Goal: Task Accomplishment & Management: Manage account settings

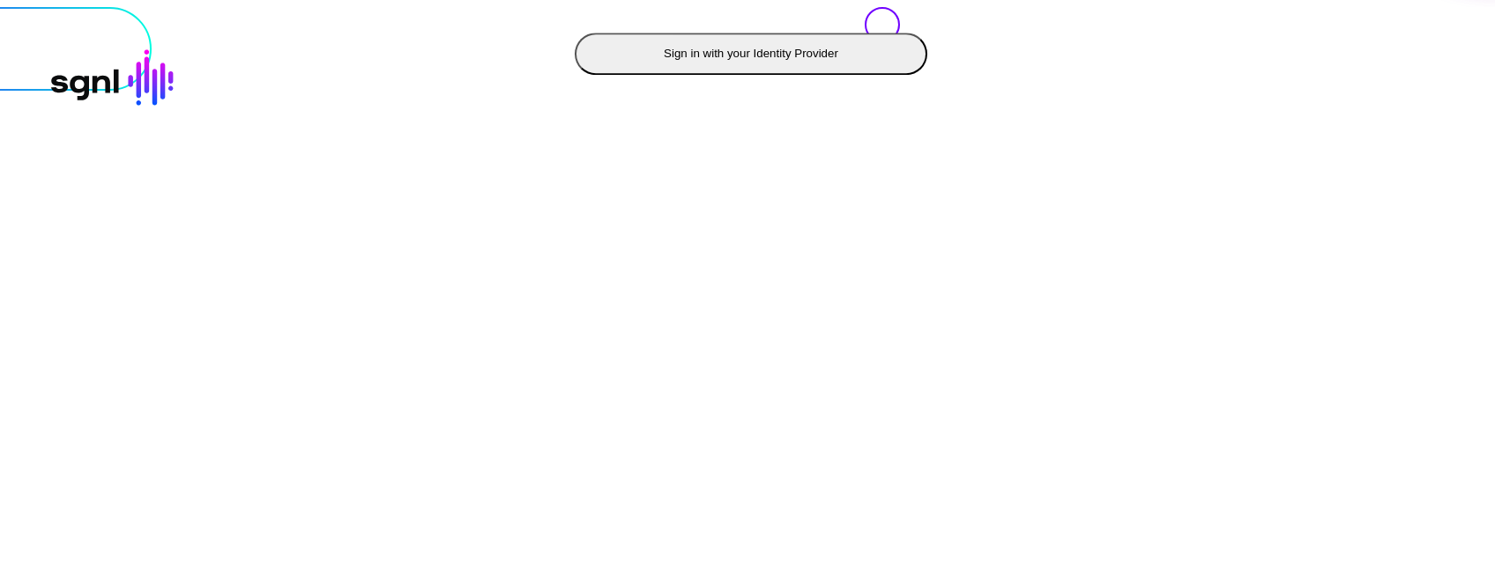
click at [575, 75] on button "Sign in with your Identity Provider" at bounding box center [751, 54] width 353 height 42
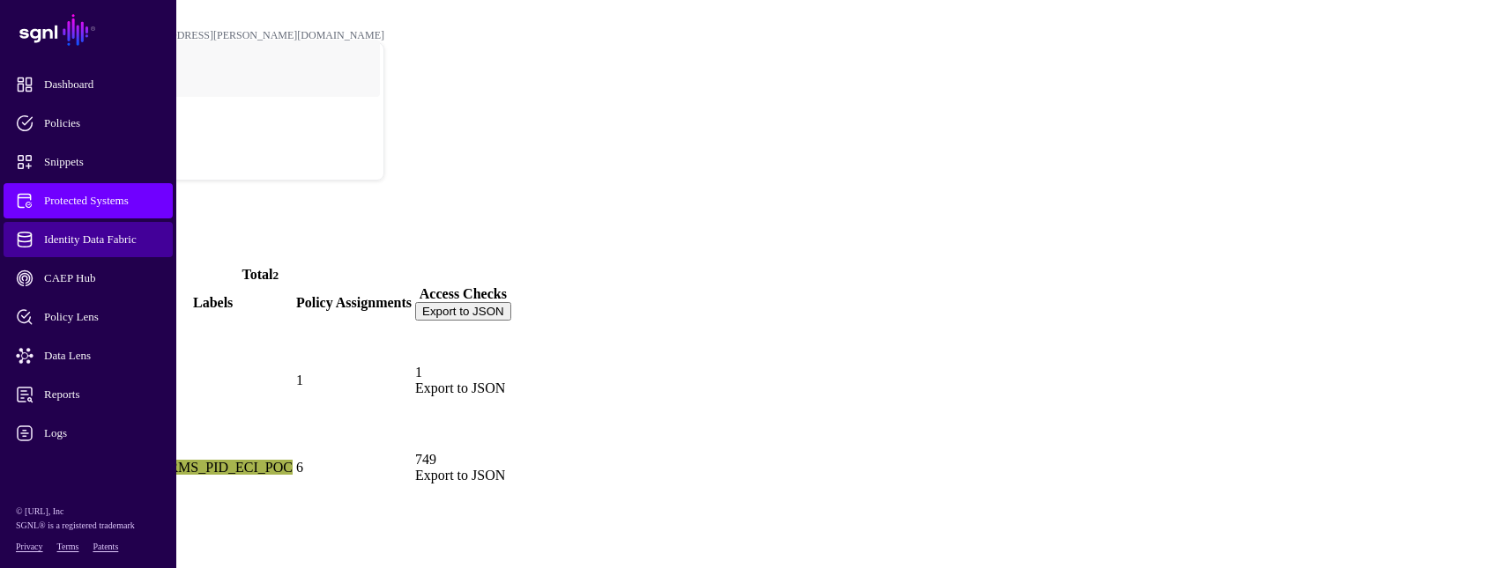
click at [117, 244] on span "Identity Data Fabric" at bounding box center [102, 240] width 173 height 18
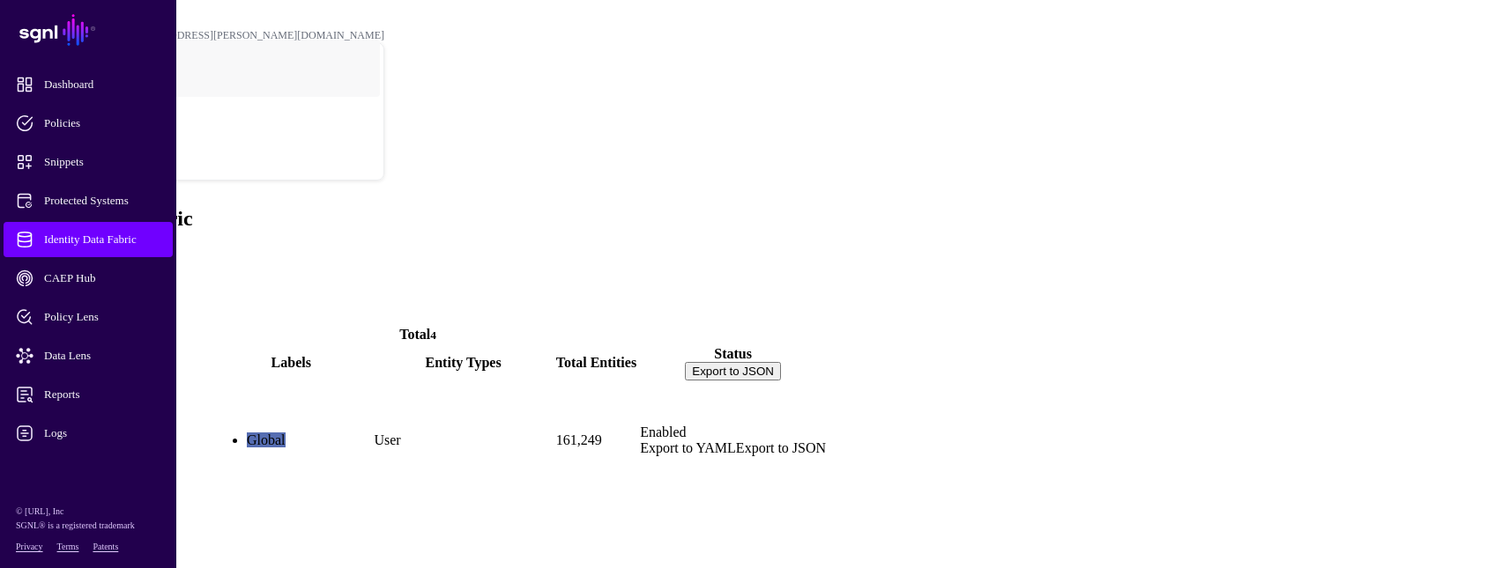
click at [736, 441] on link "Export to YAML" at bounding box center [688, 448] width 96 height 15
click at [620, 207] on div "Identity Data Fabric Add" at bounding box center [751, 235] width 1488 height 57
click at [32, 249] on span "Add" at bounding box center [19, 256] width 25 height 15
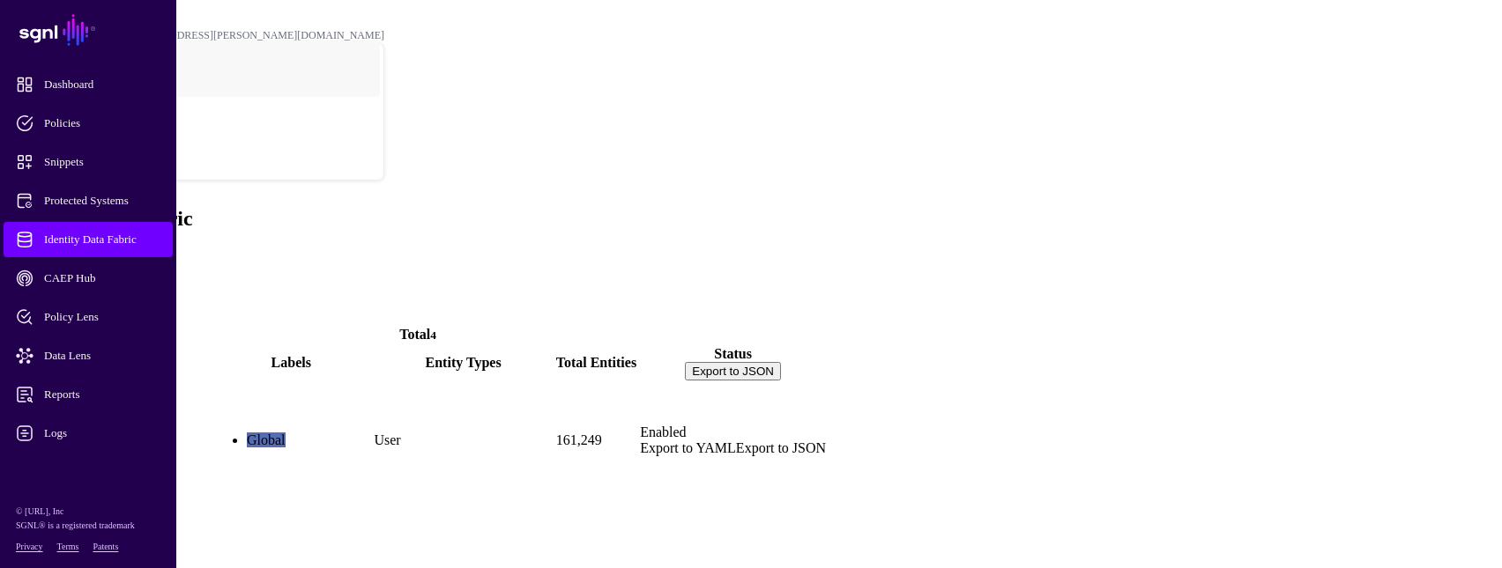
paste textarea "**********"
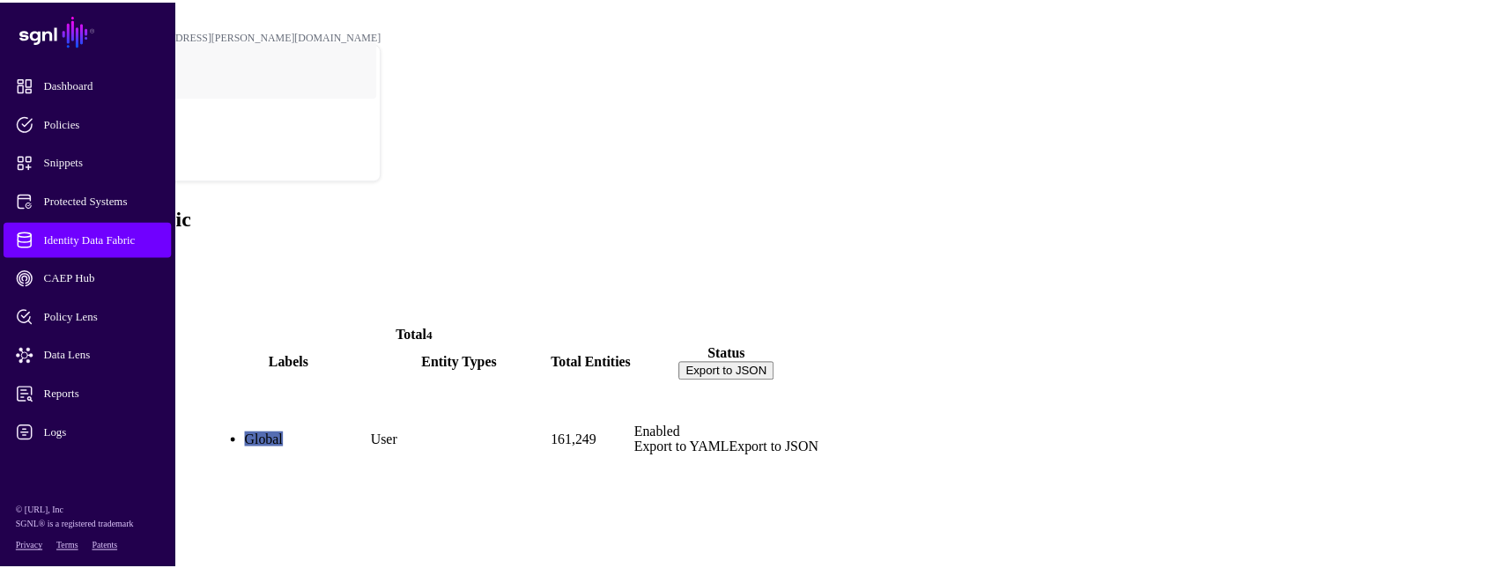
scroll to position [3974, 0]
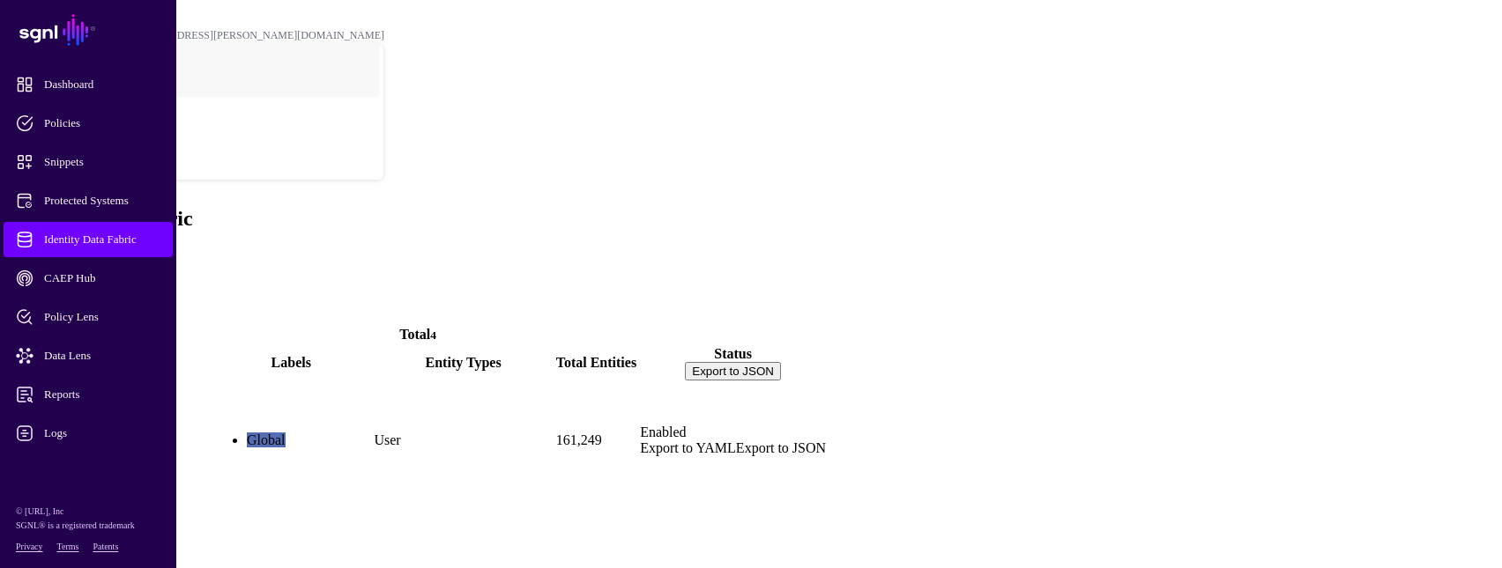
type textarea "**********"
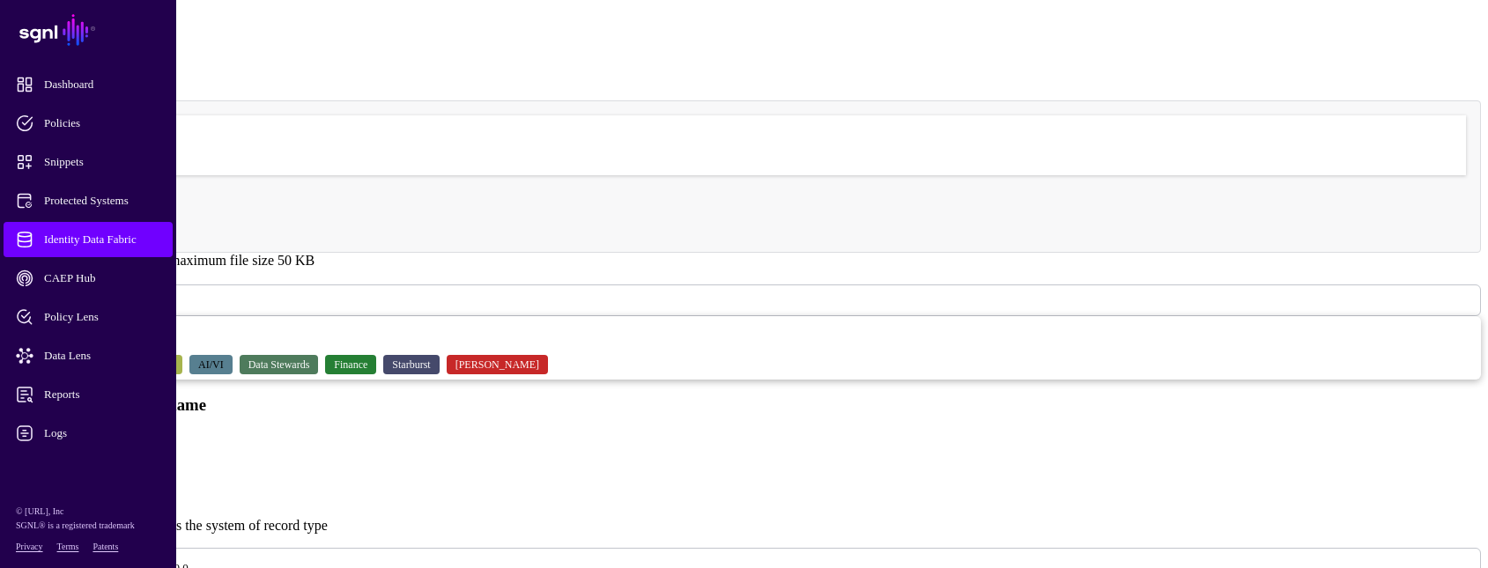
scroll to position [441, 0]
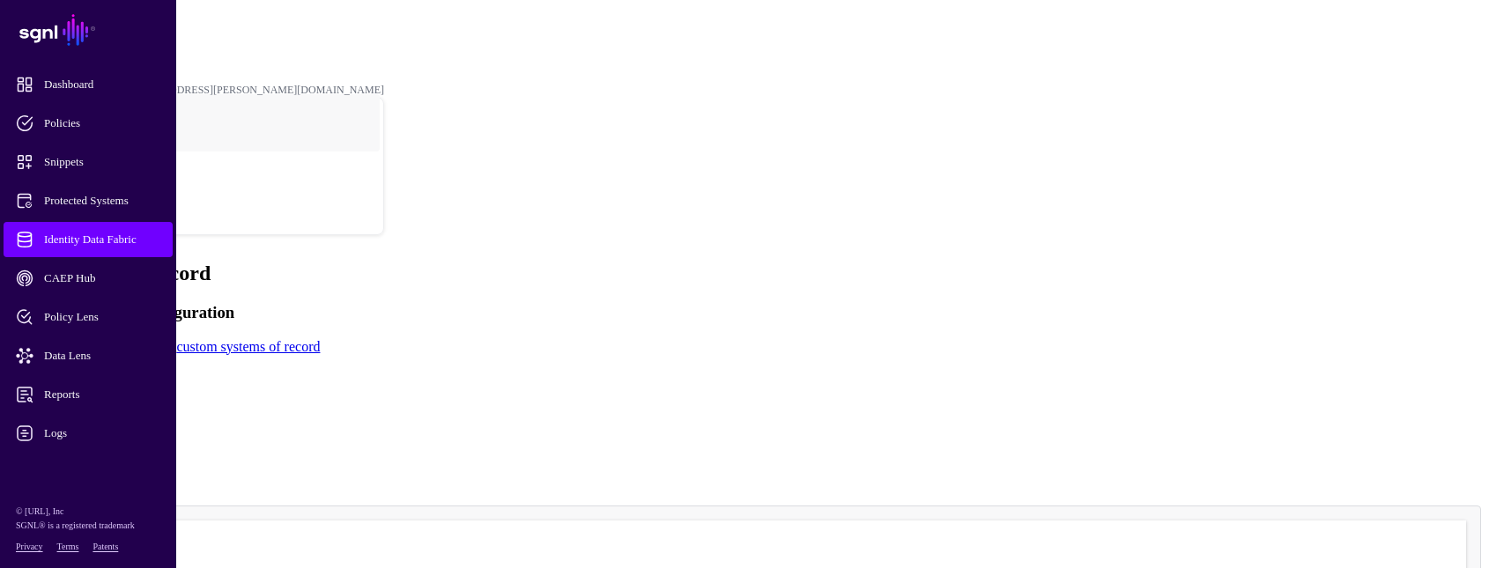
scroll to position [0, 0]
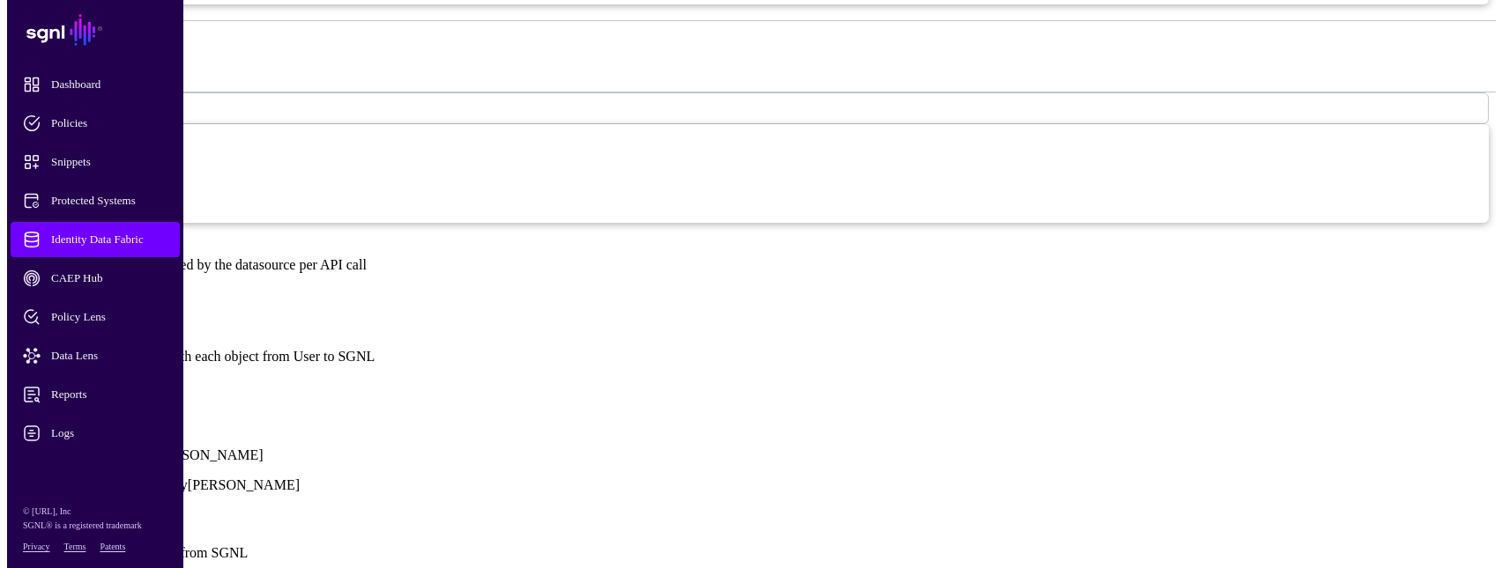
scroll to position [1146, 0]
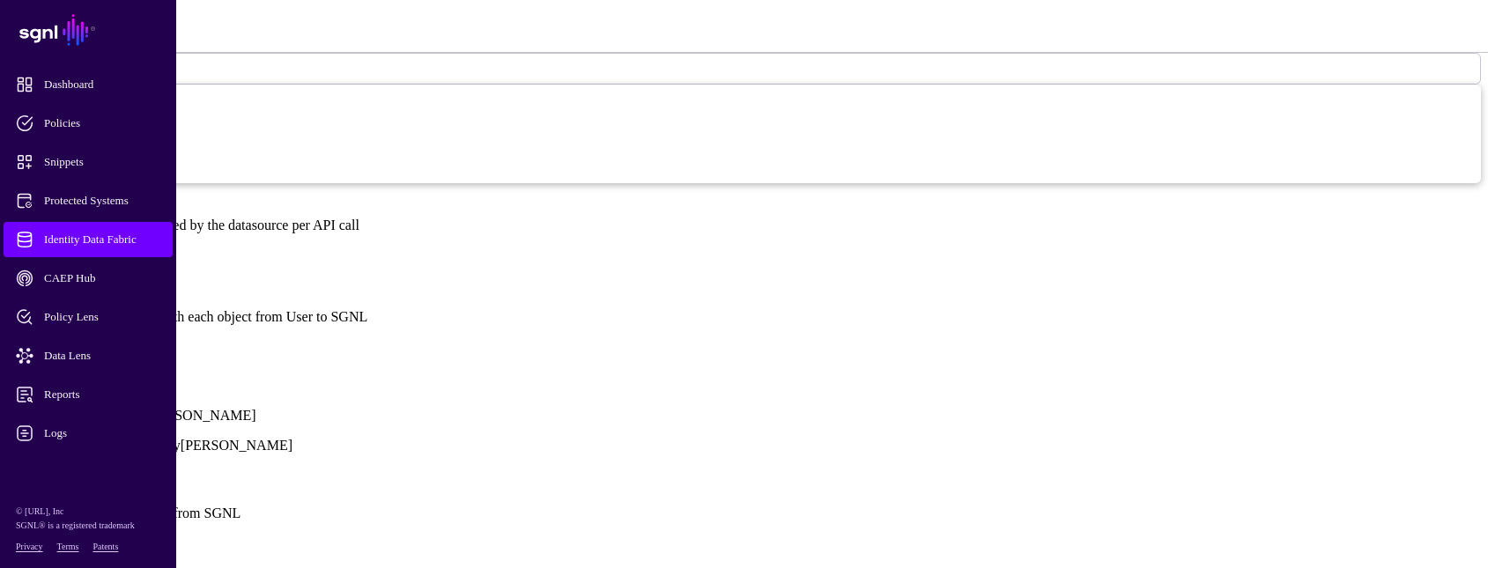
click at [113, 339] on link "Show all attributes" at bounding box center [60, 346] width 106 height 15
click at [85, 339] on link "Add Attribute" at bounding box center [46, 346] width 78 height 15
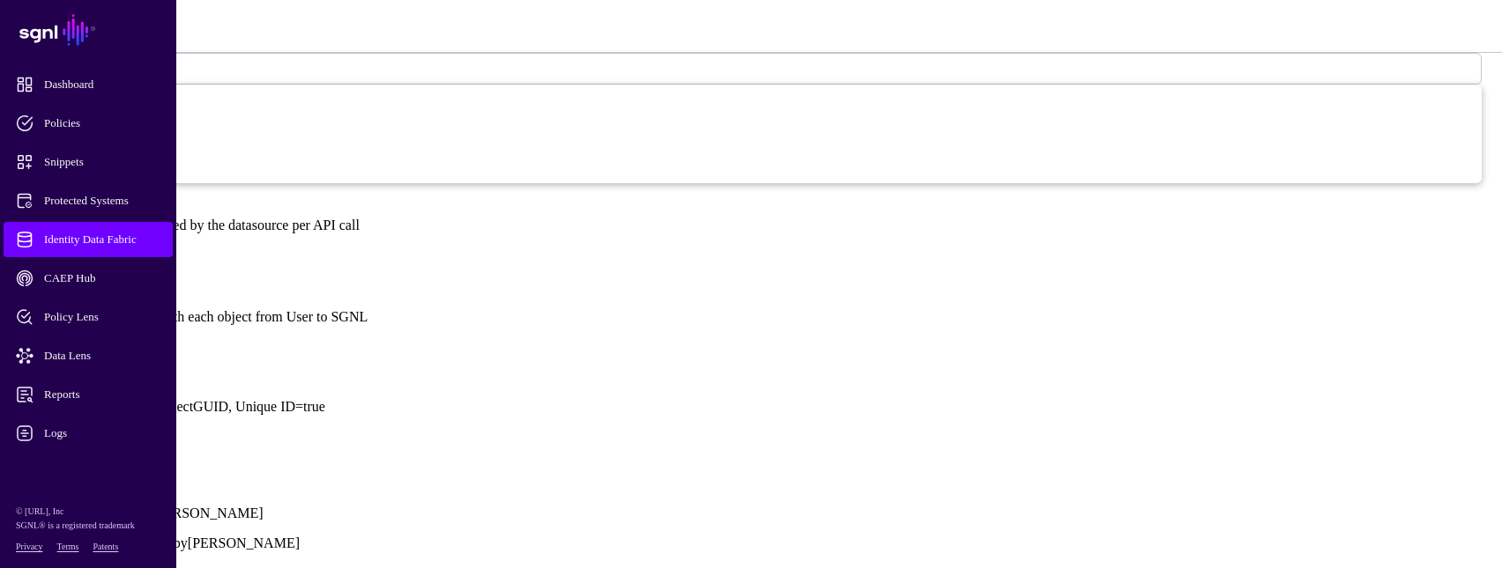
type input "*****"
type input "********"
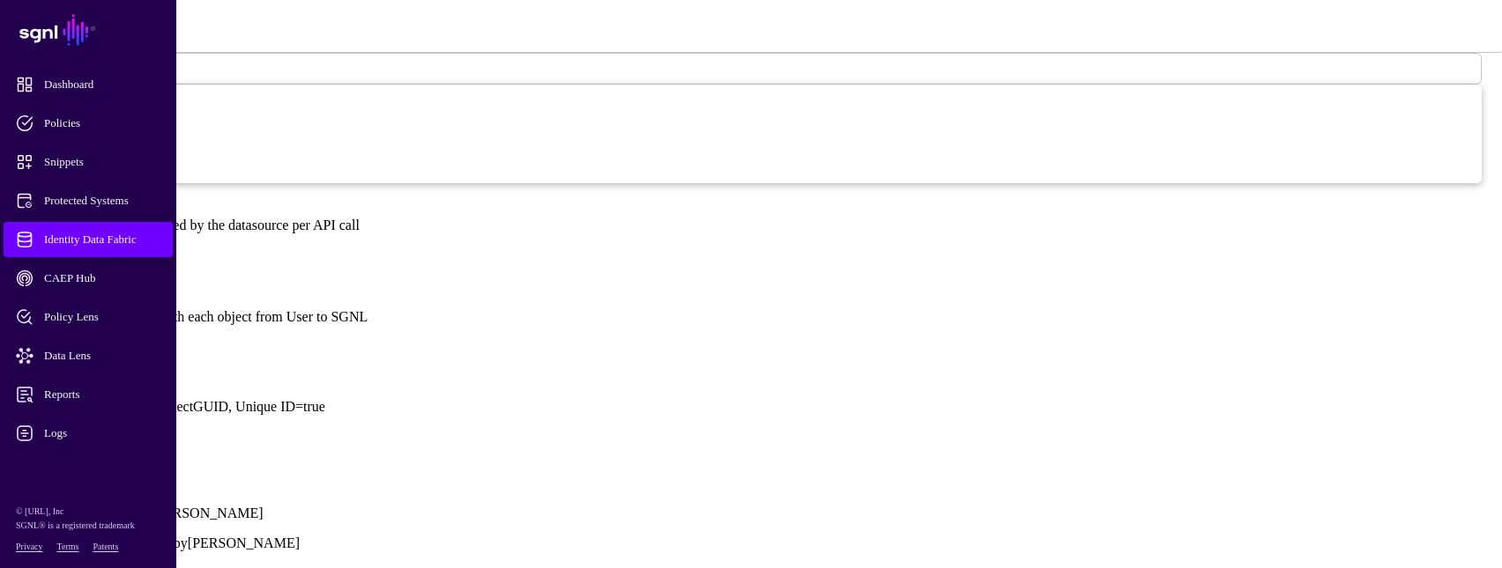
scroll to position [334, 0]
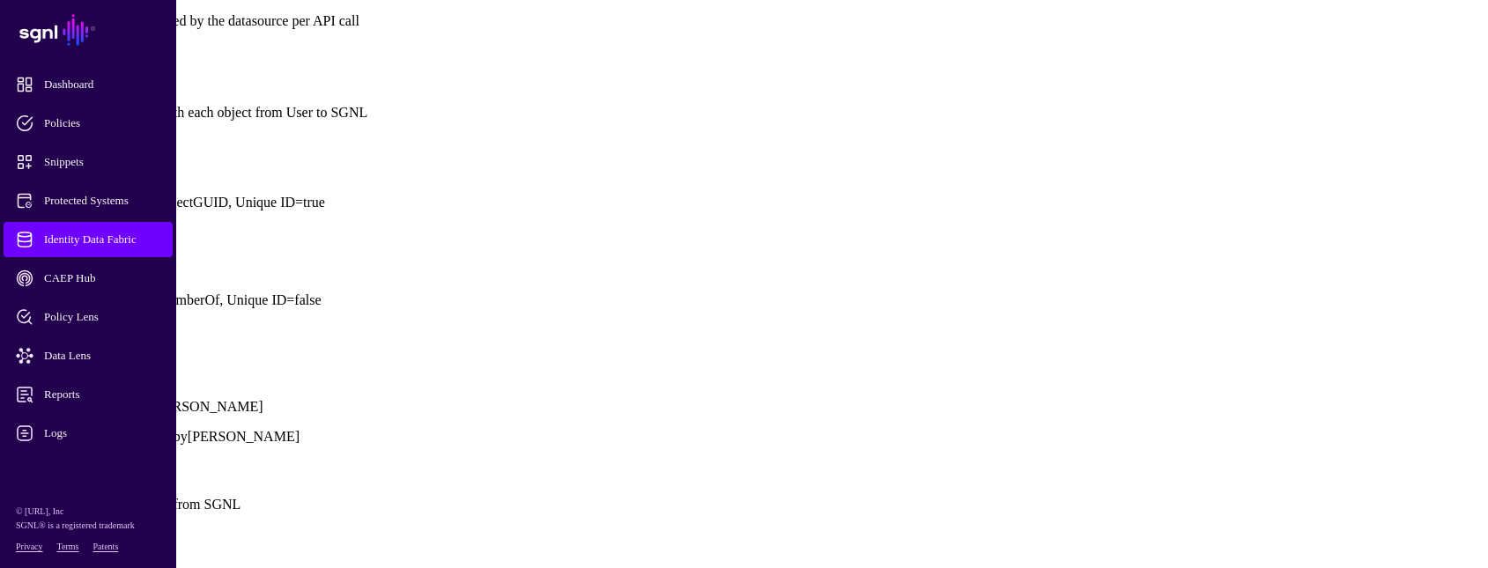
scroll to position [1577, 0]
click at [99, 543] on button "Save" at bounding box center [78, 552] width 41 height 19
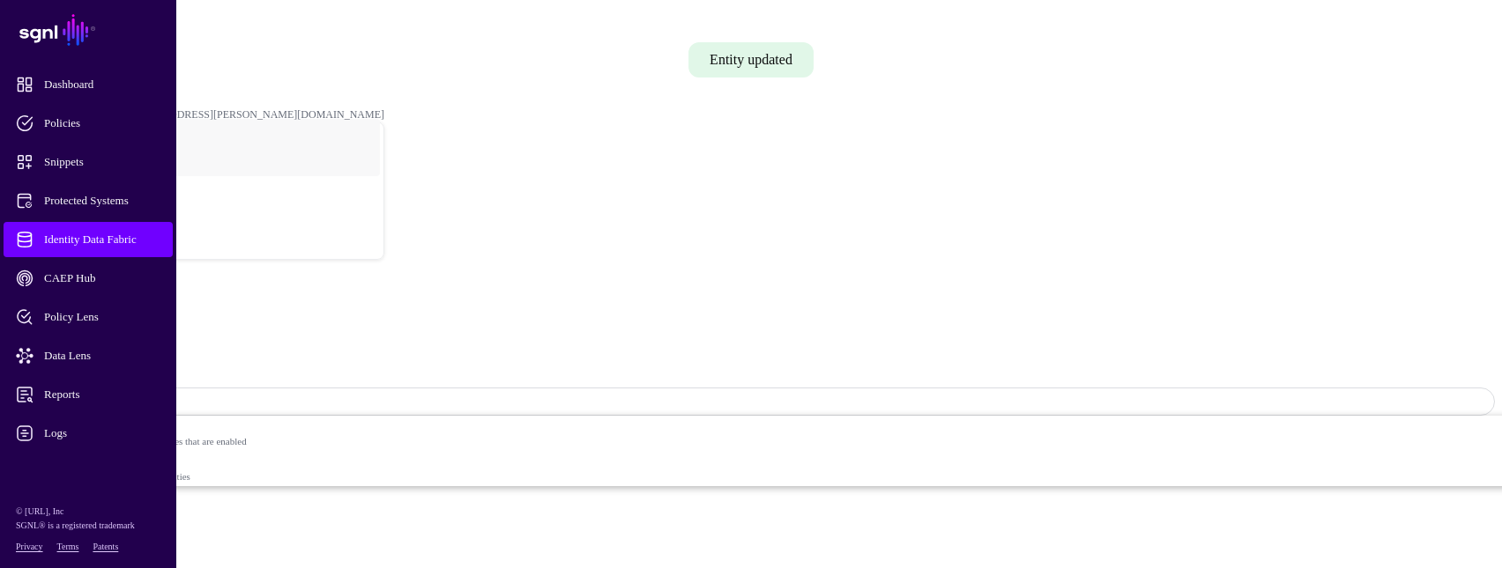
click at [138, 394] on span "Sync Status: Disabled" at bounding box center [79, 401] width 117 height 15
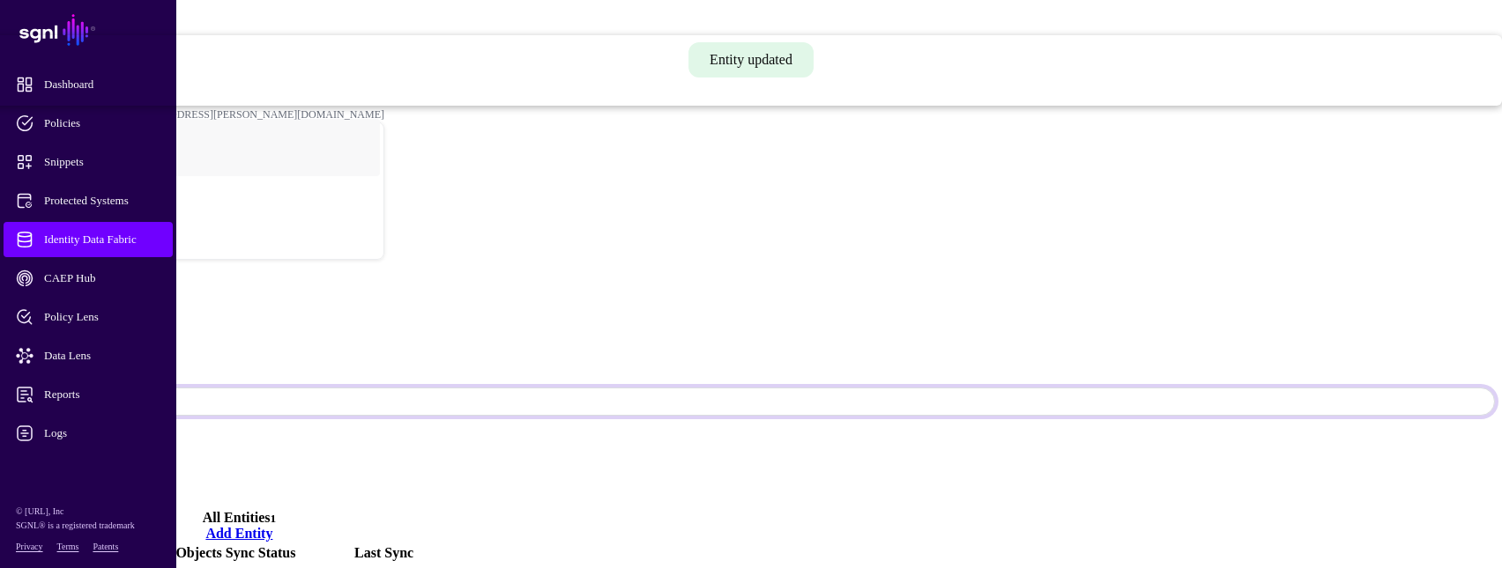
click at [1319, 66] on span "Syncing active for all configured entities that are enabled" at bounding box center [609, 61] width 1785 height 11
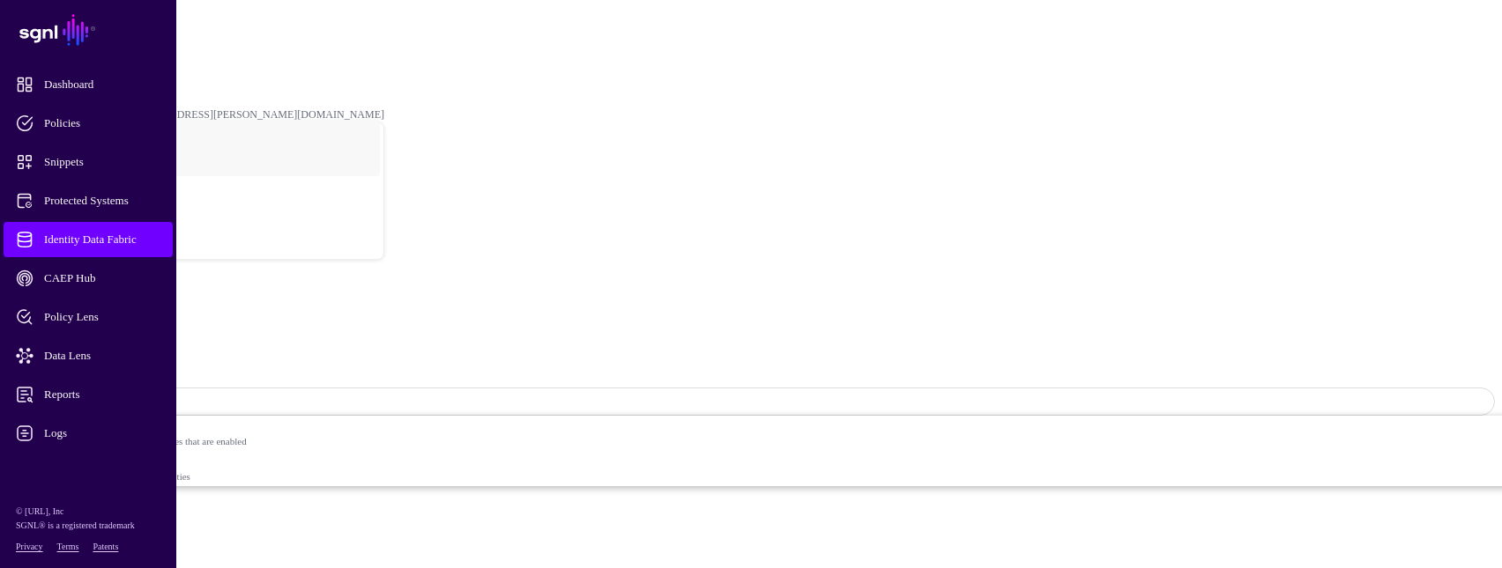
click at [41, 430] on span "Logs" at bounding box center [102, 434] width 173 height 18
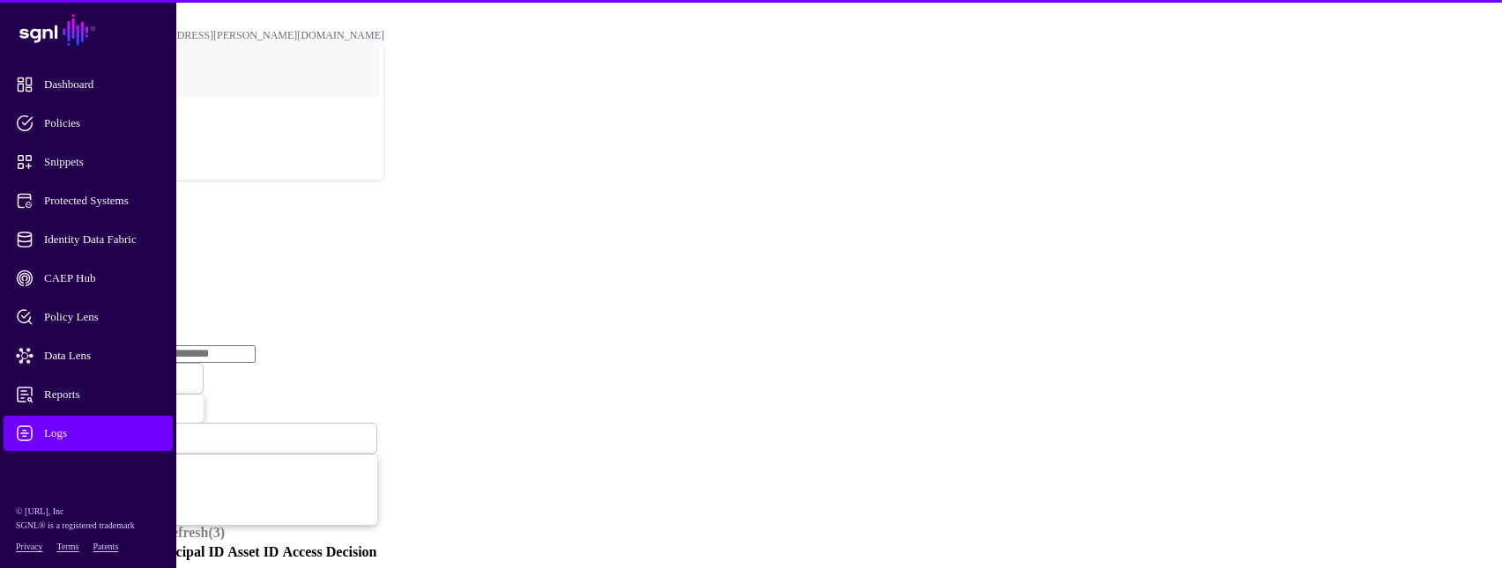
click at [141, 264] on link "Ingestion Service" at bounding box center [91, 271] width 99 height 15
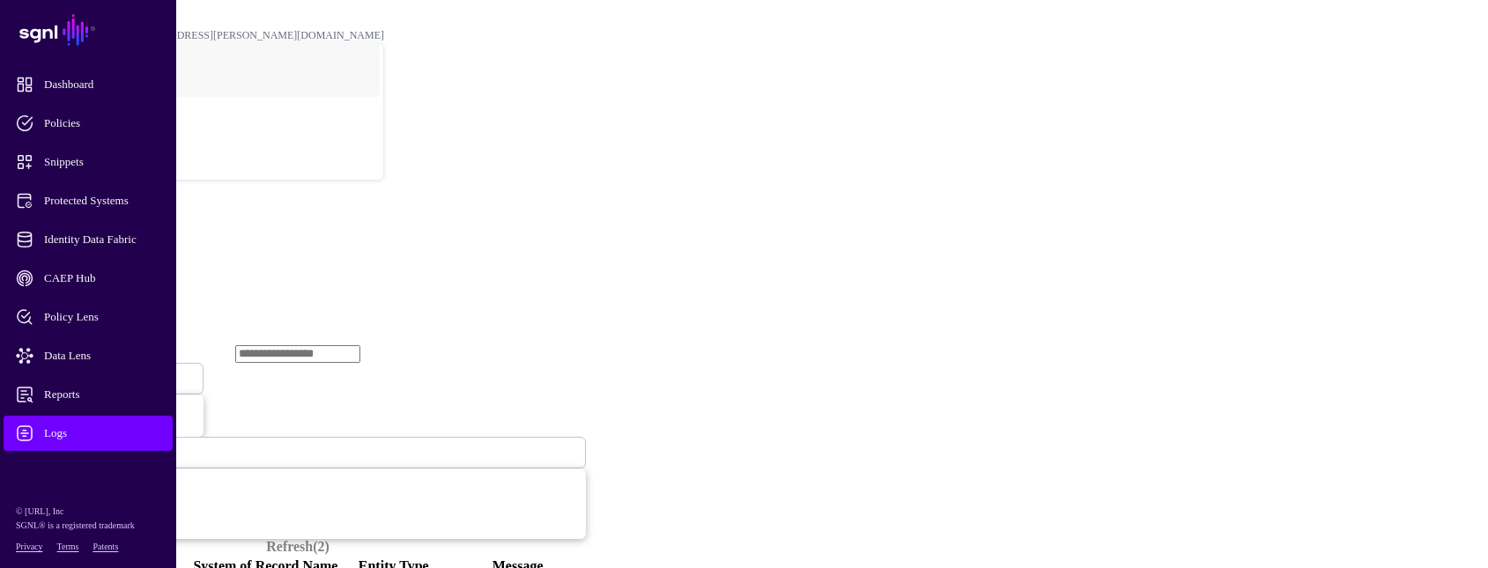
click at [99, 373] on span "Ingestion Started" at bounding box center [60, 379] width 78 height 13
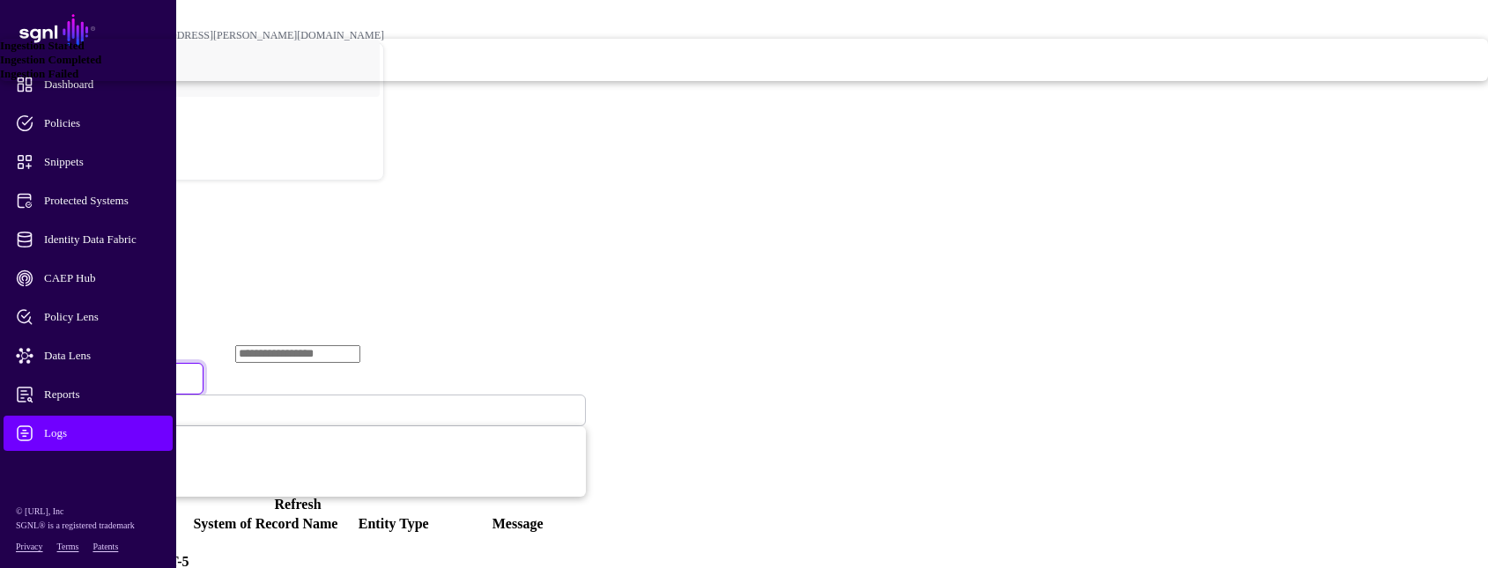
click at [85, 52] on span "Ingestion Started" at bounding box center [42, 45] width 85 height 13
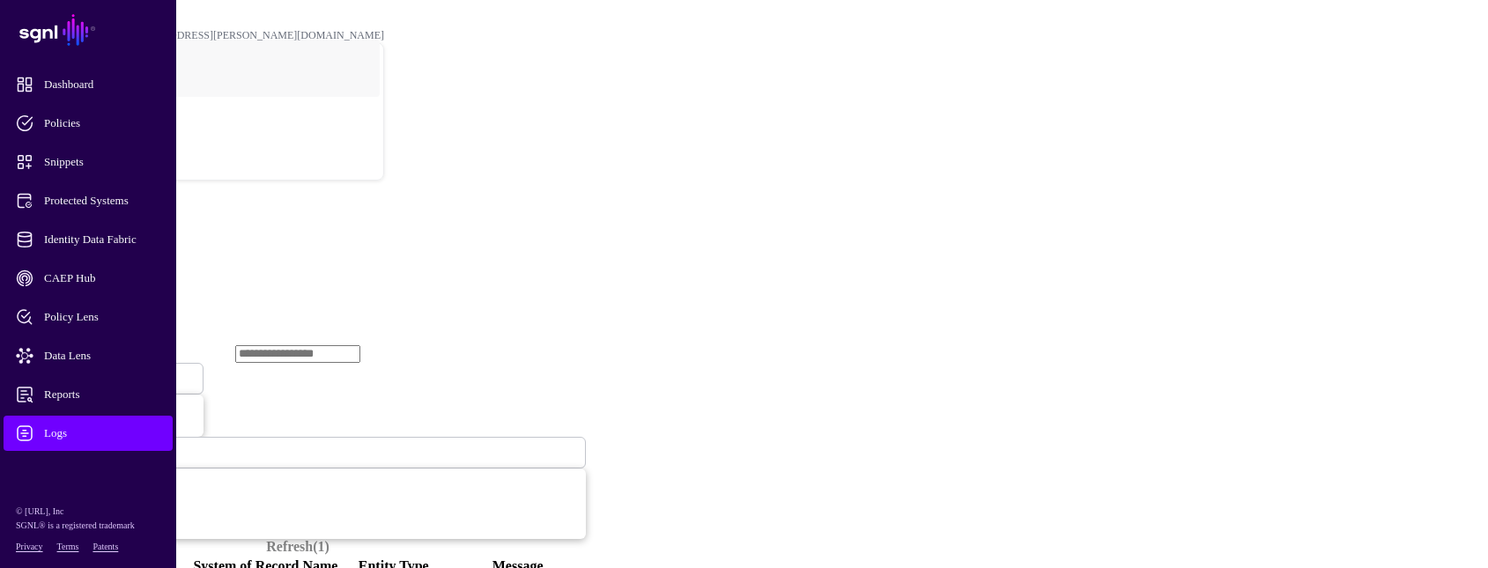
click at [99, 373] on span "Ingestion Started" at bounding box center [60, 379] width 78 height 13
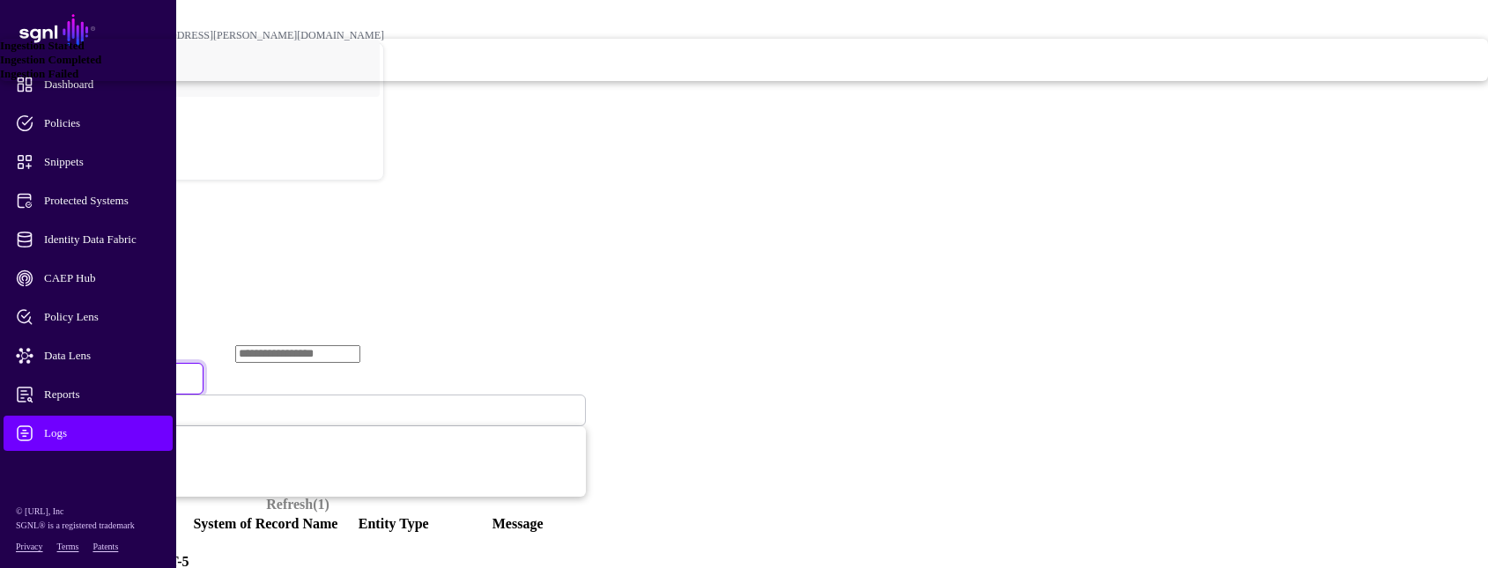
click at [78, 80] on span "Ingestion Failed" at bounding box center [39, 73] width 78 height 13
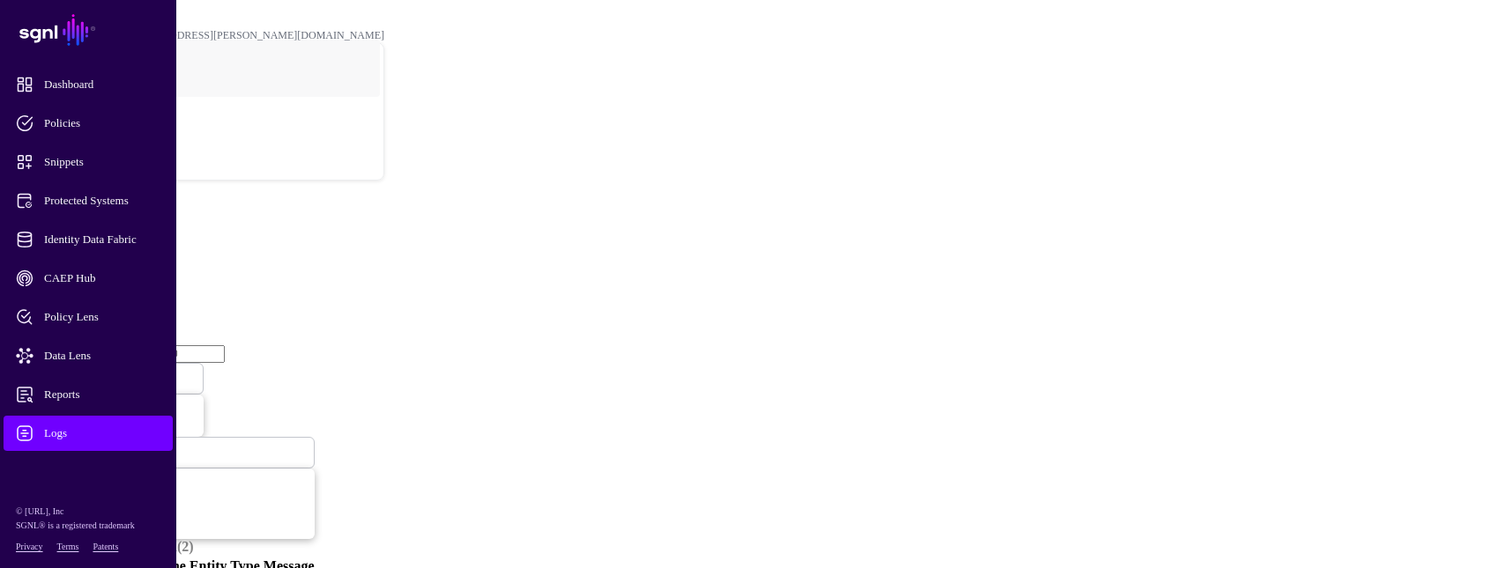
click at [95, 373] on span "Ingestion Failed" at bounding box center [58, 379] width 74 height 13
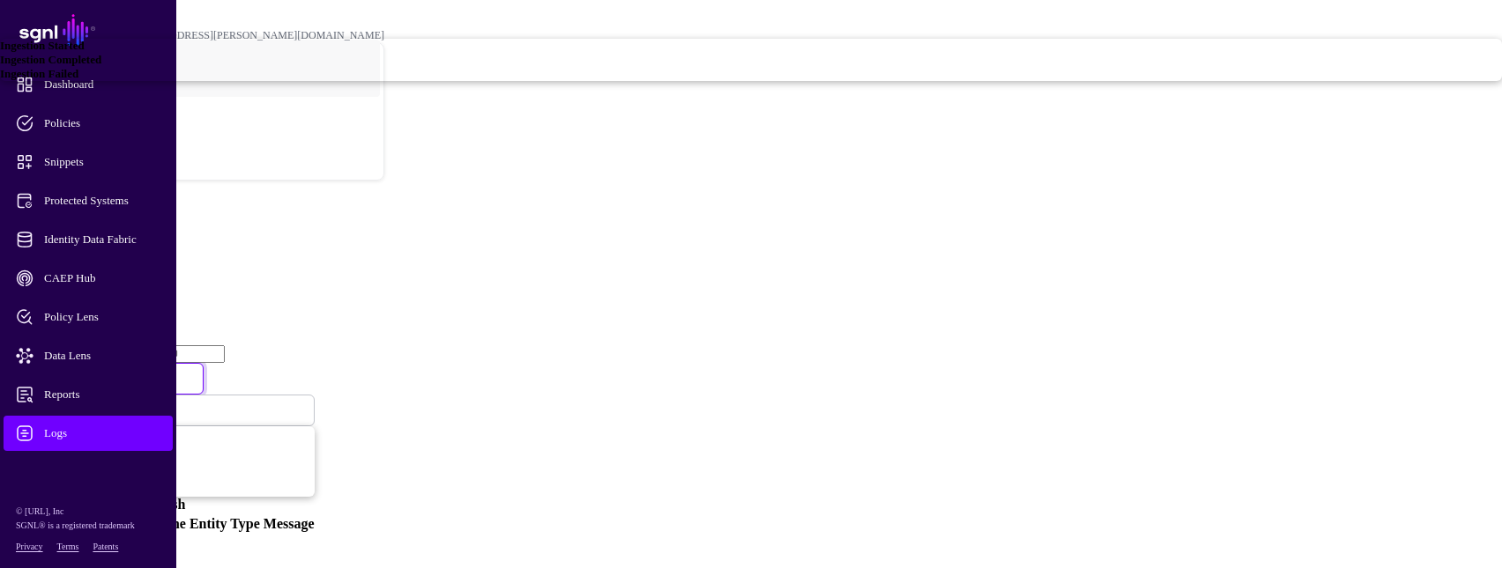
click at [85, 52] on span "Ingestion Started" at bounding box center [42, 45] width 85 height 13
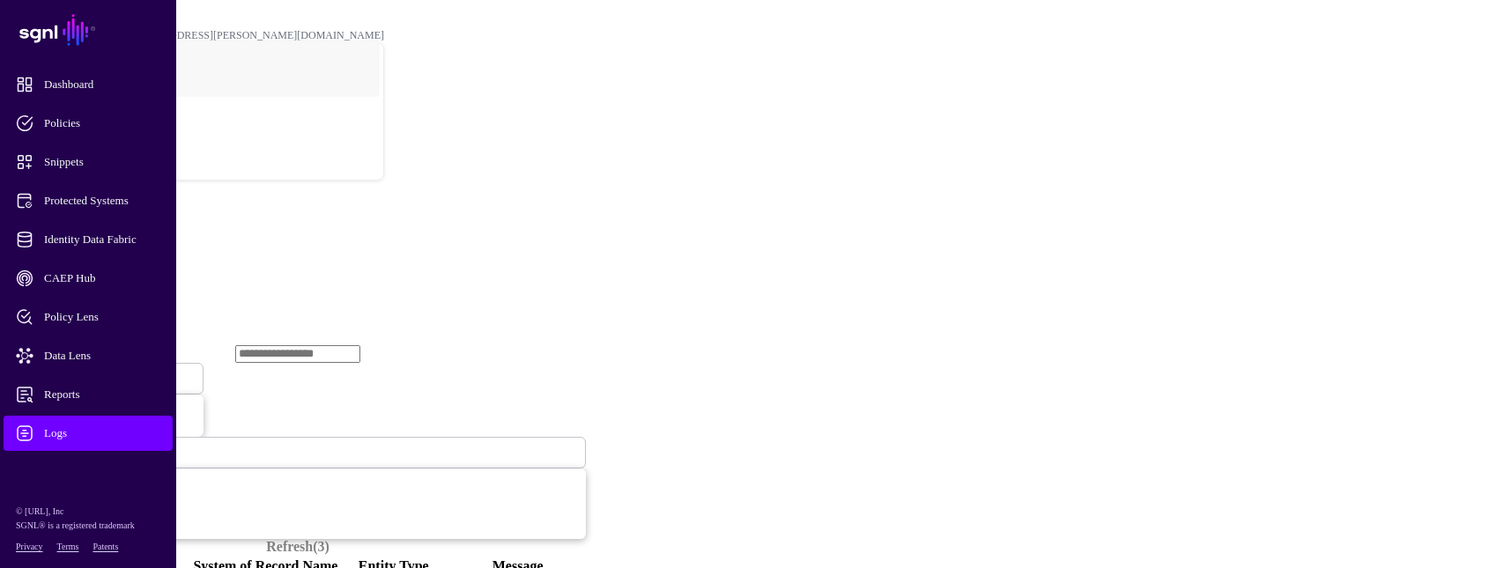
click at [99, 373] on span "Ingestion Started" at bounding box center [60, 379] width 78 height 13
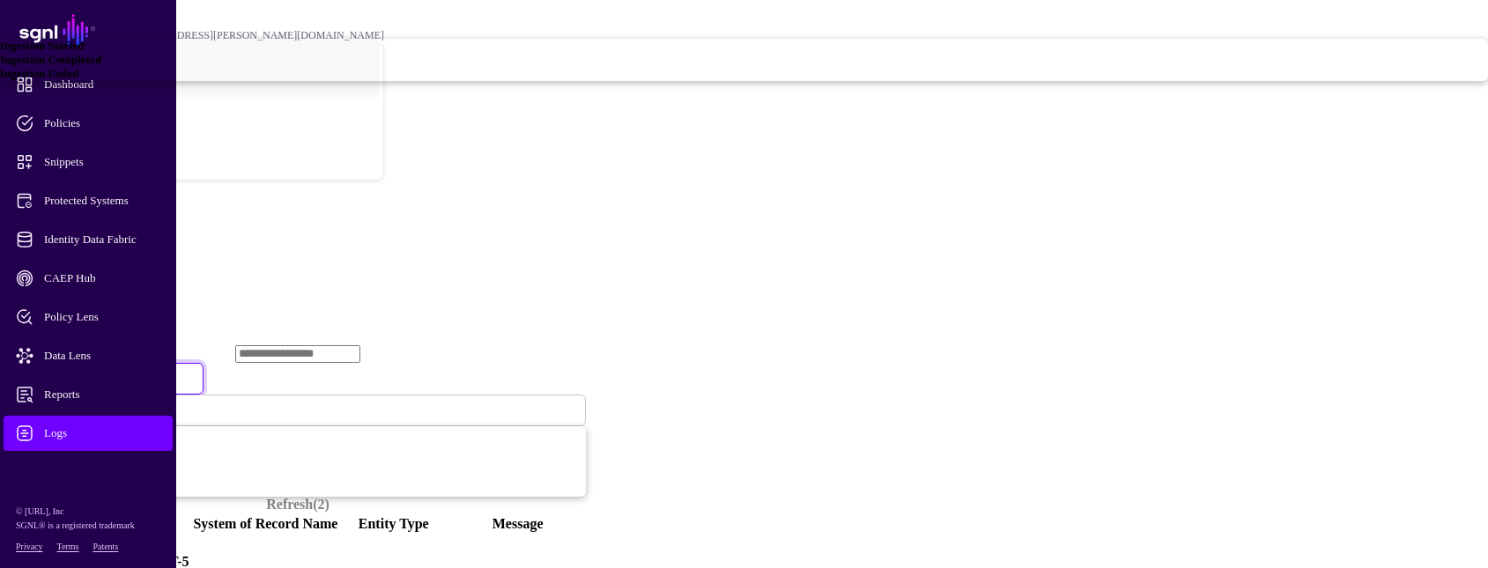
click at [101, 66] on span "Ingestion Completed" at bounding box center [50, 59] width 101 height 13
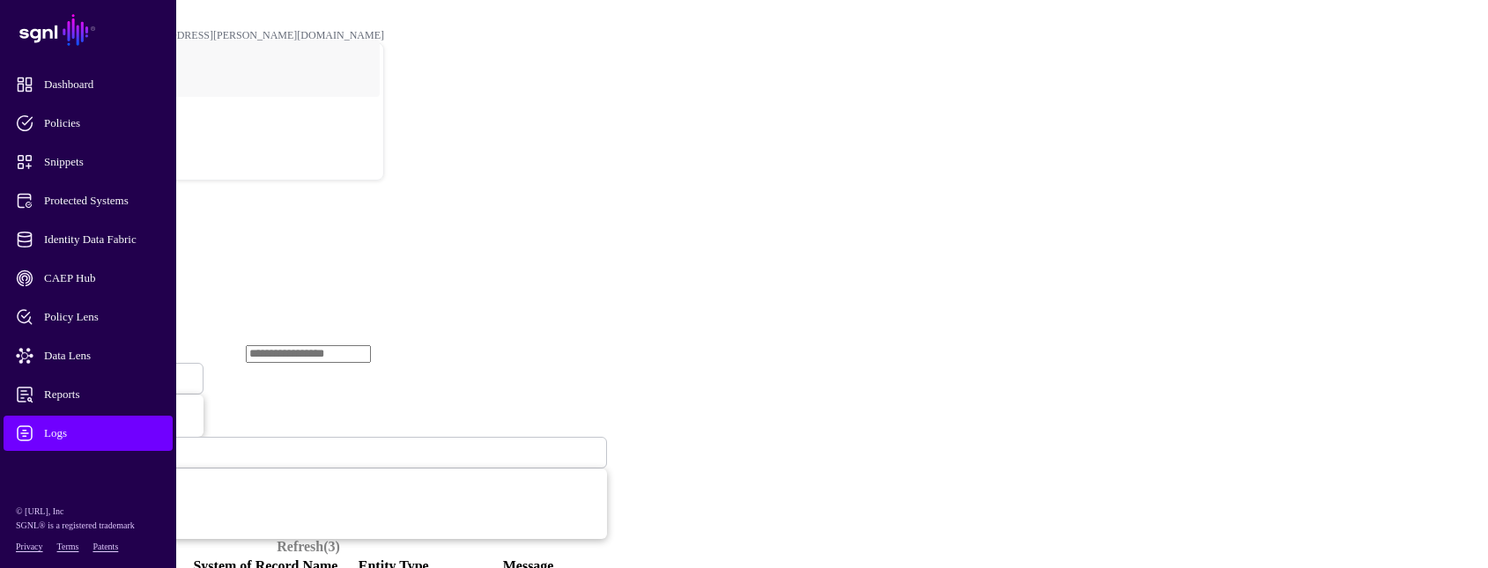
click at [117, 373] on span "Ingestion Completed" at bounding box center [69, 379] width 96 height 13
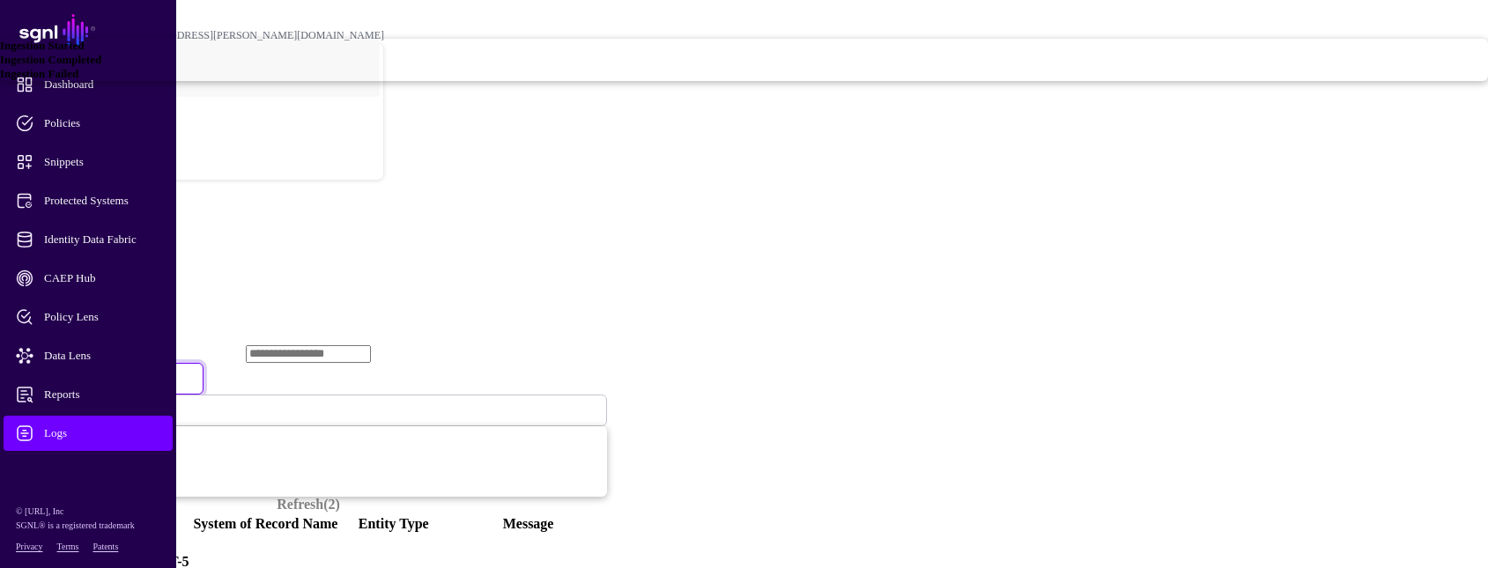
click at [85, 52] on span "Ingestion Started" at bounding box center [42, 45] width 85 height 13
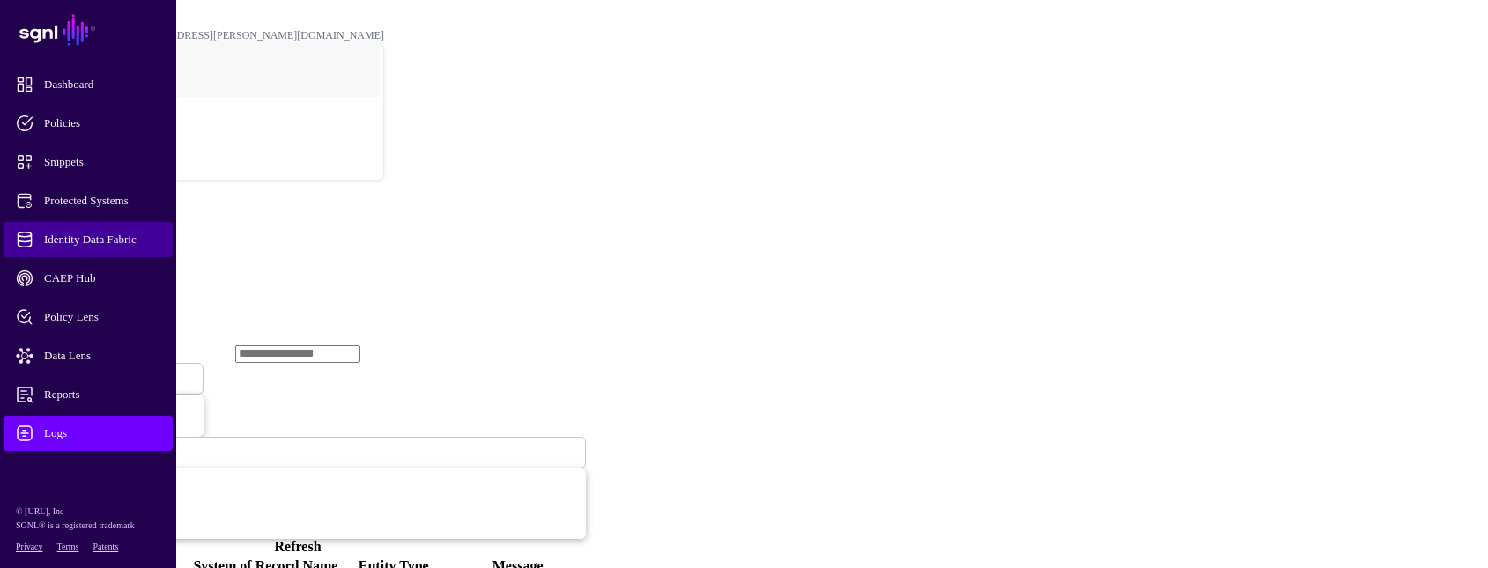
click at [104, 247] on span "Identity Data Fabric" at bounding box center [102, 240] width 173 height 18
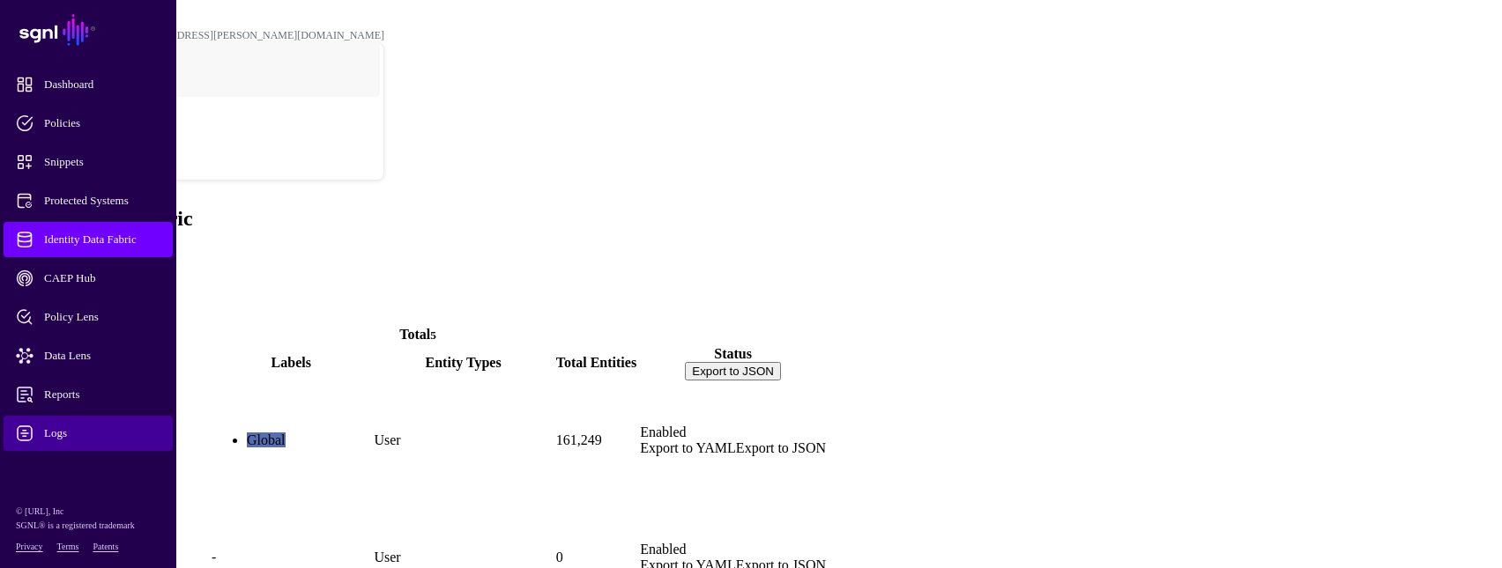
click at [68, 427] on span "Logs" at bounding box center [102, 434] width 173 height 18
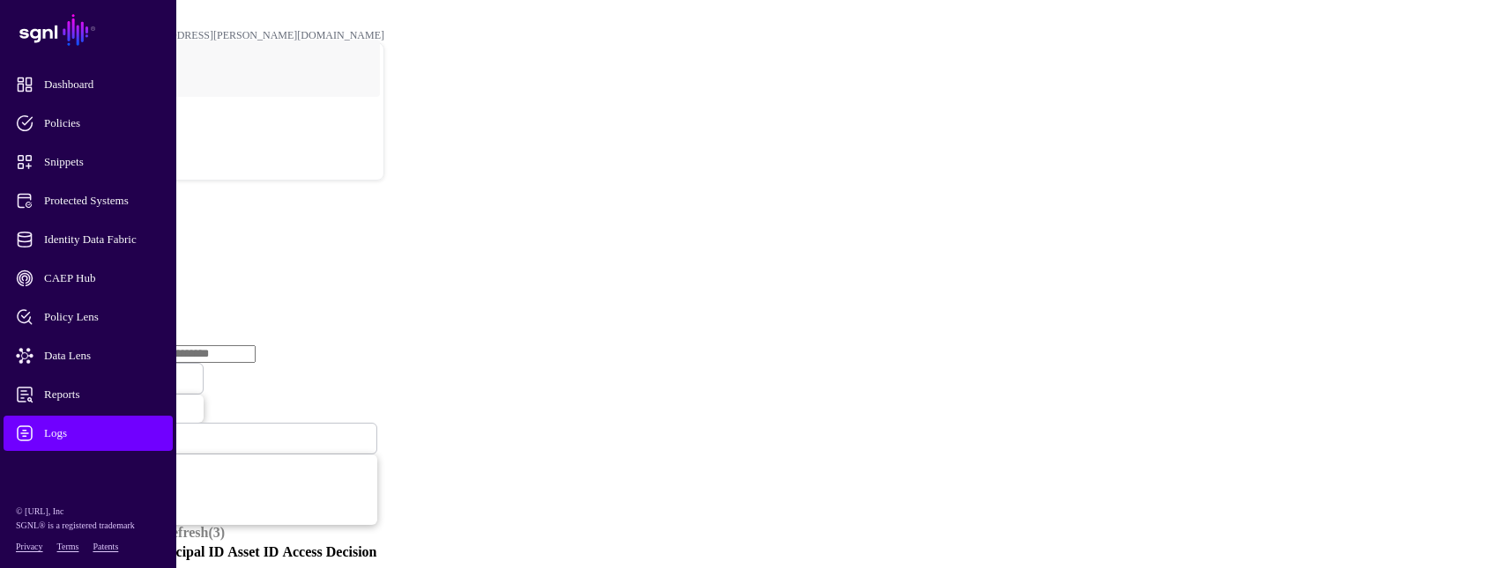
click at [141, 264] on link "Ingestion Service" at bounding box center [91, 271] width 99 height 15
click at [204, 363] on link "Ingestion Started" at bounding box center [107, 379] width 194 height 32
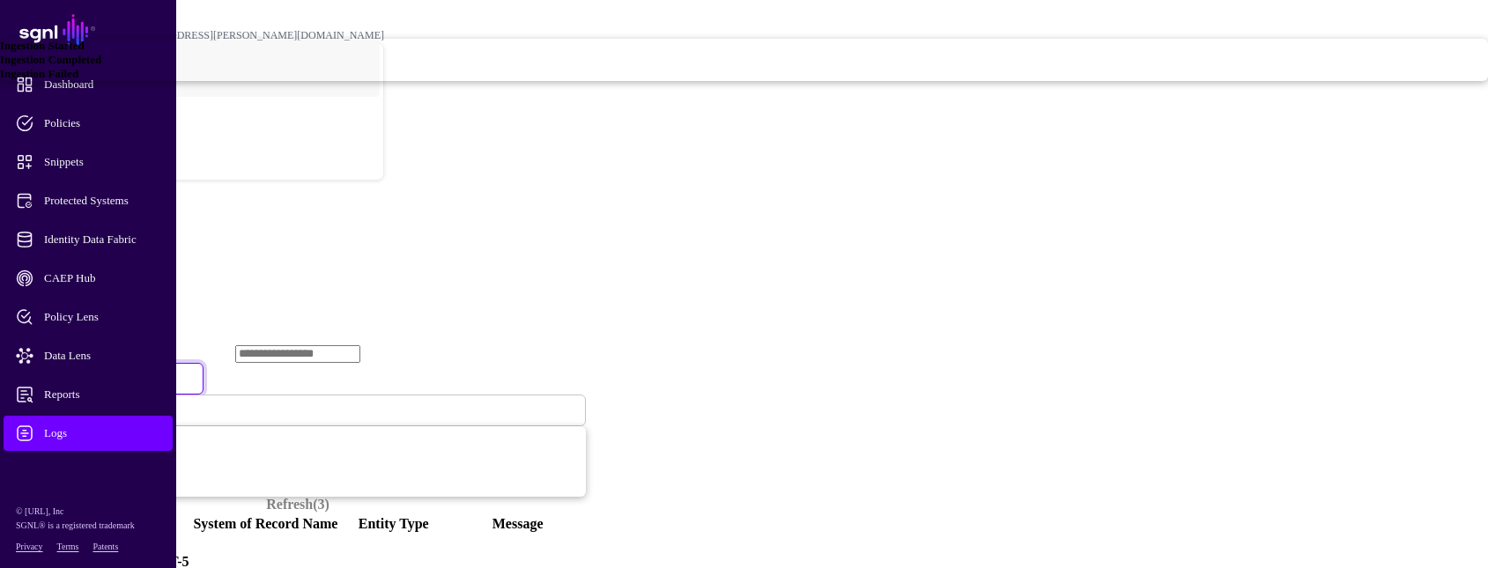
click at [78, 80] on span "Ingestion Failed" at bounding box center [39, 73] width 78 height 13
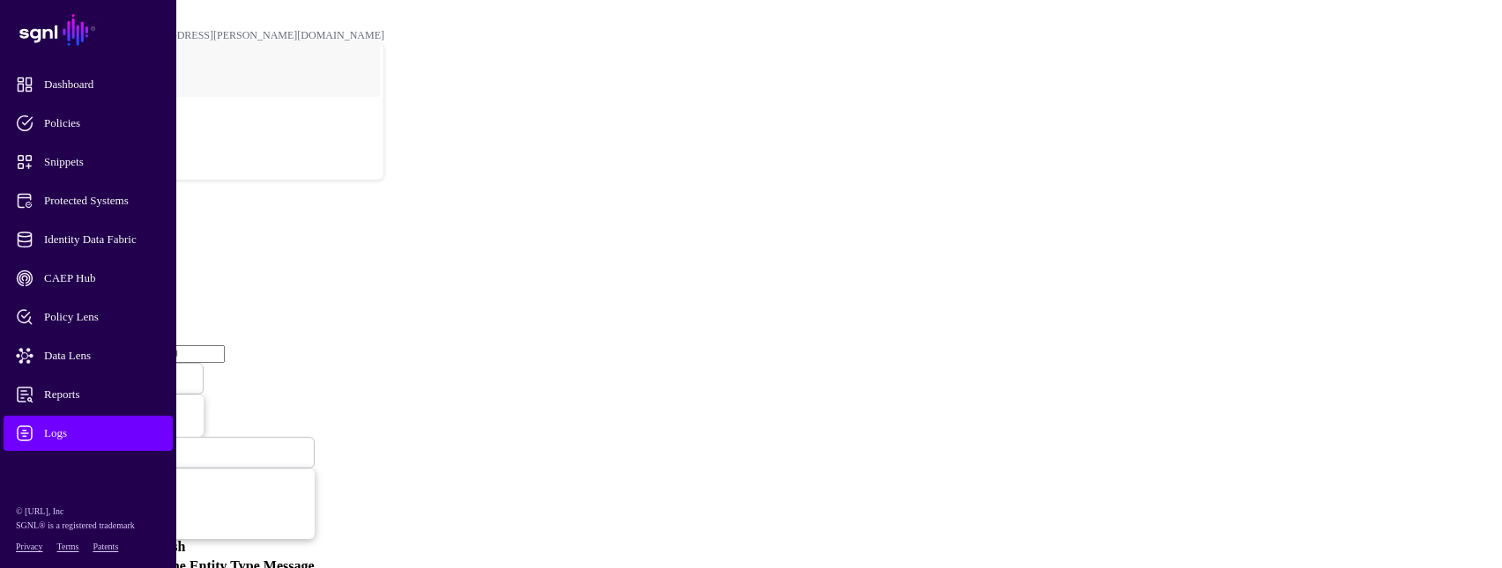
click at [26, 13] on link "SGNL" at bounding box center [88, 30] width 155 height 39
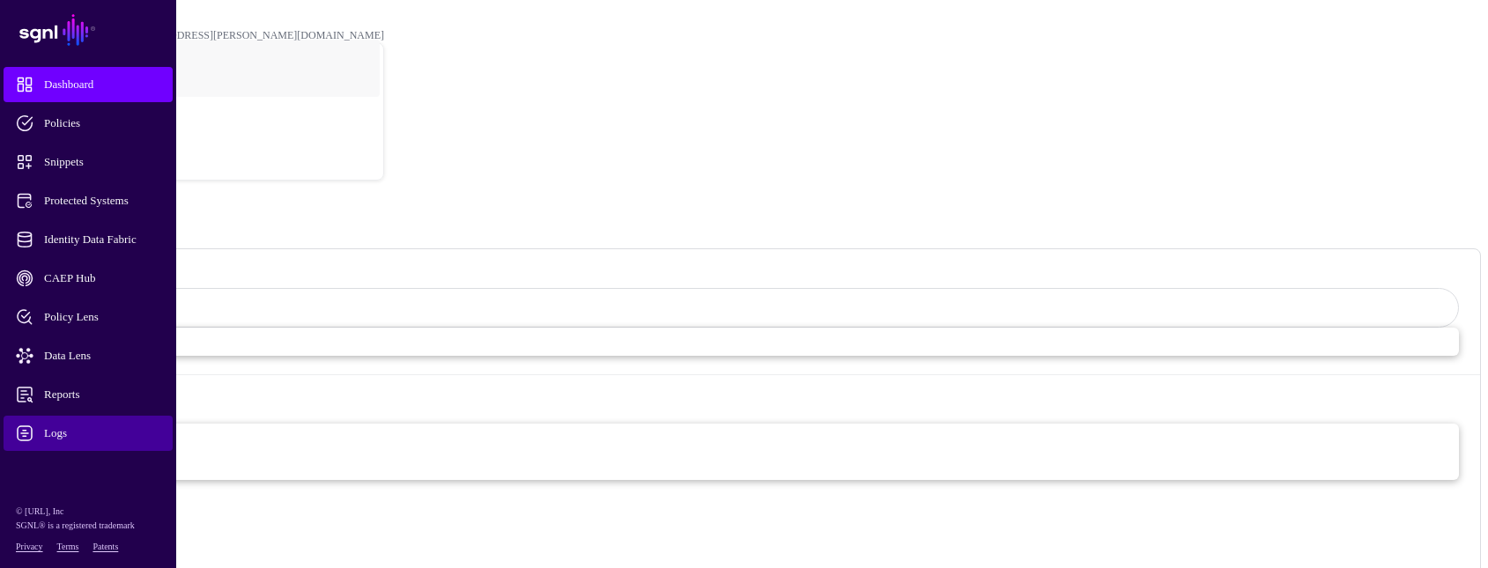
click at [51, 425] on span "Logs" at bounding box center [102, 434] width 173 height 18
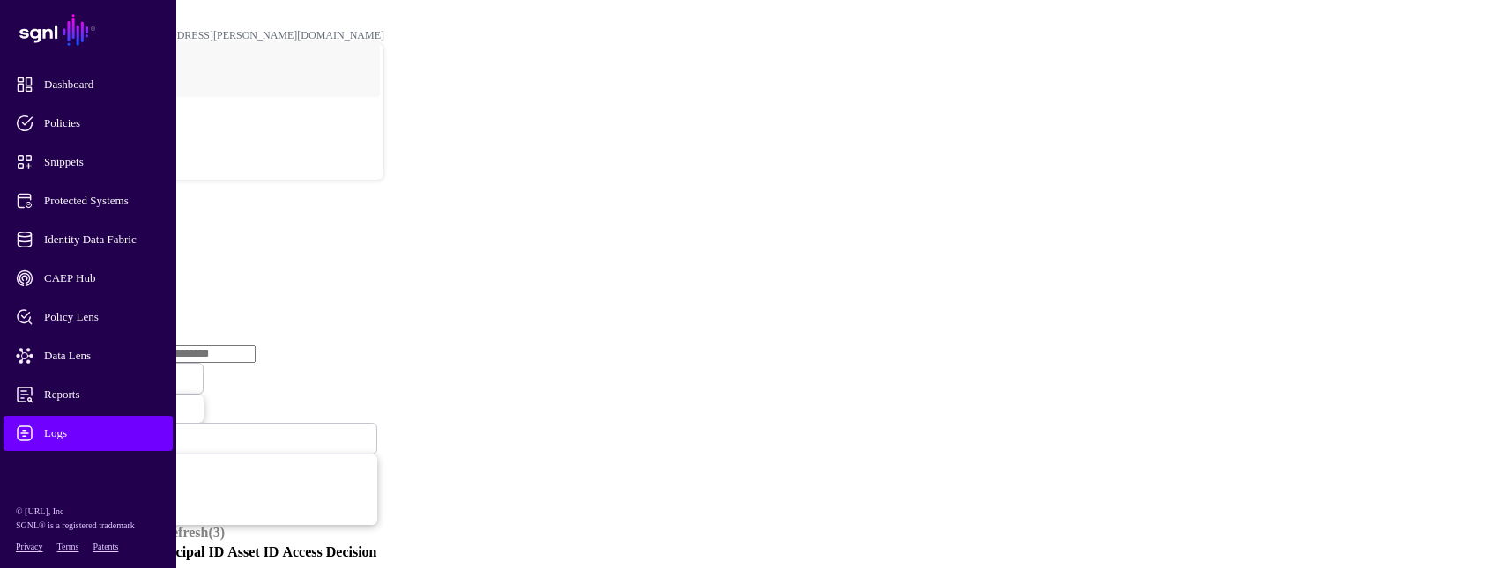
click at [141, 264] on link "Ingestion Service" at bounding box center [91, 271] width 99 height 15
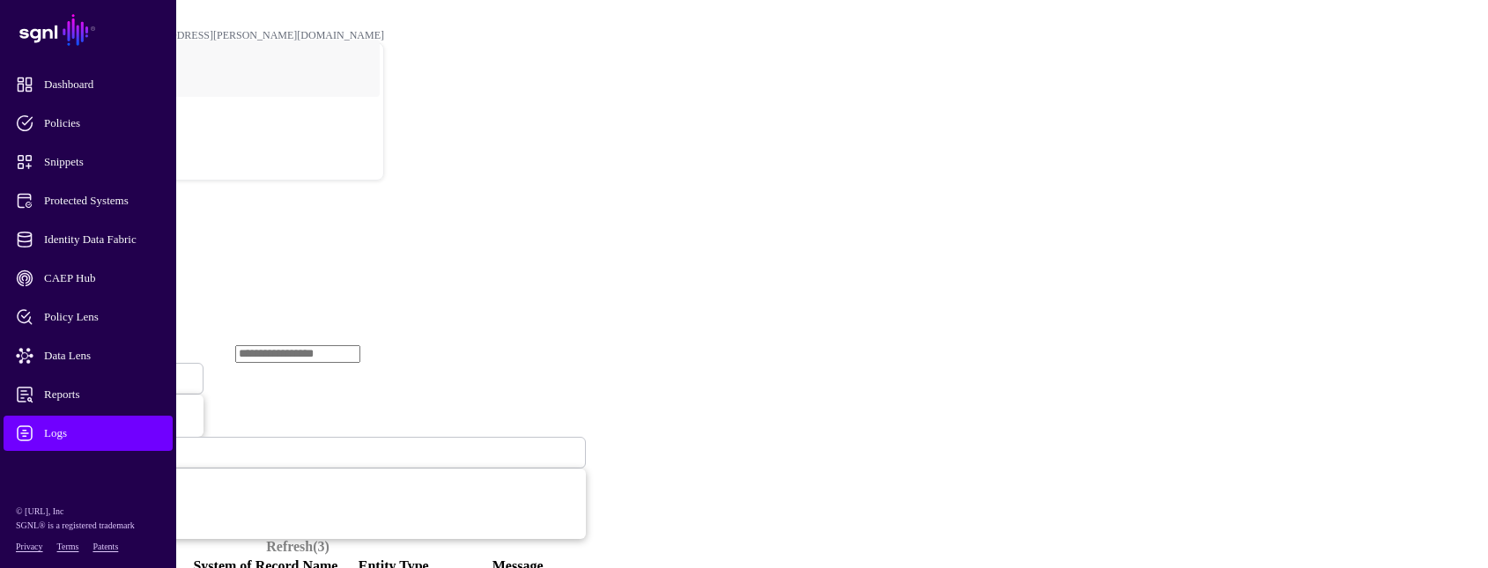
click at [99, 371] on span "Ingestion Started" at bounding box center [60, 378] width 78 height 15
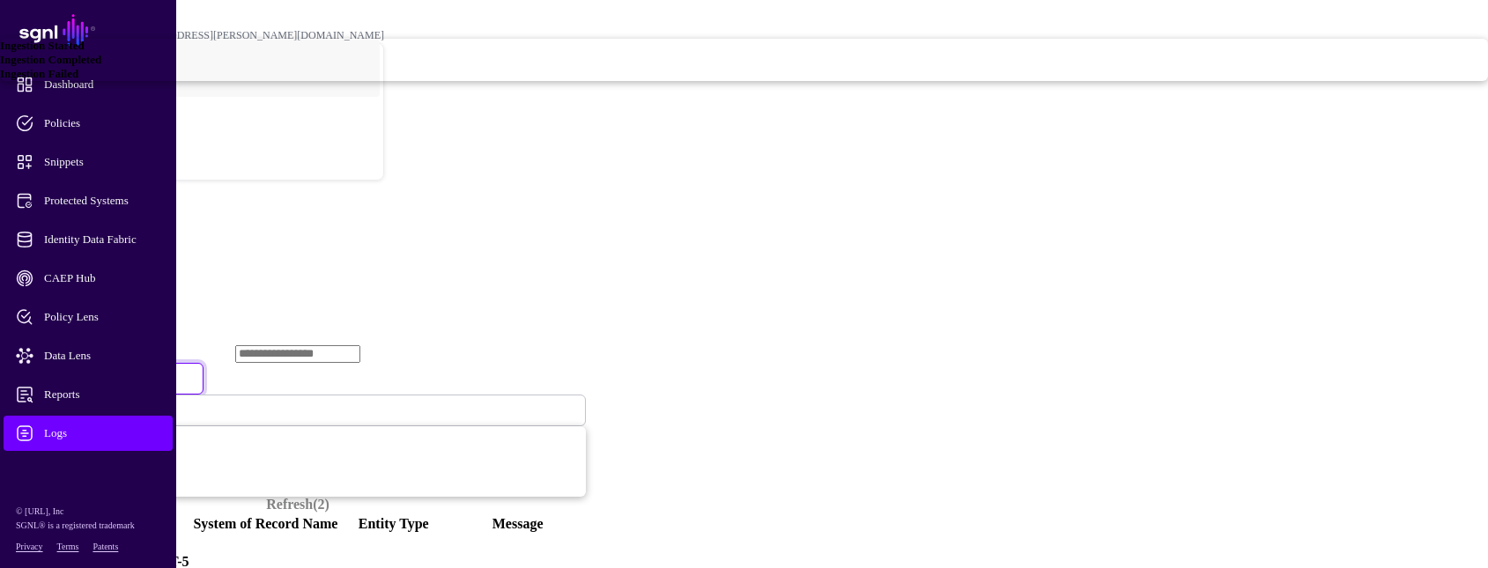
click at [78, 80] on span "Ingestion Failed" at bounding box center [39, 73] width 78 height 13
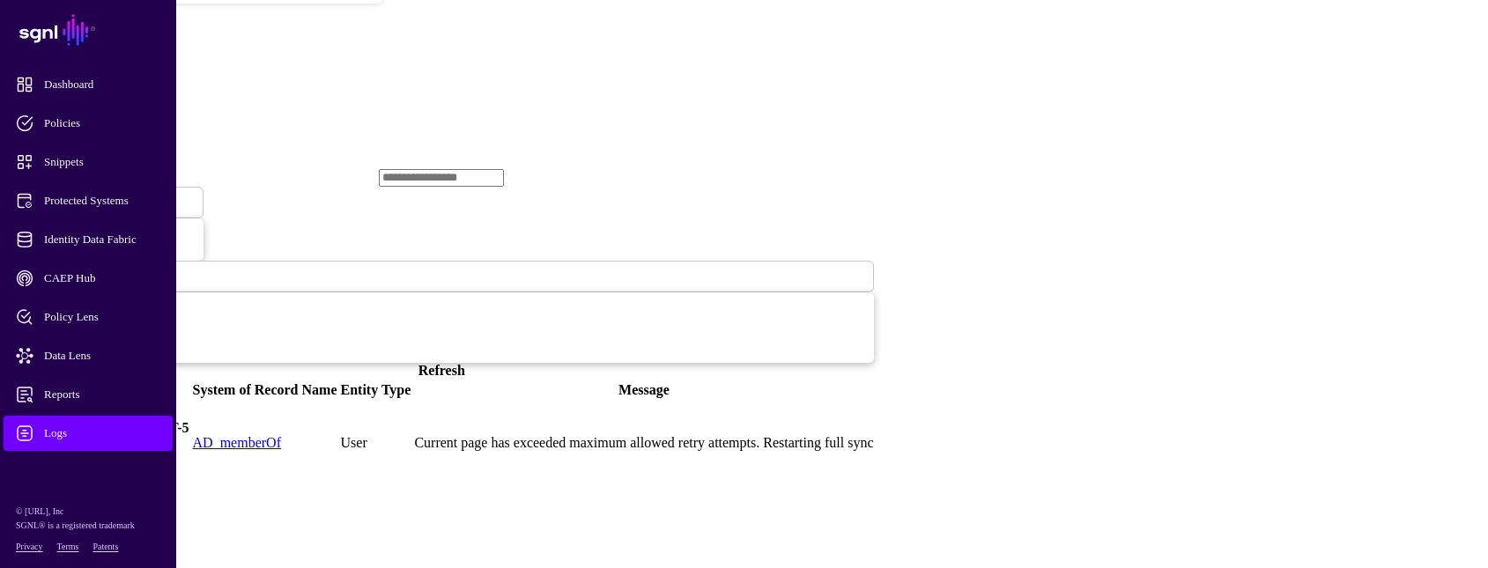
scroll to position [263, 0]
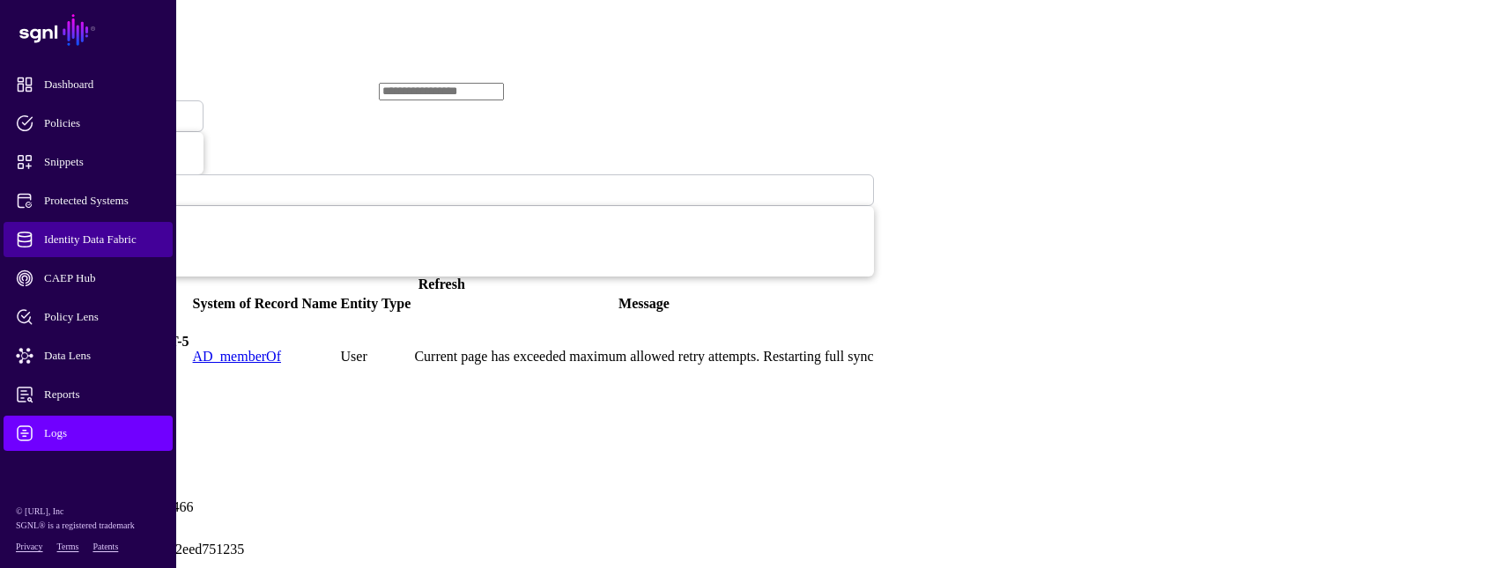
click at [117, 233] on span "Identity Data Fabric" at bounding box center [102, 240] width 173 height 18
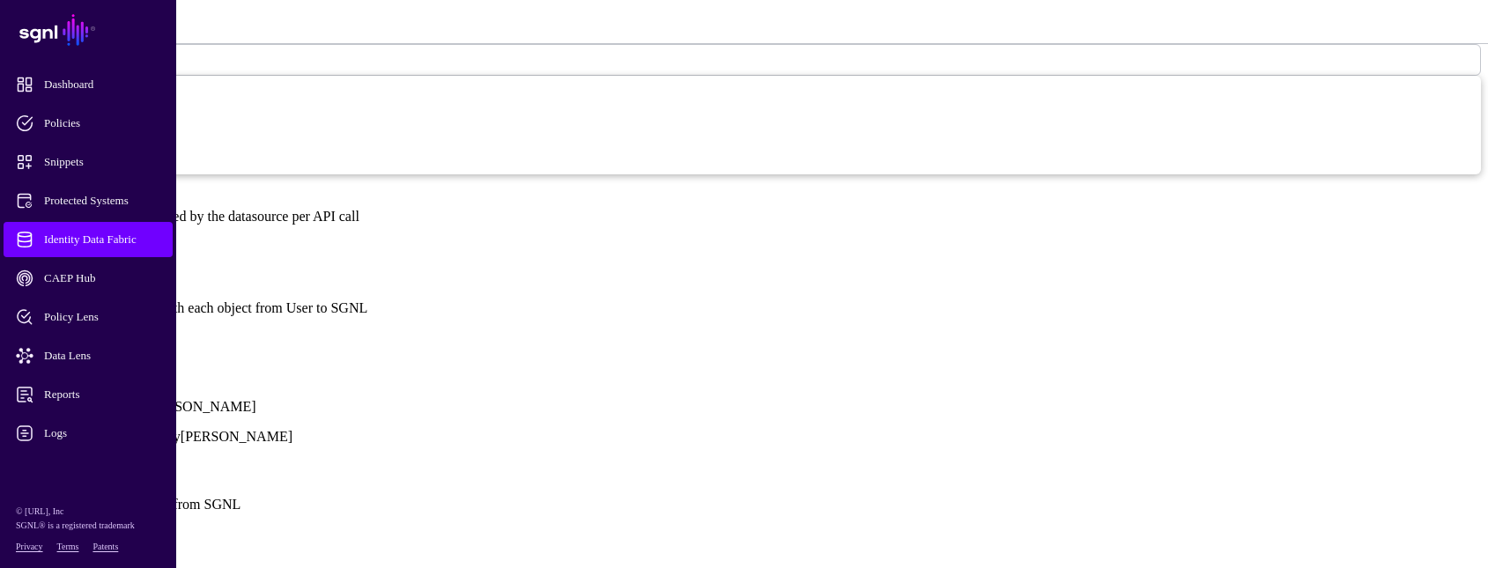
scroll to position [1375, 0]
click at [108, 234] on span "Identity Data Fabric" at bounding box center [102, 240] width 173 height 18
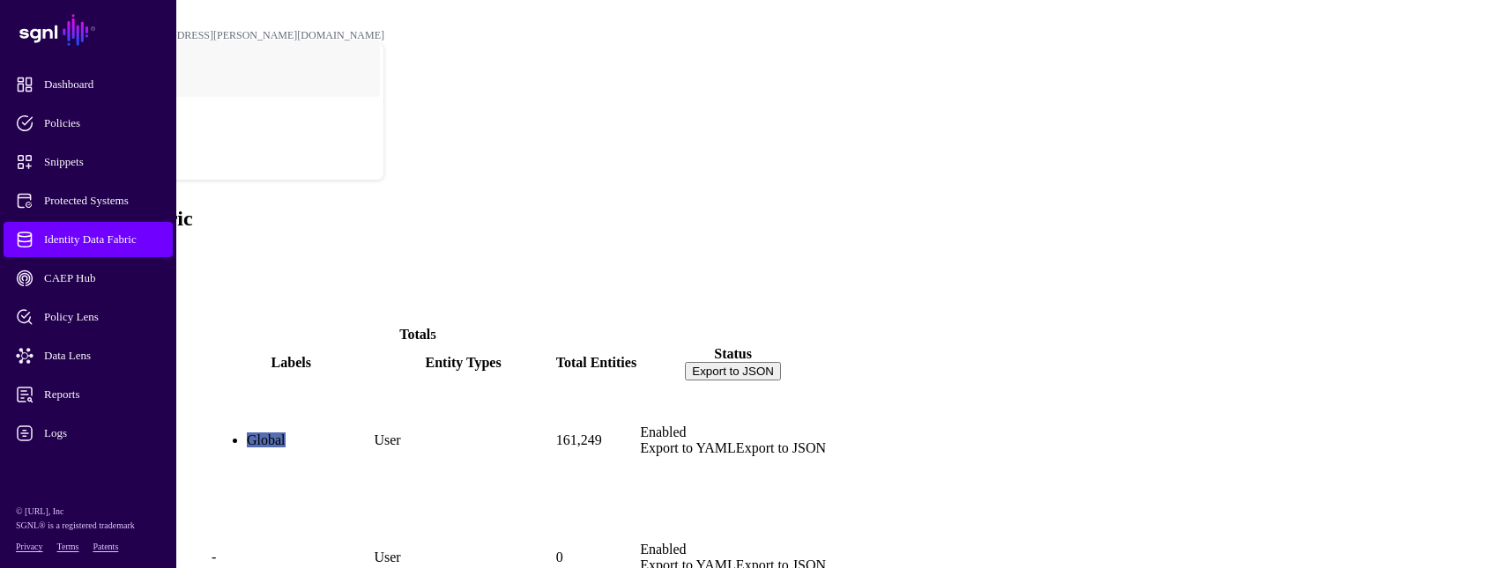
click at [106, 463] on link "ActiveDirectory" at bounding box center [58, 470] width 96 height 15
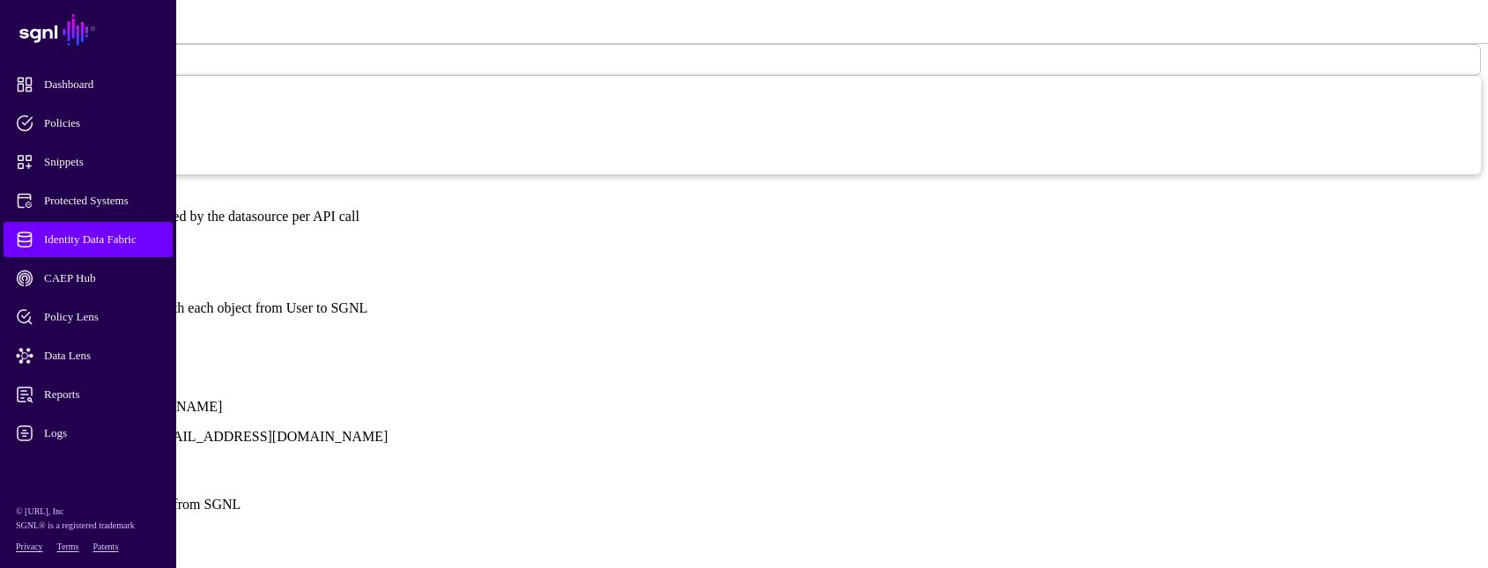
scroll to position [1110, 0]
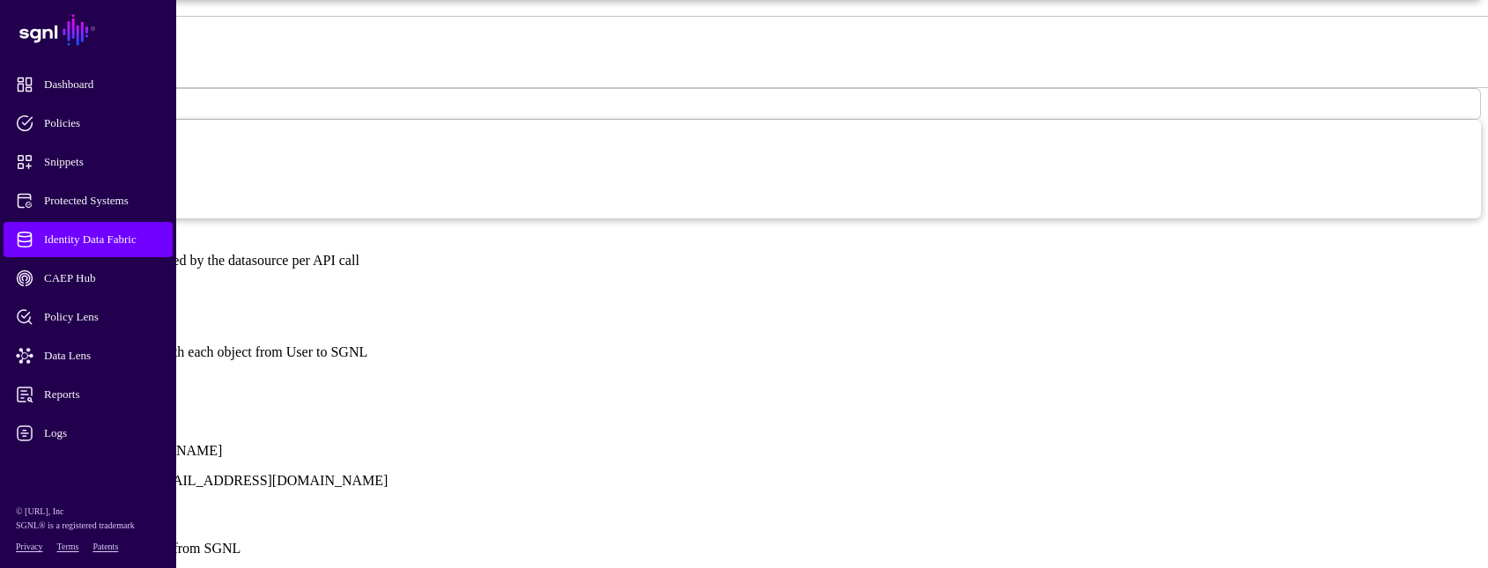
click at [113, 375] on link "Show all attributes" at bounding box center [60, 382] width 106 height 15
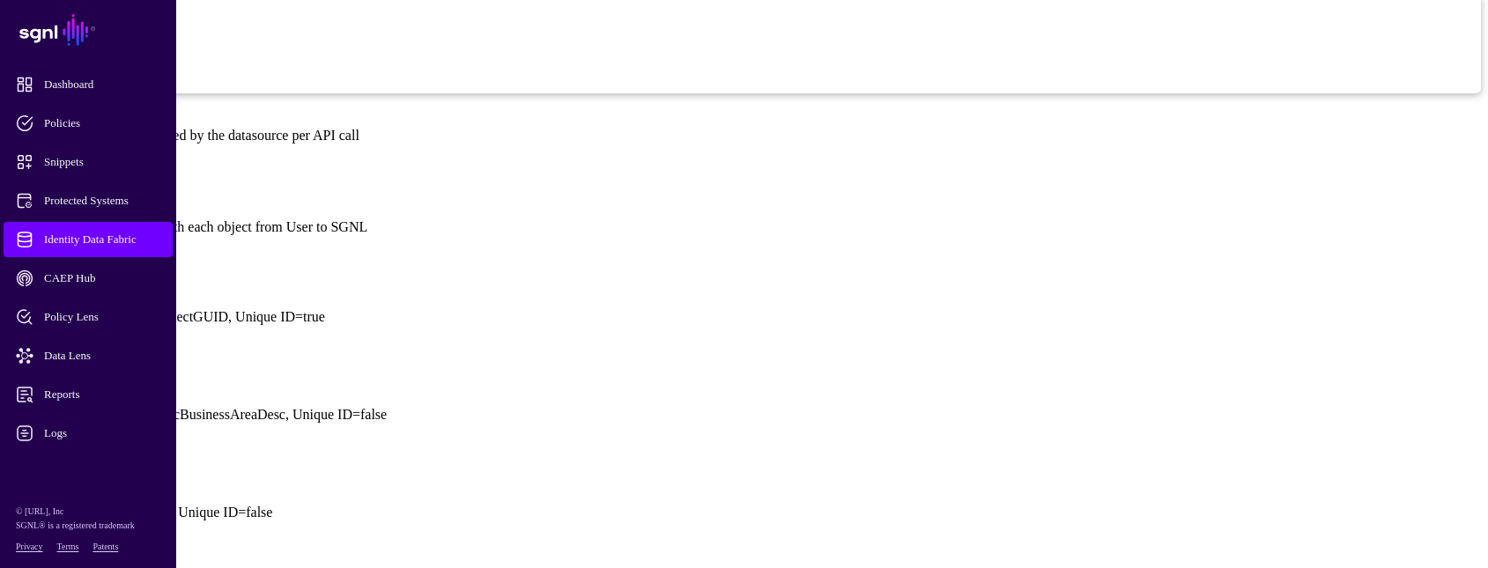
scroll to position [1287, 0]
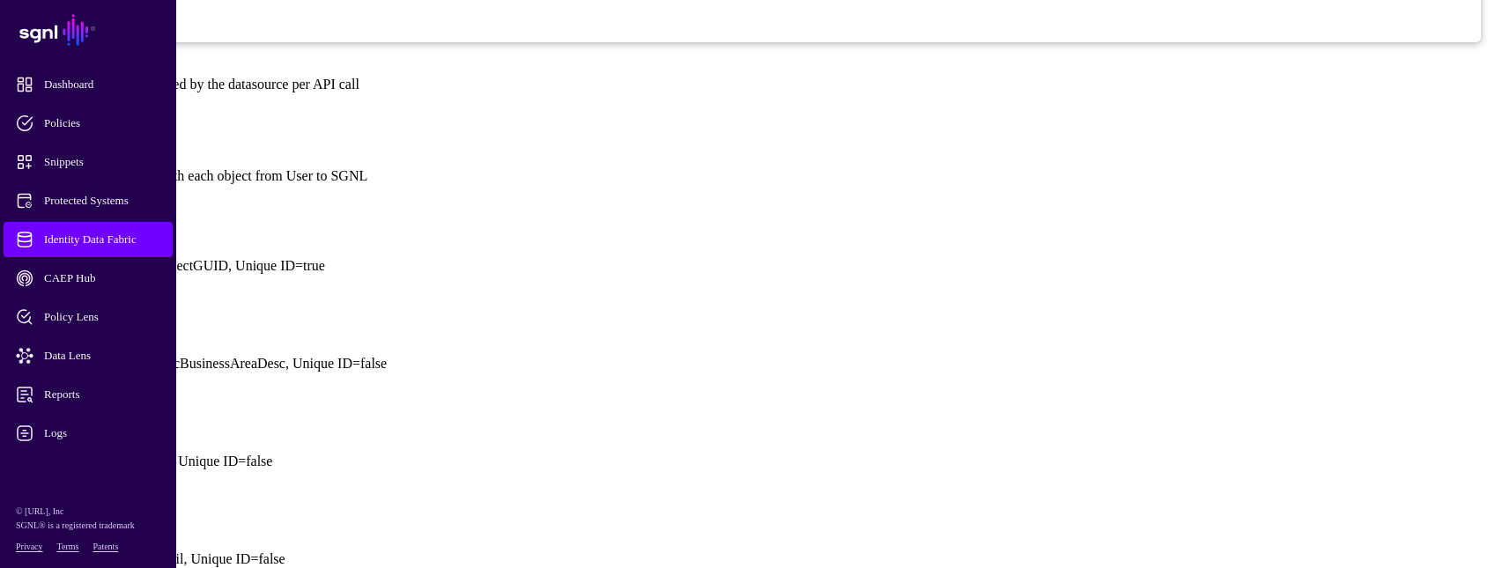
click at [111, 234] on span "Identity Data Fabric" at bounding box center [102, 240] width 173 height 18
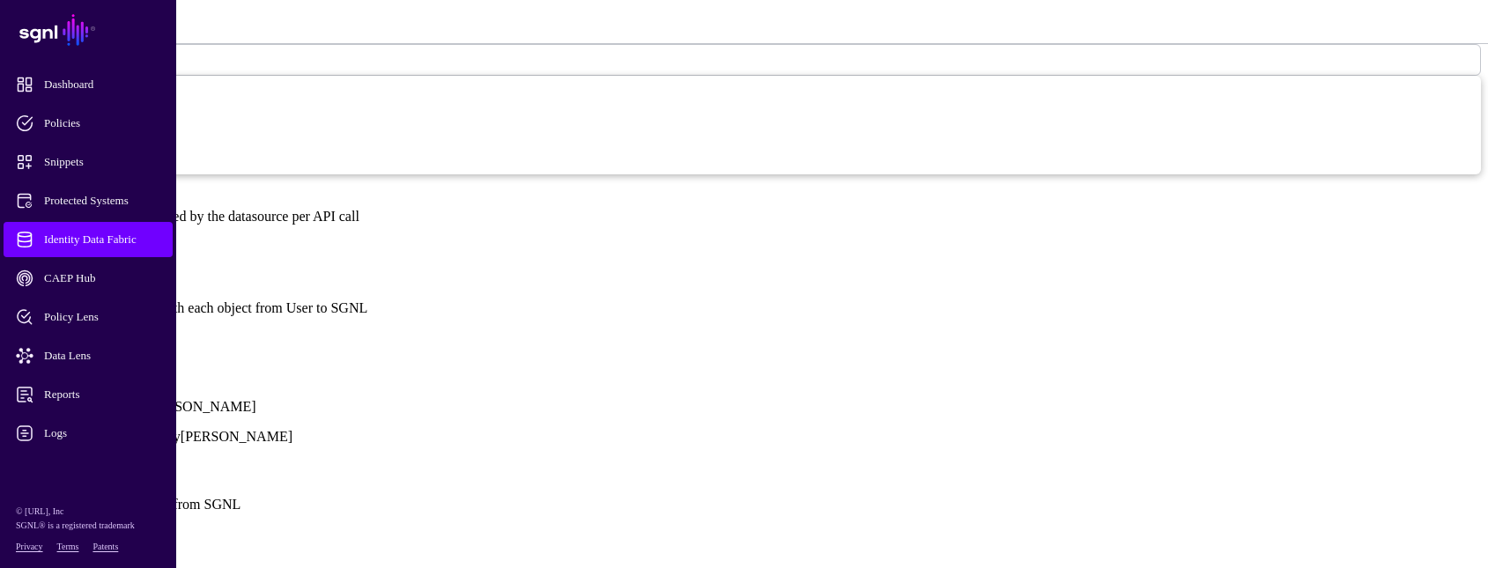
scroll to position [1234, 0]
click at [113, 330] on link "Show all attributes" at bounding box center [60, 337] width 106 height 15
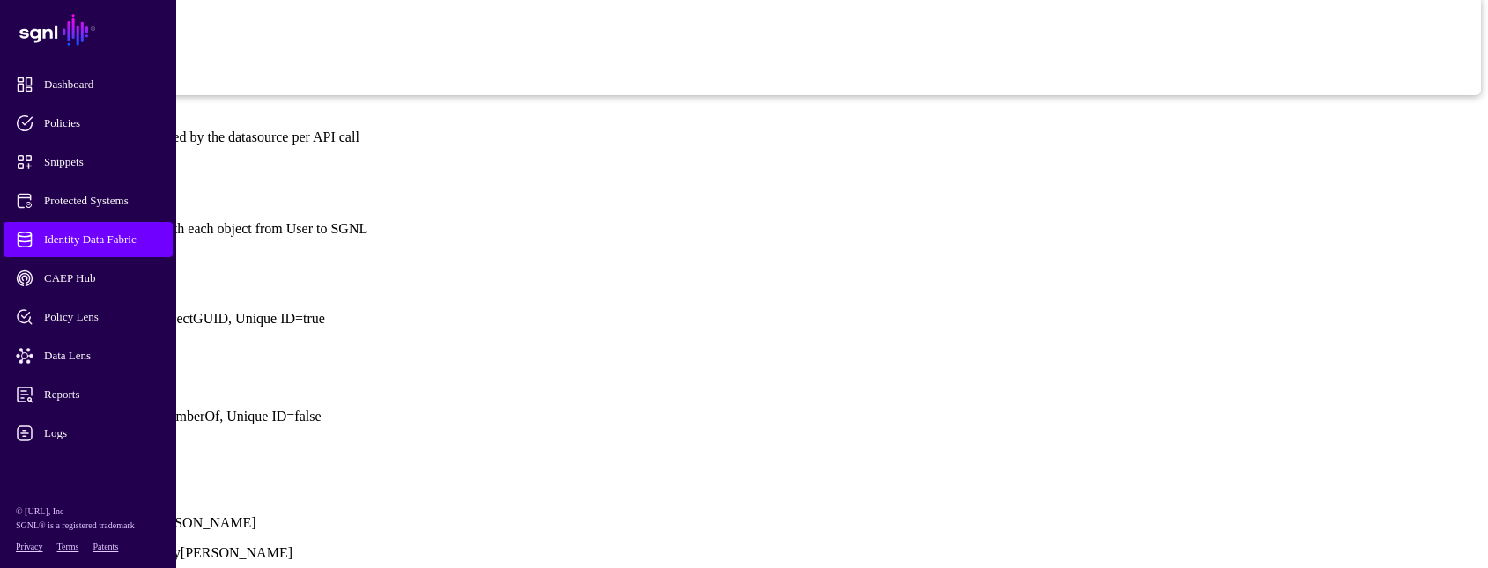
click at [7, 281] on link at bounding box center [7, 281] width 0 height 0
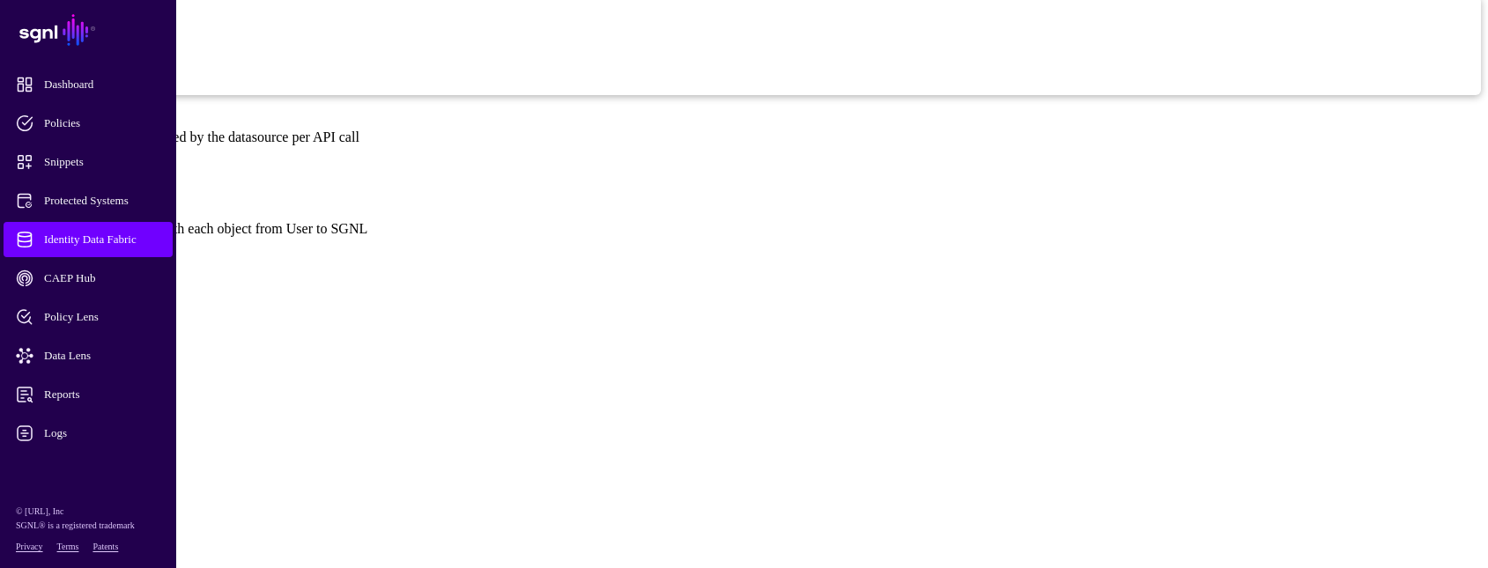
click at [7, 281] on link at bounding box center [7, 281] width 0 height 0
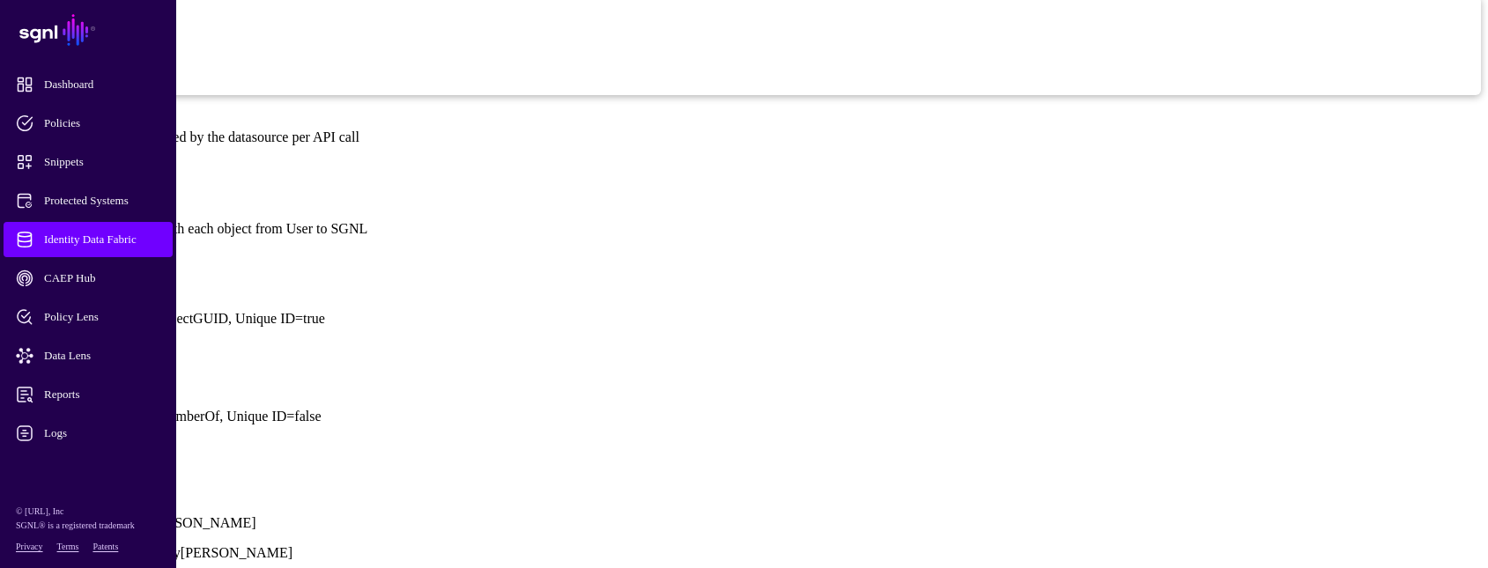
scroll to position [1322, 0]
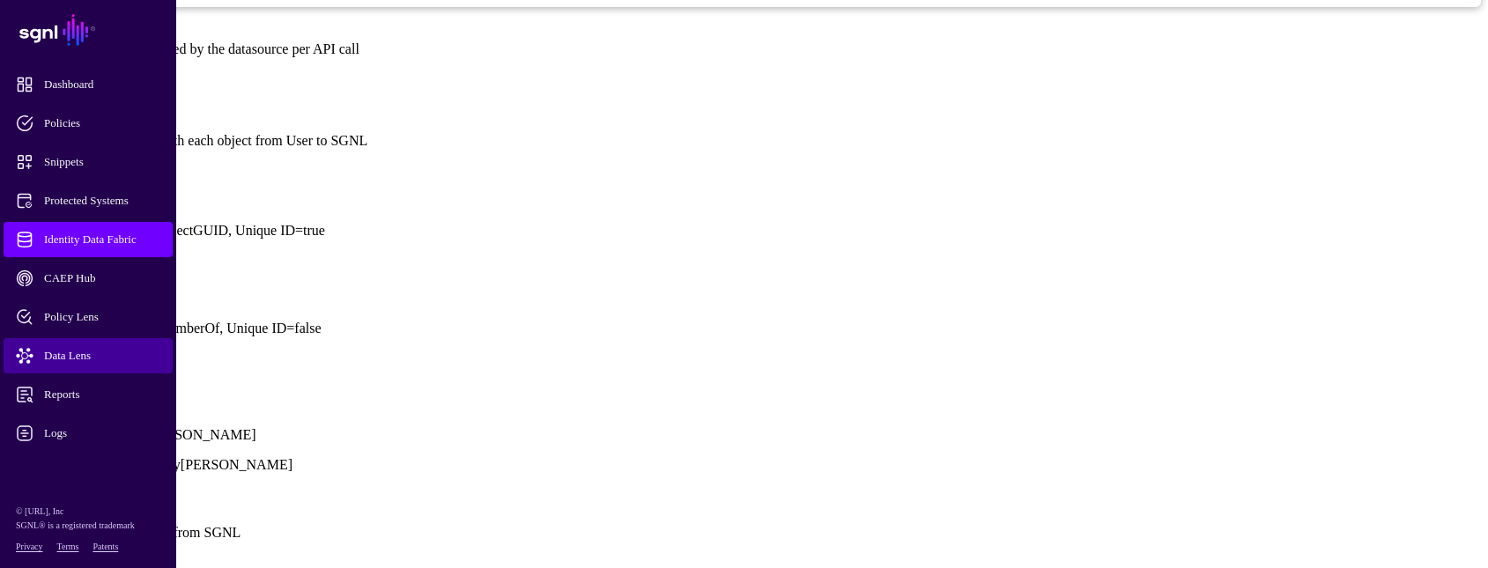
click at [54, 357] on span "Data Lens" at bounding box center [102, 356] width 173 height 18
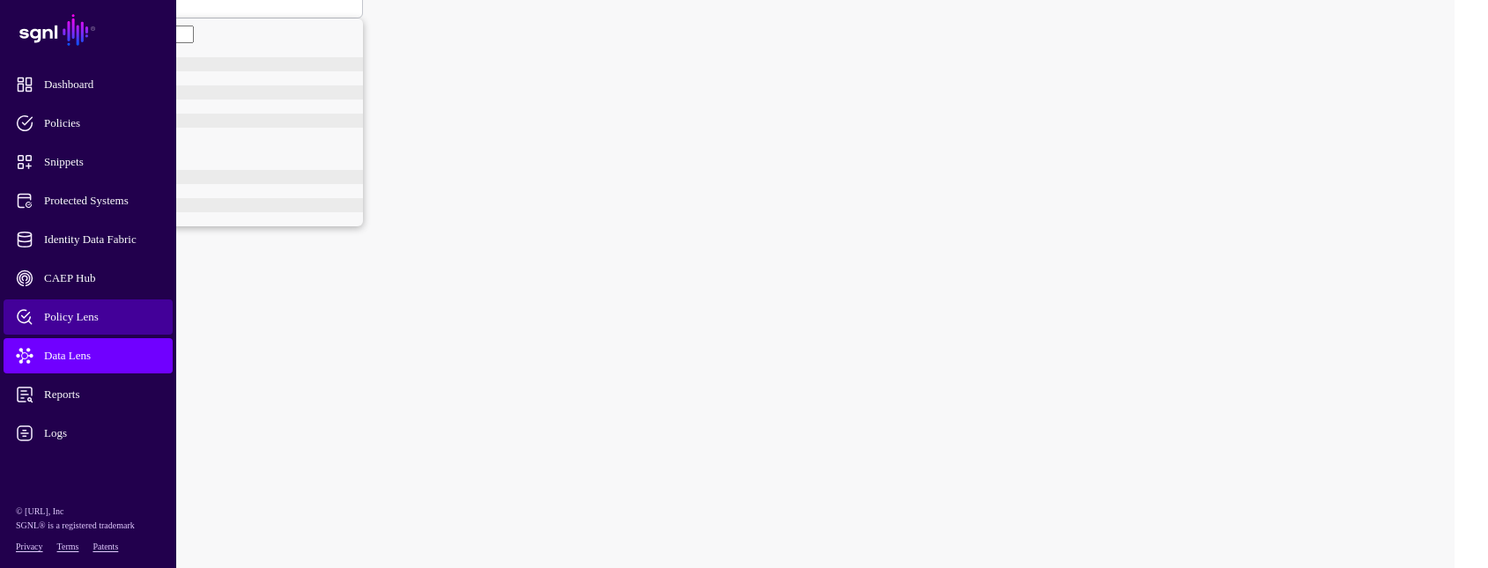
click at [92, 313] on span "Policy Lens" at bounding box center [102, 317] width 173 height 18
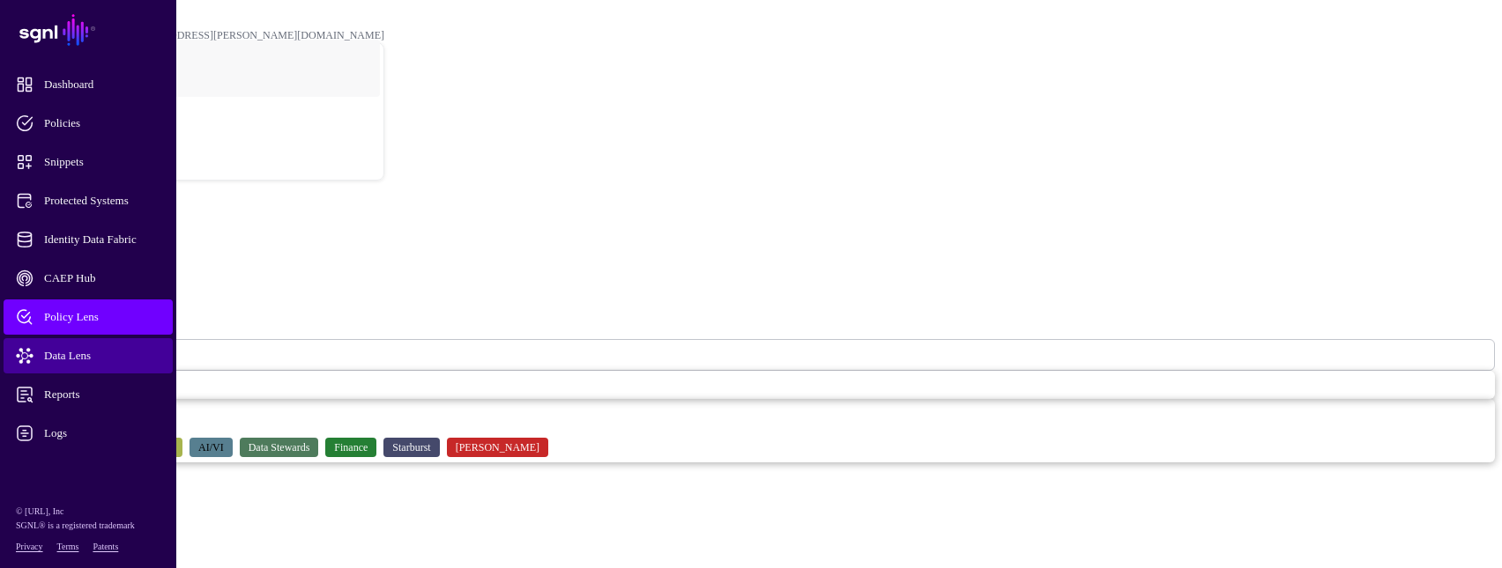
click at [79, 349] on span "Data Lens" at bounding box center [102, 356] width 173 height 18
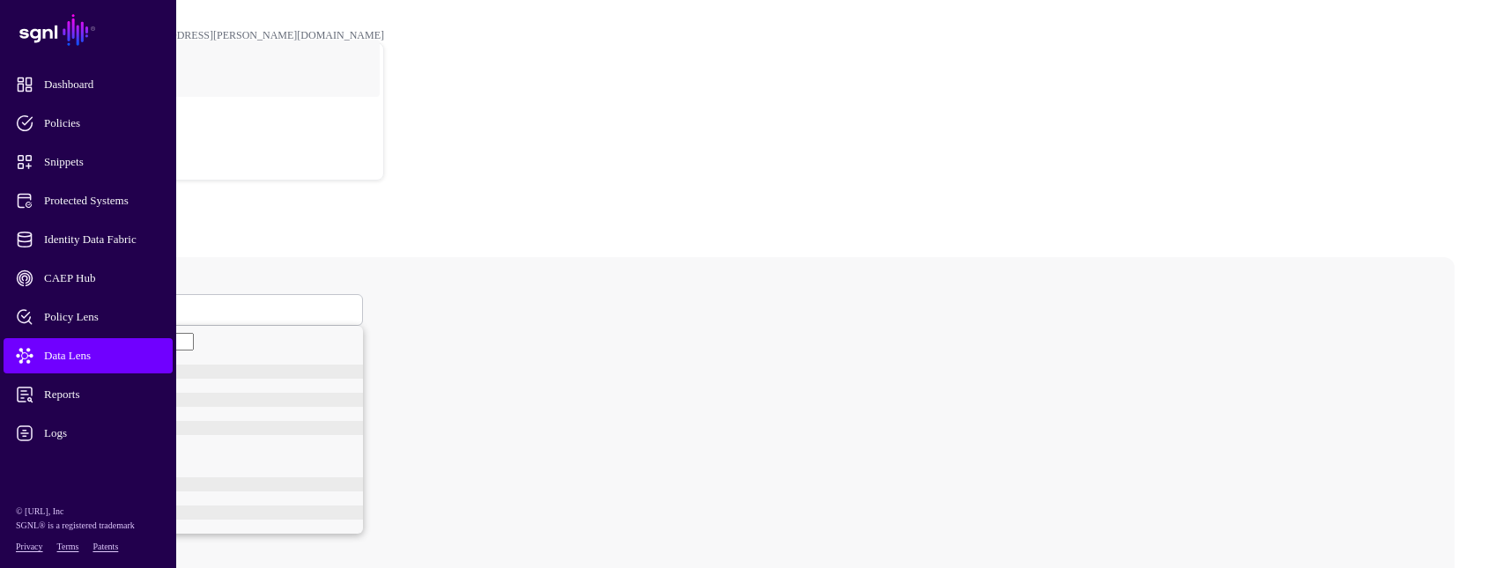
click at [77, 302] on span at bounding box center [71, 309] width 11 height 15
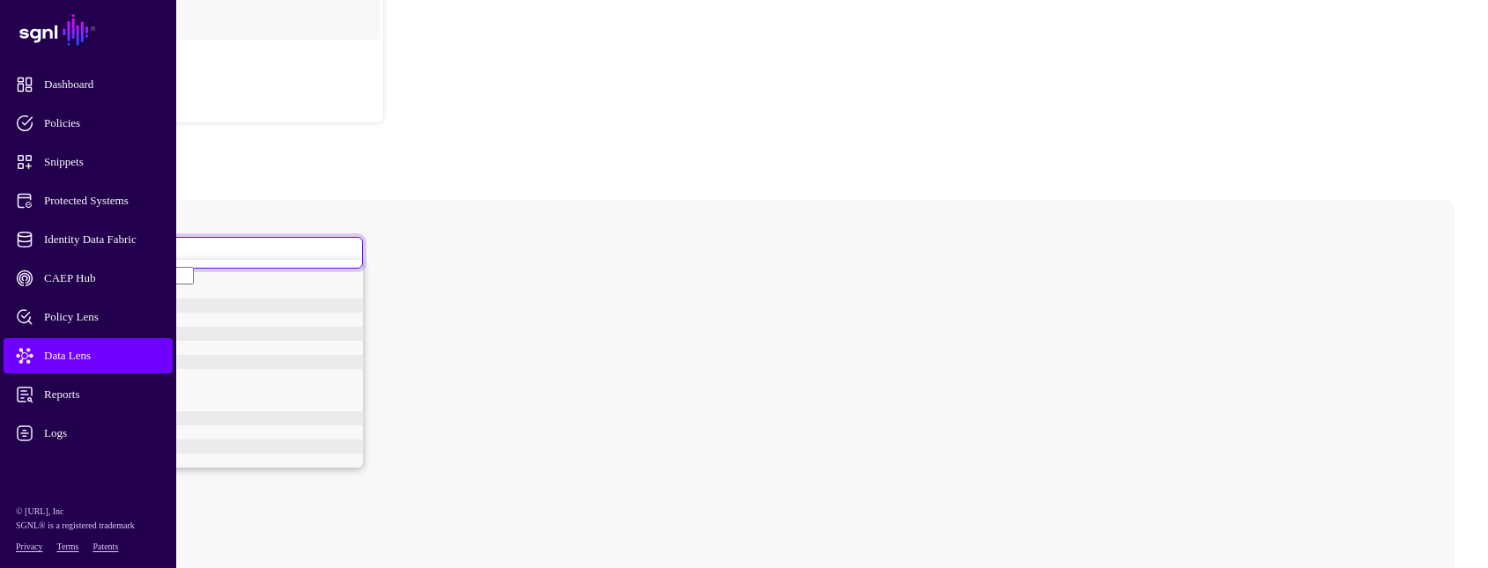
scroll to position [88, 0]
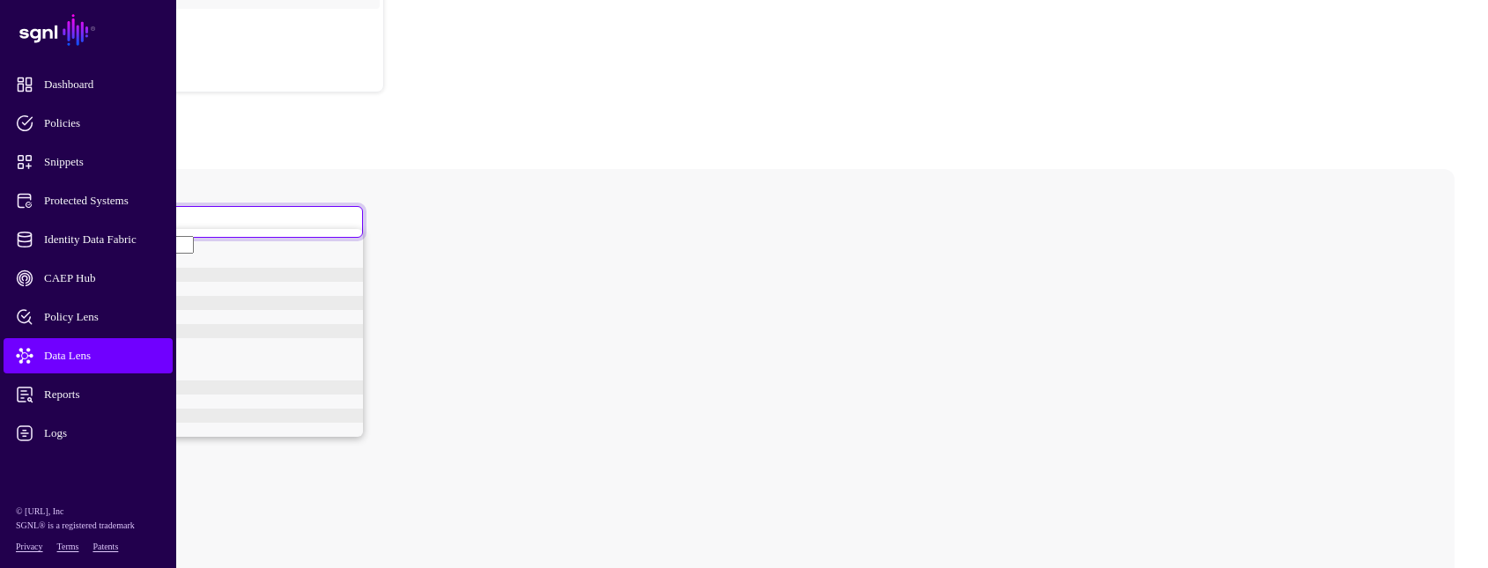
click at [282, 282] on div "User" at bounding box center [217, 289] width 291 height 14
click at [77, 470] on span at bounding box center [77, 477] width 0 height 15
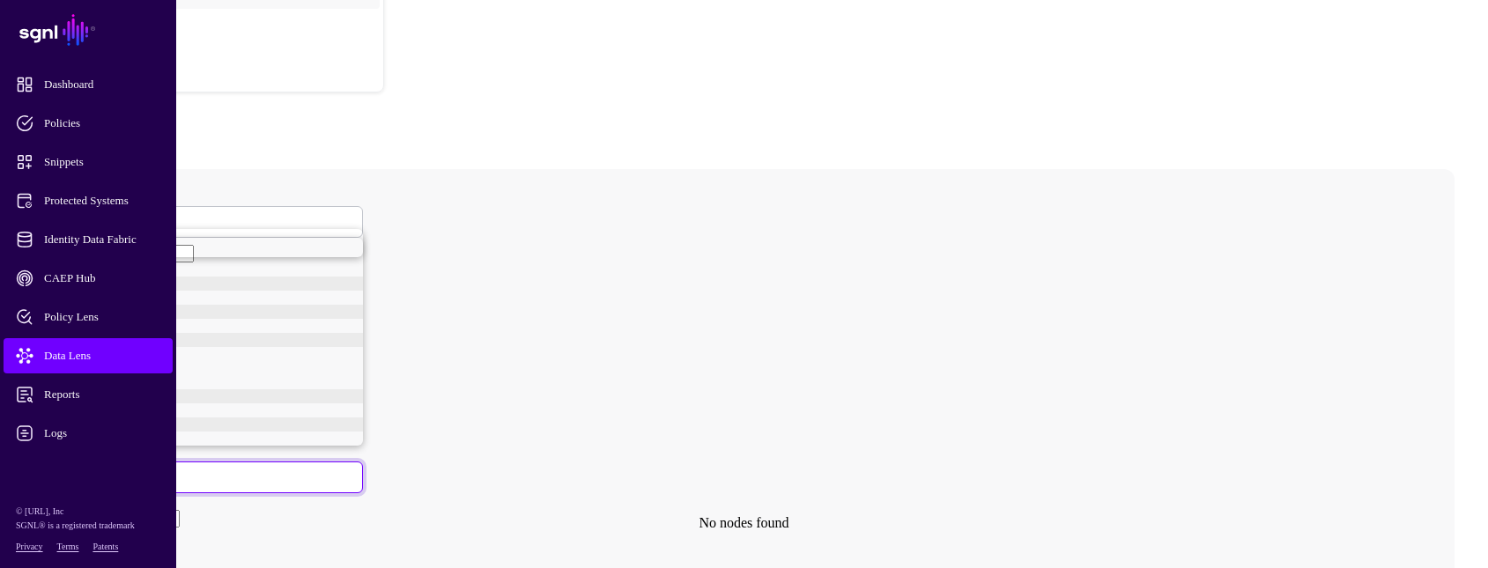
click at [338, 257] on div "objectGUID" at bounding box center [209, 250] width 308 height 14
click at [180, 538] on input "text" at bounding box center [117, 547] width 125 height 18
click at [88, 214] on span "User" at bounding box center [77, 221] width 22 height 15
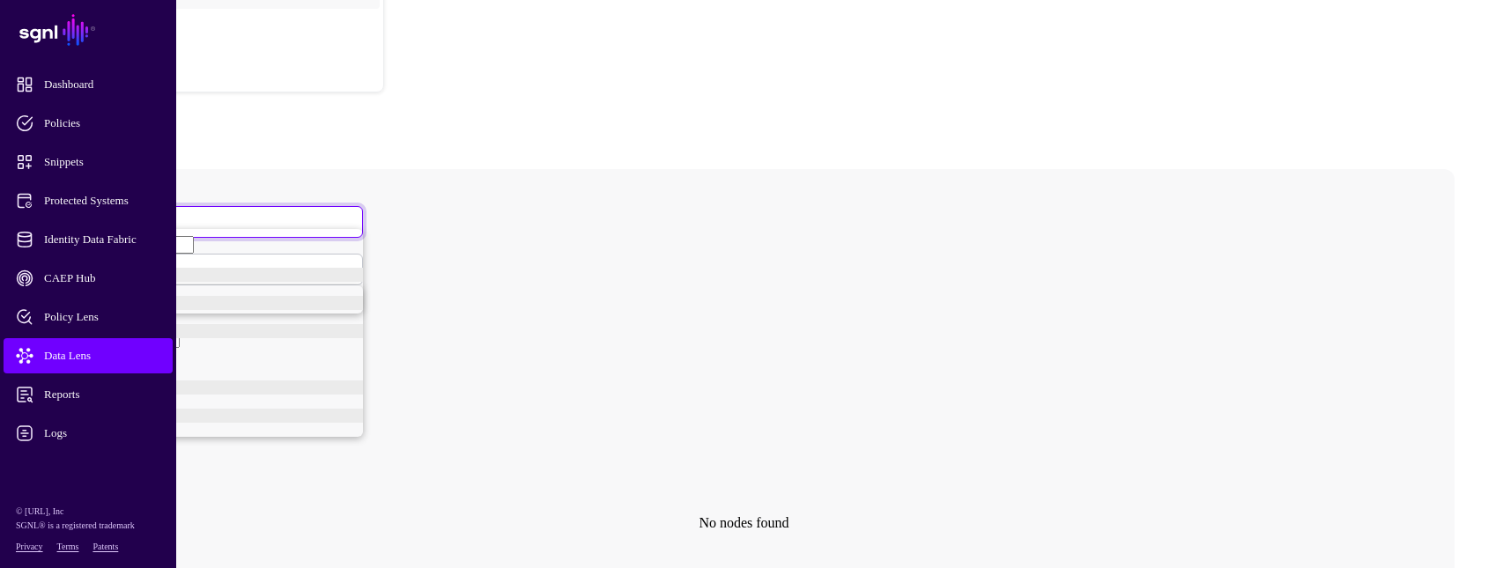
click at [94, 436] on span "User" at bounding box center [83, 429] width 22 height 13
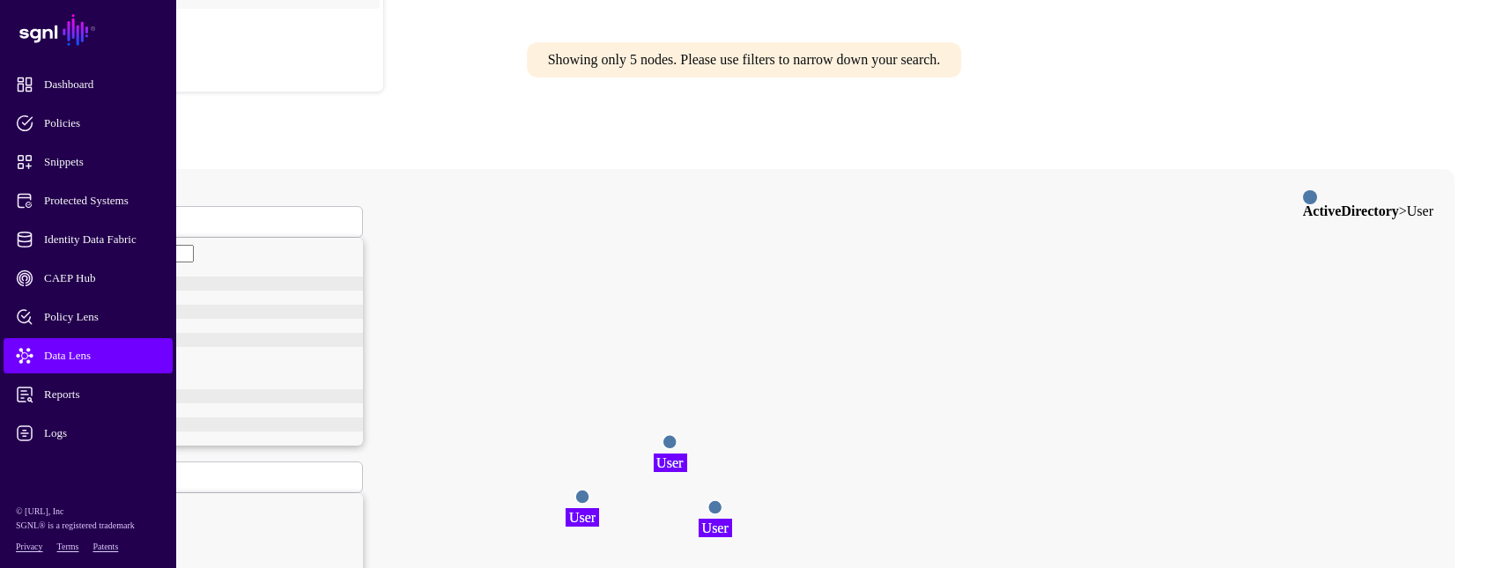
click at [677, 435] on circle at bounding box center [670, 442] width 14 height 14
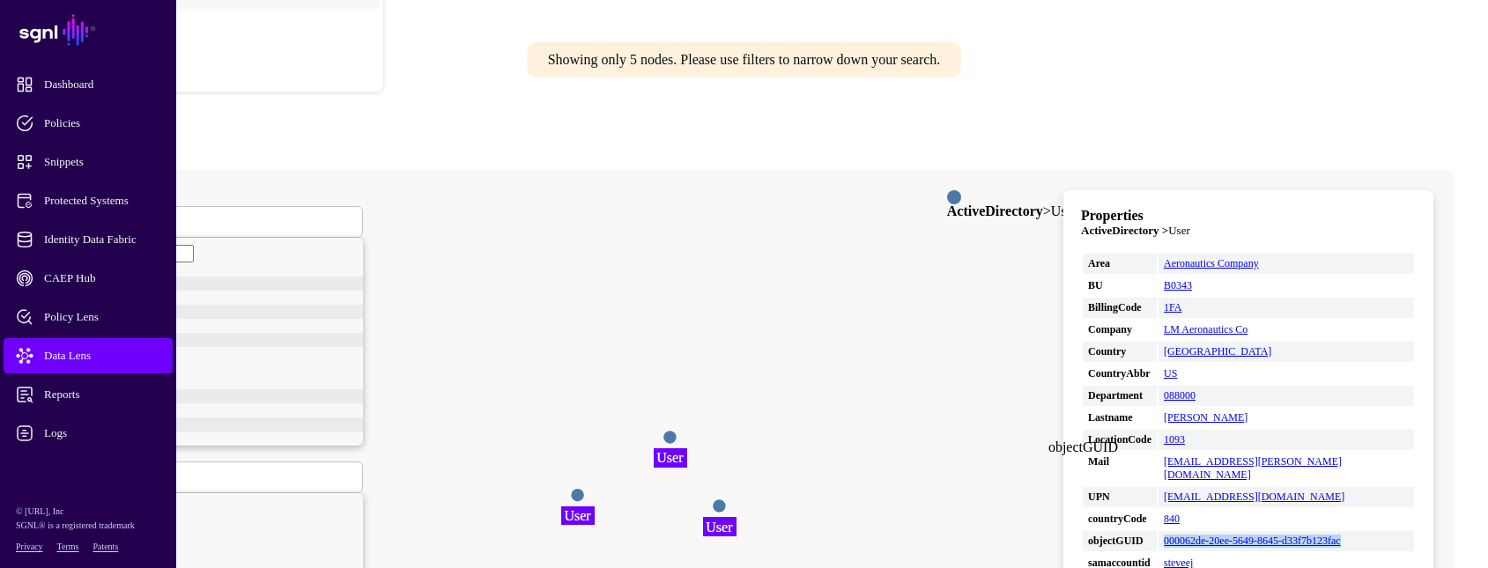
drag, startPoint x: 1289, startPoint y: 457, endPoint x: 1211, endPoint y: 449, distance: 78.9
click at [1211, 531] on td "000062de-20ee-5649-8645-d33f7b123fac" at bounding box center [1287, 541] width 256 height 20
copy link "000062de-20ee-5649-8645-d33f7b123fac"
click at [88, 214] on span "User" at bounding box center [77, 221] width 22 height 15
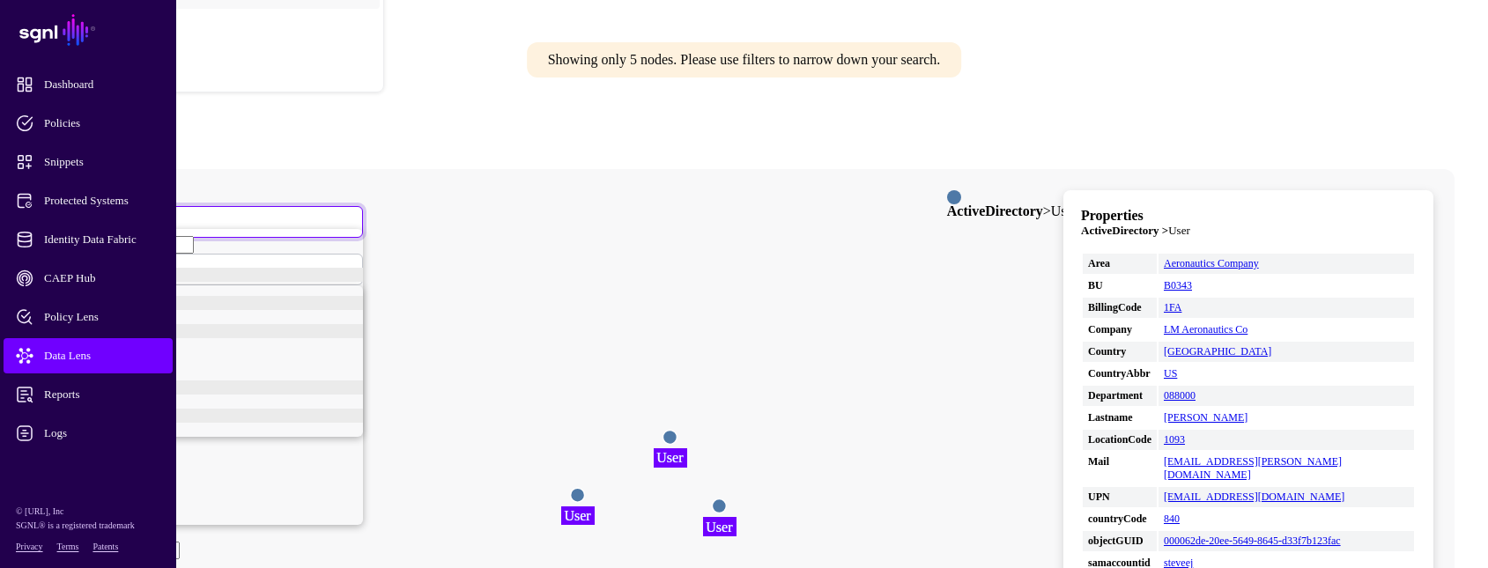
click at [360, 282] on link "User" at bounding box center [217, 289] width 291 height 14
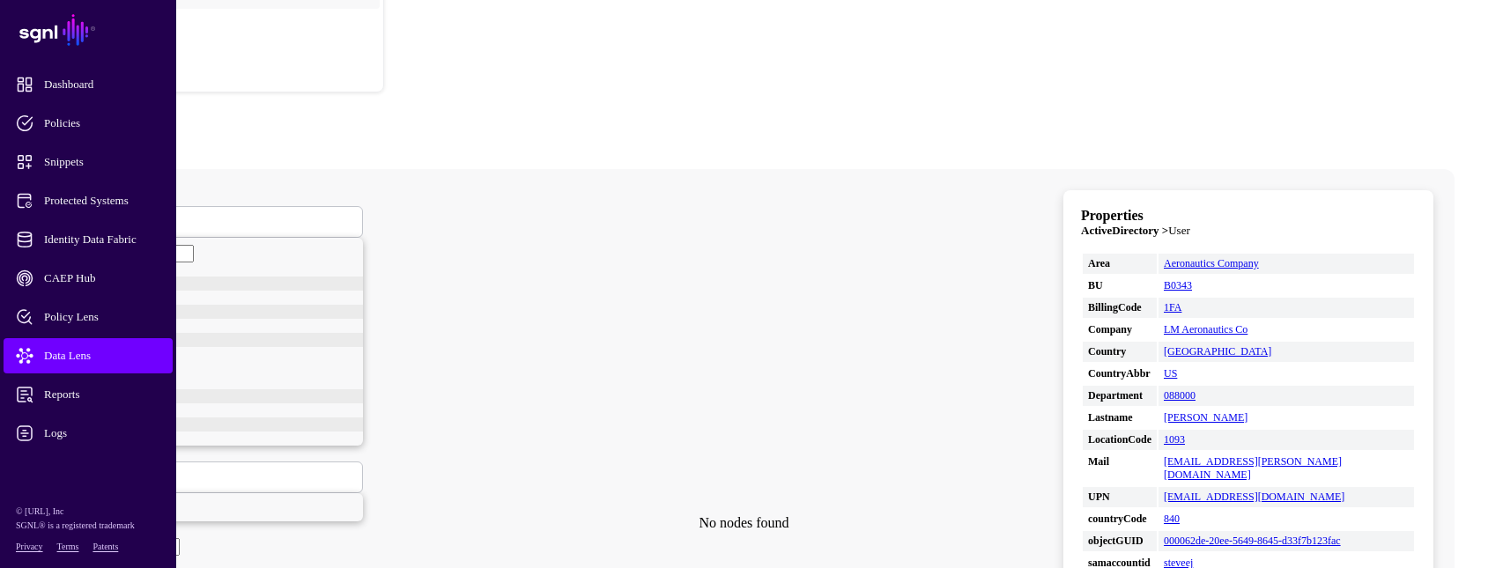
click at [77, 470] on span at bounding box center [71, 477] width 11 height 15
click at [338, 257] on div "objectGUID" at bounding box center [209, 250] width 308 height 14
click at [180, 538] on input "text" at bounding box center [117, 547] width 125 height 18
paste input "**********"
type input "**********"
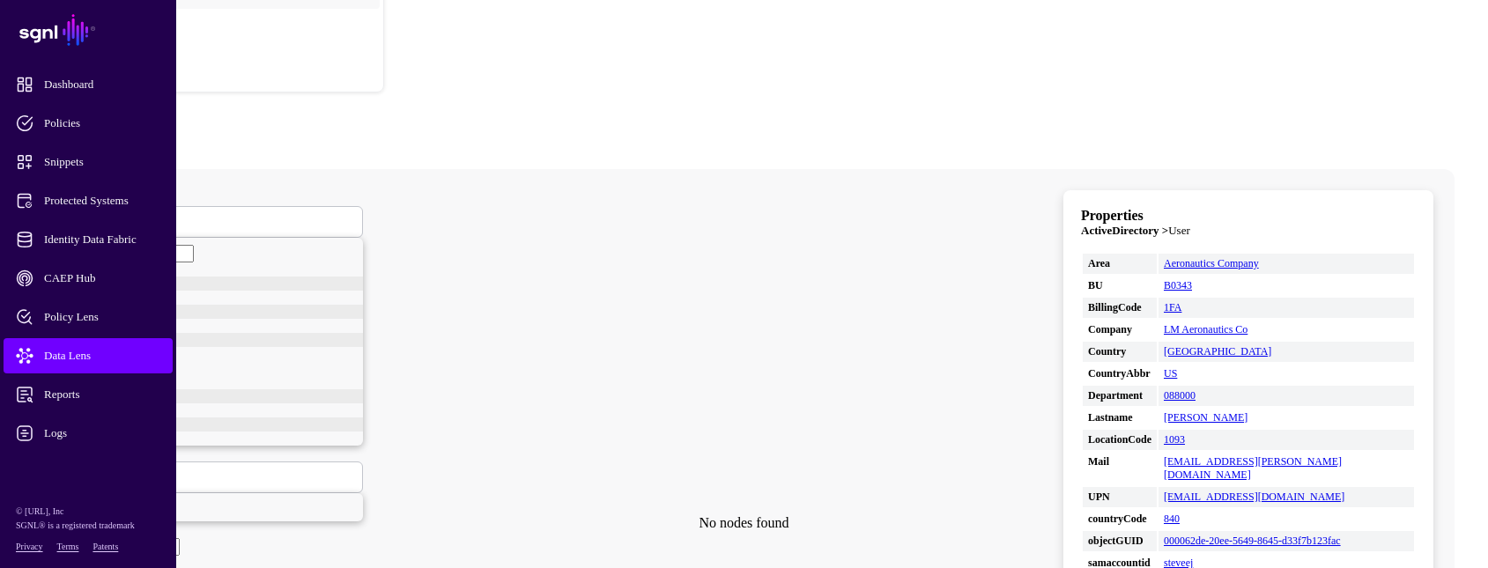
click at [26, 351] on span "Data Lens" at bounding box center [102, 356] width 173 height 18
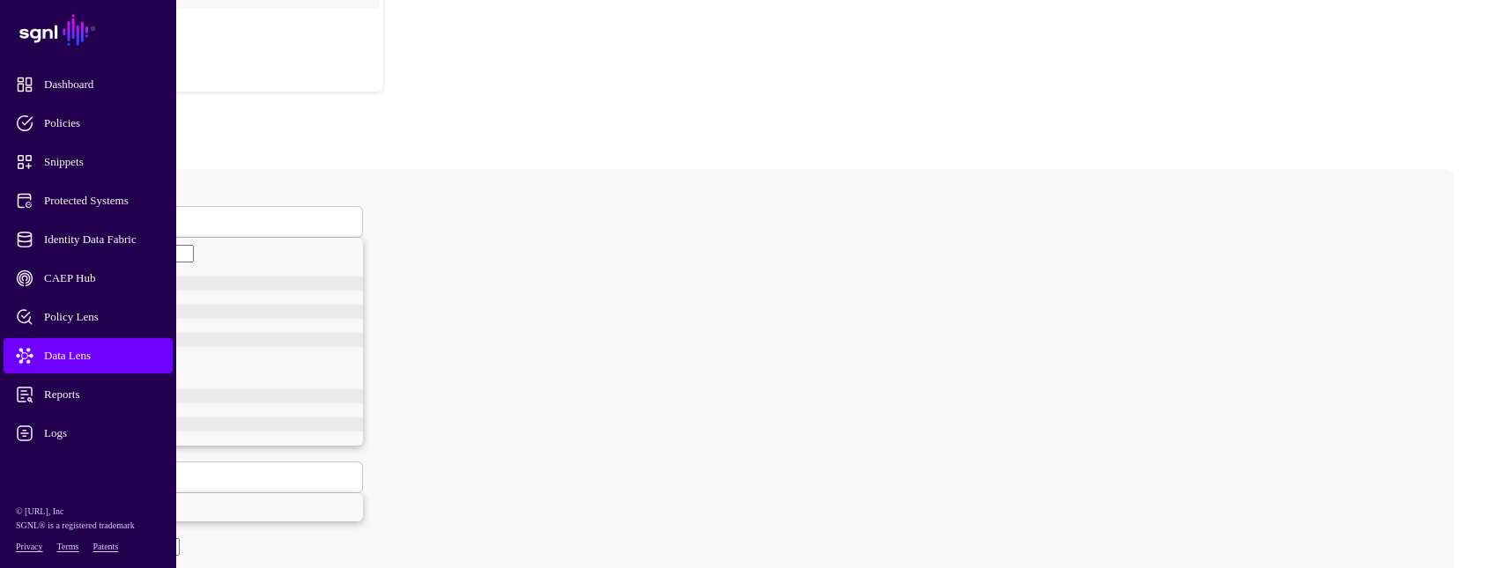
click at [77, 214] on span at bounding box center [71, 221] width 11 height 15
click at [327, 437] on div "User" at bounding box center [217, 430] width 291 height 14
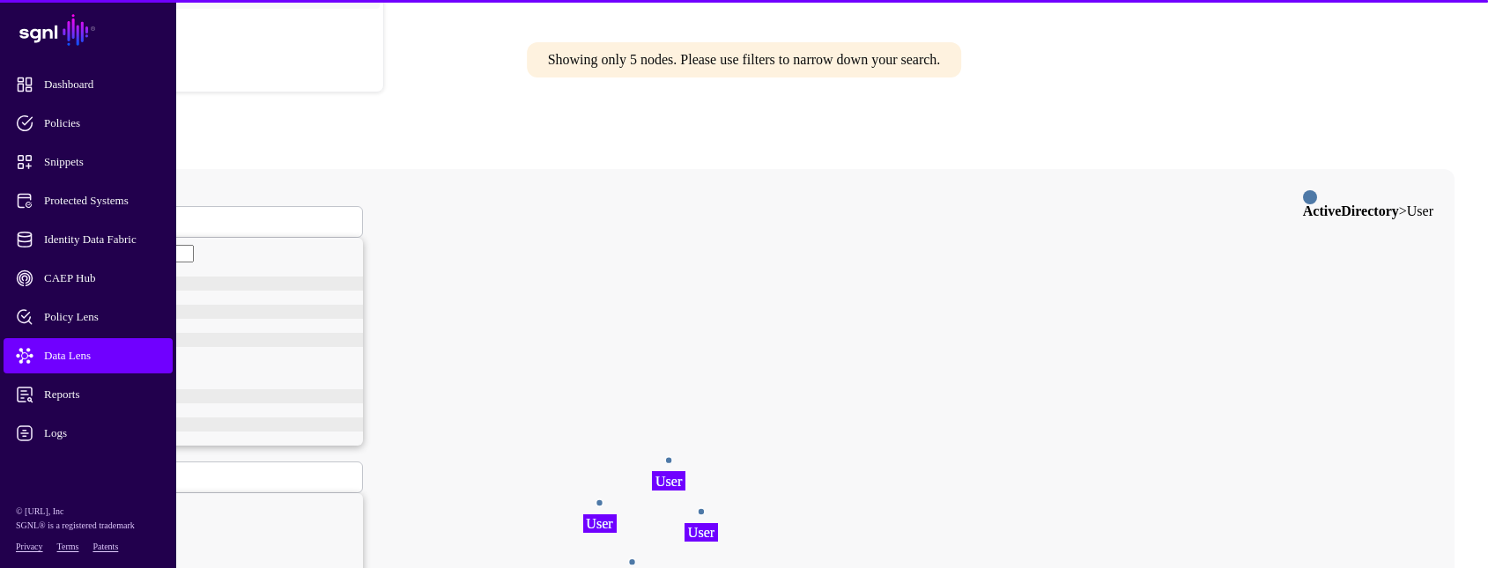
click at [77, 470] on span at bounding box center [71, 477] width 11 height 15
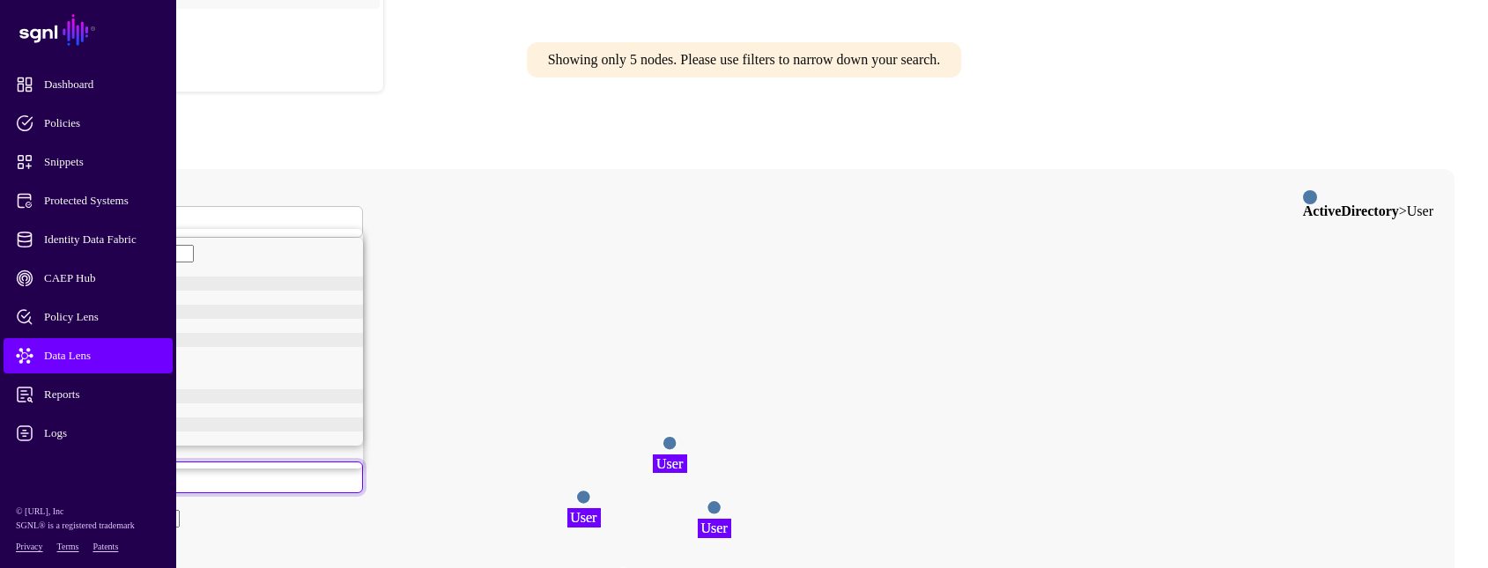
scroll to position [207, 0]
click at [363, 427] on div "objectGUID" at bounding box center [209, 434] width 308 height 14
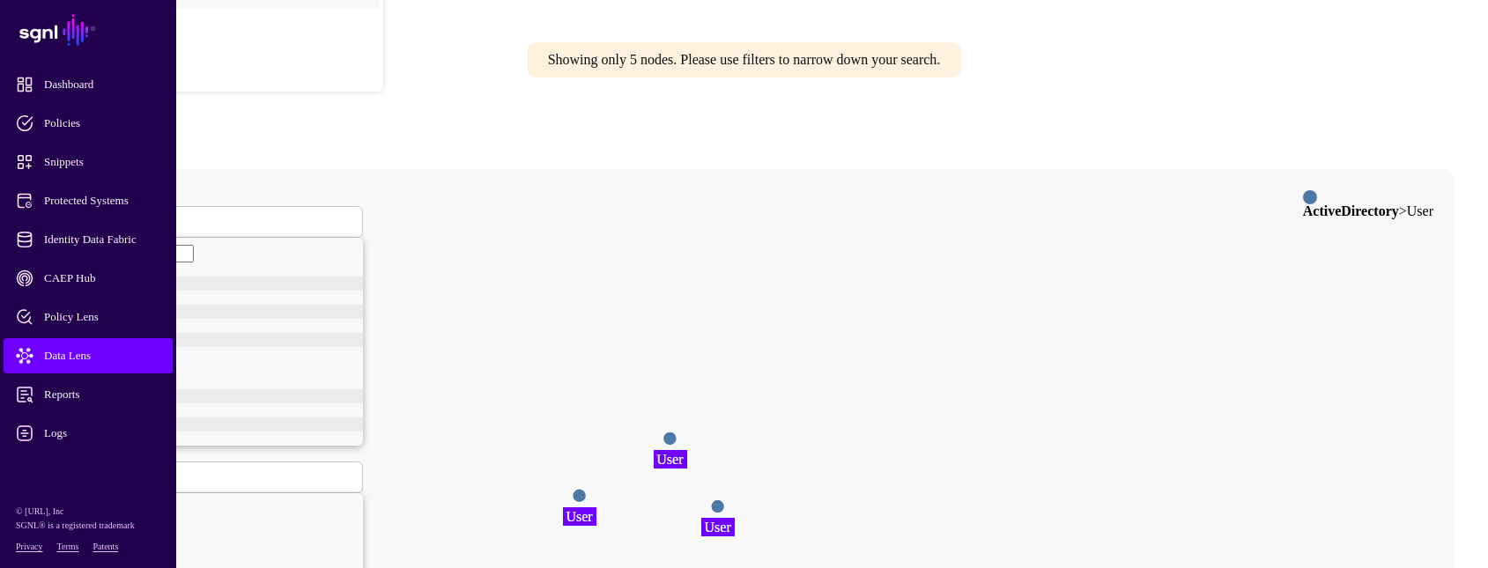
paste input "**********"
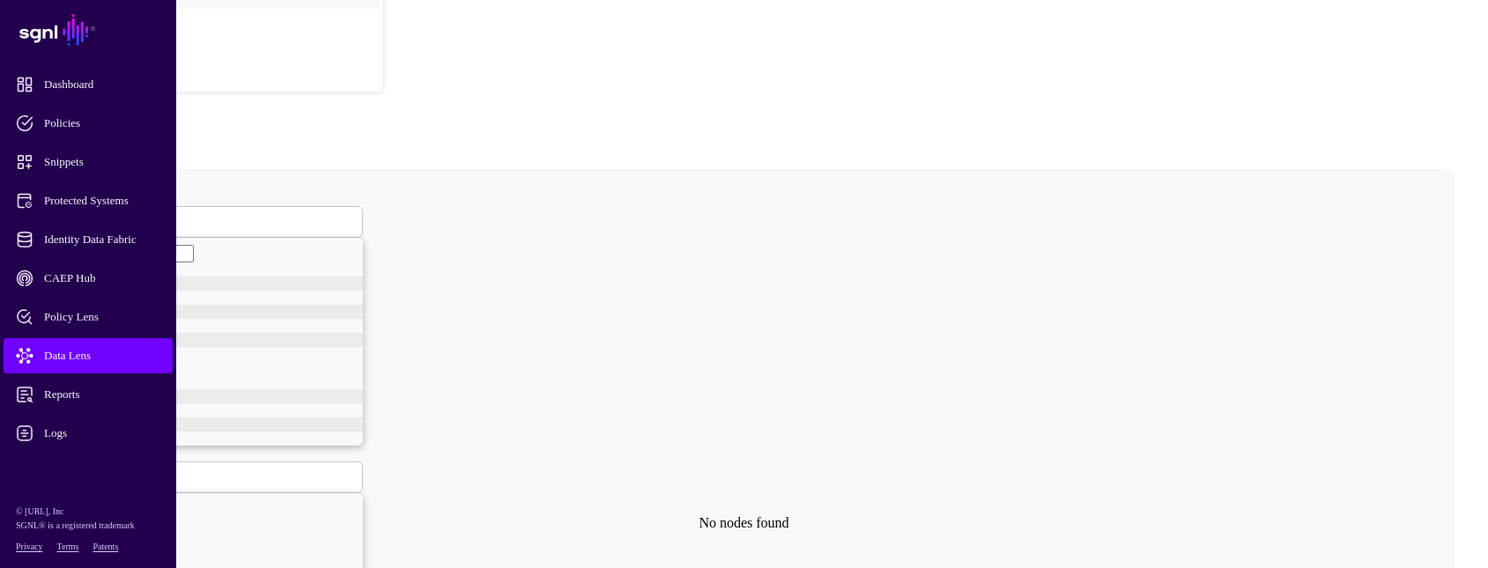
click at [133, 470] on span at bounding box center [133, 477] width 0 height 15
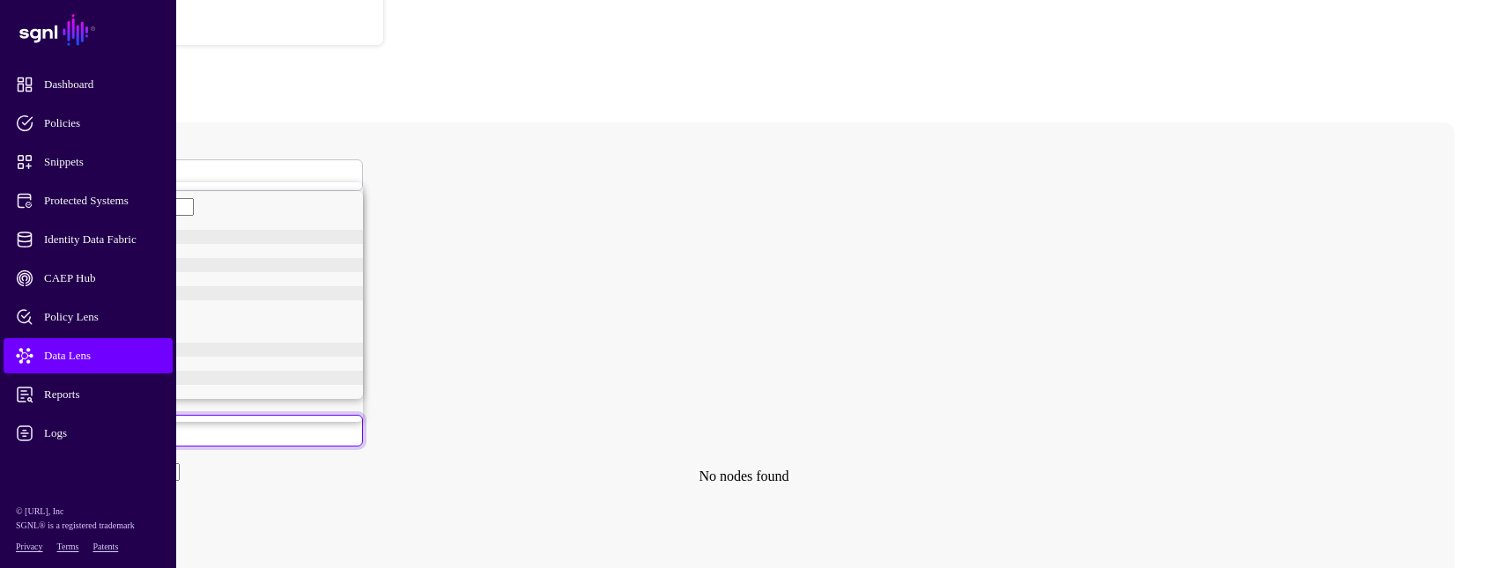
scroll to position [176, 0]
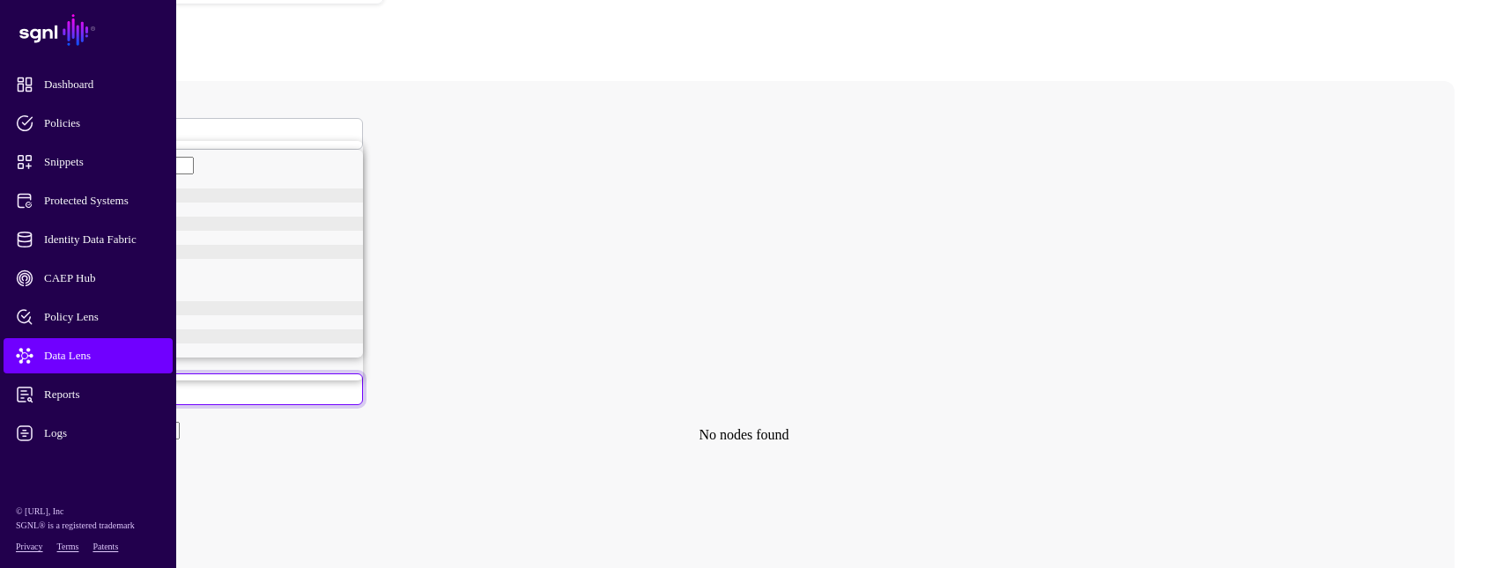
click at [345, 282] on div "Lastname" at bounding box center [209, 289] width 308 height 14
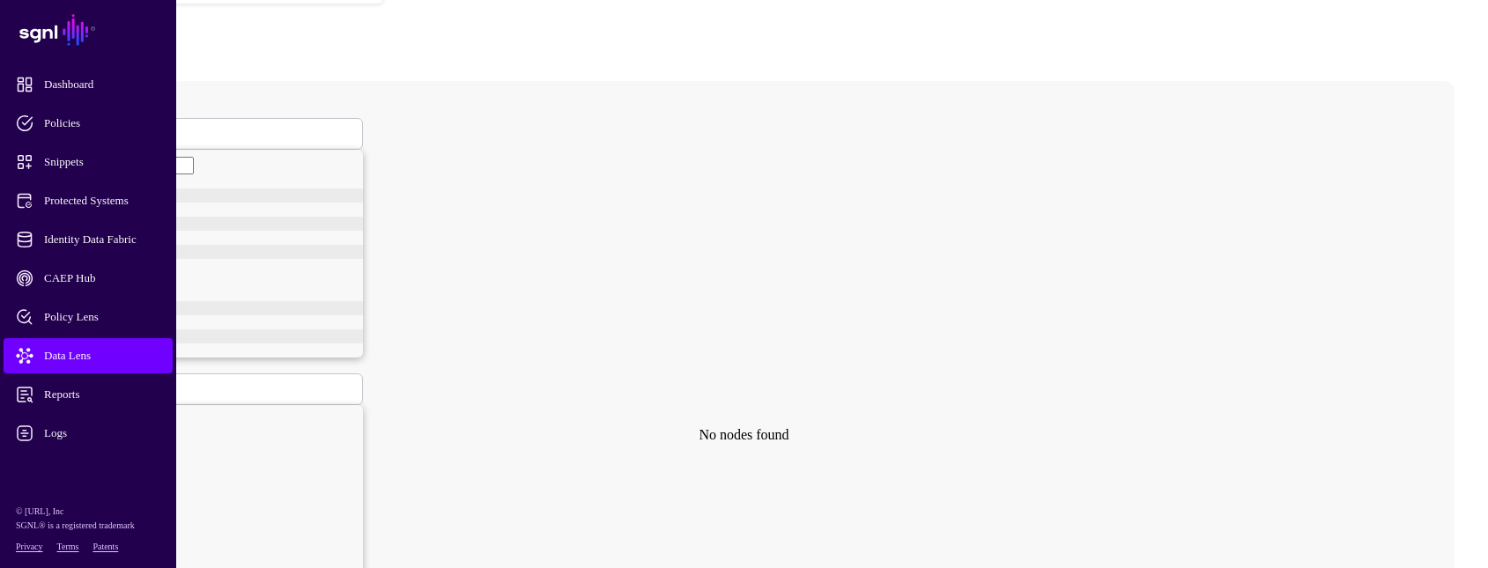
drag, startPoint x: 501, startPoint y: 152, endPoint x: 187, endPoint y: 120, distance: 316.3
click at [187, 120] on div "**********" at bounding box center [744, 435] width 1474 height 709
type input "******"
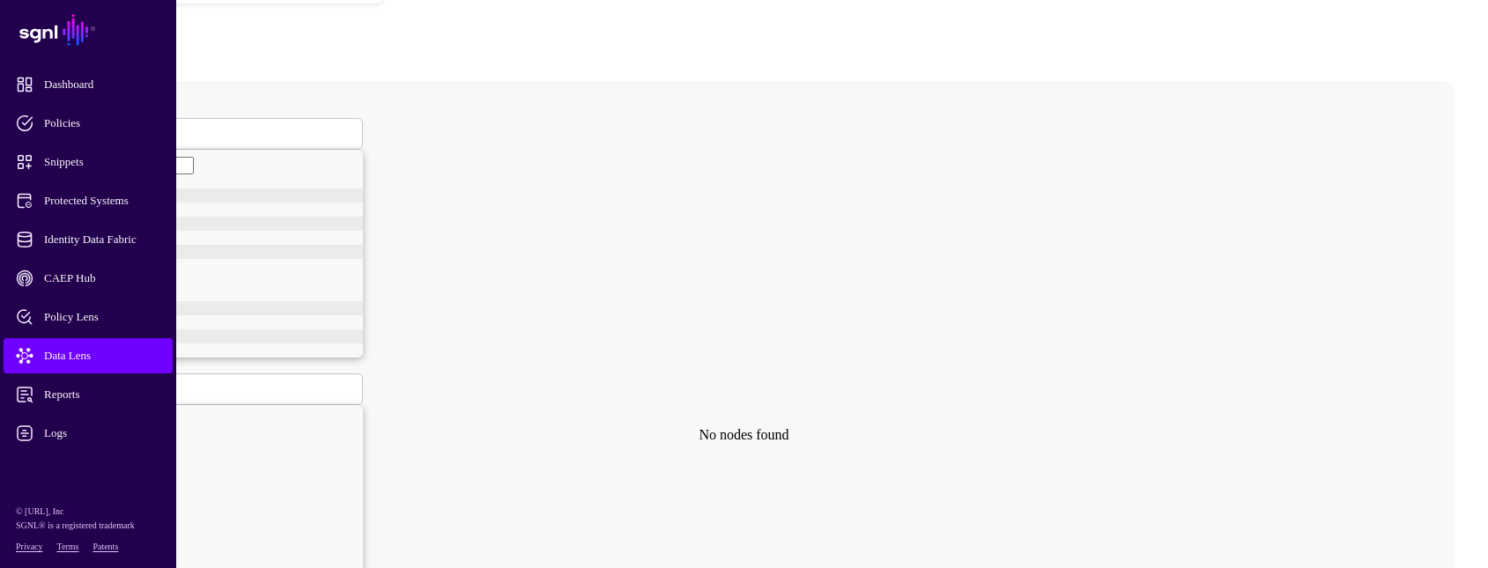
click at [834, 308] on icon "User User" at bounding box center [662, 433] width 1259 height 705
click at [676, 427] on circle at bounding box center [669, 434] width 14 height 14
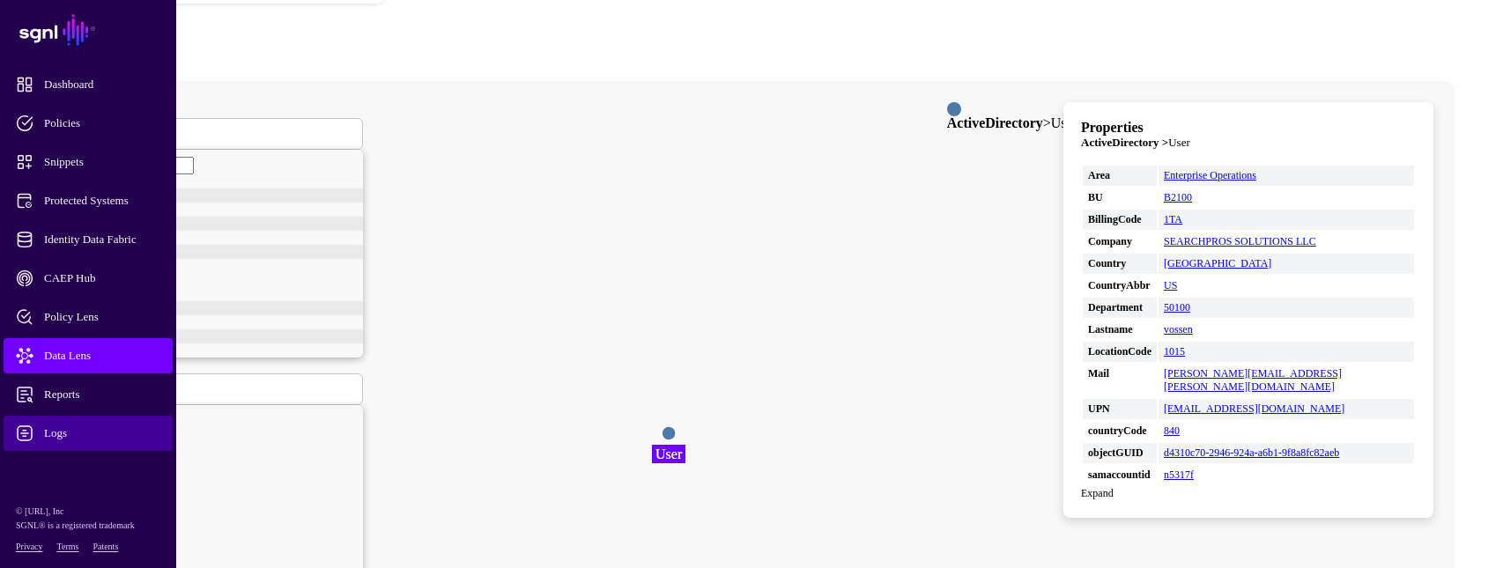
click at [83, 426] on span "Logs" at bounding box center [102, 434] width 173 height 18
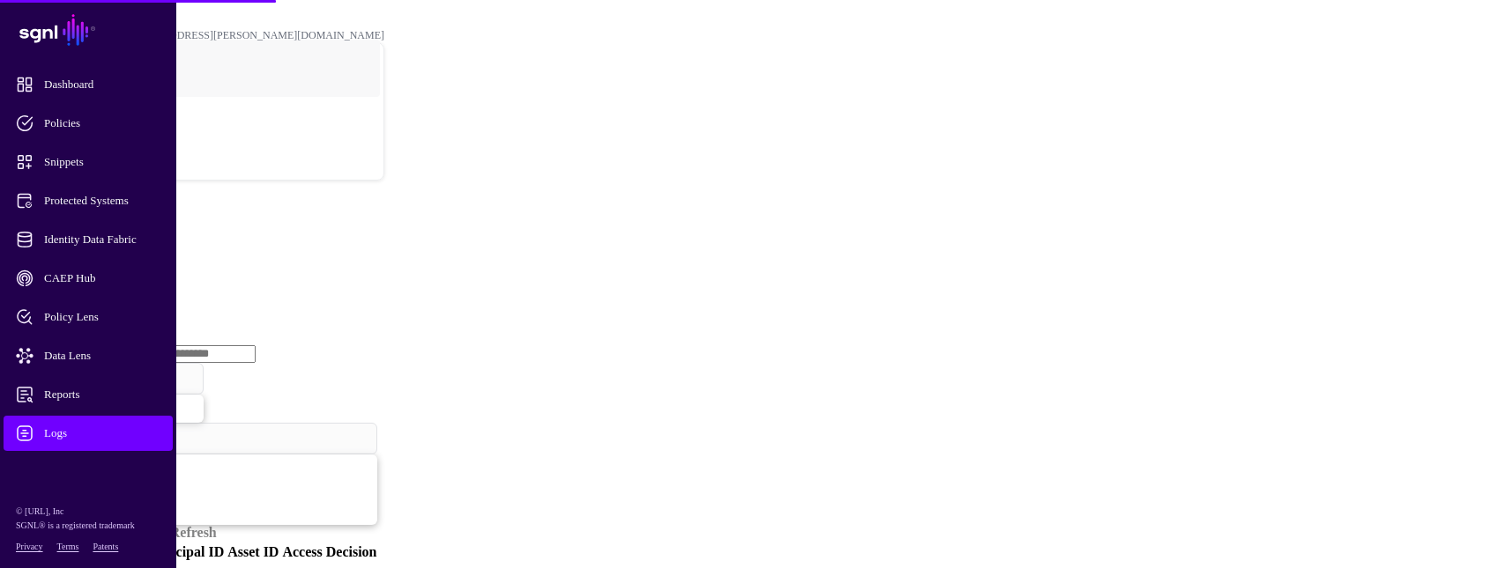
click at [141, 264] on link "Ingestion Service" at bounding box center [91, 271] width 99 height 15
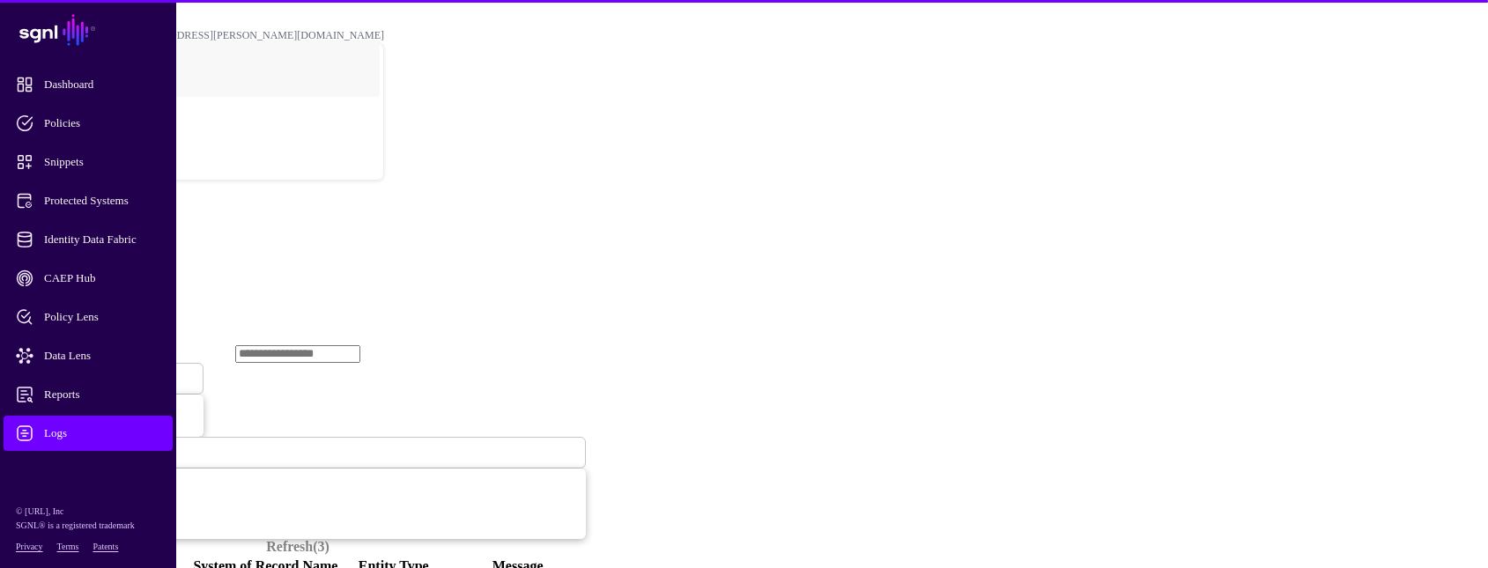
click at [99, 371] on span "Ingestion Started" at bounding box center [60, 378] width 78 height 15
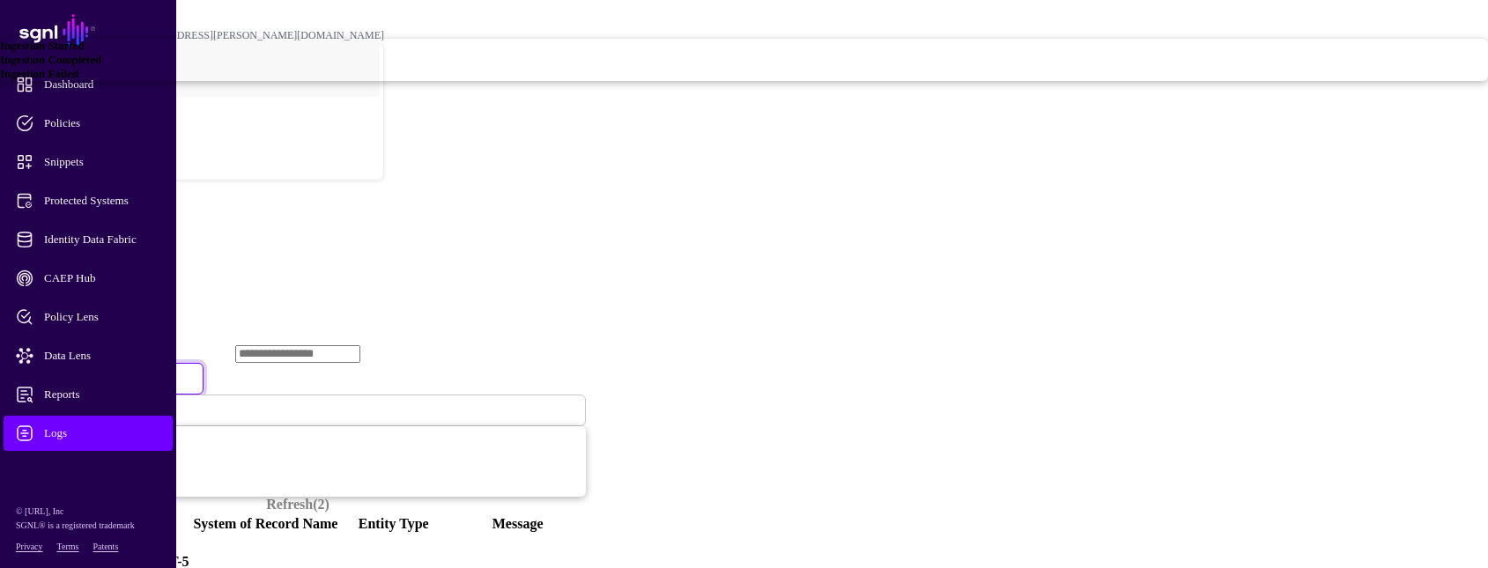
click at [78, 80] on span "Ingestion Failed" at bounding box center [39, 73] width 78 height 13
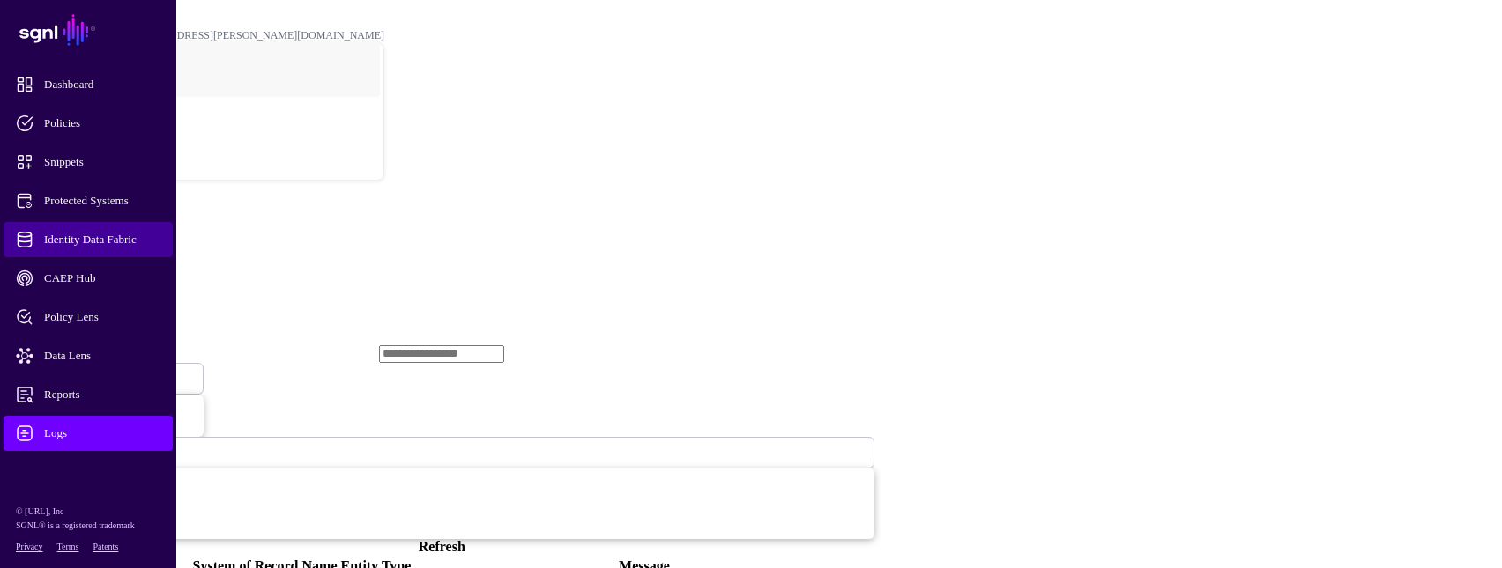
click at [134, 251] on link "Identity Data Fabric" at bounding box center [88, 239] width 169 height 35
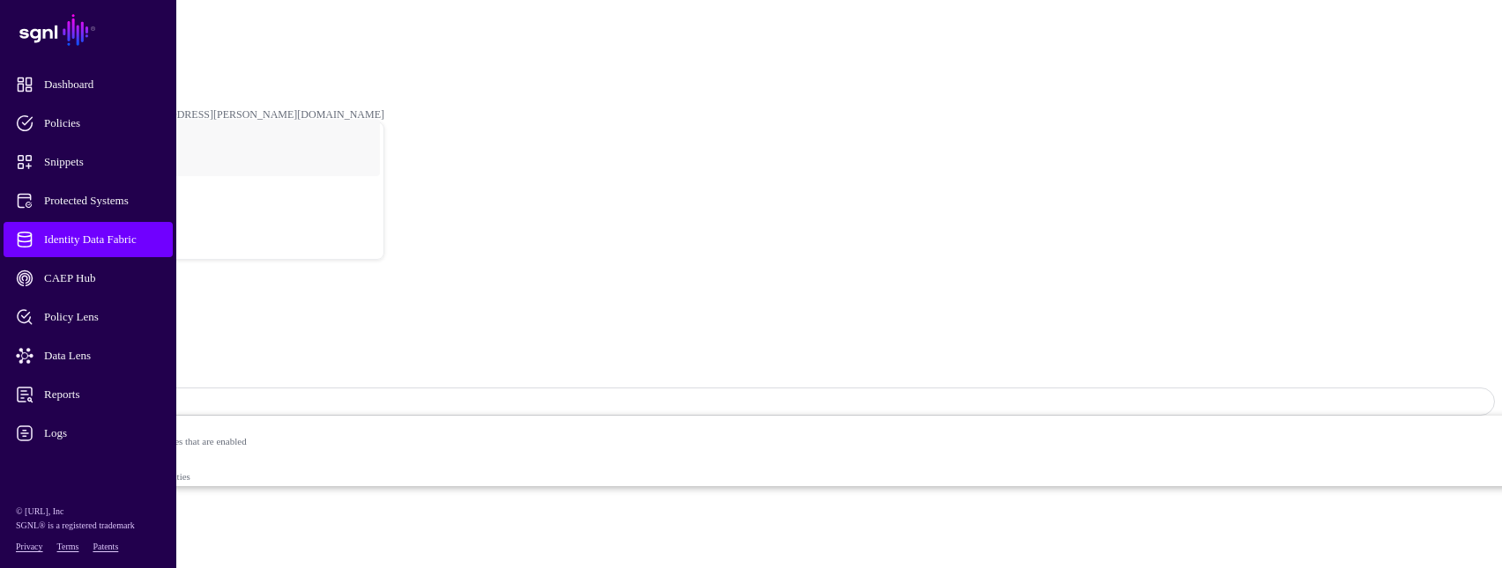
click at [88, 548] on link "Settings" at bounding box center [65, 555] width 46 height 15
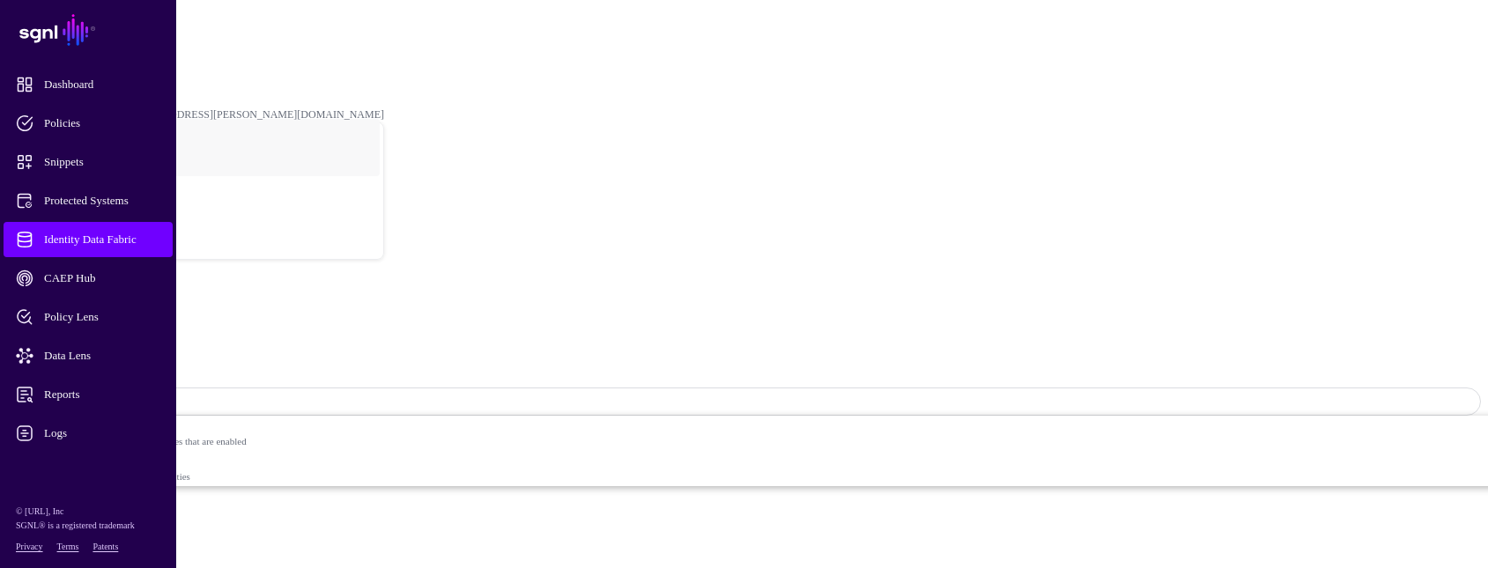
click at [85, 501] on link "Entities" at bounding box center [63, 508] width 43 height 15
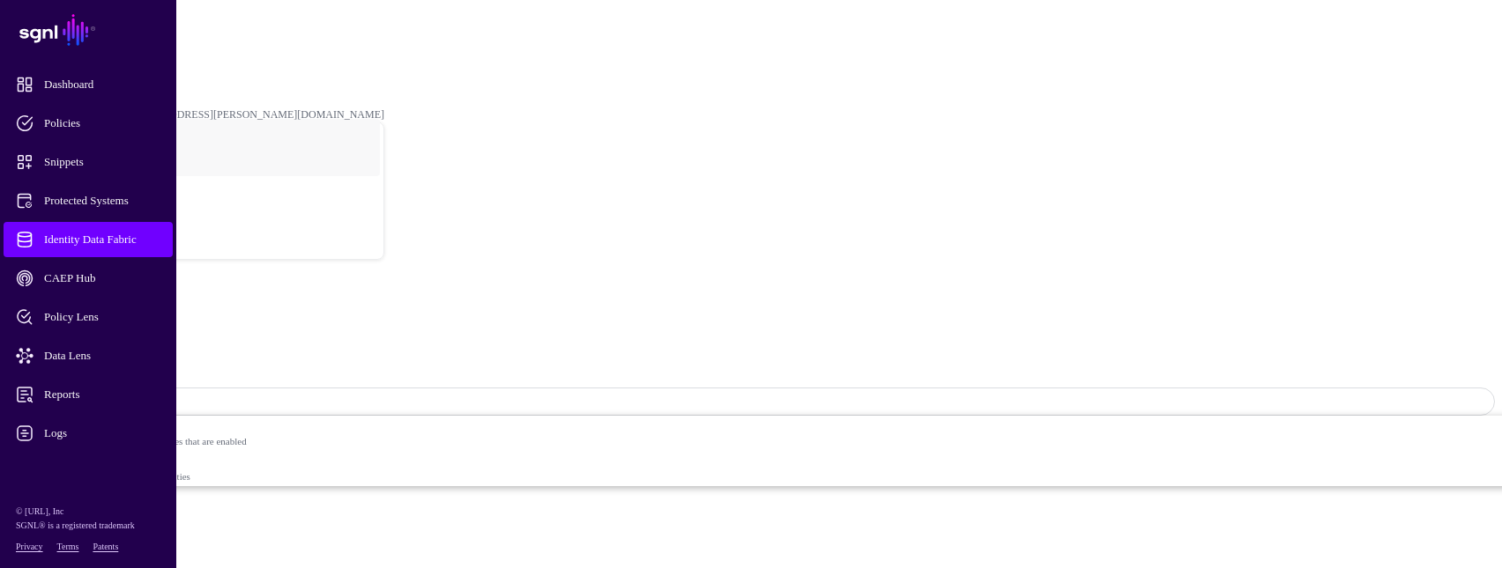
click at [119, 516] on link "Relationships" at bounding box center [80, 523] width 77 height 15
click at [100, 532] on link "Visualizer" at bounding box center [70, 539] width 57 height 15
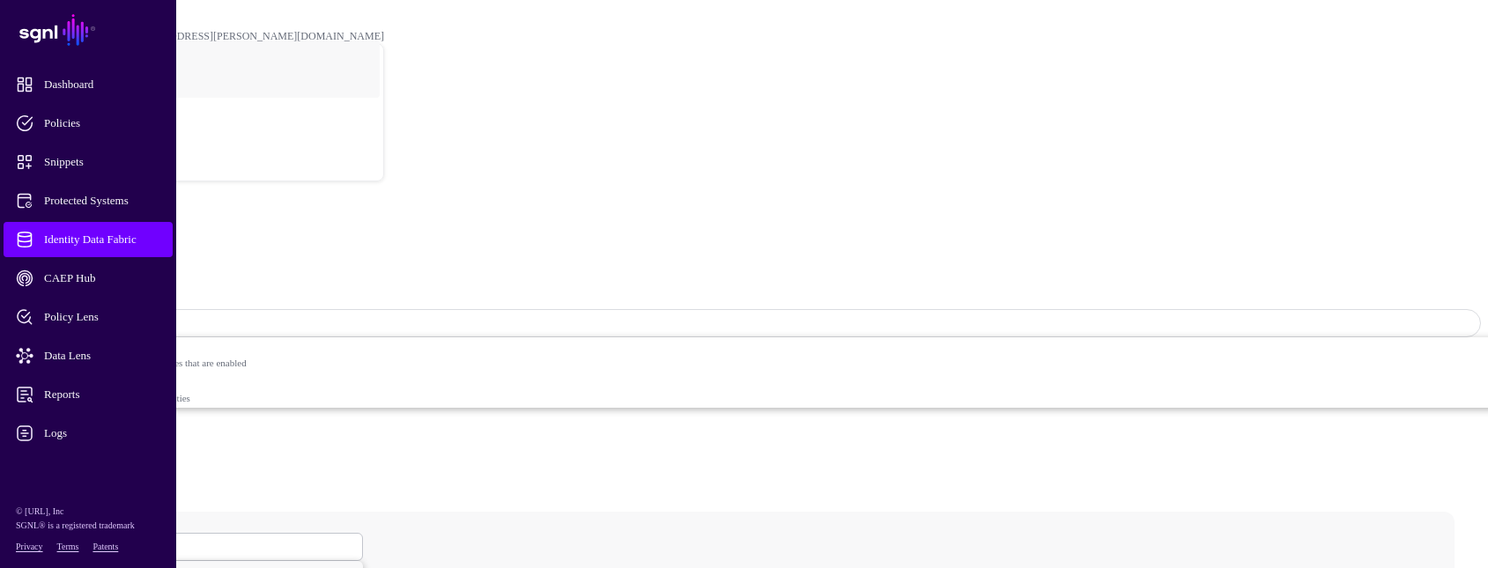
scroll to position [176, 0]
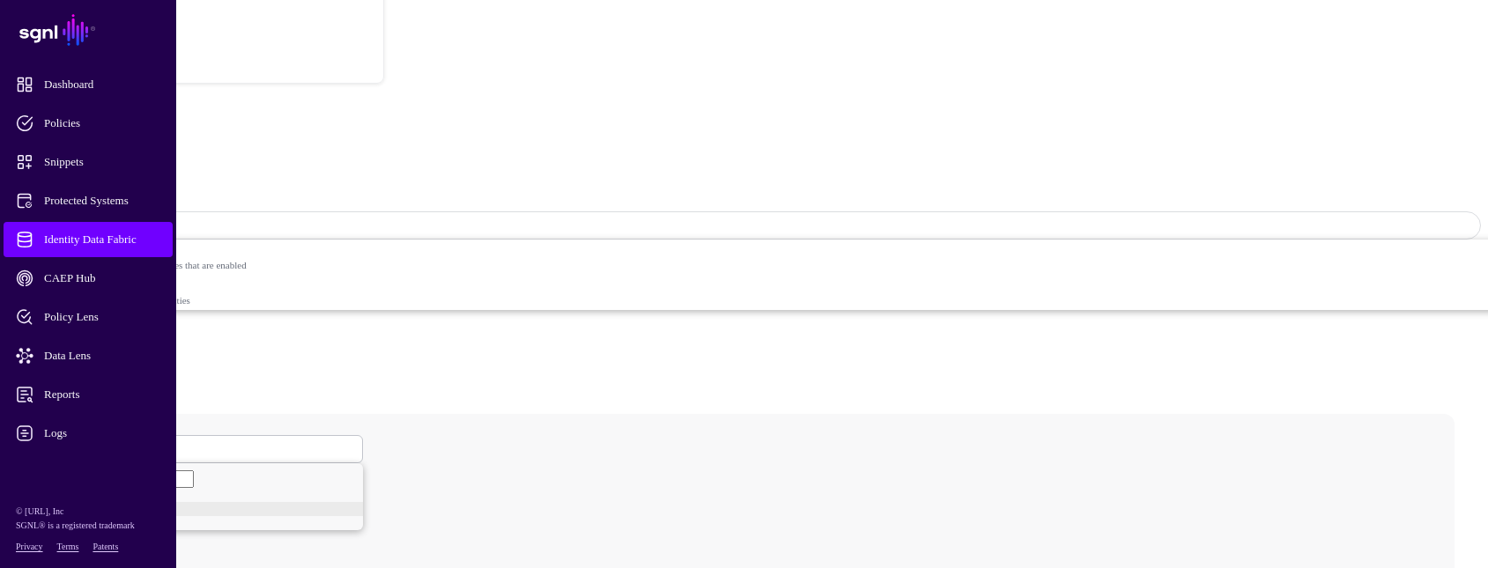
click at [153, 242] on span "Identity Data Fabric" at bounding box center [102, 240] width 173 height 18
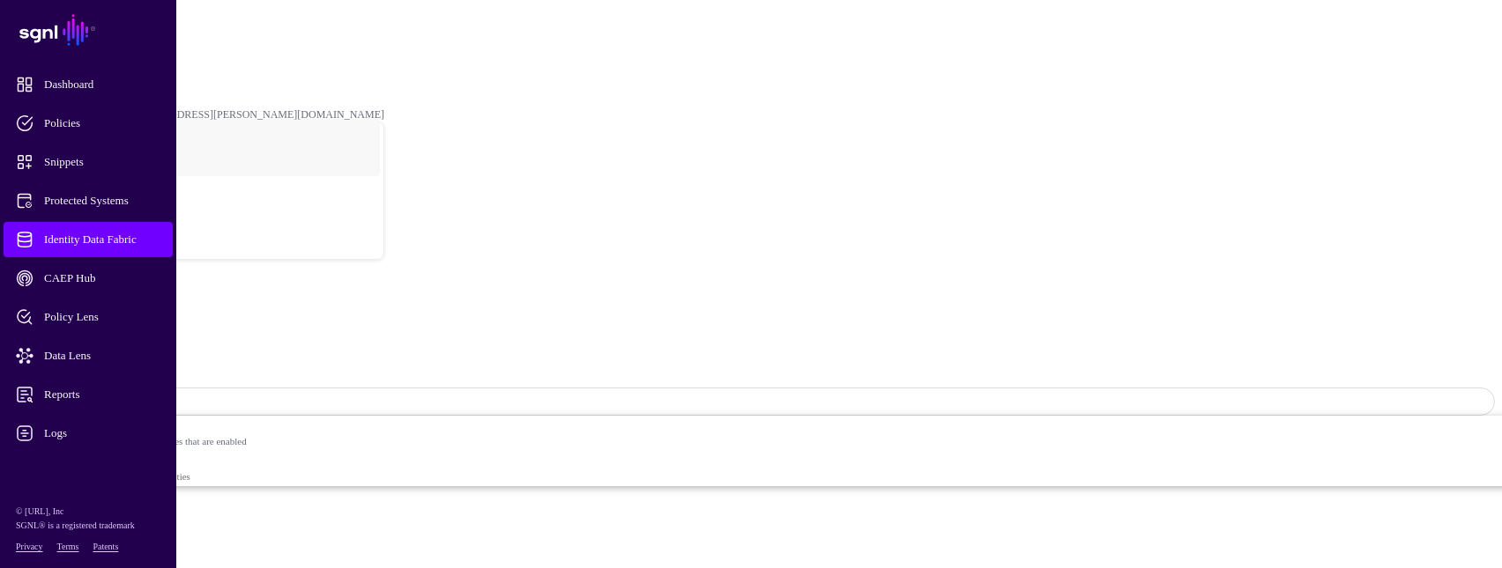
drag, startPoint x: 221, startPoint y: 303, endPoint x: 232, endPoint y: 296, distance: 12.7
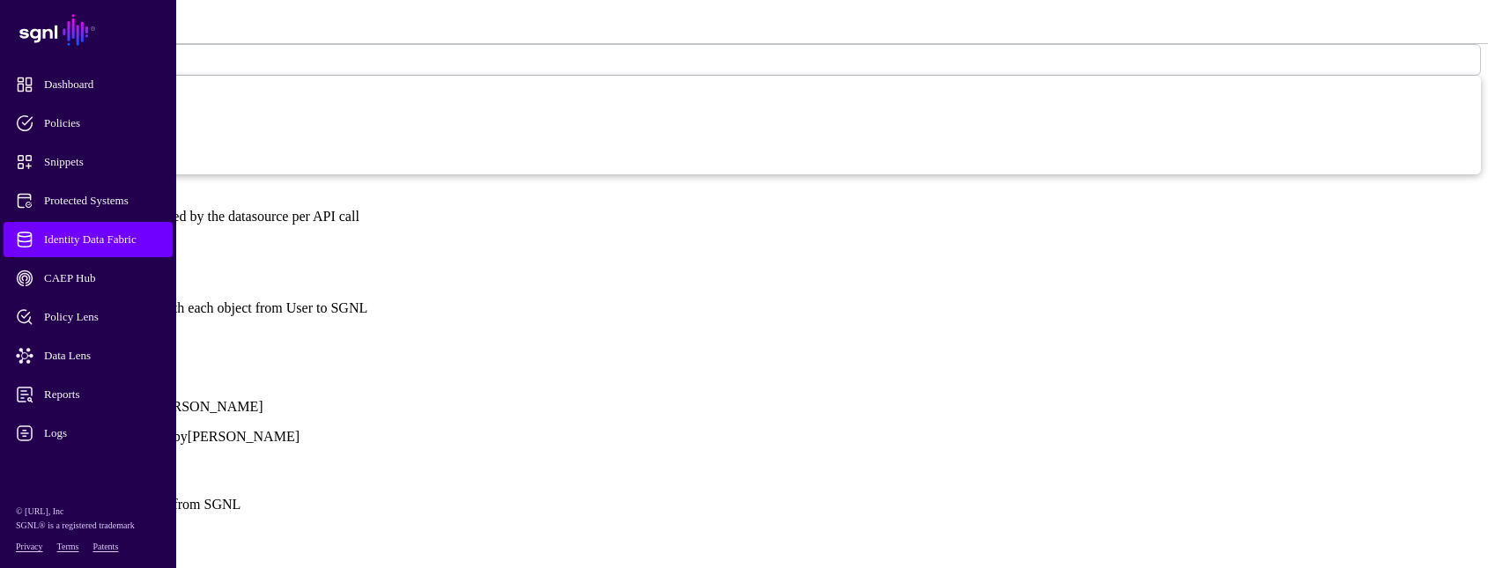
scroll to position [1234, 0]
click at [113, 330] on link "Show all attributes" at bounding box center [60, 337] width 106 height 15
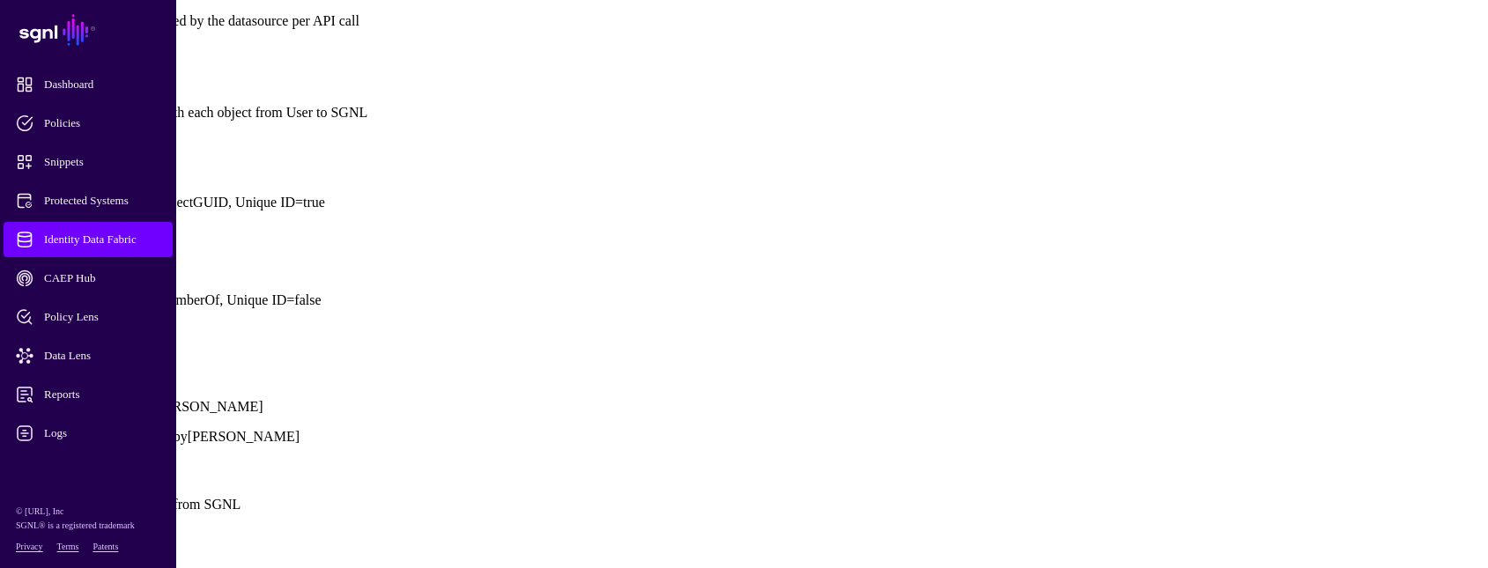
scroll to position [1410, 0]
click at [7, 263] on link at bounding box center [7, 263] width 0 height 0
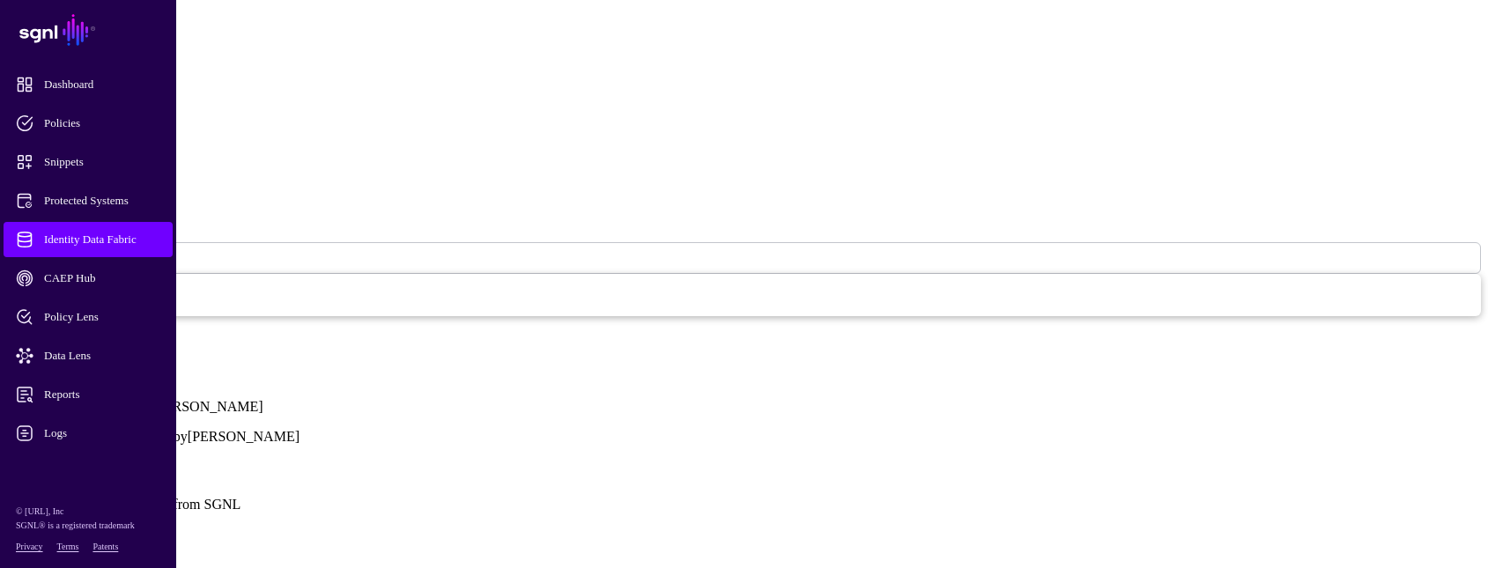
scroll to position [1763, 0]
click at [7, 316] on link at bounding box center [7, 316] width 0 height 0
click at [99, 543] on button "Save" at bounding box center [78, 552] width 41 height 19
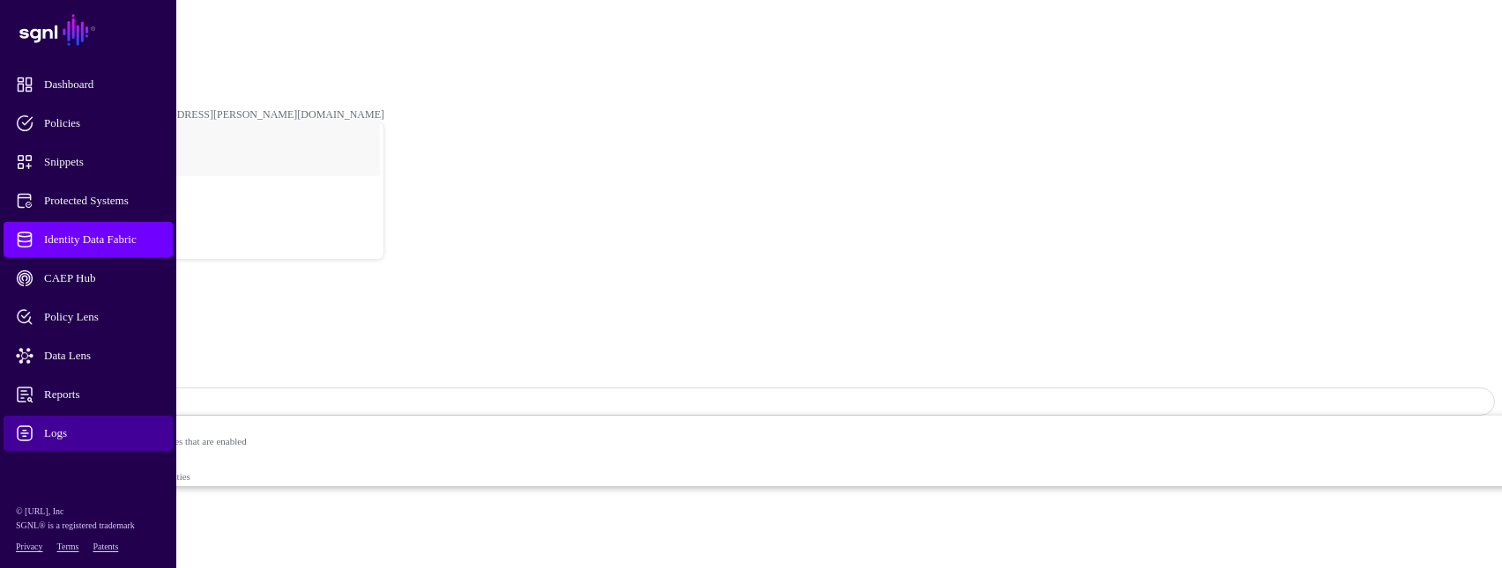
click at [64, 440] on span "Logs" at bounding box center [102, 434] width 173 height 18
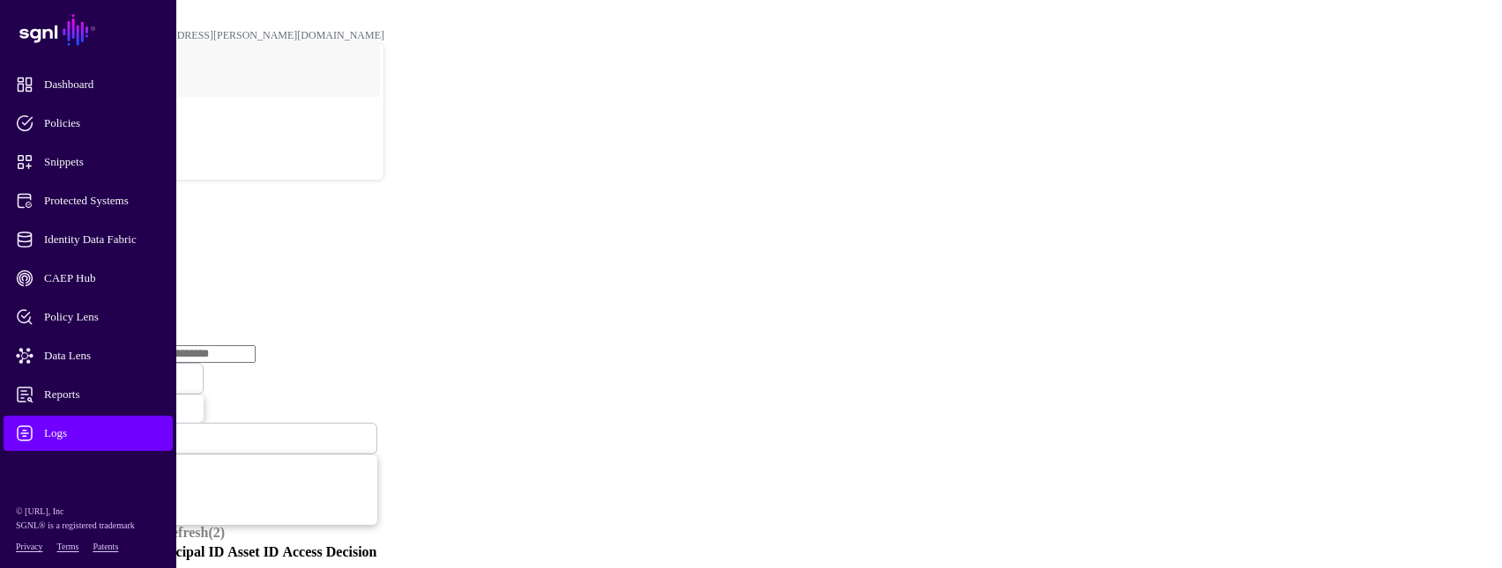
click at [141, 264] on link "Ingestion Service" at bounding box center [91, 271] width 99 height 15
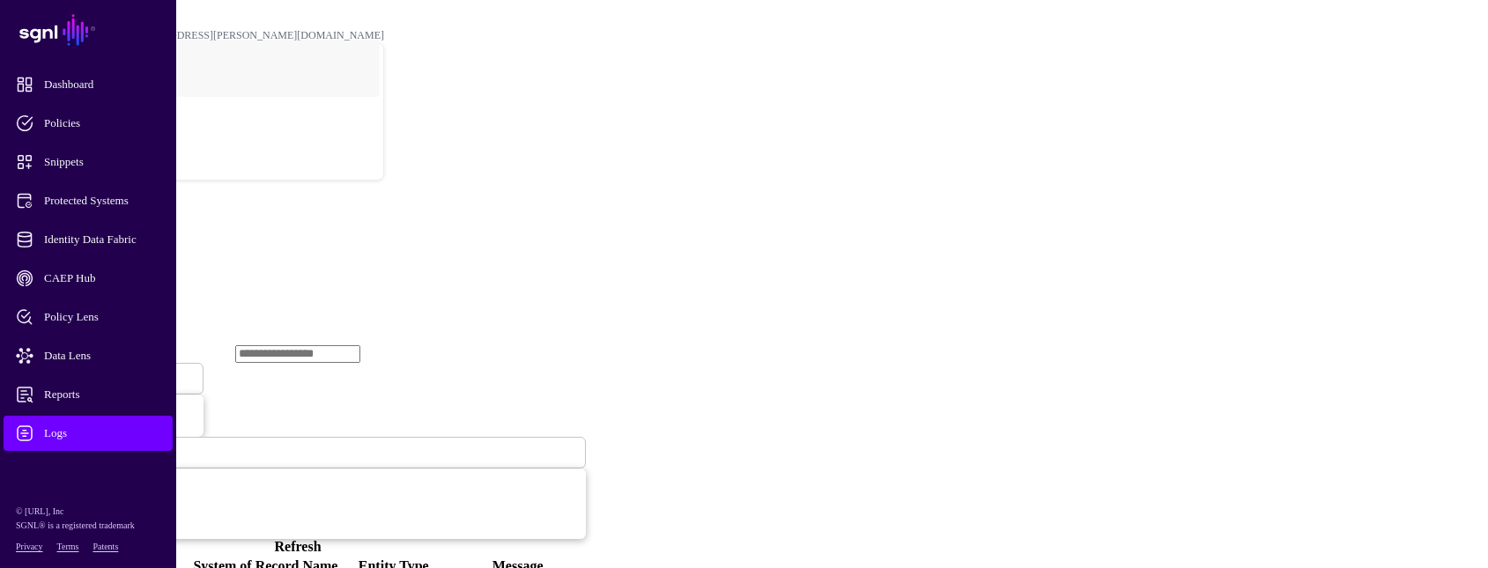
click at [99, 371] on span "Ingestion Started" at bounding box center [60, 378] width 78 height 15
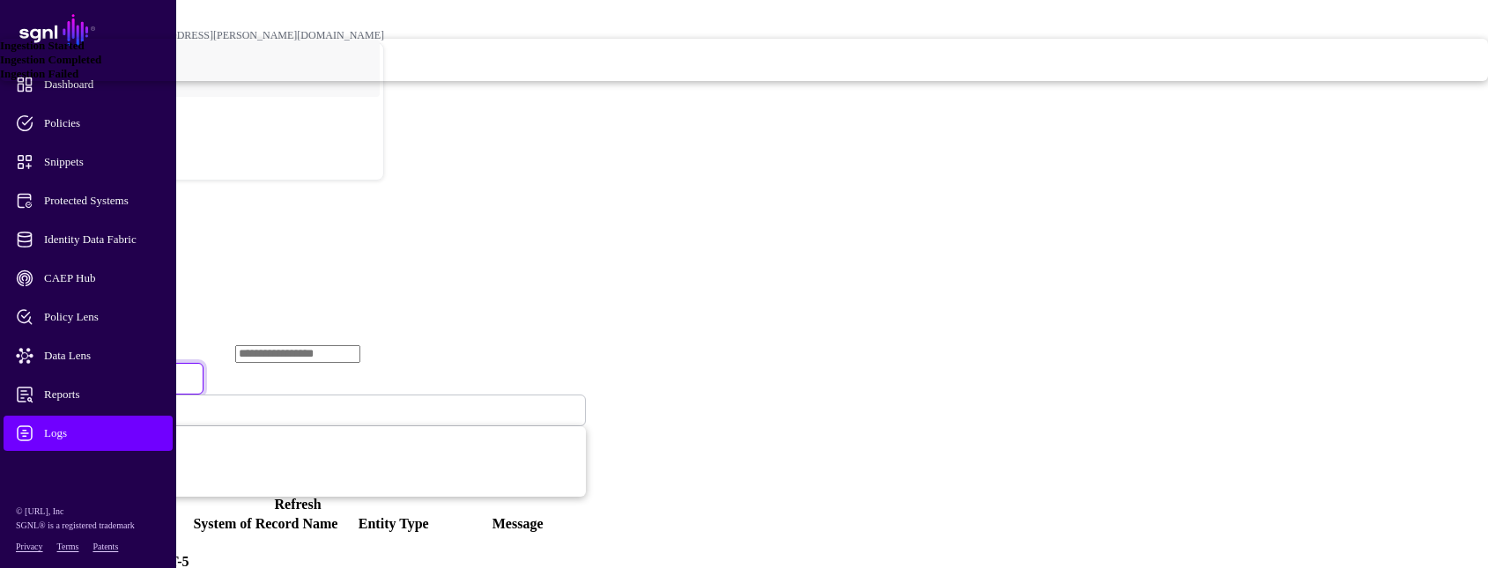
click at [600, 81] on div "Ingestion Failed" at bounding box center [744, 74] width 1488 height 14
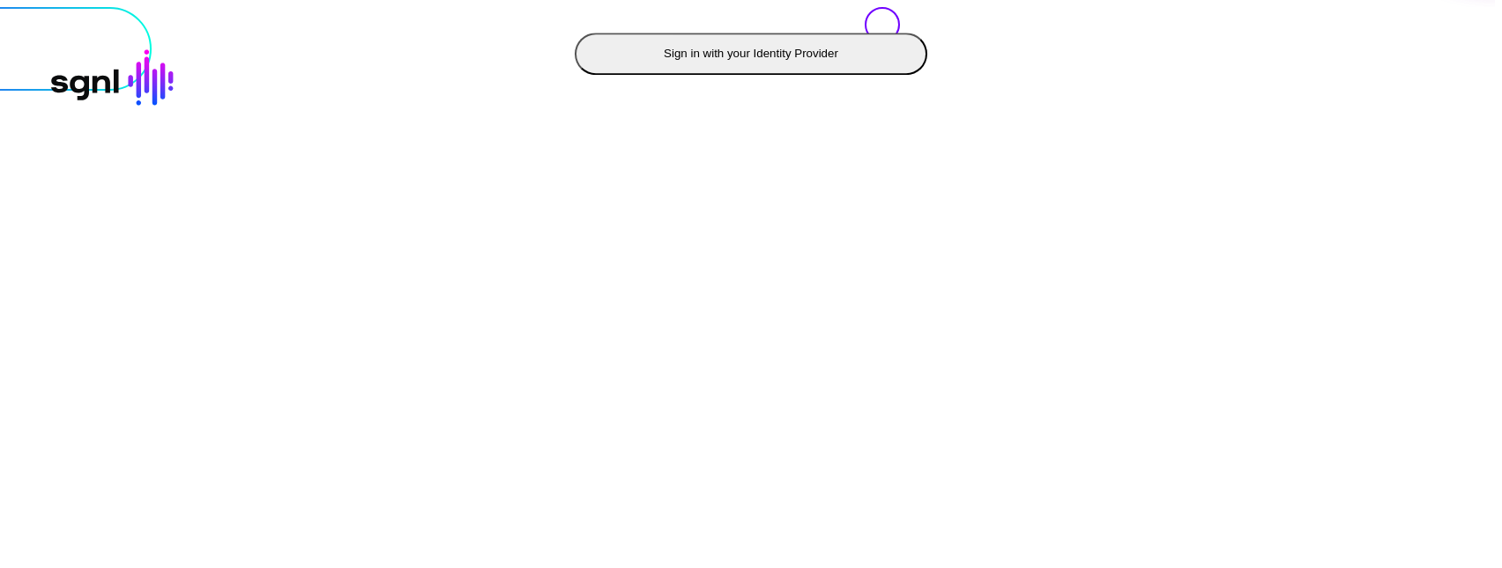
click at [575, 75] on button "Sign in with your Identity Provider" at bounding box center [751, 54] width 353 height 42
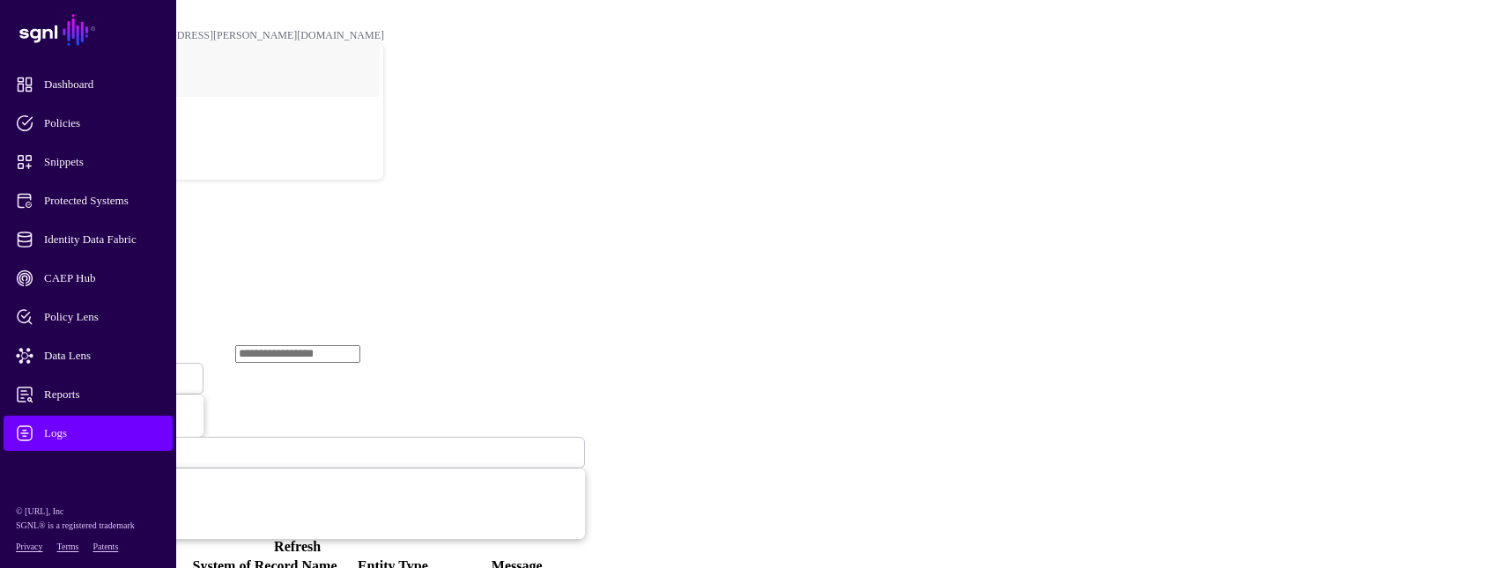
click at [99, 371] on span "Ingestion Started" at bounding box center [60, 378] width 78 height 15
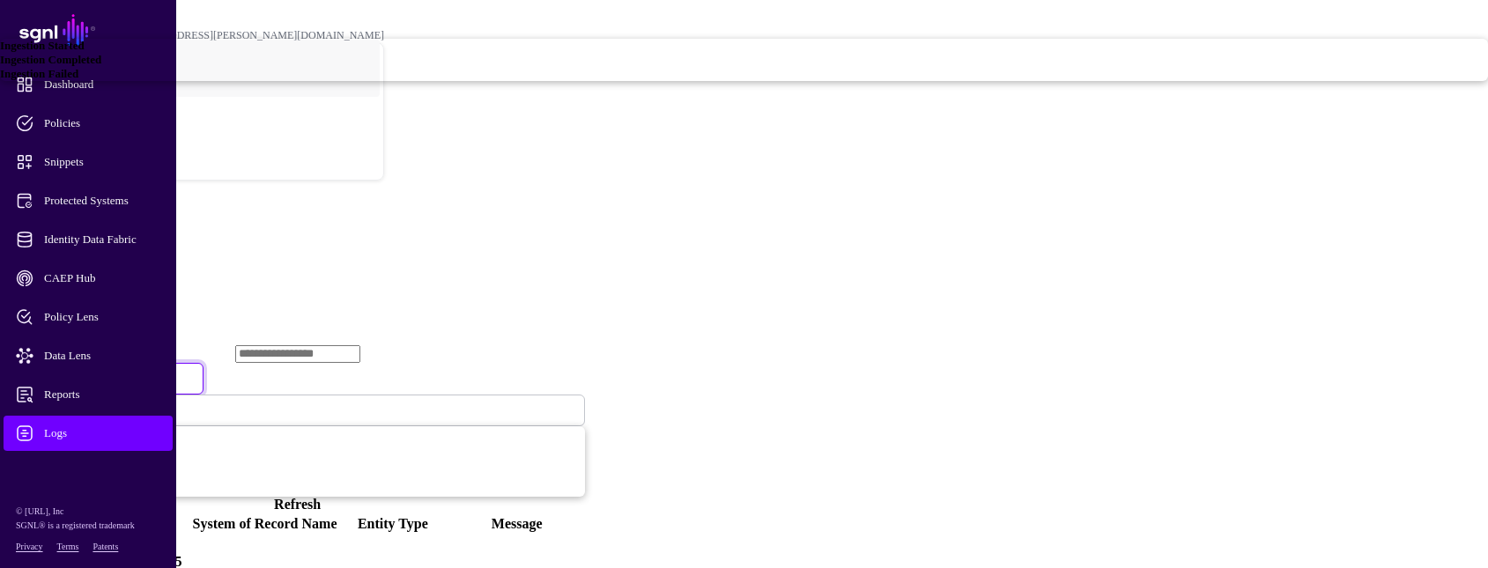
click at [78, 80] on span "Ingestion Failed" at bounding box center [39, 73] width 78 height 13
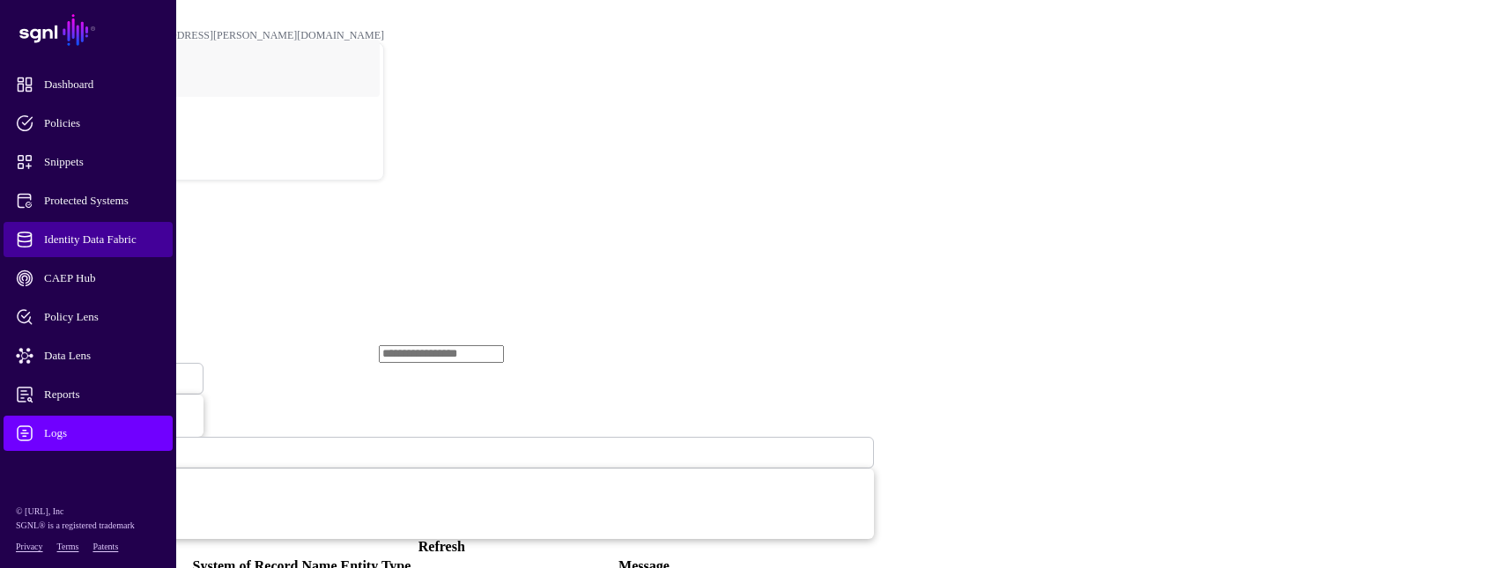
click at [75, 234] on span "Identity Data Fabric" at bounding box center [102, 240] width 173 height 18
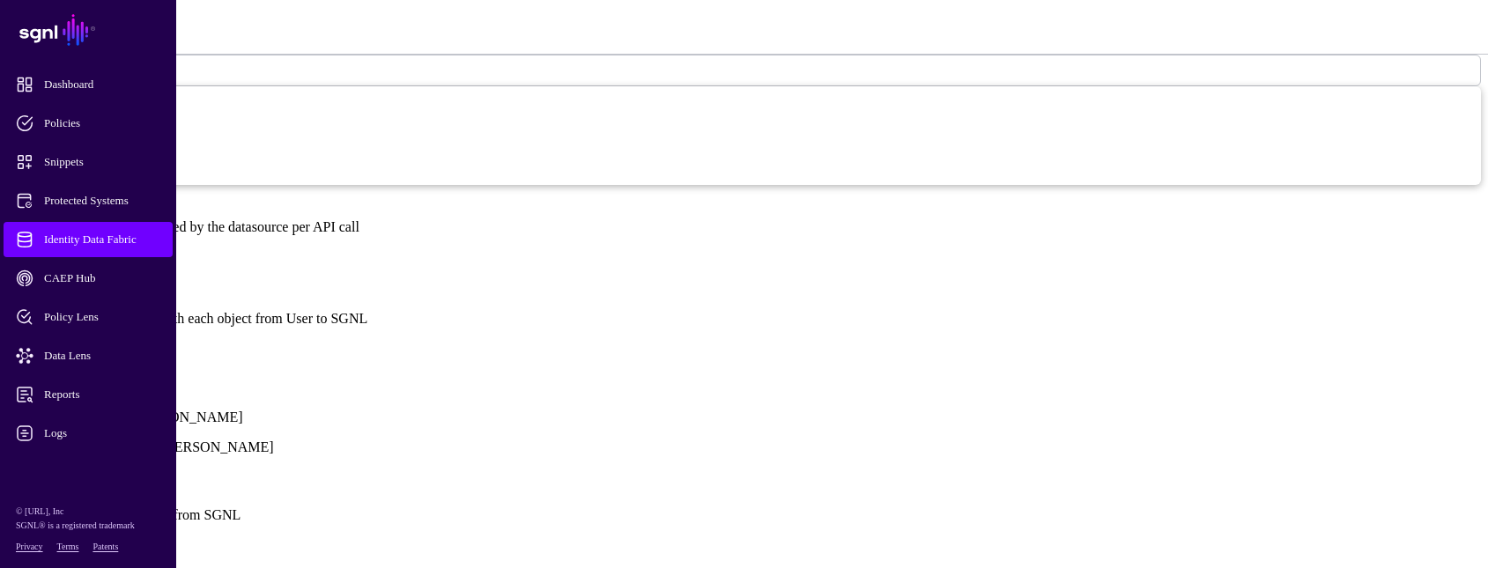
scroll to position [1146, 0]
click at [113, 339] on link "Show all attributes" at bounding box center [60, 346] width 106 height 15
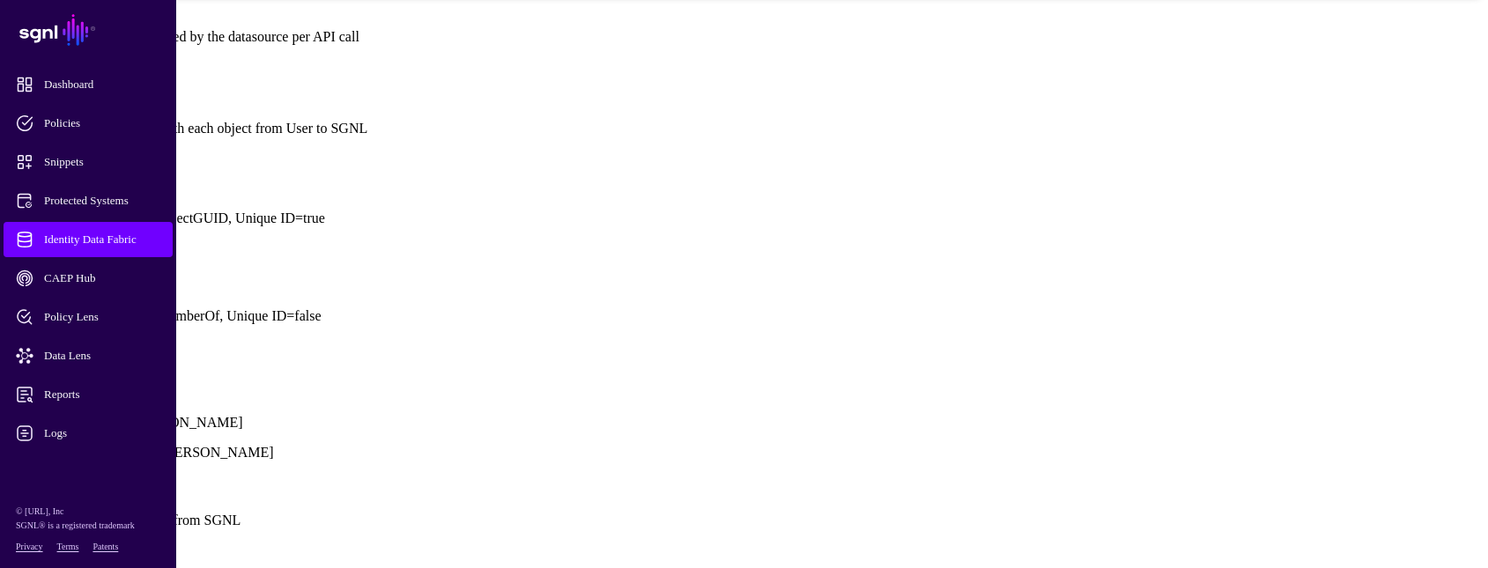
scroll to position [1410, 0]
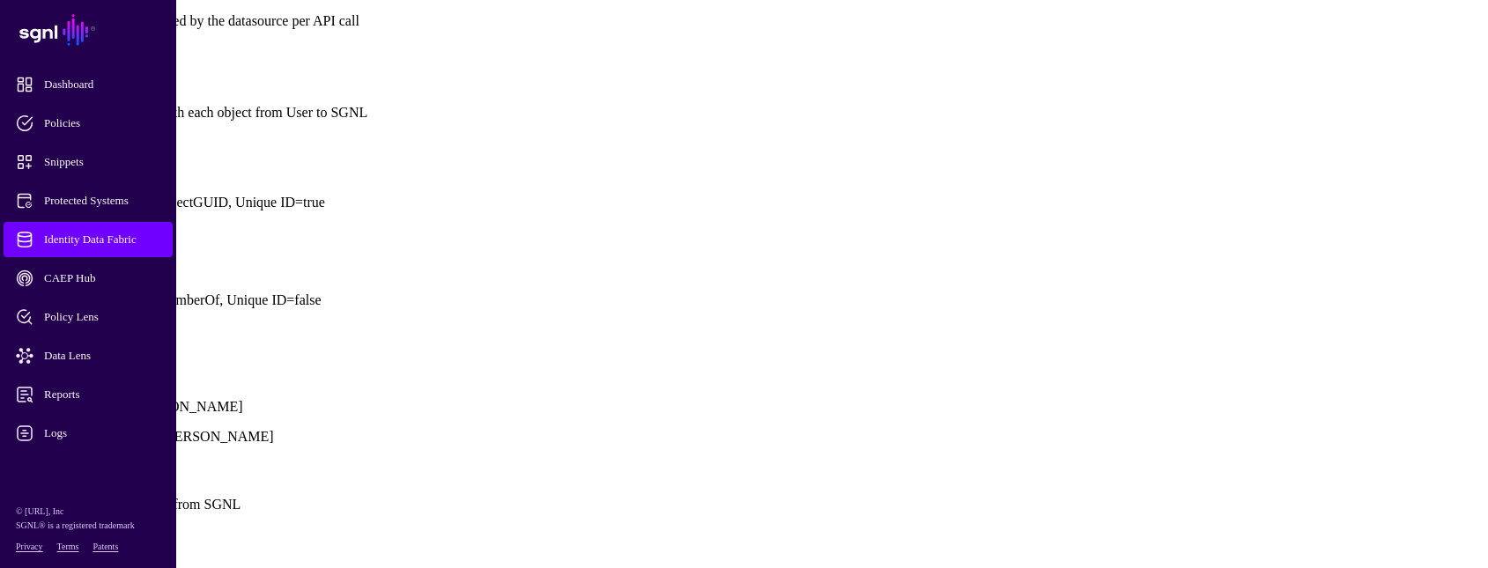
click at [7, 263] on link at bounding box center [7, 263] width 0 height 0
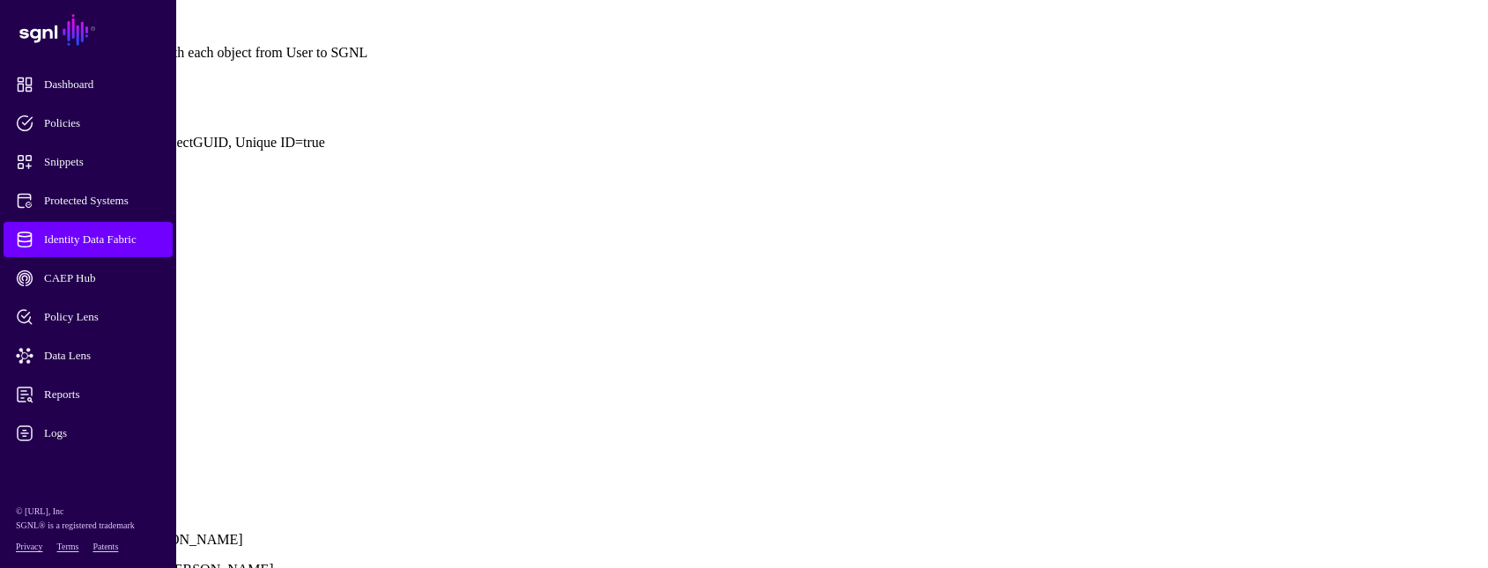
drag, startPoint x: 595, startPoint y: 274, endPoint x: 518, endPoint y: 273, distance: 76.7
click at [518, 273] on div "Name ***** External ID ******** Description (Optional) Type ****** Indexed List…" at bounding box center [744, 334] width 1474 height 291
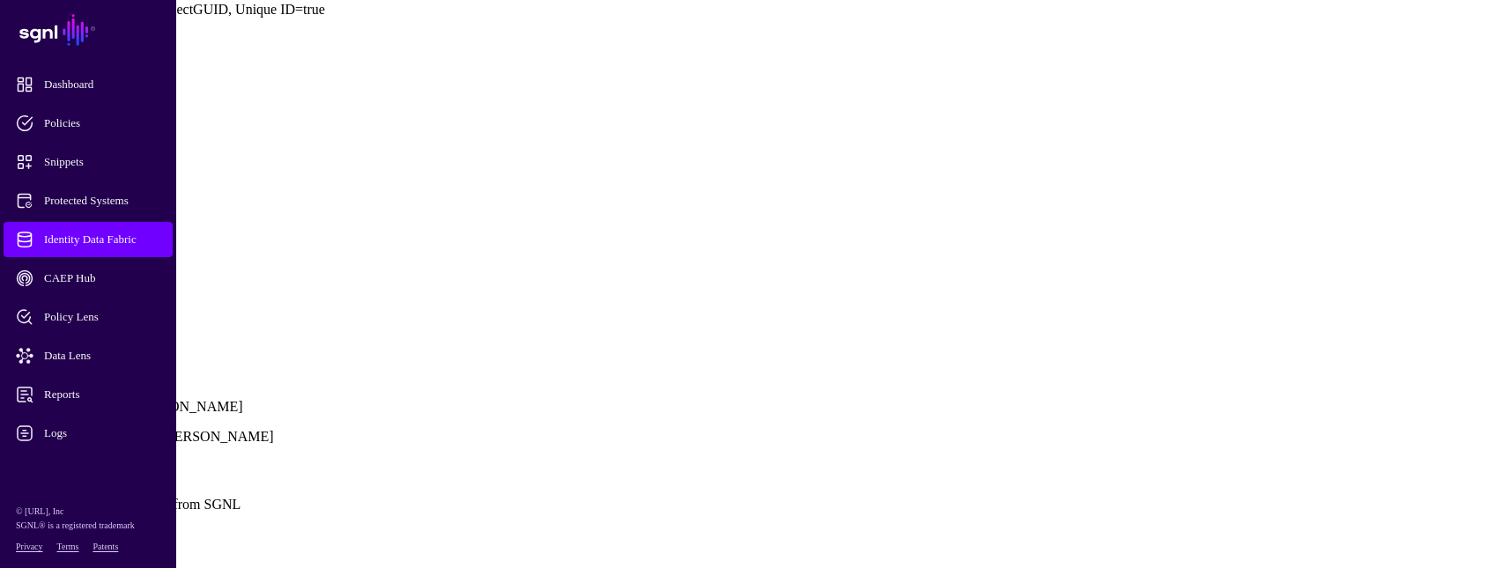
scroll to position [1763, 0]
click at [36, 241] on span "Identity Data Fabric" at bounding box center [102, 240] width 173 height 18
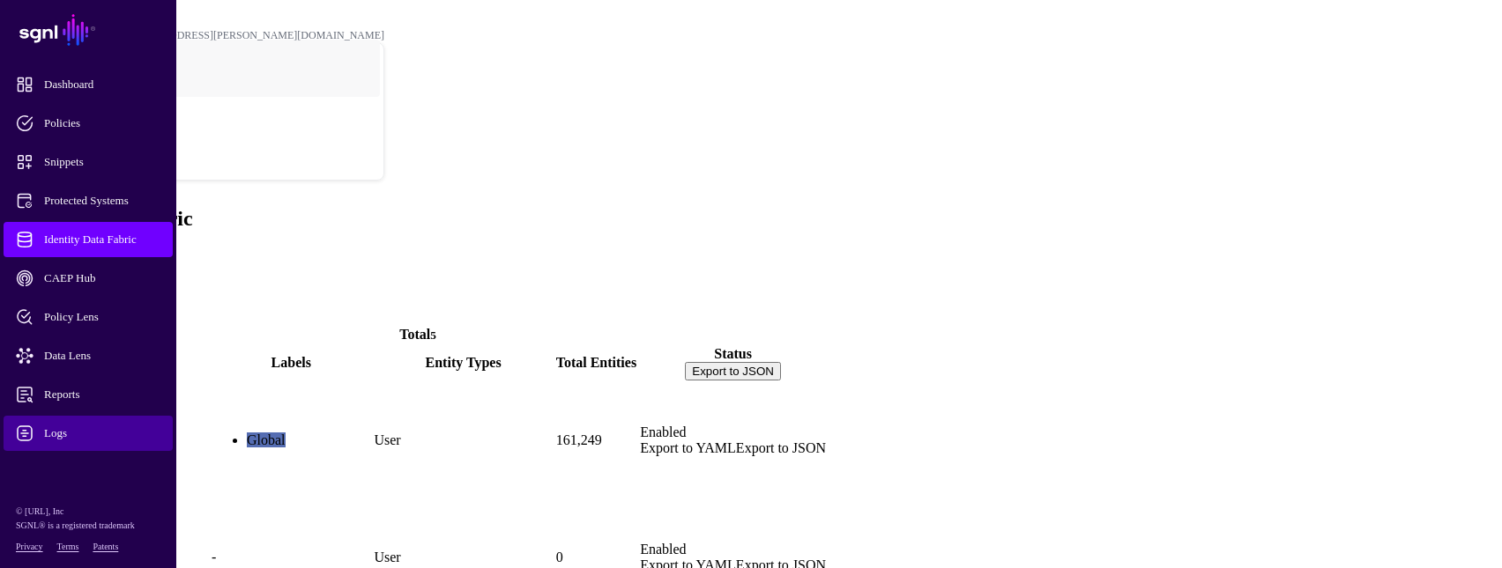
click at [69, 427] on span "Logs" at bounding box center [102, 434] width 173 height 18
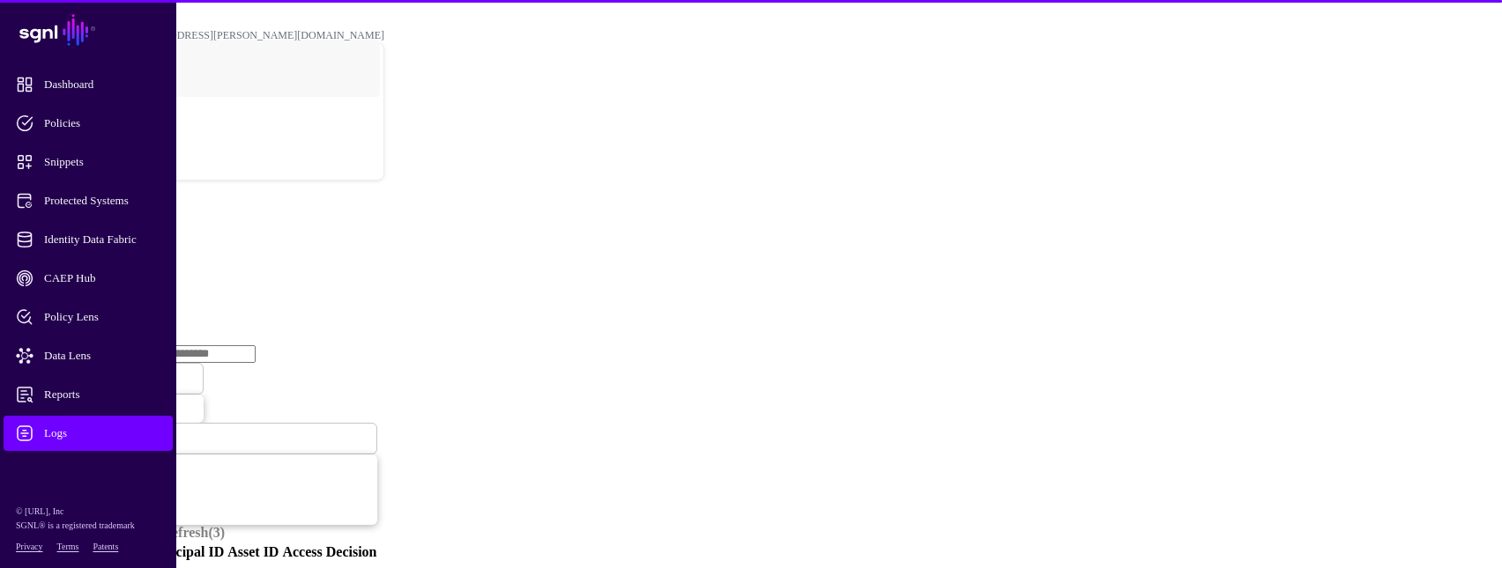
click at [141, 264] on link "Ingestion Service" at bounding box center [91, 271] width 99 height 15
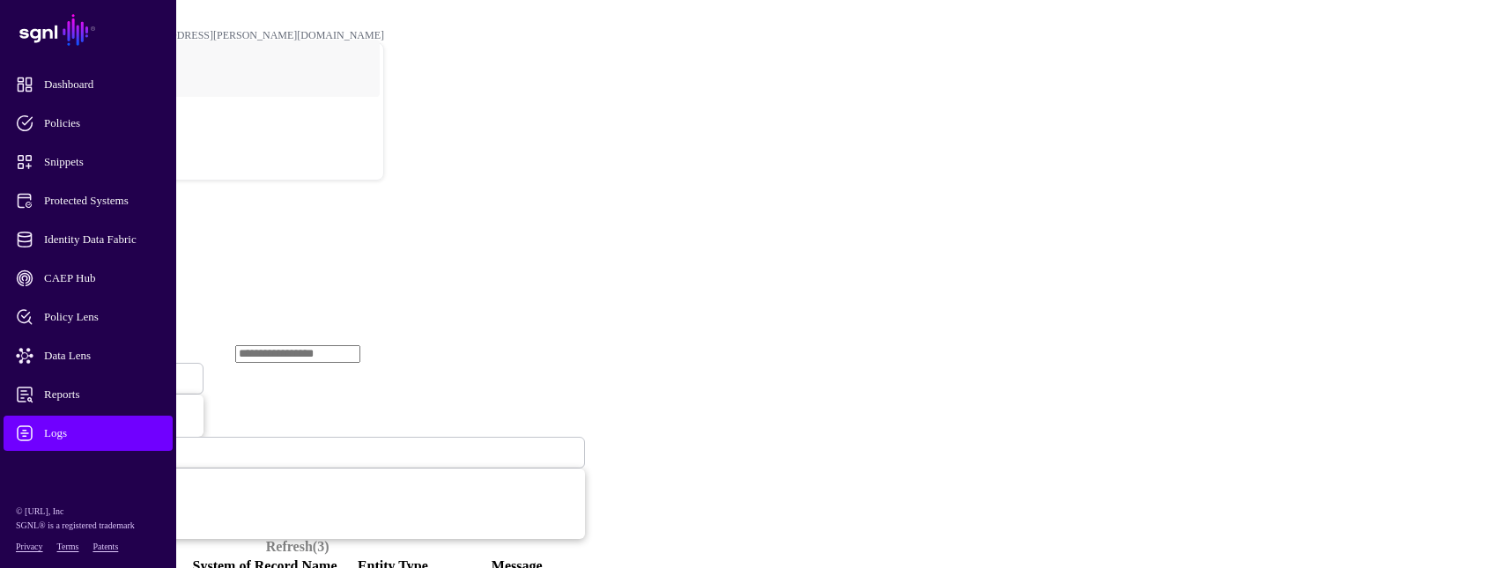
click at [99, 373] on span "Ingestion Started" at bounding box center [60, 379] width 78 height 13
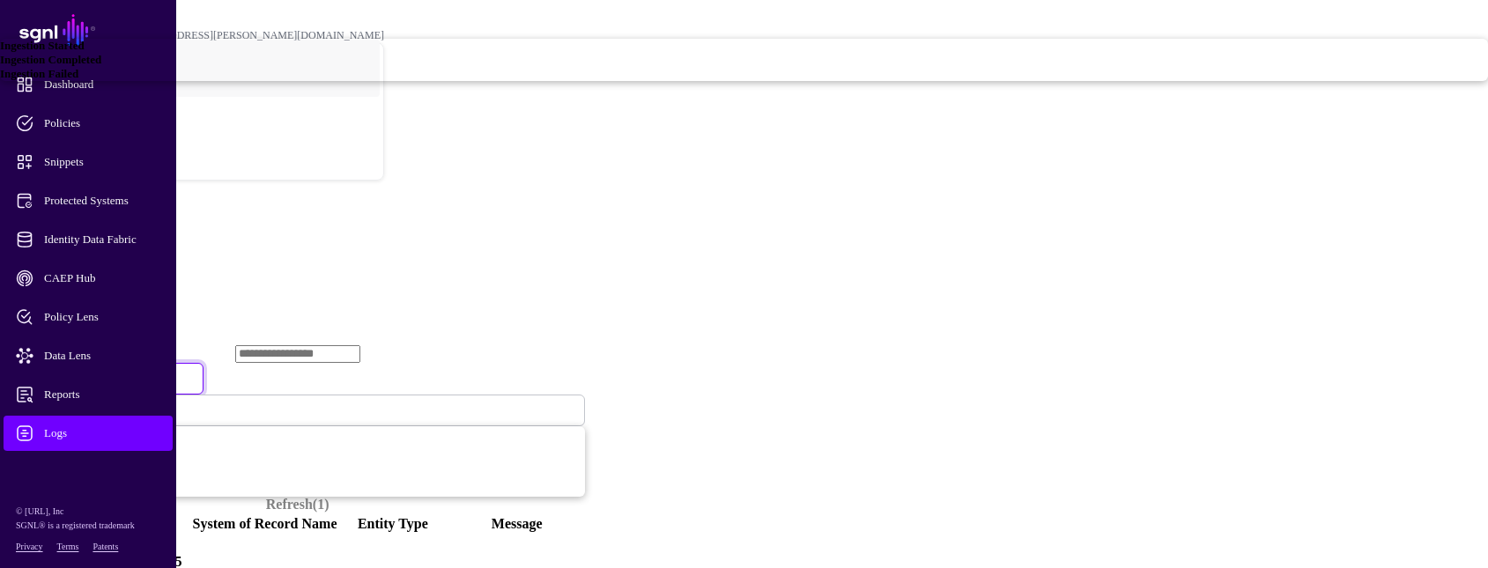
click at [78, 80] on span "Ingestion Failed" at bounding box center [39, 73] width 78 height 13
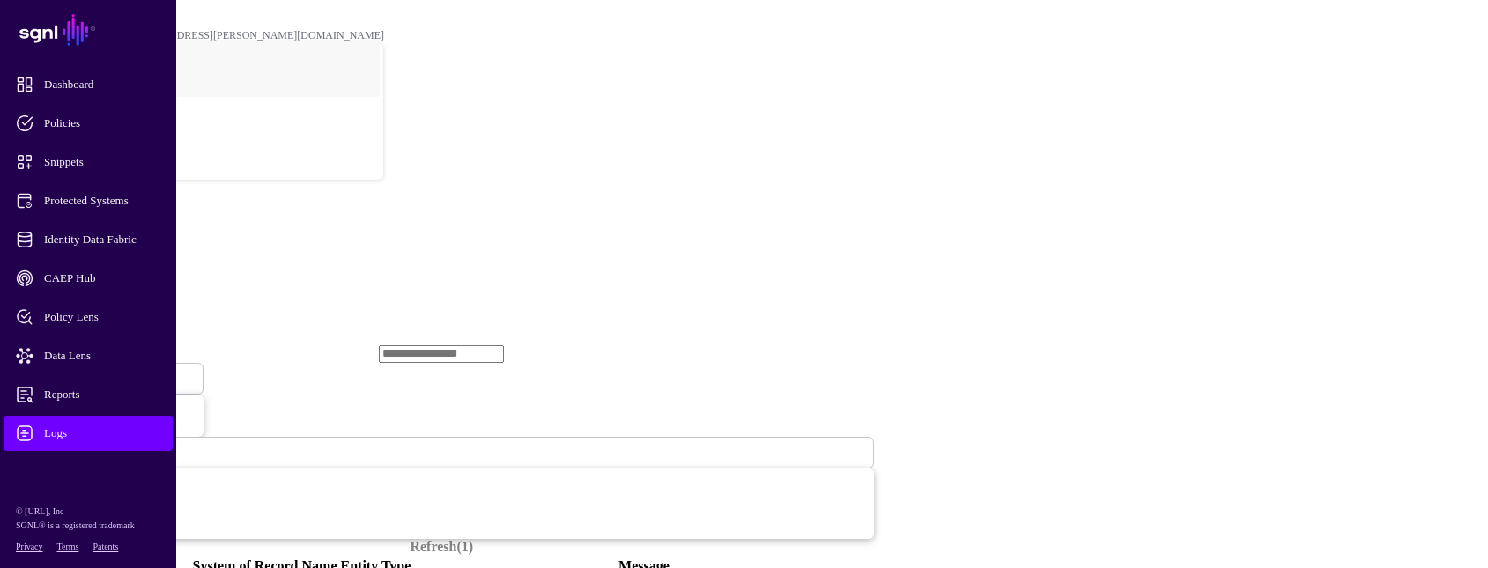
drag, startPoint x: 502, startPoint y: 357, endPoint x: 594, endPoint y: 361, distance: 91.8
drag, startPoint x: 594, startPoint y: 361, endPoint x: 482, endPoint y: 294, distance: 130.4
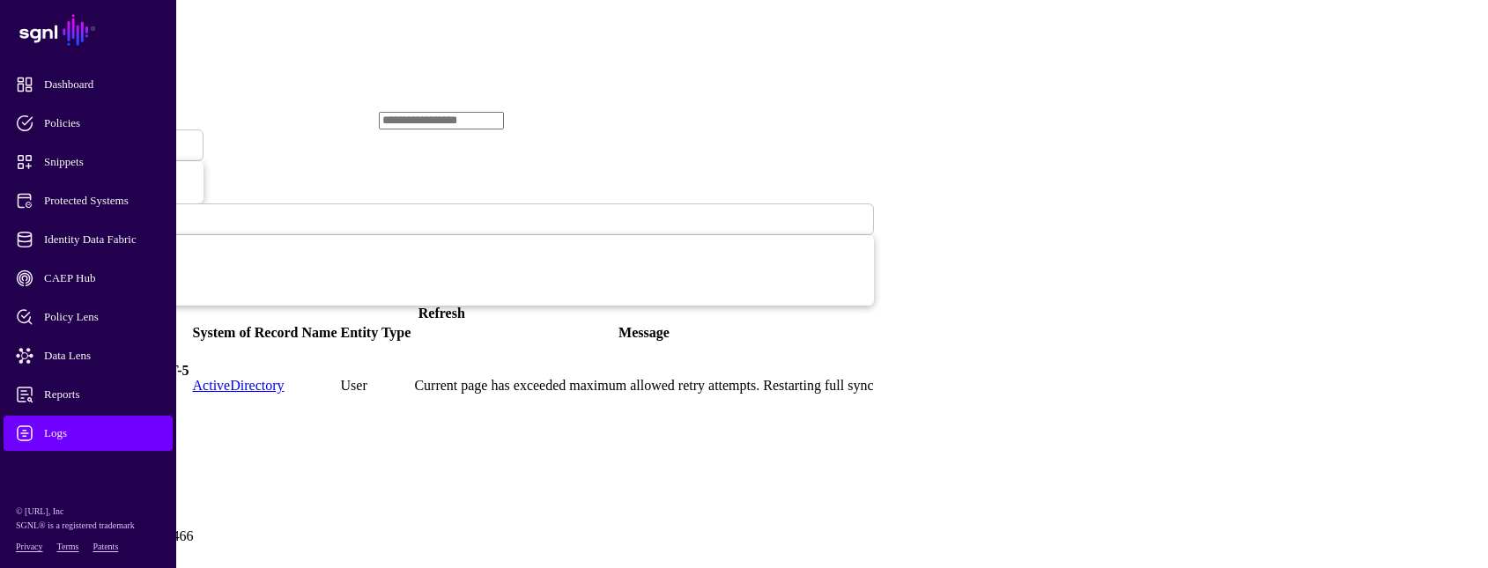
scroll to position [264, 0]
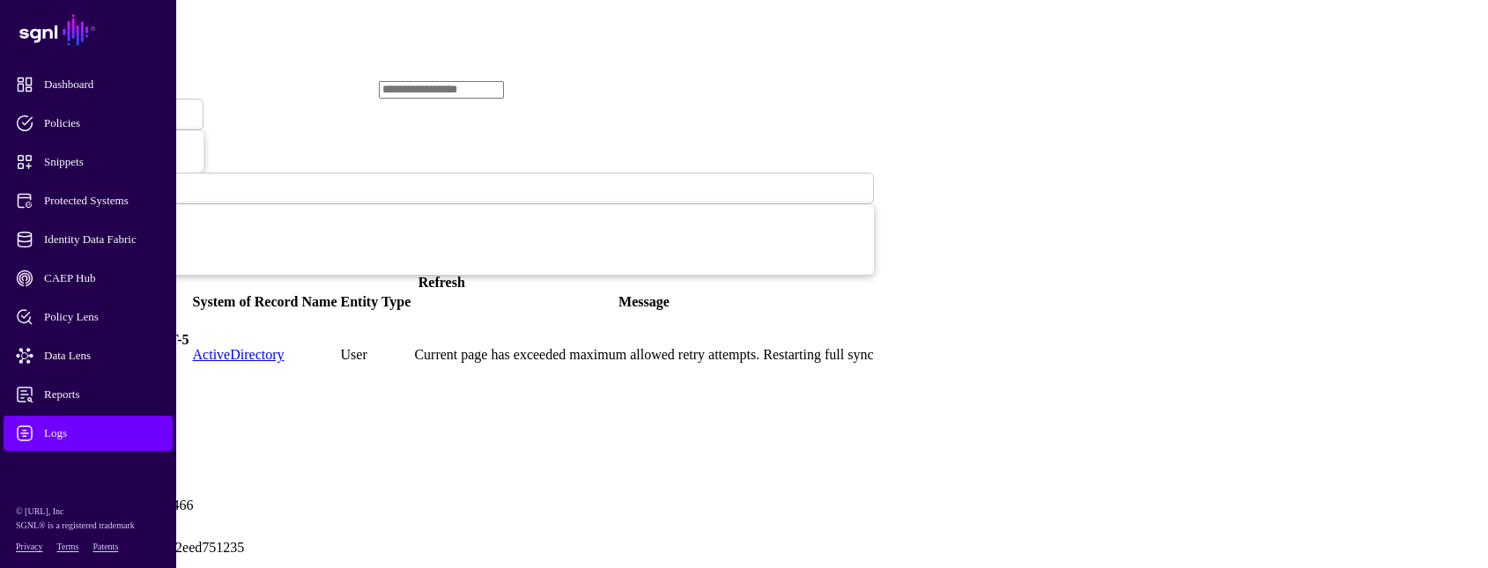
drag, startPoint x: 448, startPoint y: 280, endPoint x: 301, endPoint y: 289, distance: 146.6
click at [94, 237] on span "Identity Data Fabric" at bounding box center [102, 240] width 173 height 18
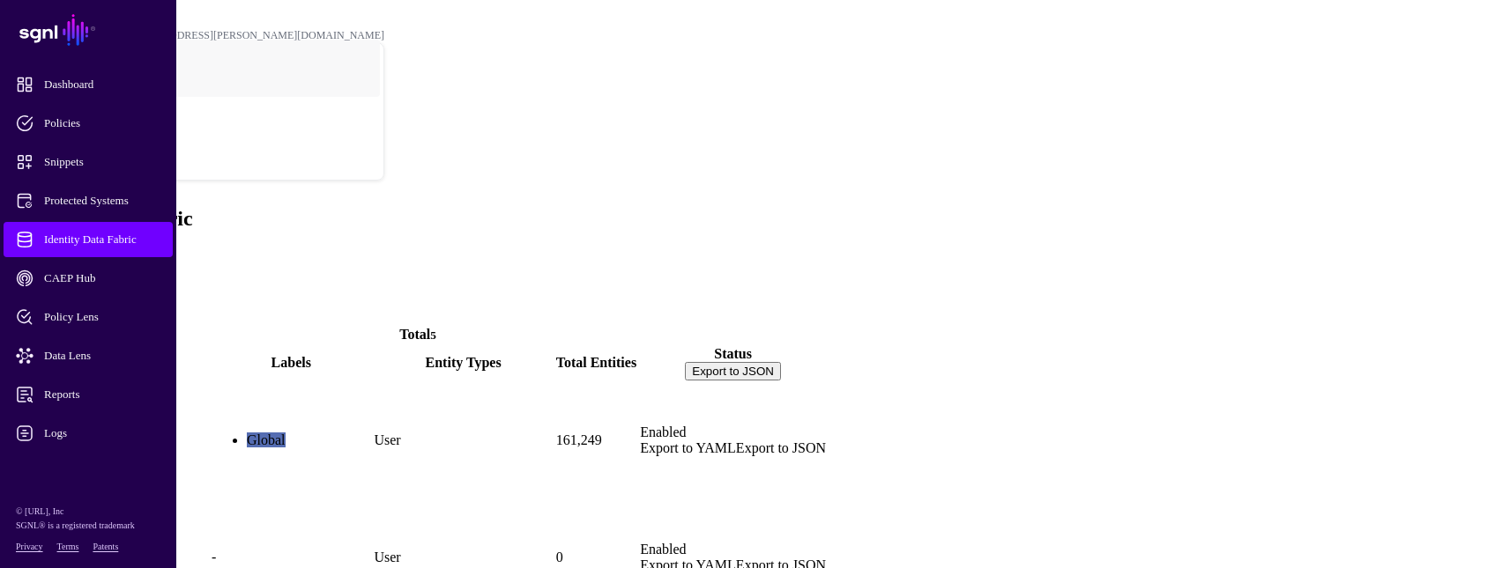
click at [686, 425] on span "Enabled" at bounding box center [663, 432] width 46 height 15
click at [106, 463] on link "ActiveDirectory" at bounding box center [58, 470] width 96 height 15
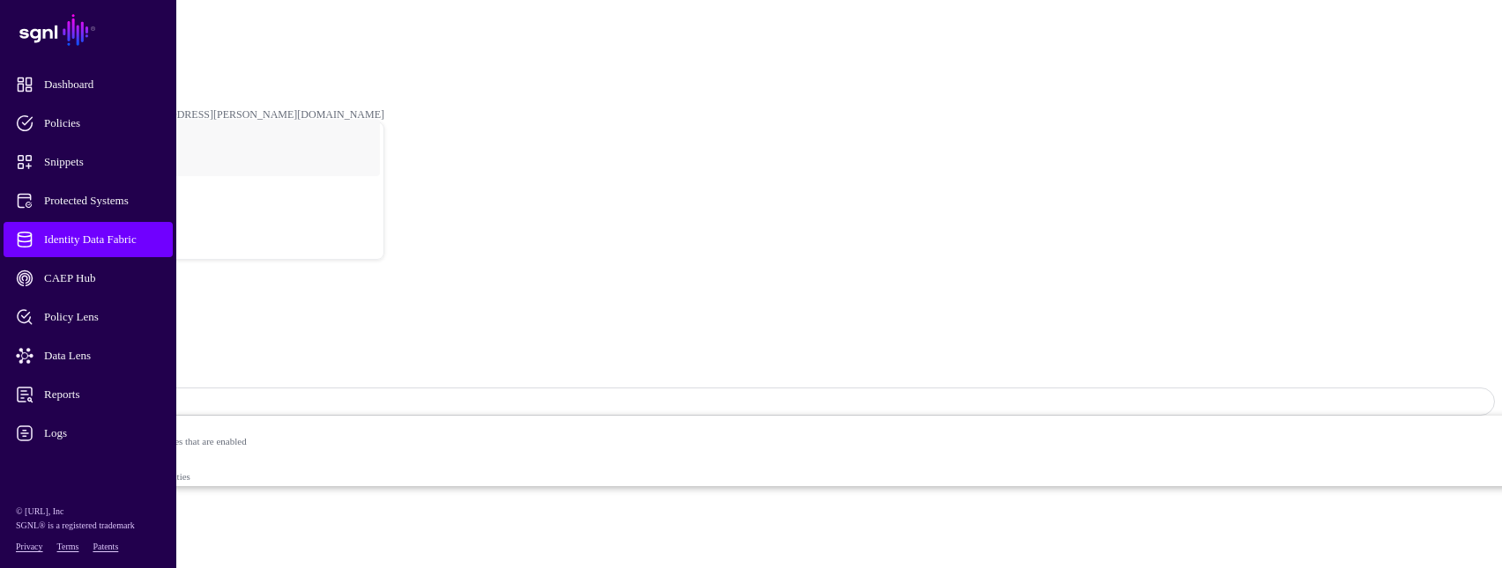
click at [26, 245] on span "Identity Data Fabric" at bounding box center [102, 240] width 173 height 18
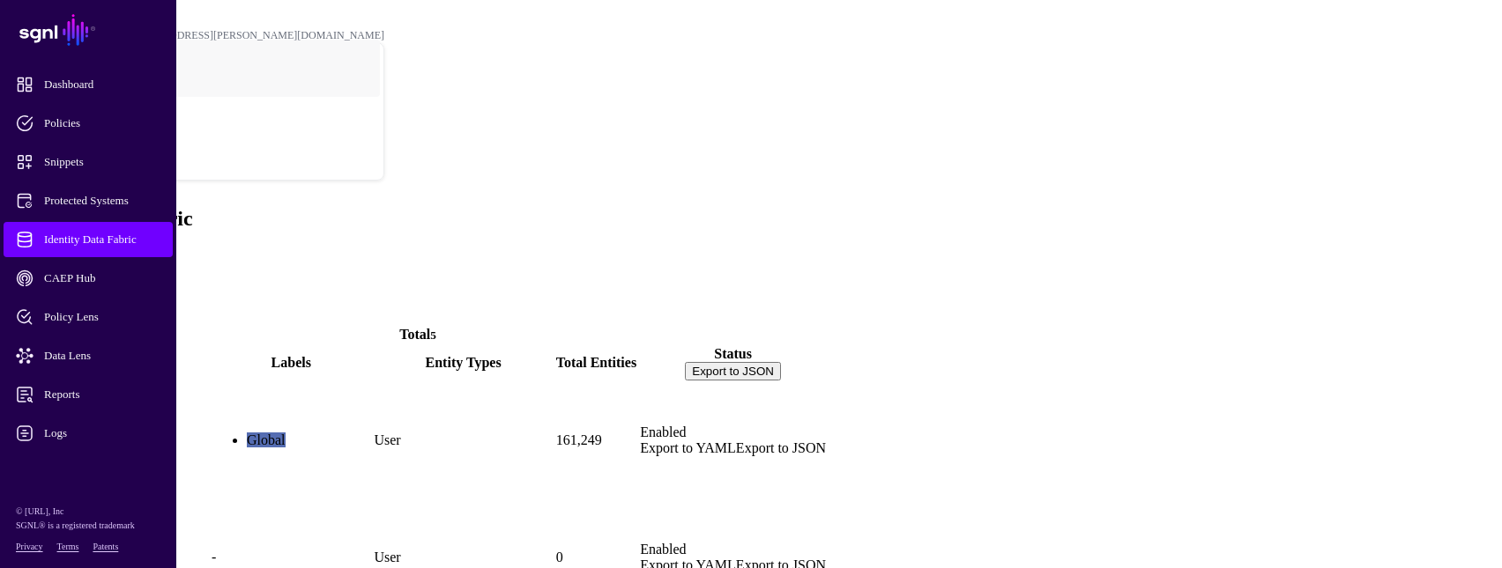
click at [106, 463] on link "ActiveDirectory" at bounding box center [58, 470] width 96 height 15
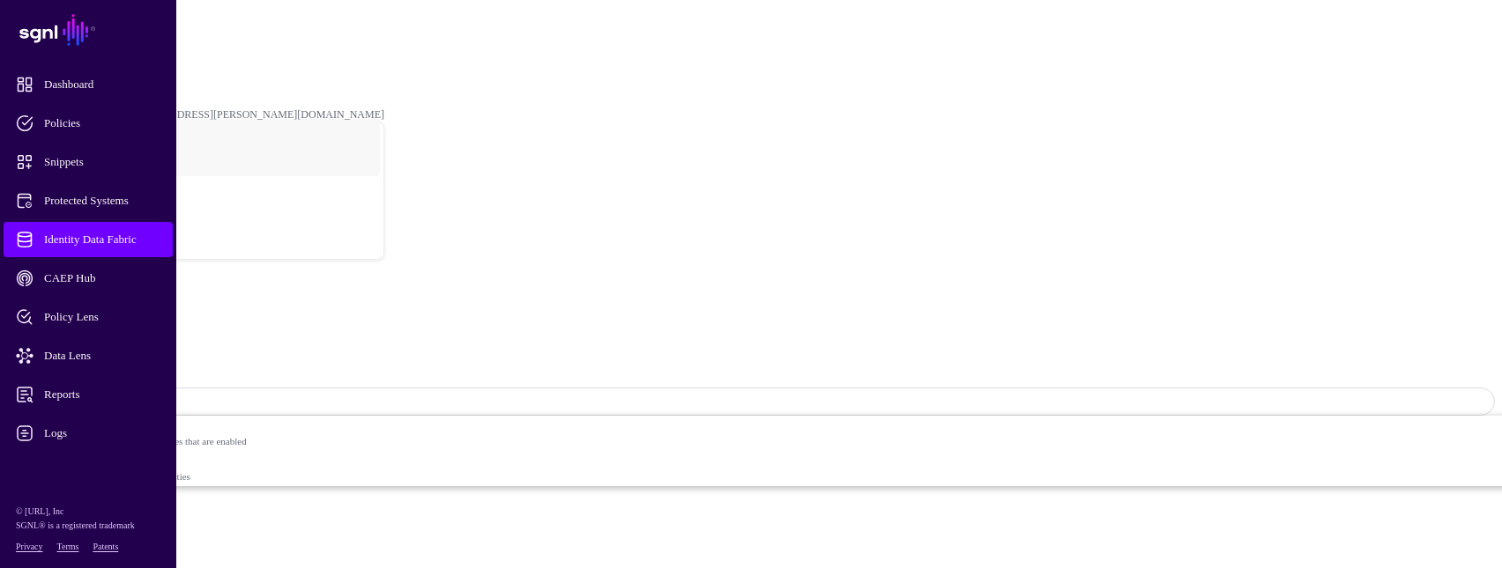
click at [94, 232] on span "Identity Data Fabric" at bounding box center [102, 240] width 173 height 18
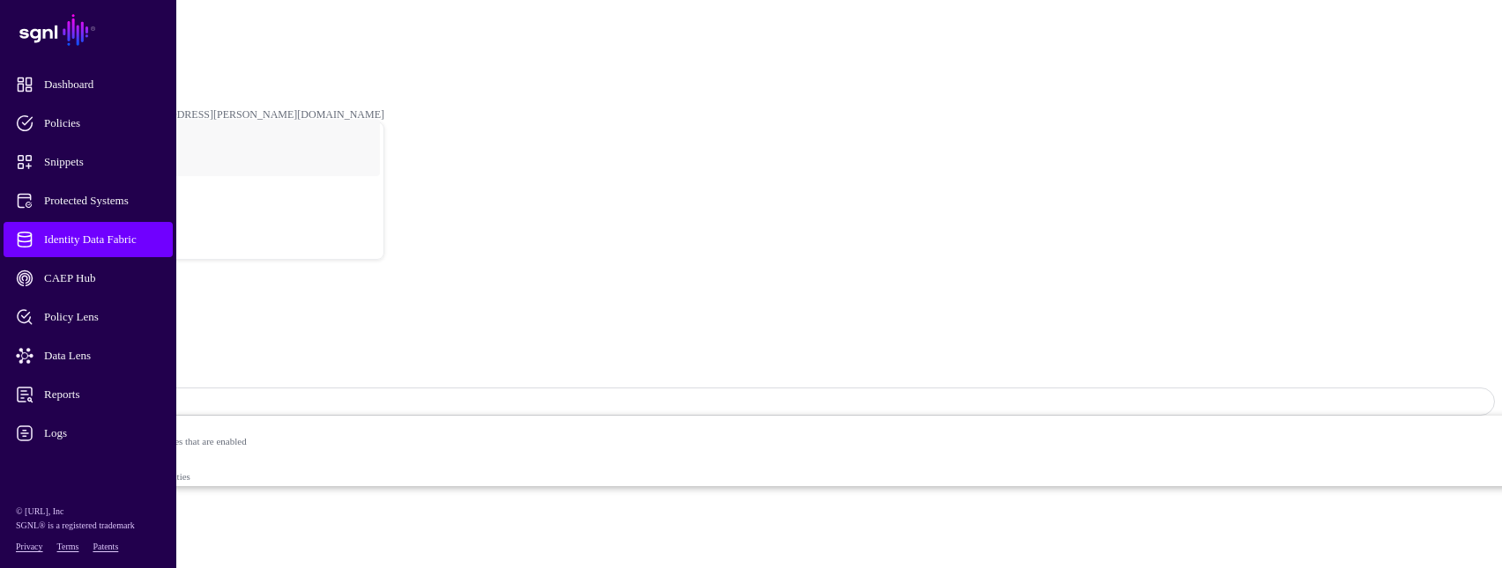
click at [65, 428] on span "Logs" at bounding box center [102, 434] width 173 height 18
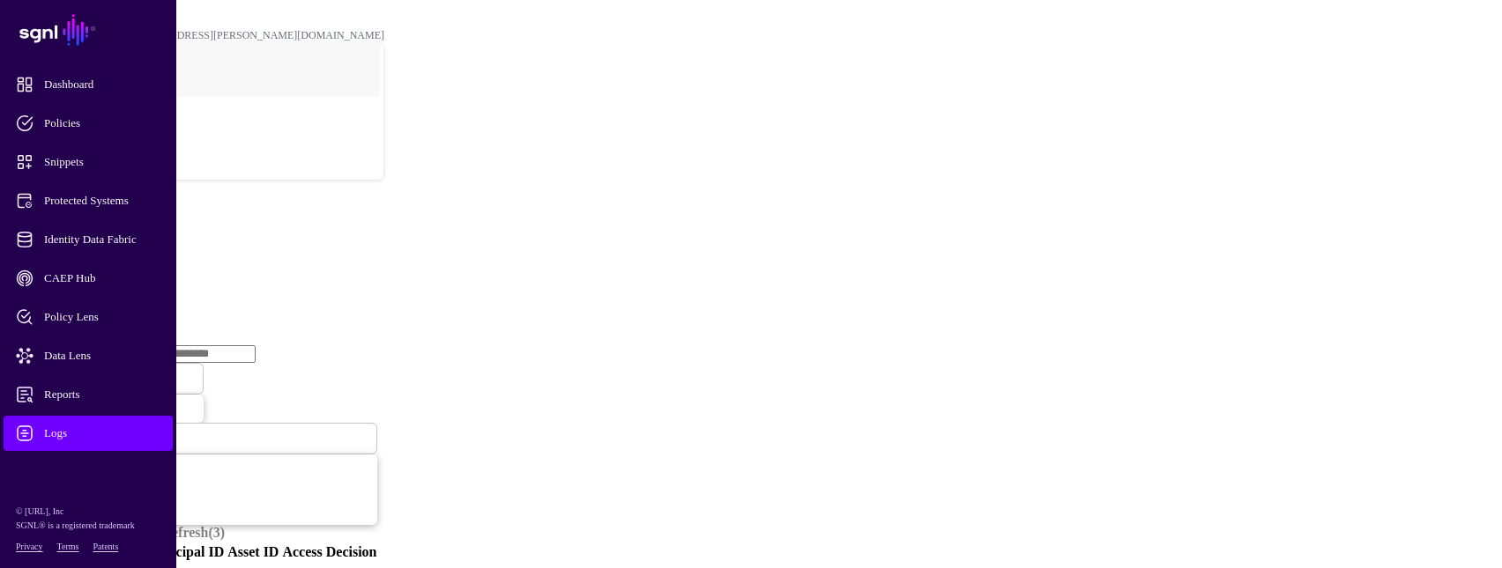
click at [141, 264] on link "Ingestion Service" at bounding box center [91, 271] width 99 height 15
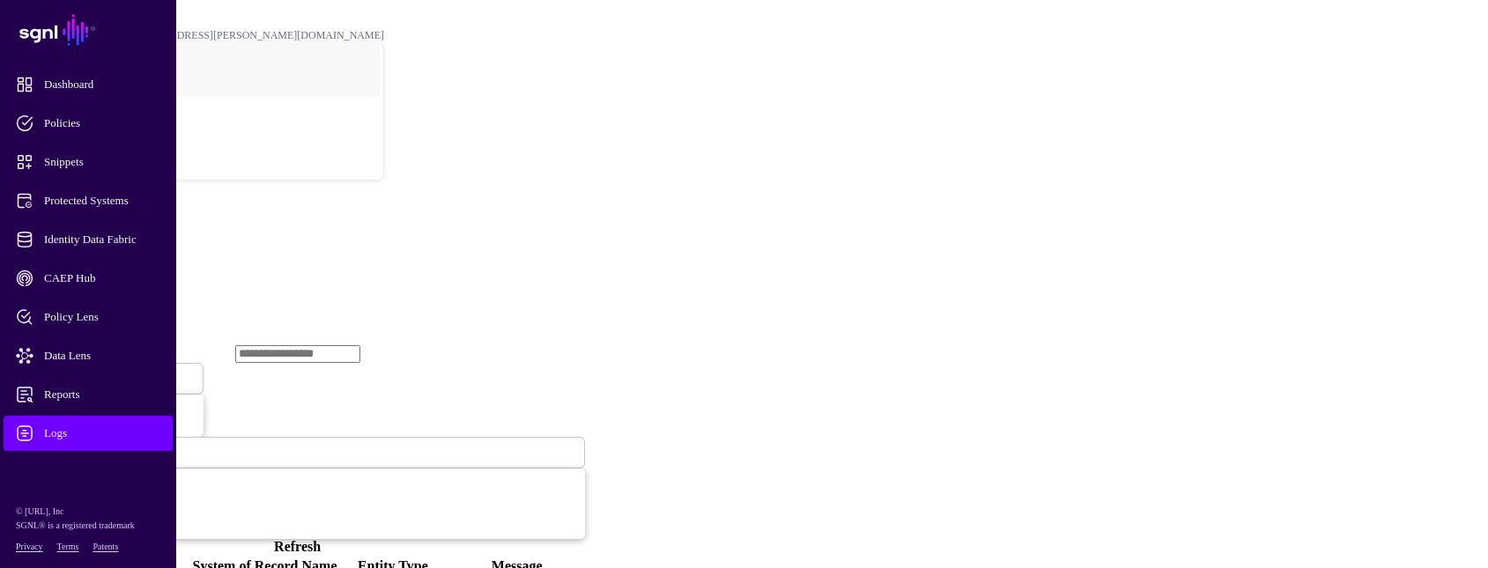
click at [321, 539] on link "Refresh" at bounding box center [297, 546] width 47 height 15
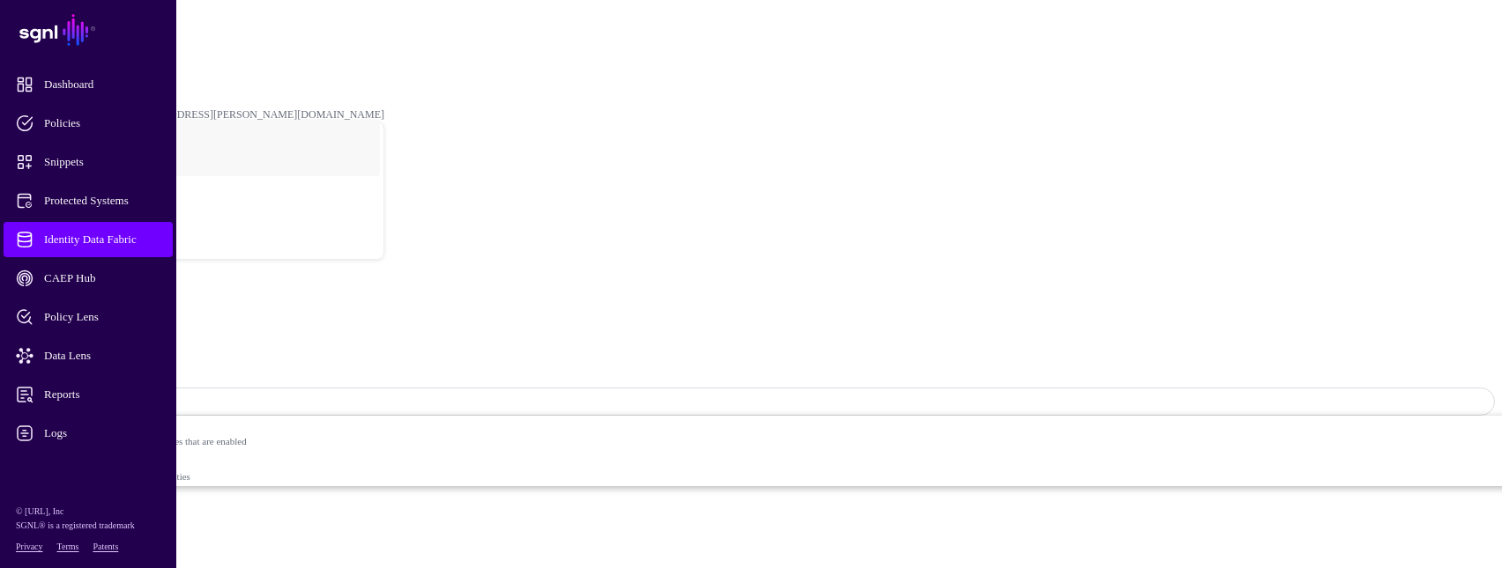
click at [87, 234] on span "Identity Data Fabric" at bounding box center [102, 240] width 173 height 18
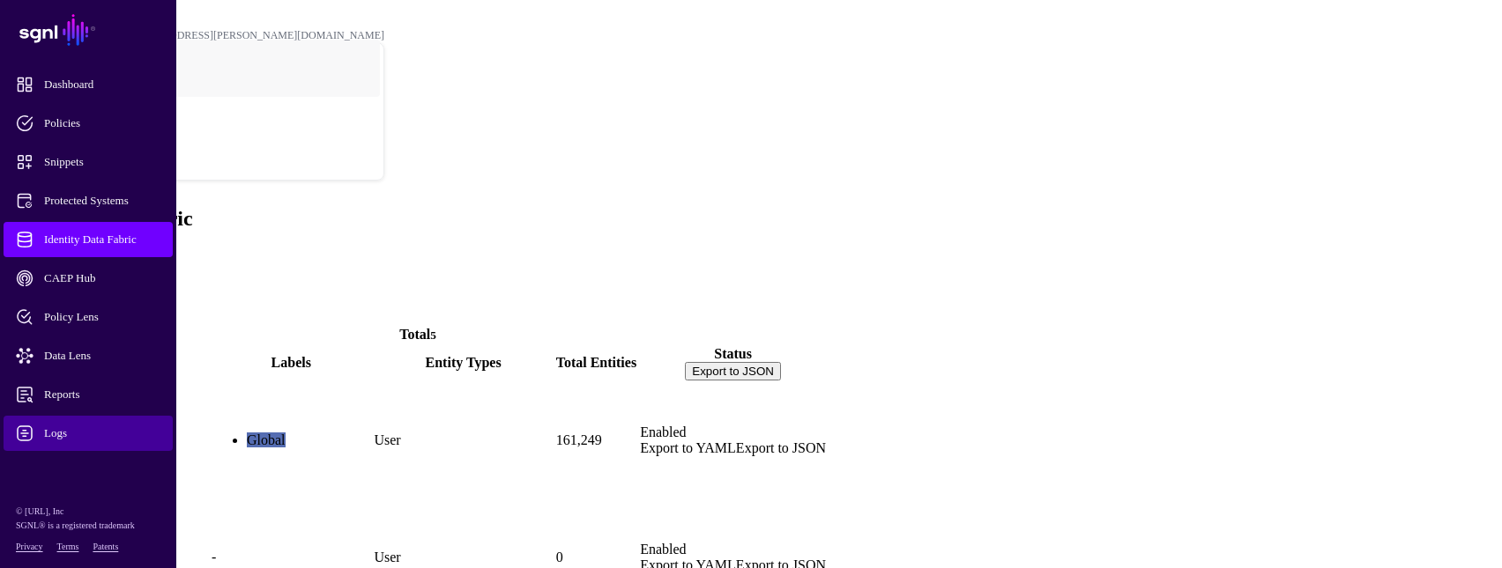
click at [66, 430] on span "Logs" at bounding box center [102, 434] width 173 height 18
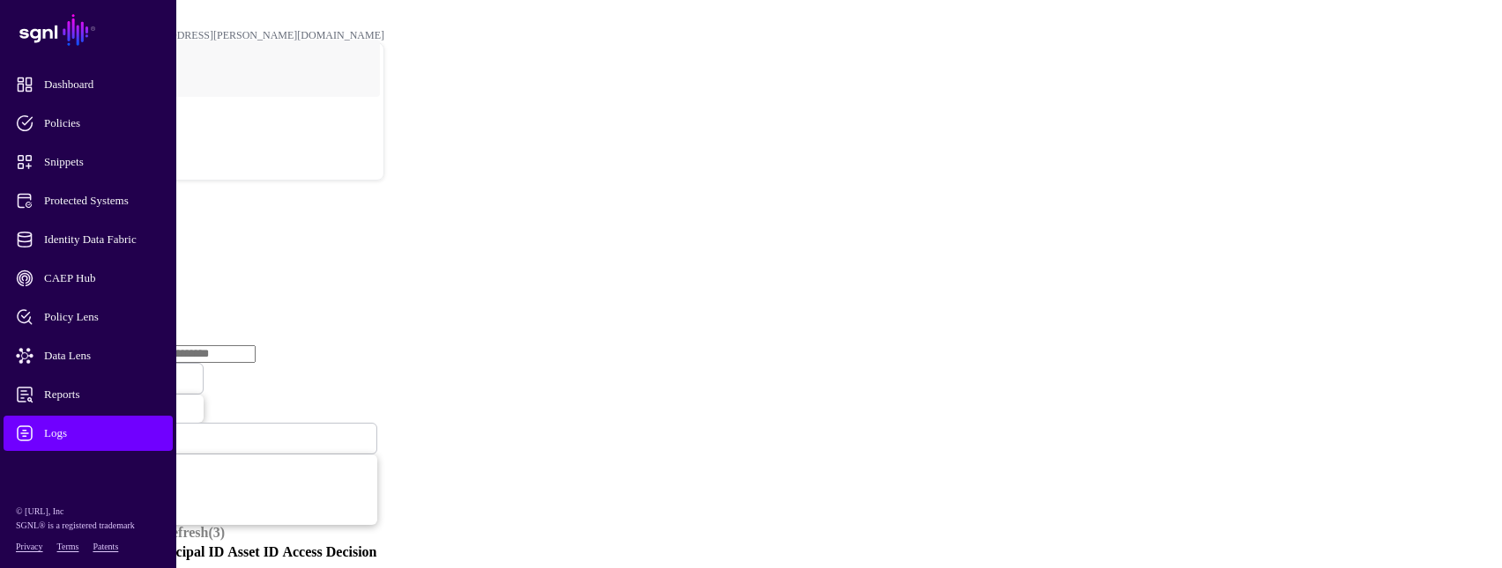
click at [141, 264] on link "Ingestion Service" at bounding box center [91, 271] width 99 height 15
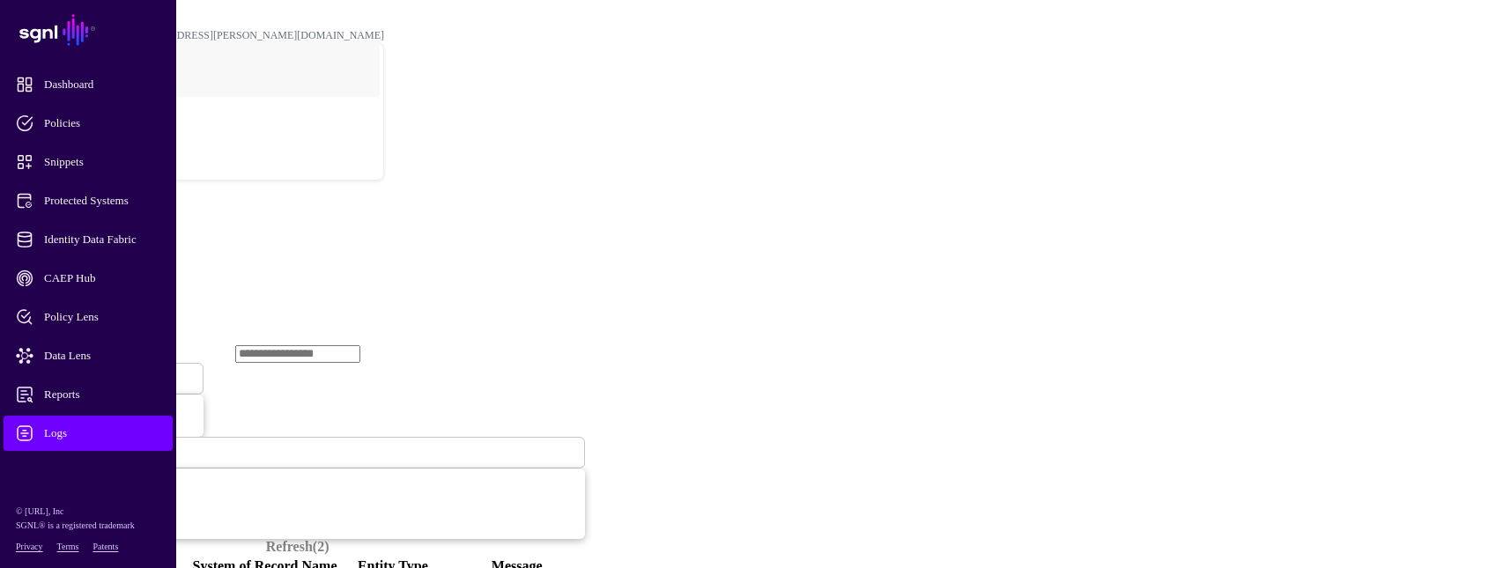
click at [99, 373] on span "Ingestion Started" at bounding box center [60, 379] width 78 height 13
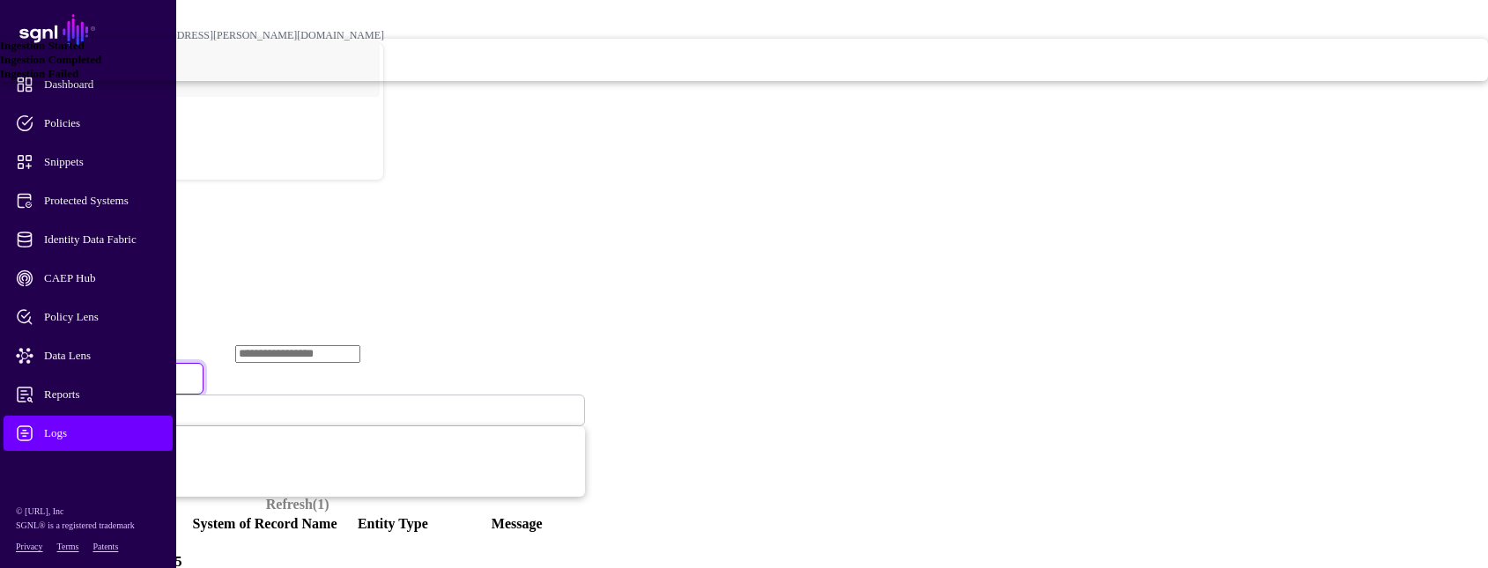
click at [78, 80] on span "Ingestion Failed" at bounding box center [39, 73] width 78 height 13
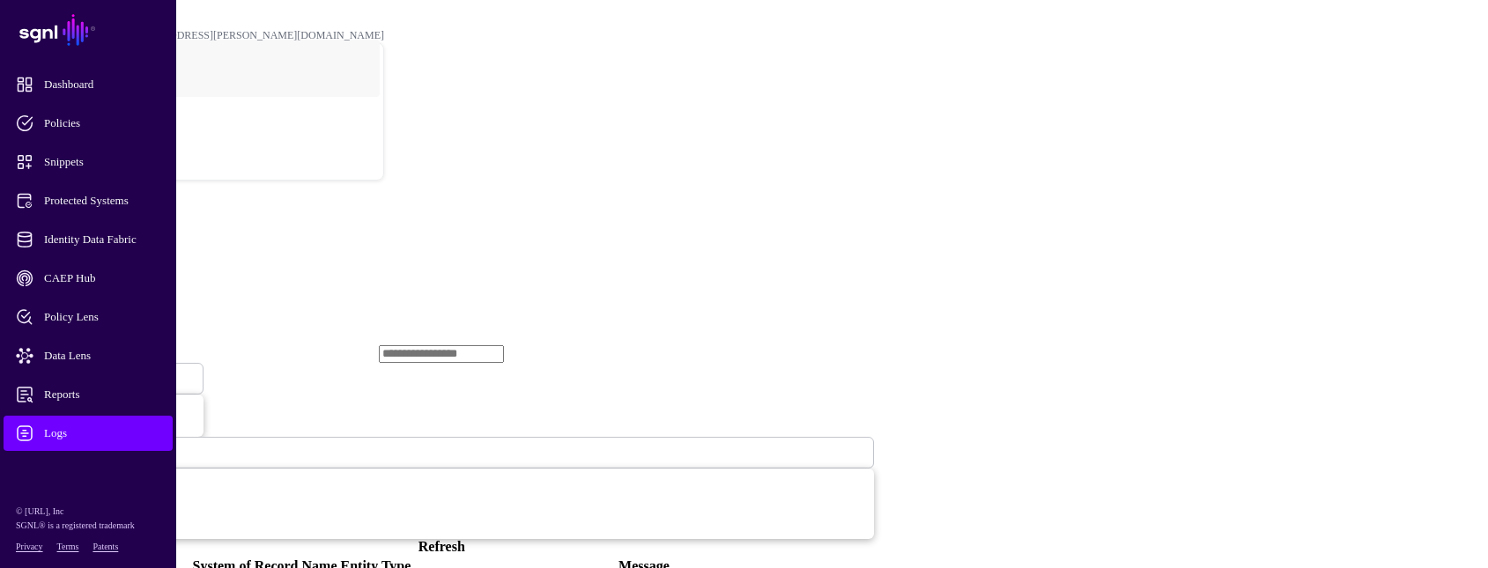
click at [70, 435] on span "Logs" at bounding box center [102, 434] width 173 height 18
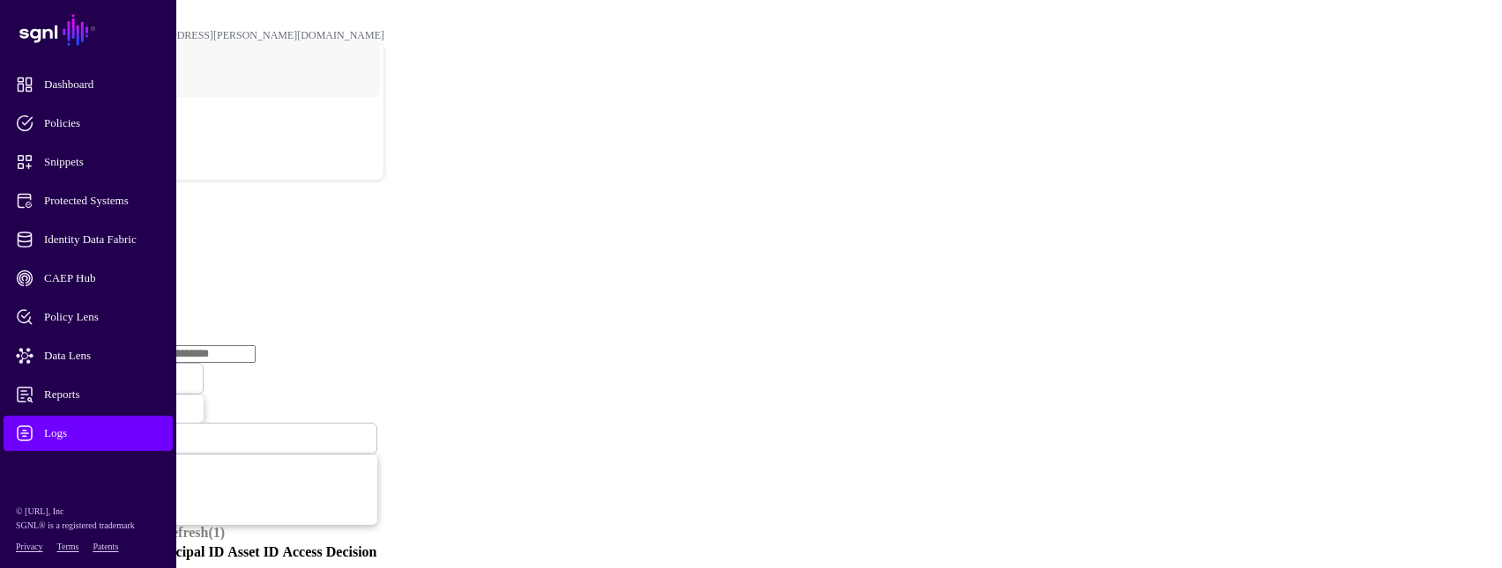
click at [141, 264] on link "Ingestion Service" at bounding box center [91, 271] width 99 height 15
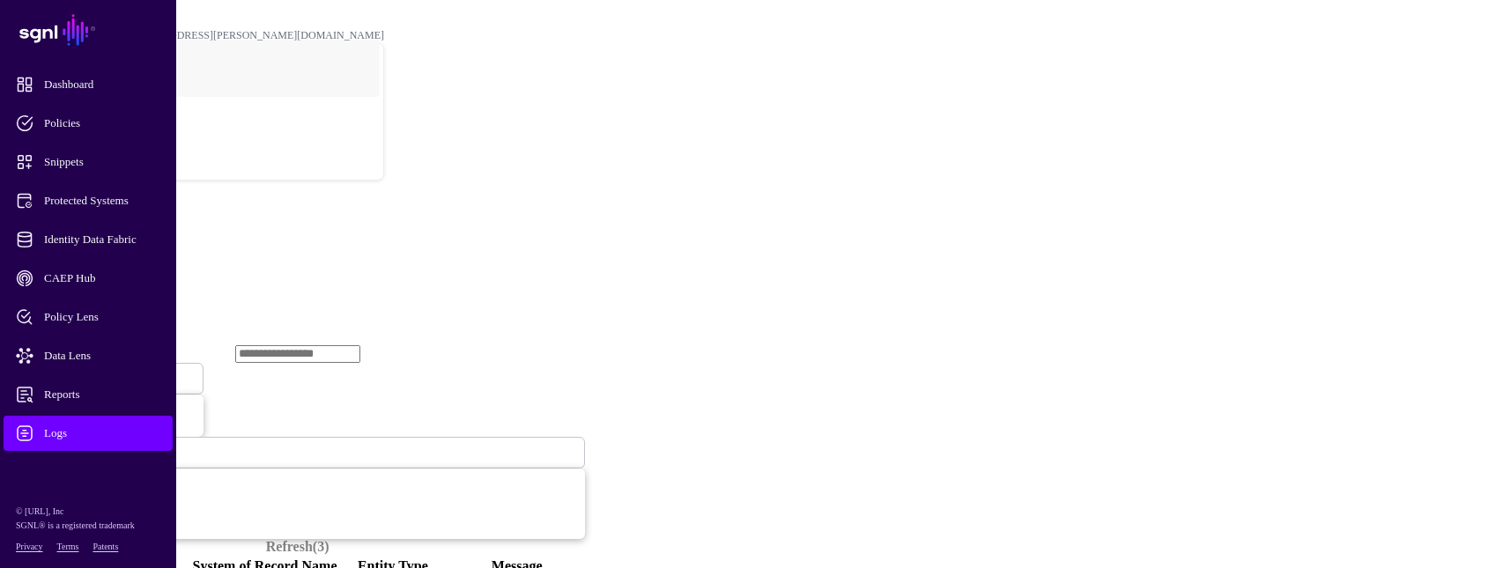
click at [99, 373] on span "Ingestion Started" at bounding box center [60, 379] width 78 height 13
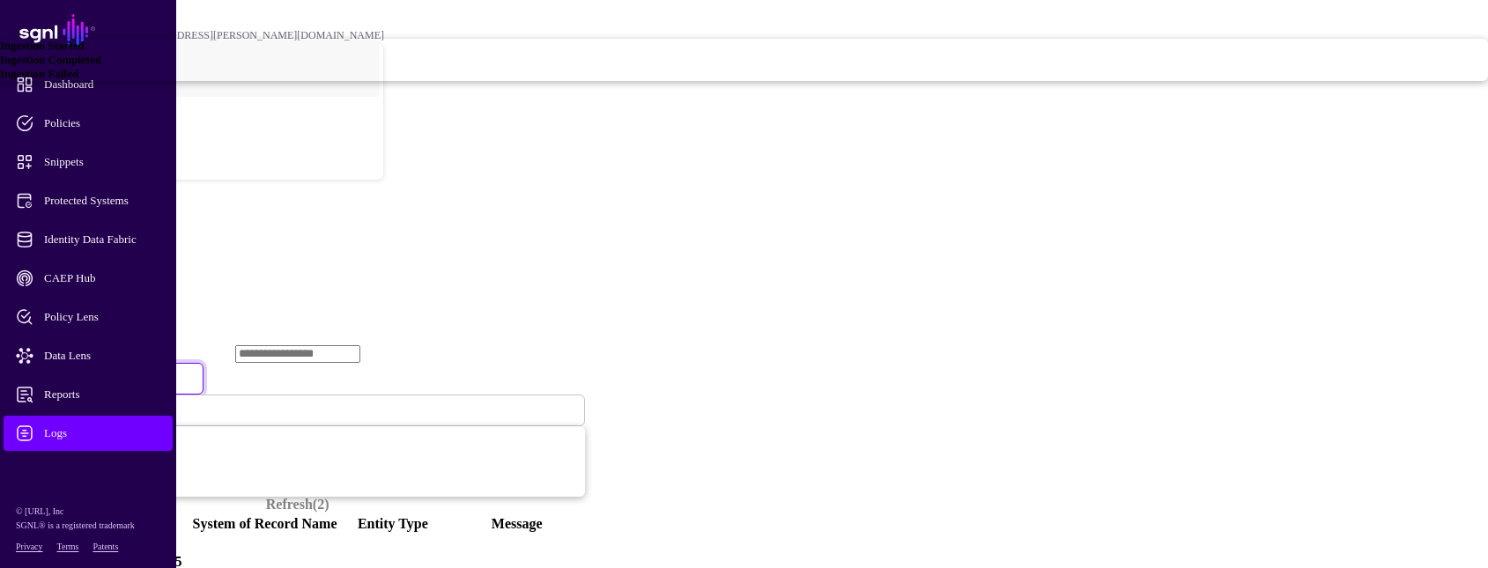
click at [538, 81] on link "Ingestion Failed" at bounding box center [744, 74] width 1488 height 14
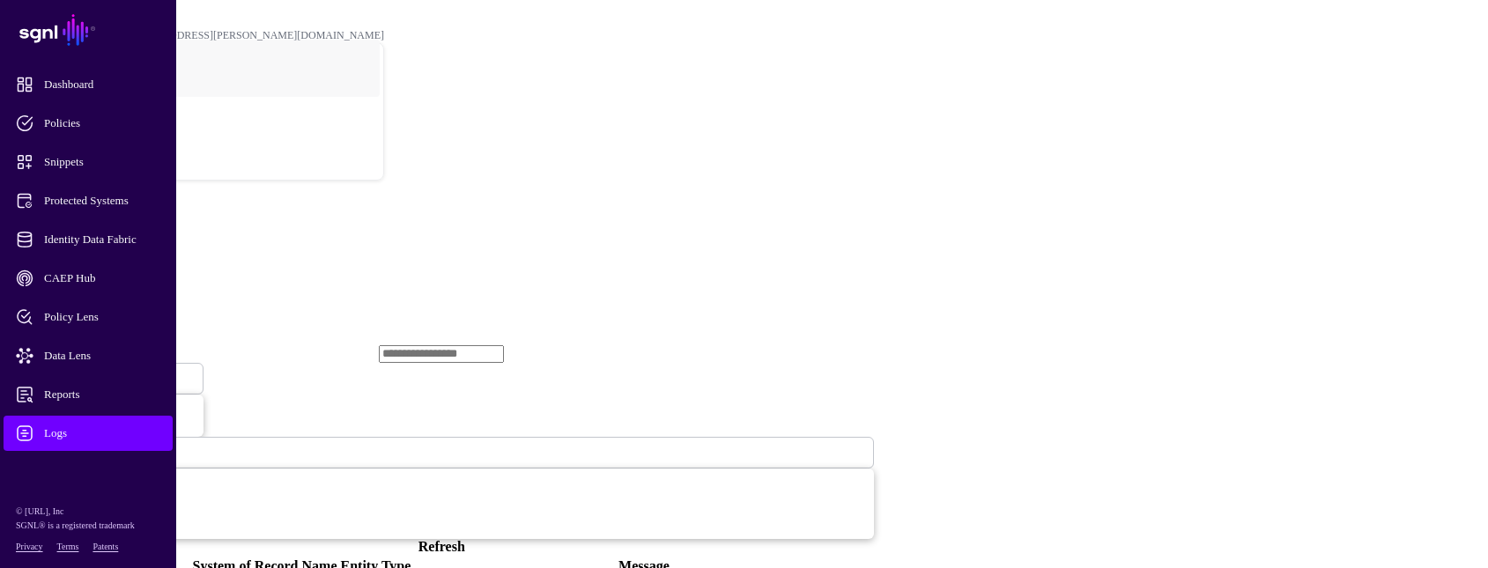
click at [465, 539] on link "Refresh" at bounding box center [442, 546] width 47 height 15
click at [106, 371] on span at bounding box center [106, 378] width 0 height 15
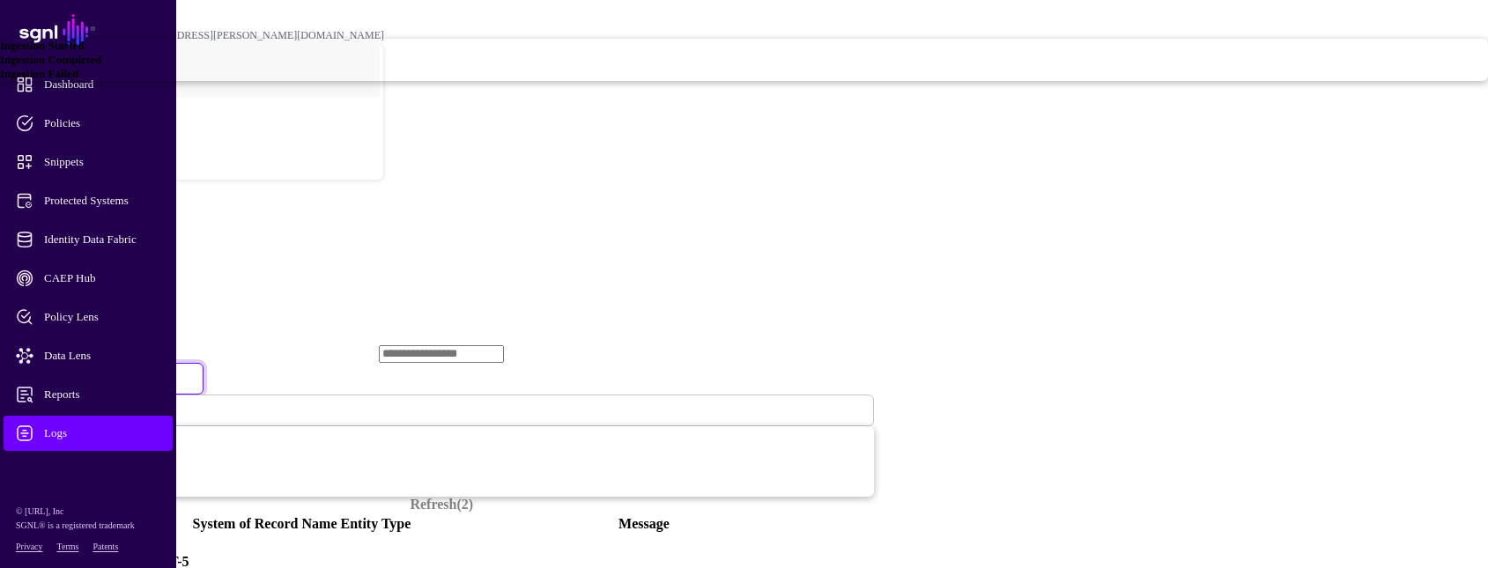
click at [613, 53] on div "Ingestion Started" at bounding box center [744, 46] width 1488 height 14
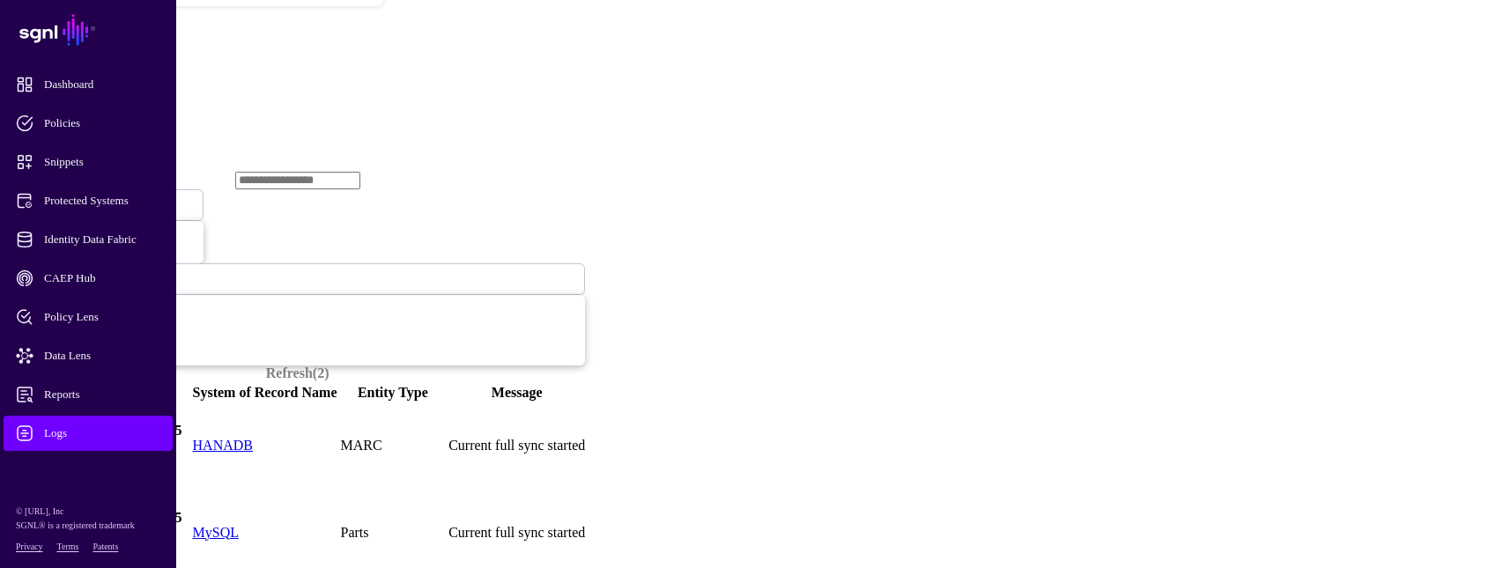
scroll to position [176, 0]
click at [96, 435] on span "Logs" at bounding box center [102, 434] width 173 height 18
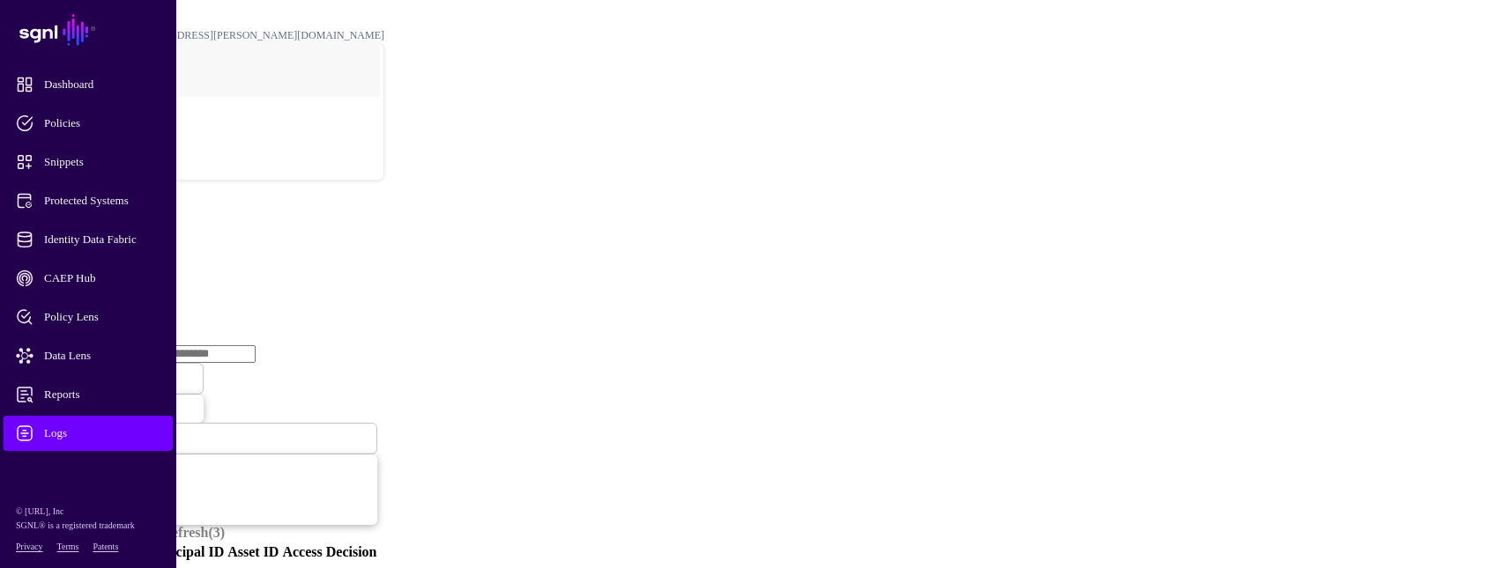
click at [141, 264] on link "Ingestion Service" at bounding box center [91, 271] width 99 height 15
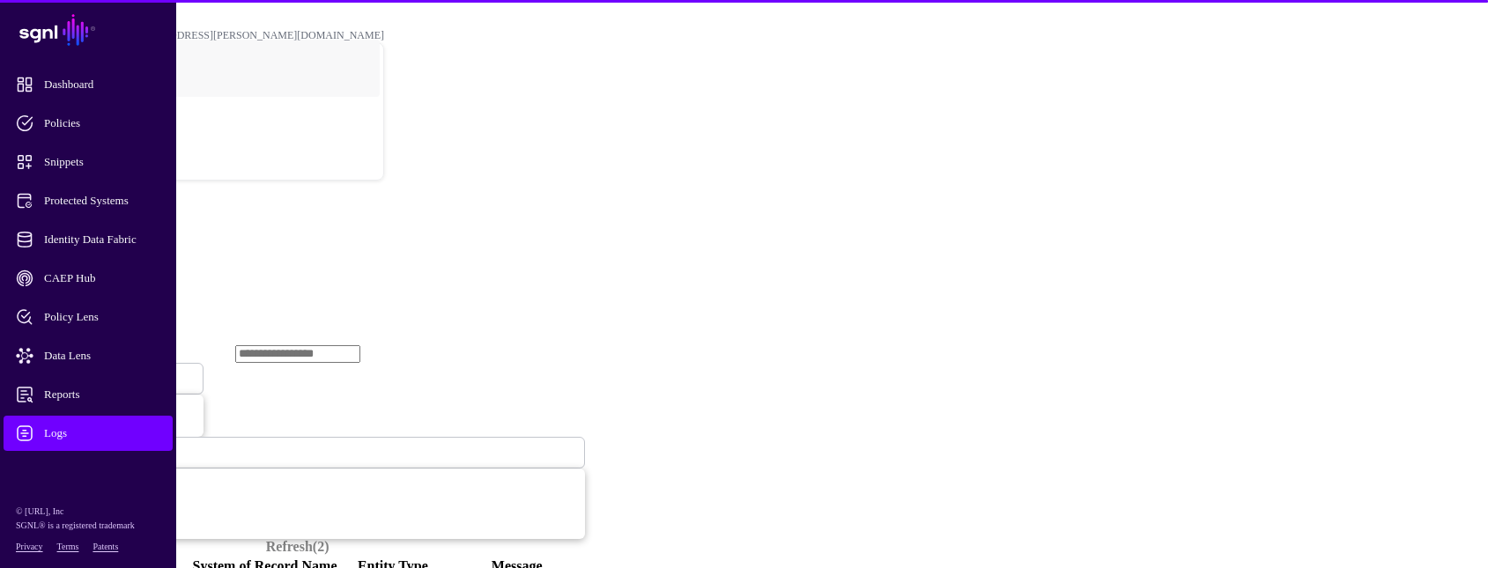
click at [99, 373] on span "Ingestion Started" at bounding box center [60, 379] width 78 height 13
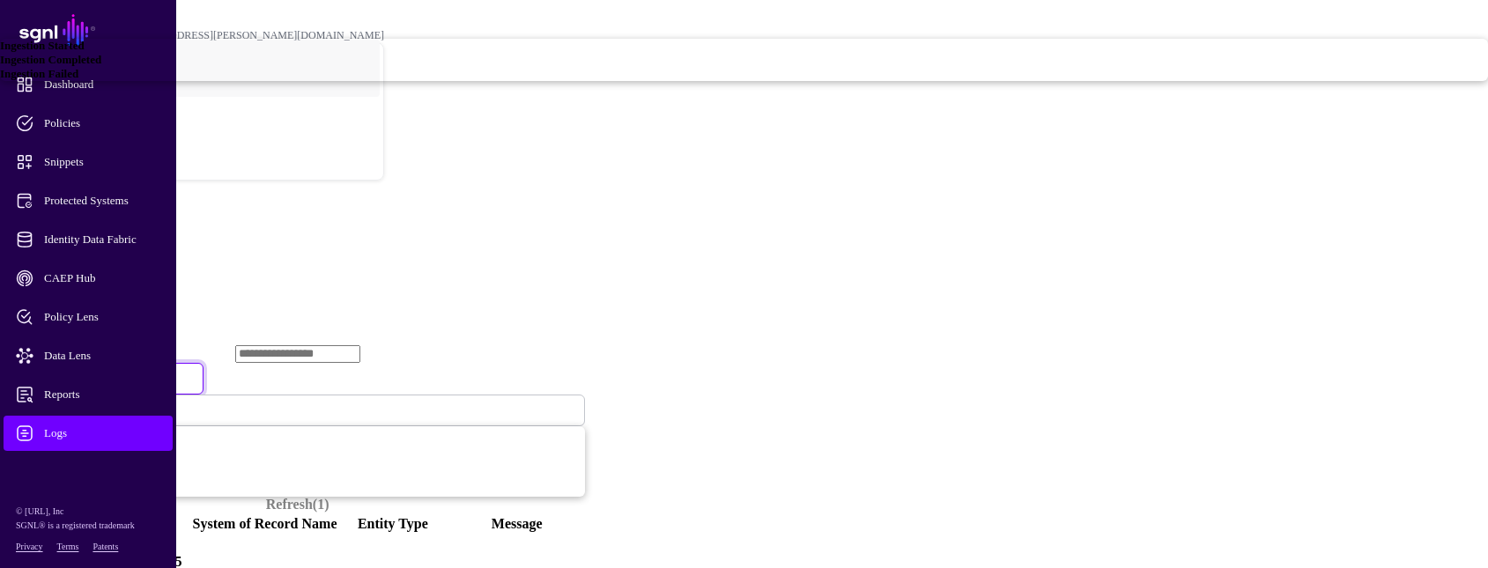
click at [78, 80] on span "Ingestion Failed" at bounding box center [39, 73] width 78 height 13
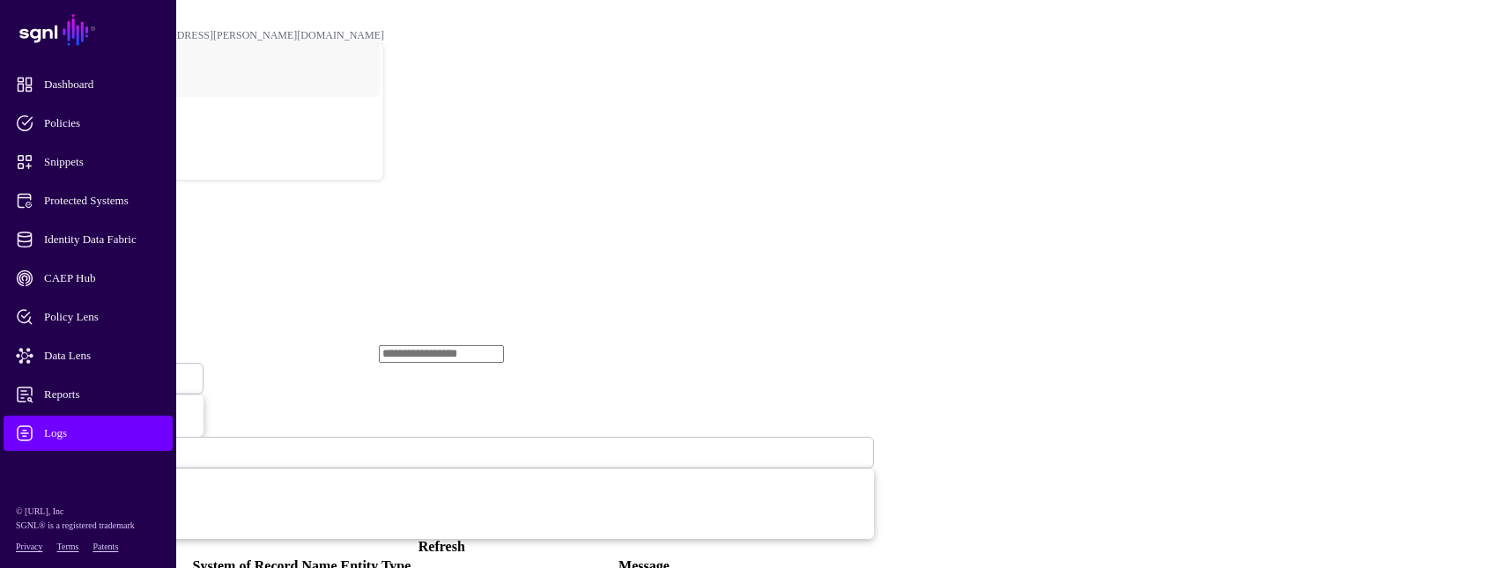
click at [71, 437] on span "Logs" at bounding box center [102, 434] width 173 height 18
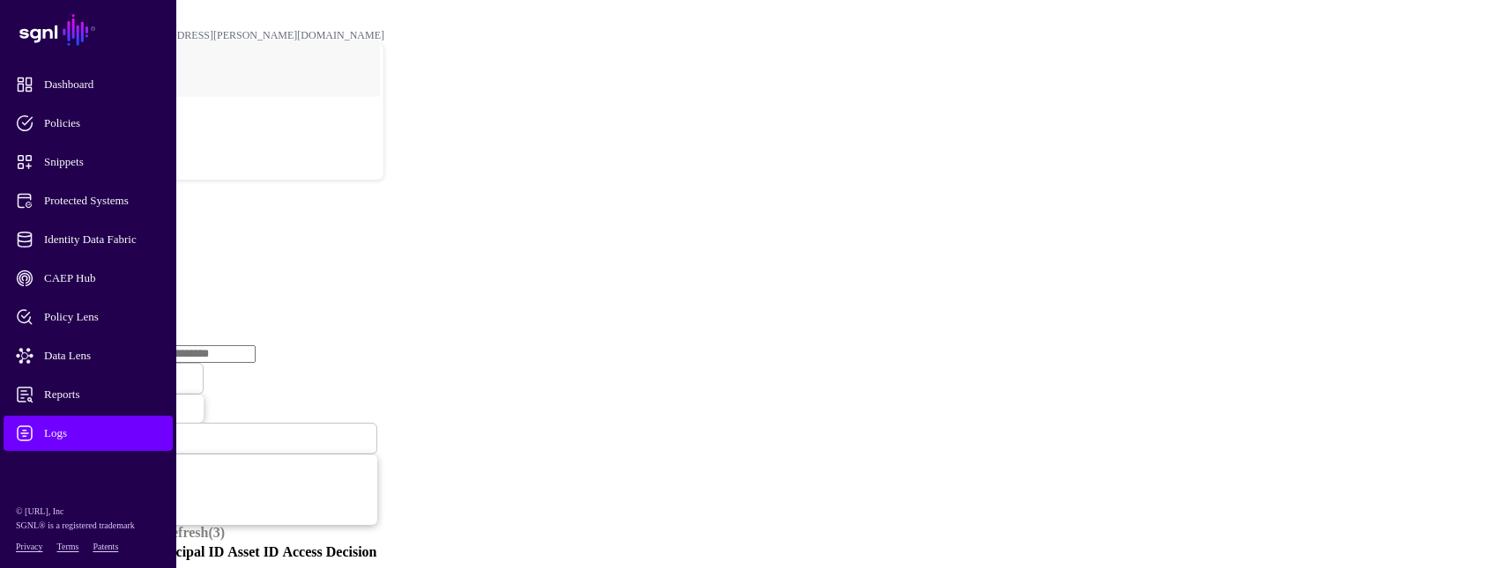
click at [141, 264] on link "Ingestion Service" at bounding box center [91, 271] width 99 height 15
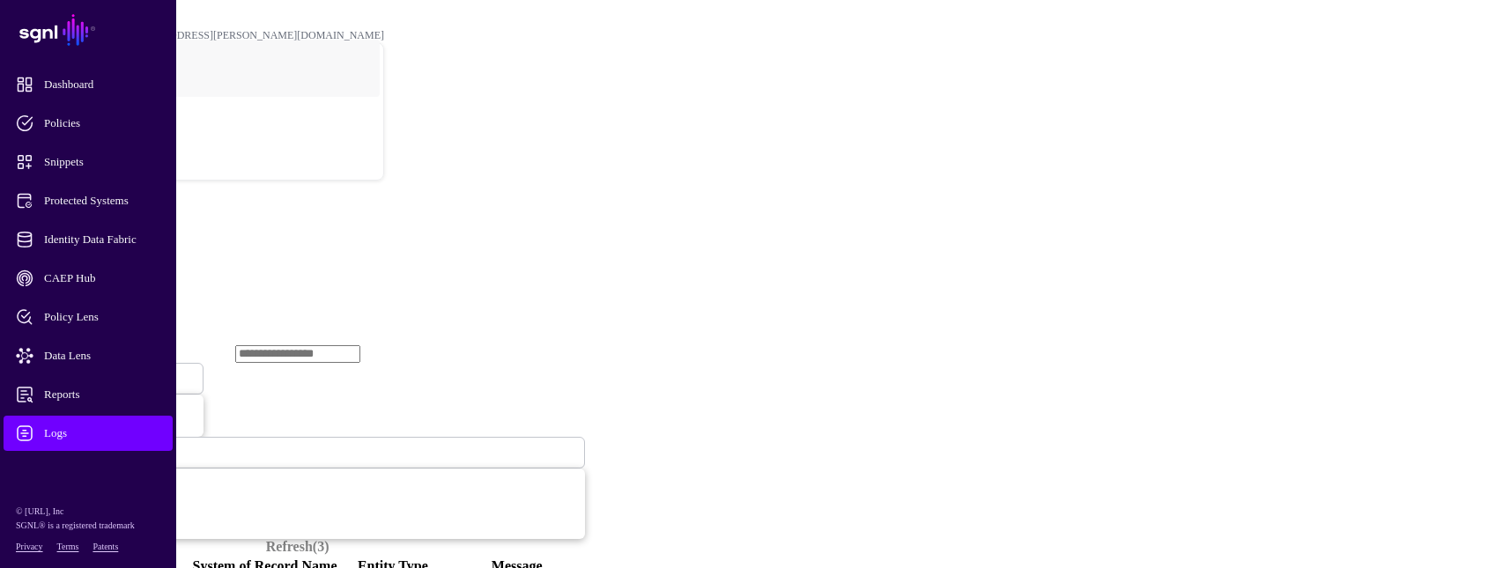
click at [99, 373] on span "Ingestion Started" at bounding box center [60, 379] width 78 height 13
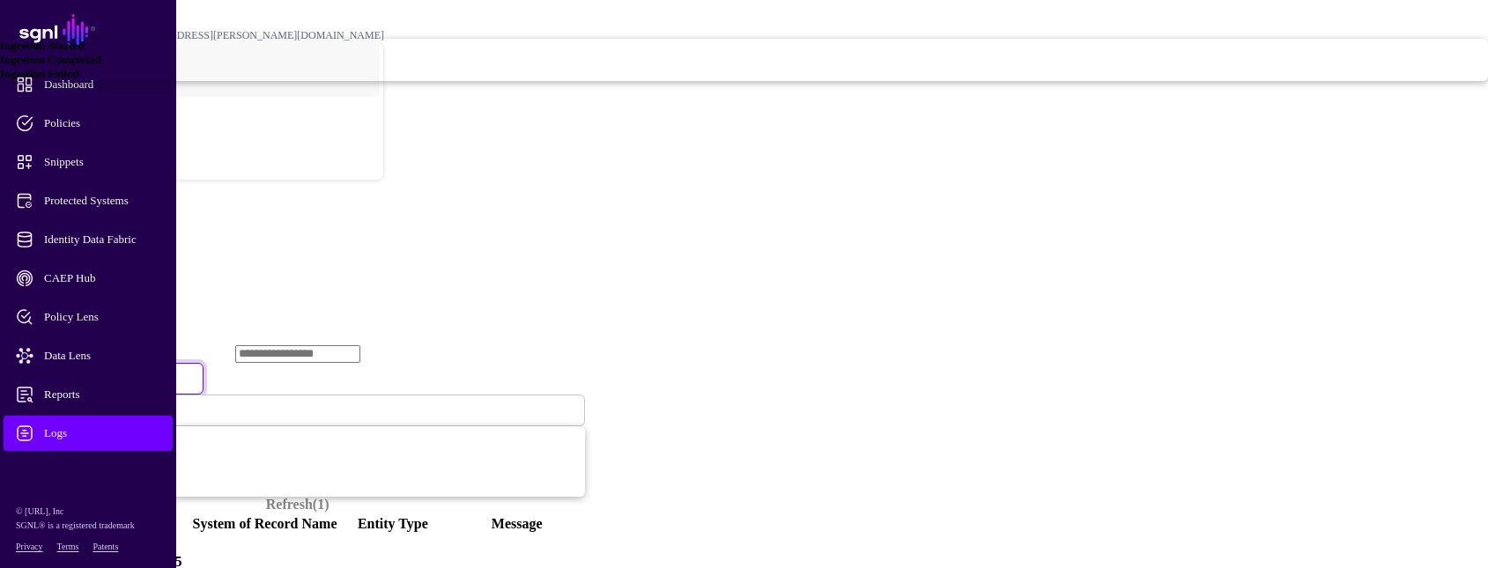
click at [598, 81] on link "Ingestion Failed" at bounding box center [744, 74] width 1488 height 14
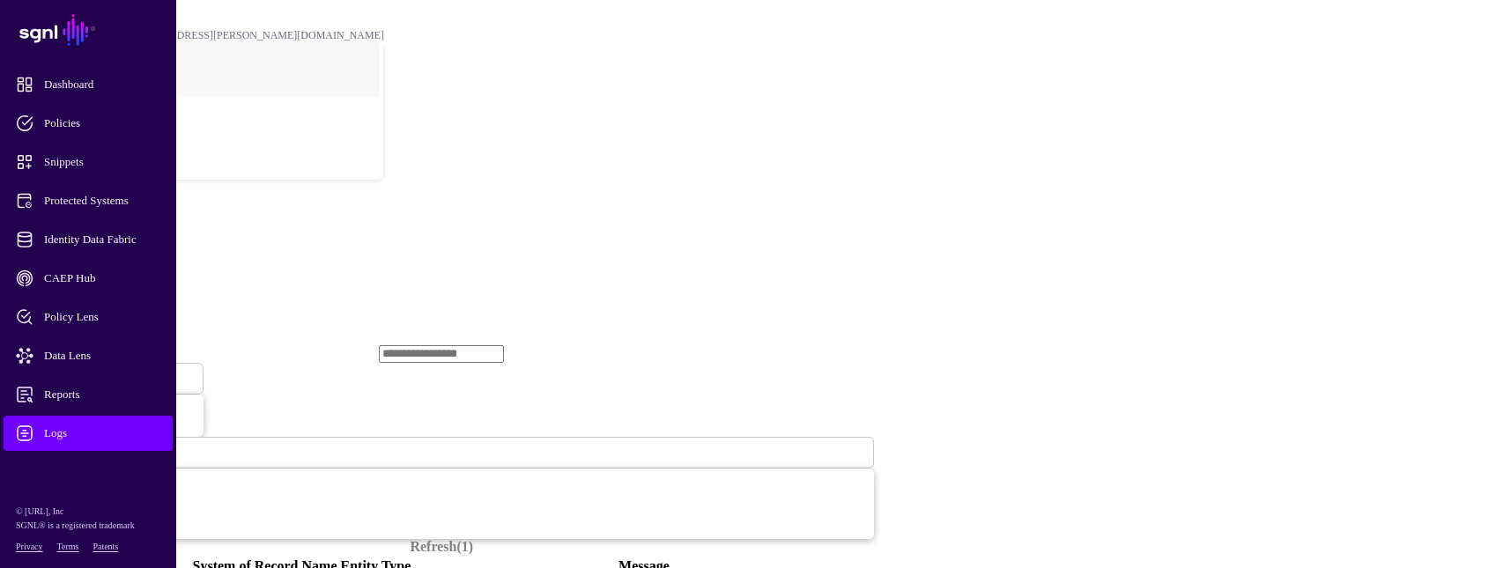
drag, startPoint x: 501, startPoint y: 295, endPoint x: 594, endPoint y: 299, distance: 93.5
click at [465, 539] on link "Refresh" at bounding box center [442, 546] width 47 height 15
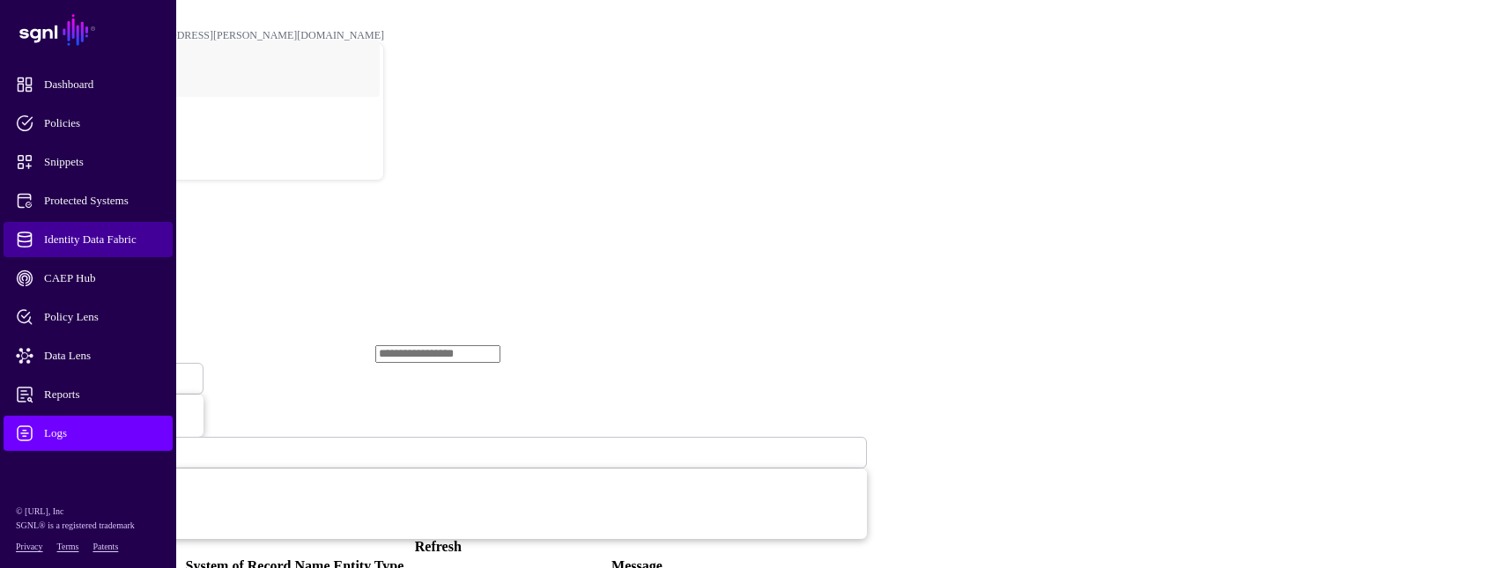
click at [100, 234] on span "Identity Data Fabric" at bounding box center [102, 240] width 173 height 18
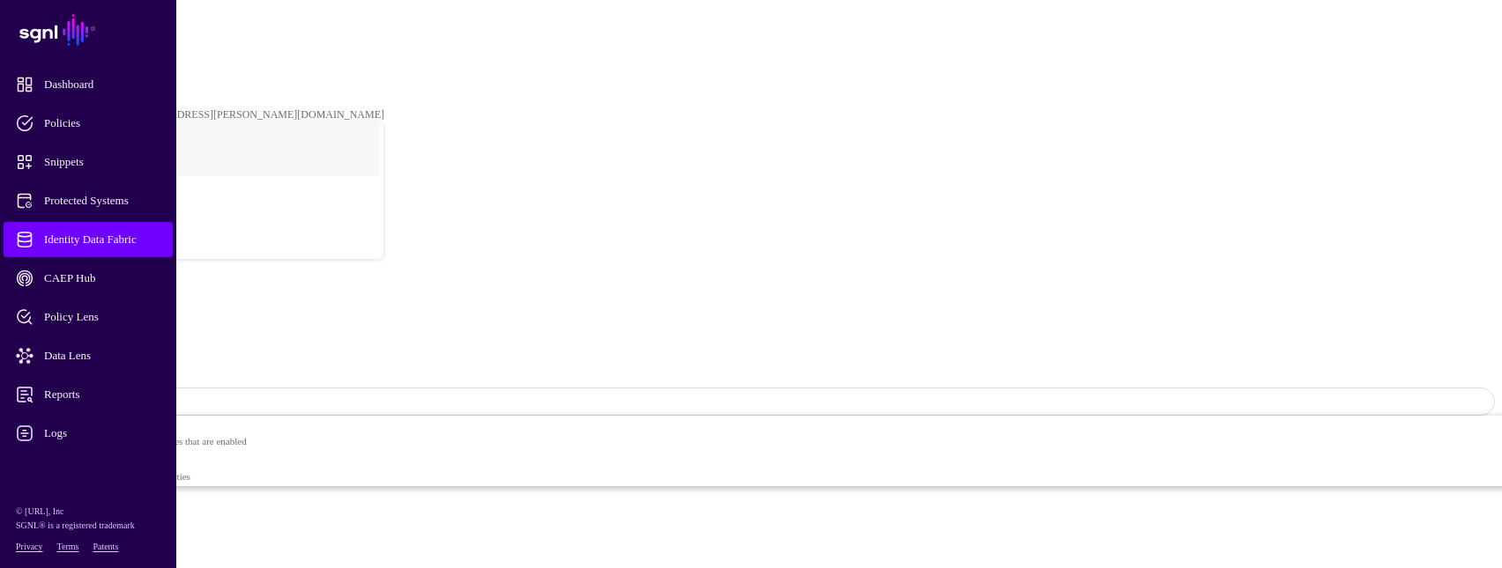
click at [137, 396] on span "Sync Status: Enabled" at bounding box center [78, 402] width 115 height 13
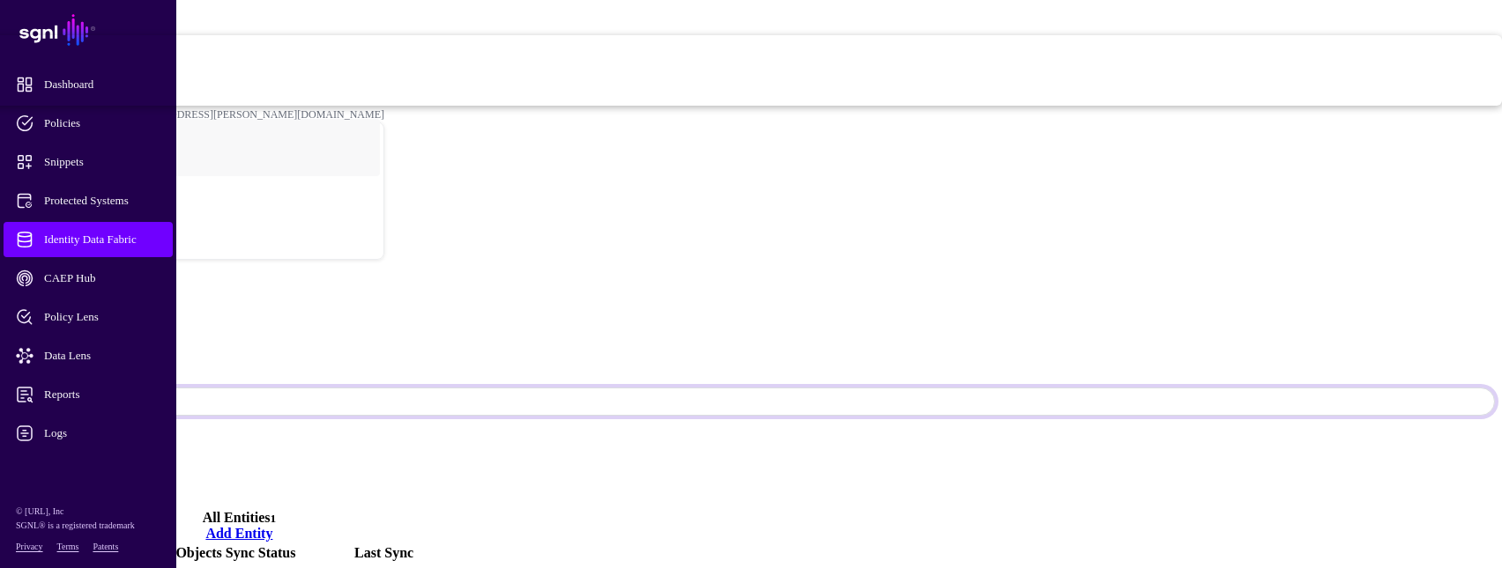
click at [1302, 106] on span "Disabled Syncing inactive for all configured entities" at bounding box center [600, 88] width 1802 height 35
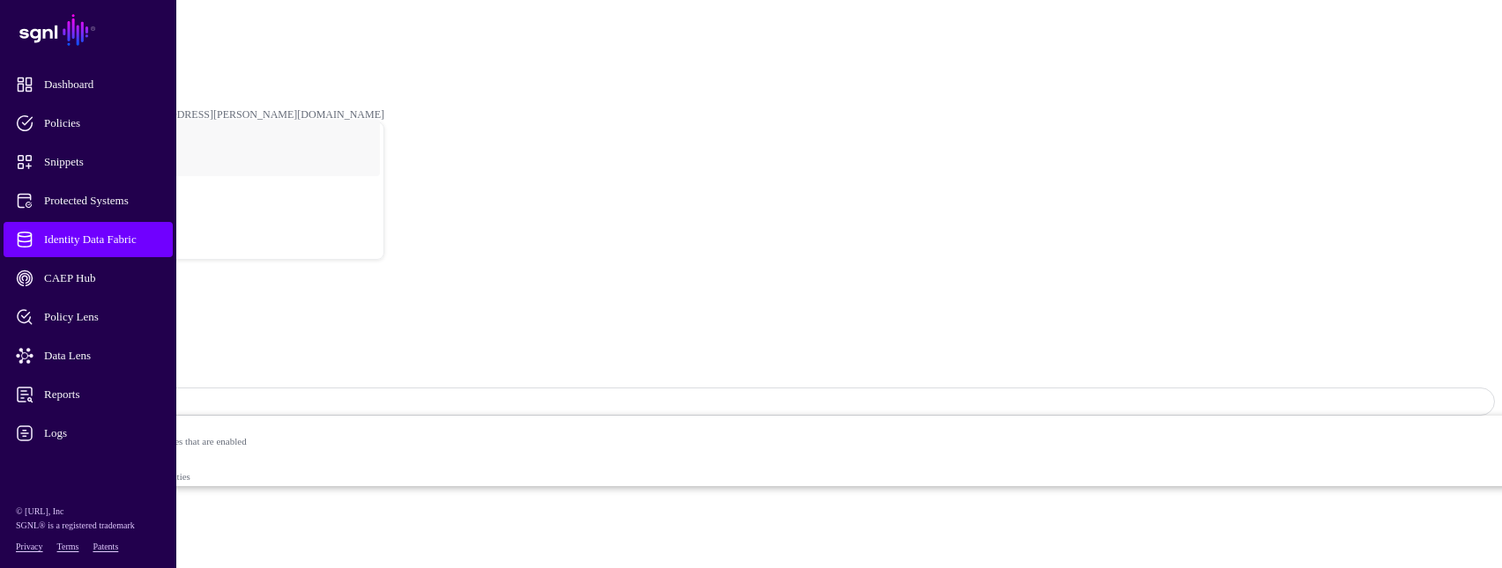
click at [130, 236] on span "Identity Data Fabric" at bounding box center [102, 240] width 173 height 18
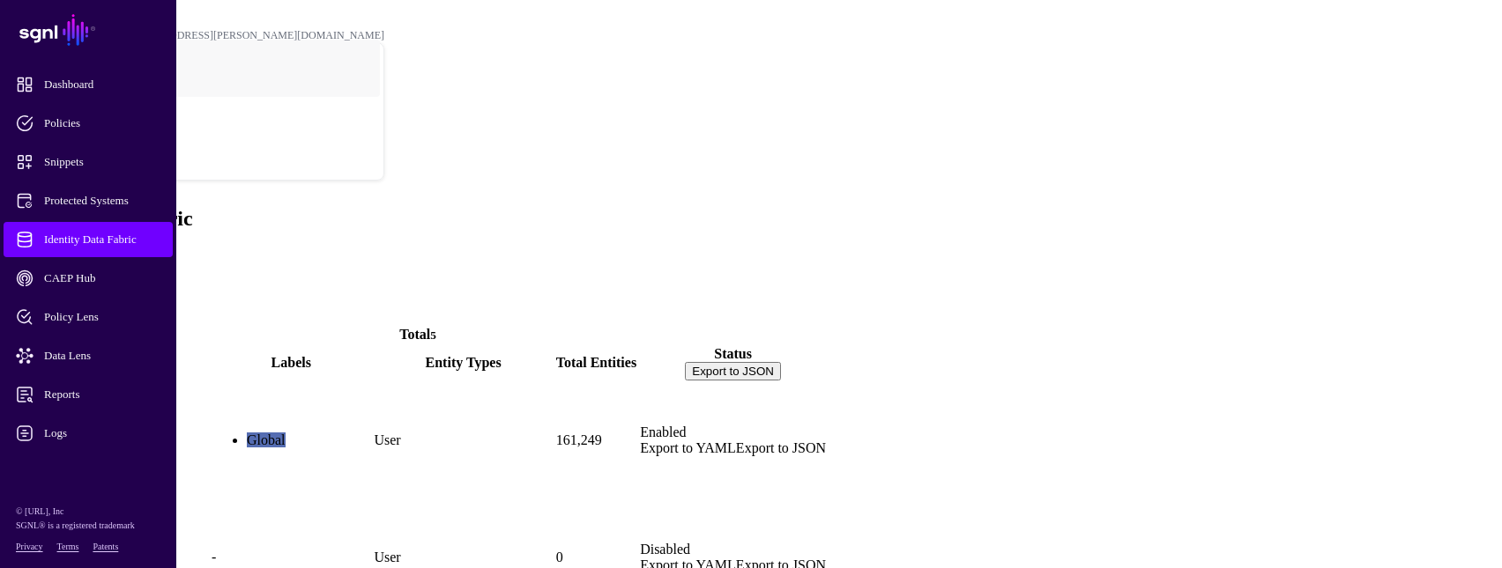
click at [106, 463] on link "ActiveDirectory" at bounding box center [58, 470] width 96 height 15
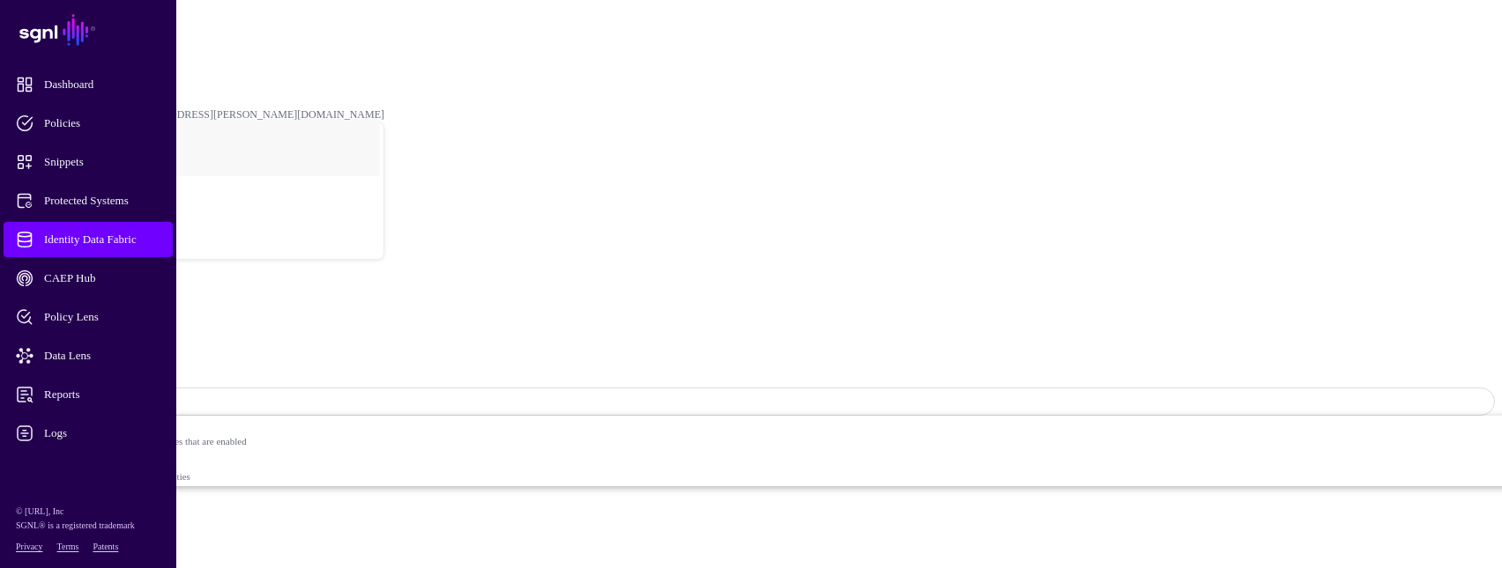
click at [60, 436] on span "Logs" at bounding box center [102, 434] width 173 height 18
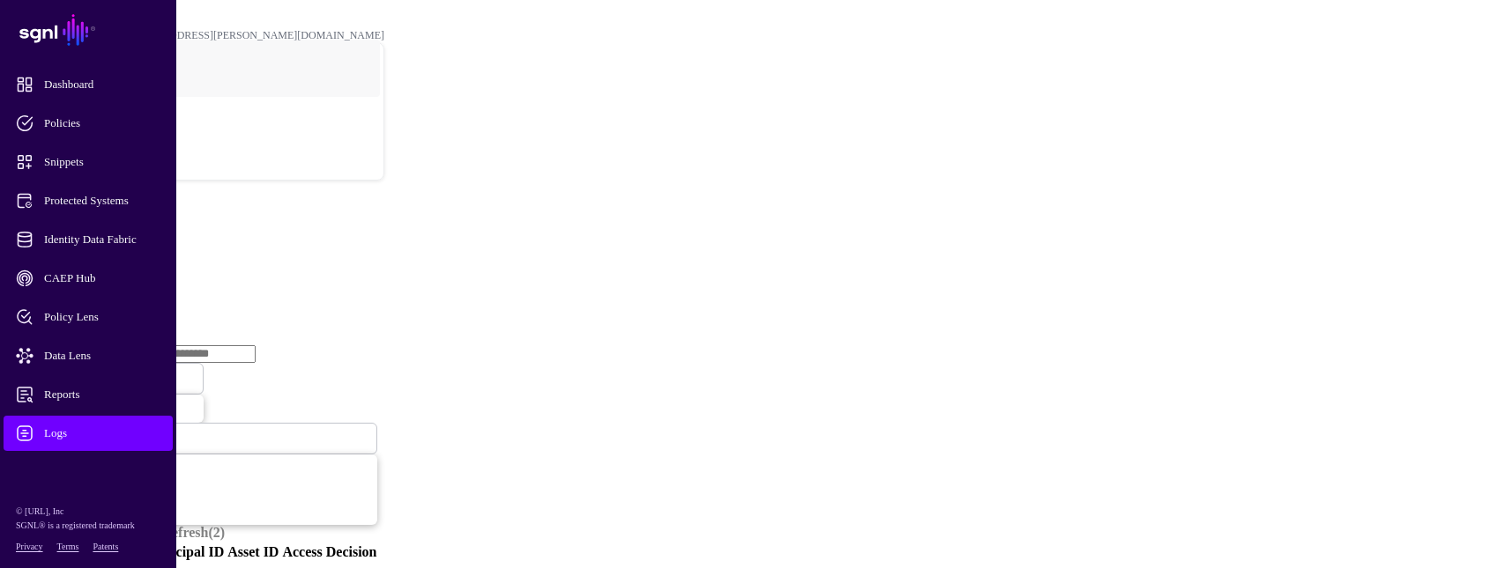
click at [141, 264] on link "Ingestion Service" at bounding box center [91, 271] width 99 height 15
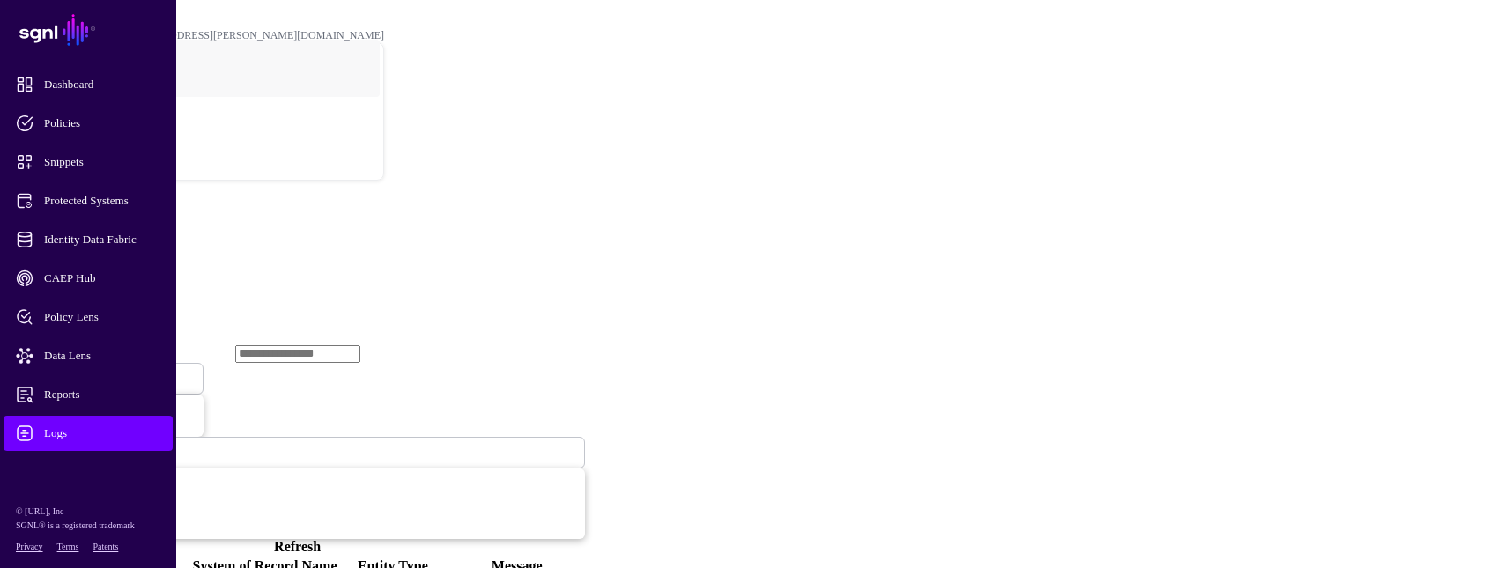
click at [99, 373] on span "Ingestion Started" at bounding box center [60, 379] width 78 height 13
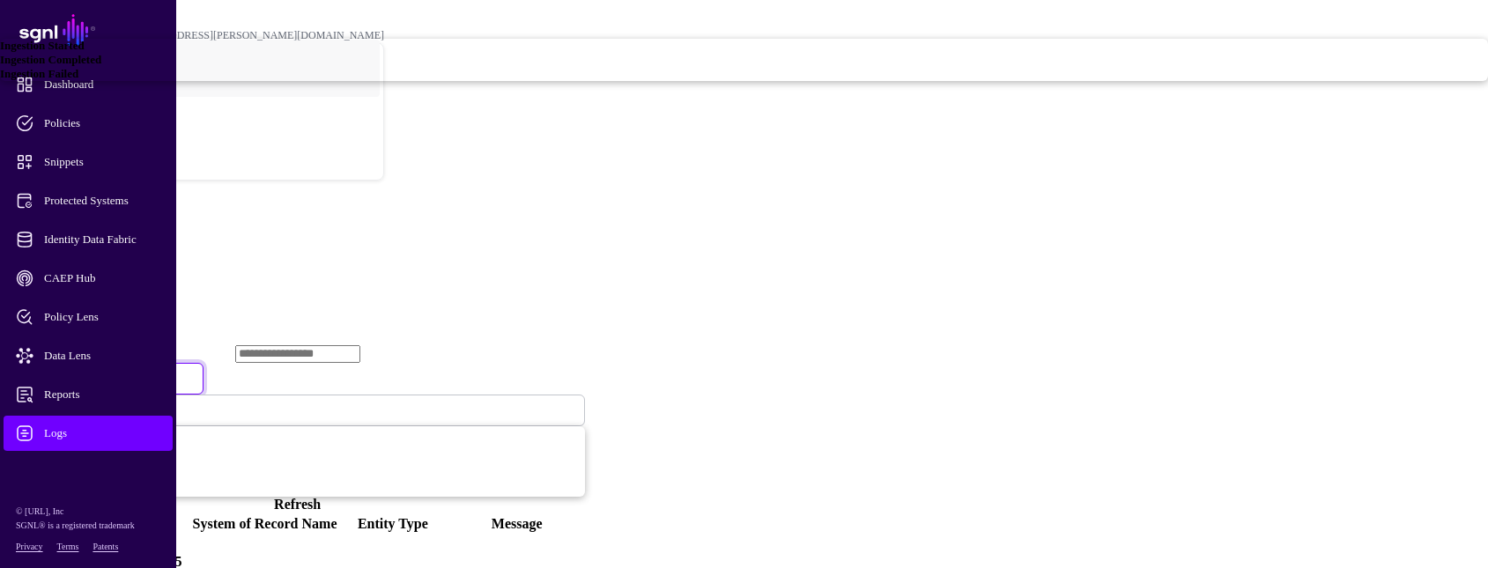
click at [539, 81] on div "Ingestion Failed" at bounding box center [744, 74] width 1488 height 14
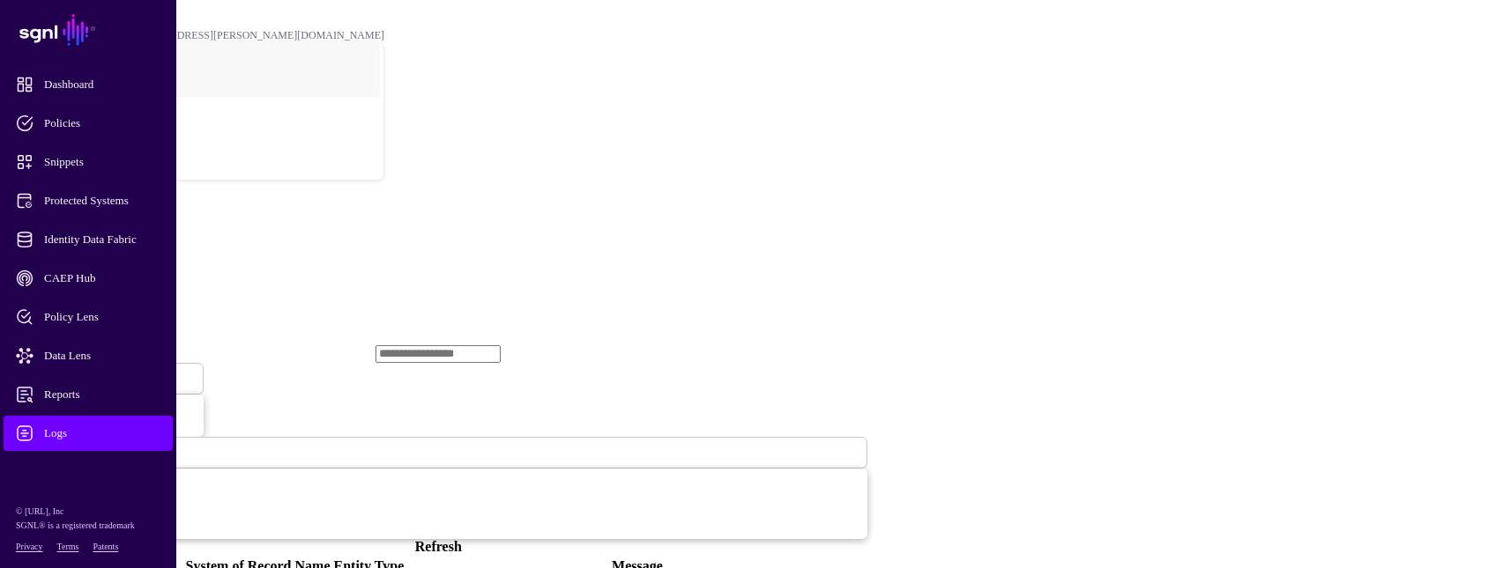
click at [462, 539] on link "Refresh" at bounding box center [438, 546] width 47 height 15
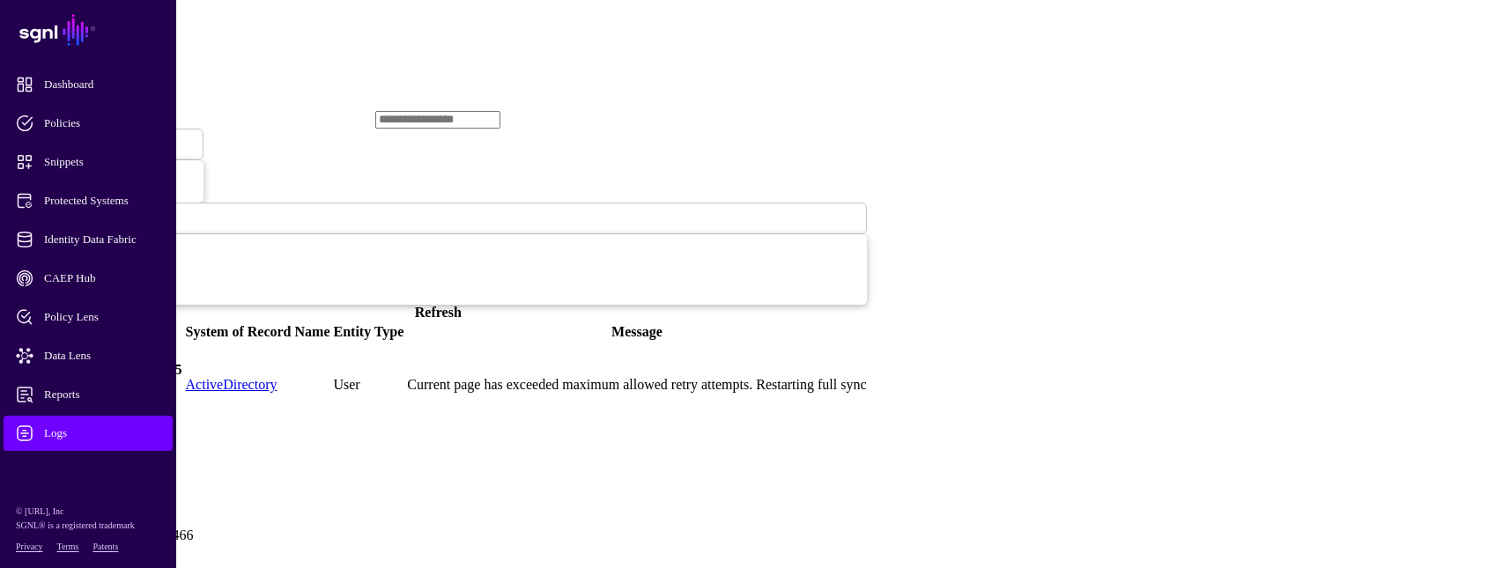
scroll to position [264, 0]
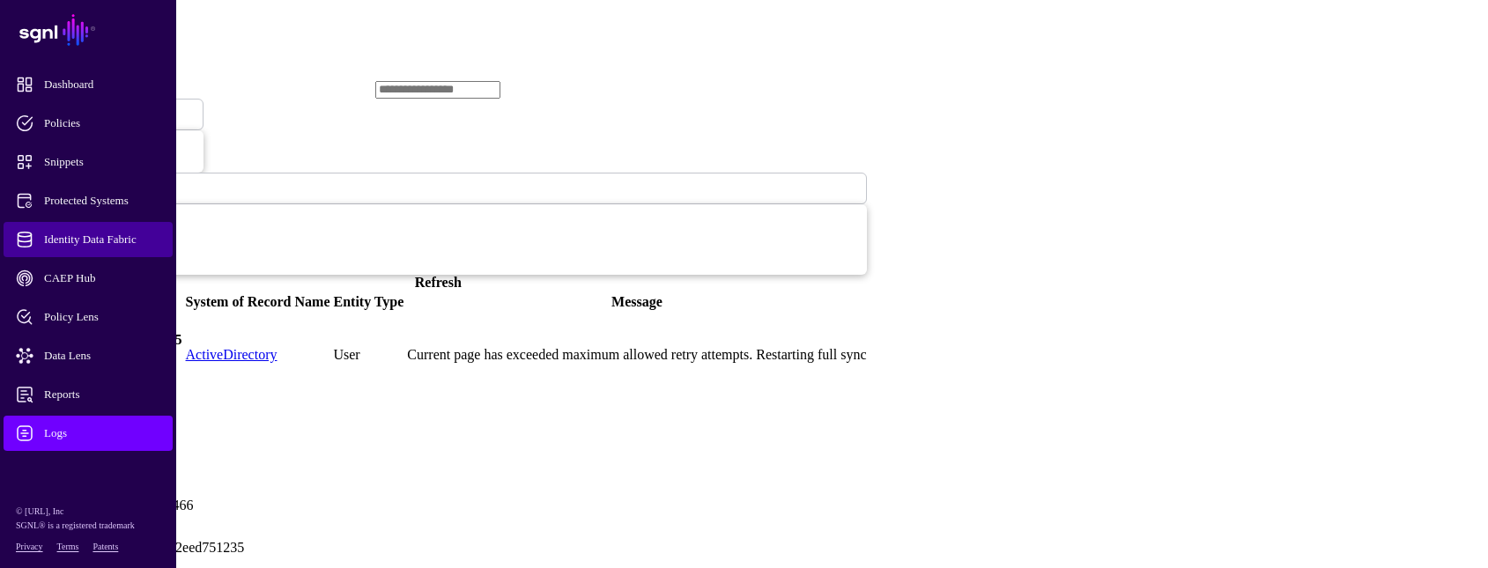
drag, startPoint x: 89, startPoint y: 235, endPoint x: 96, endPoint y: 229, distance: 9.4
click at [92, 234] on span "Identity Data Fabric" at bounding box center [102, 240] width 173 height 18
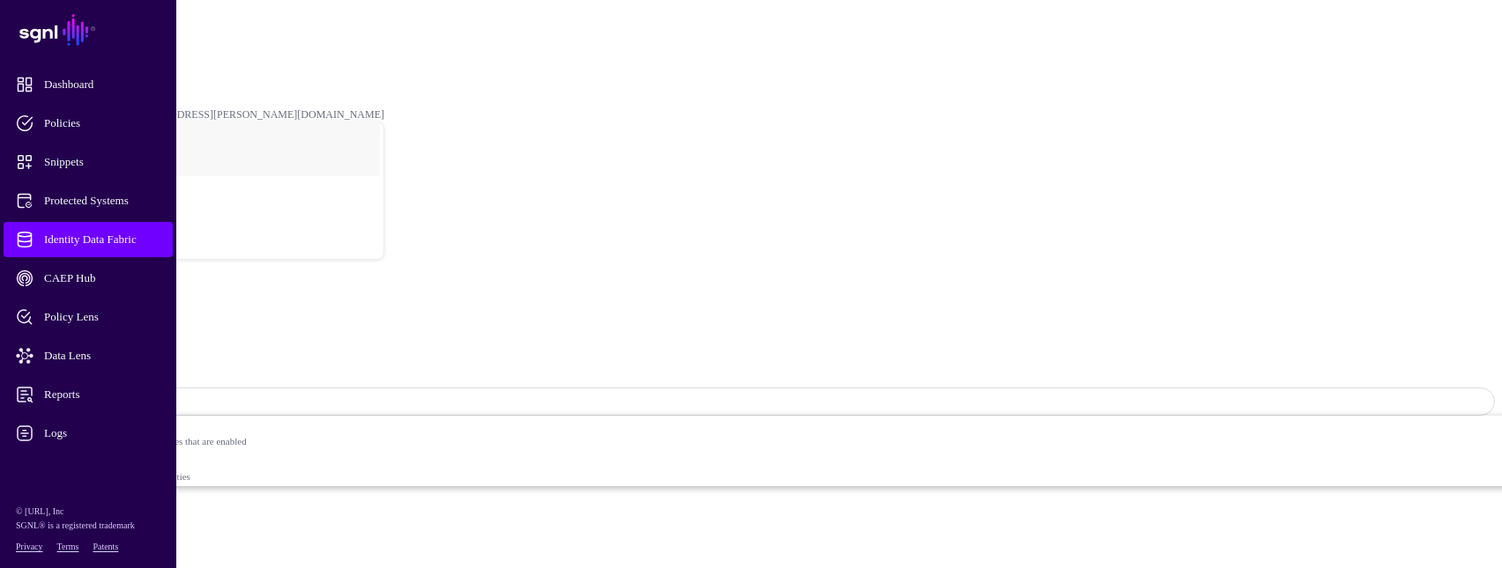
click at [88, 548] on link "Settings" at bounding box center [65, 555] width 46 height 15
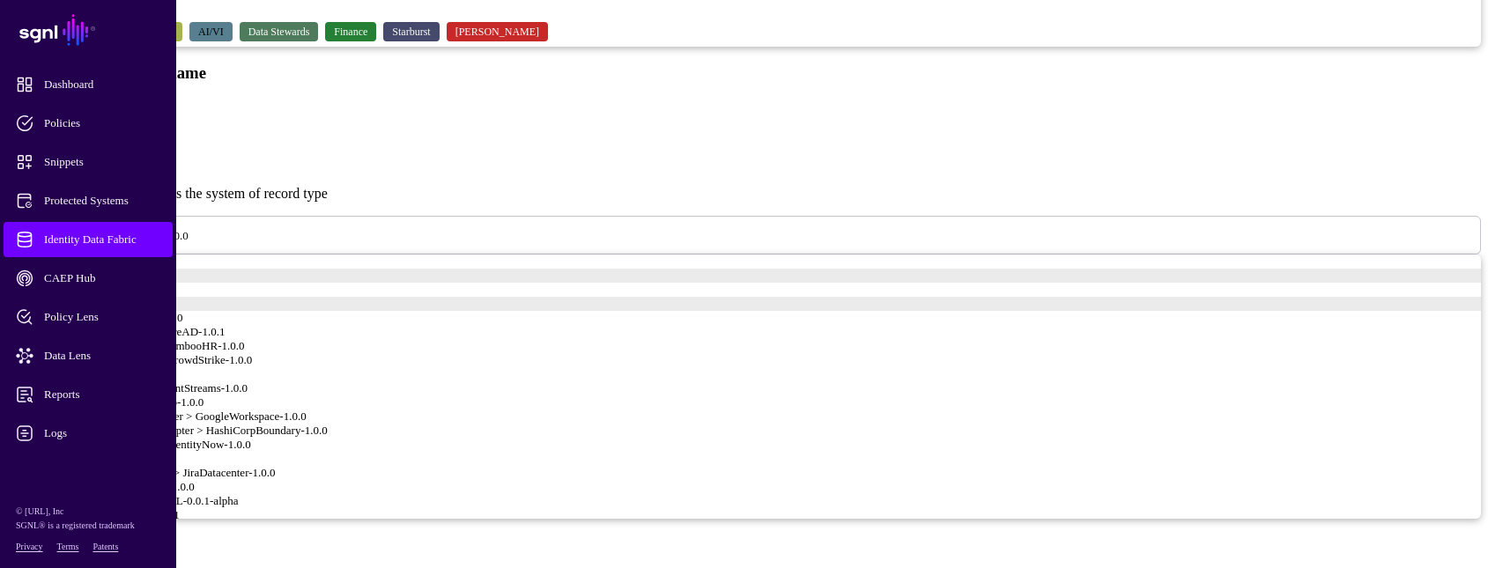
scroll to position [1058, 0]
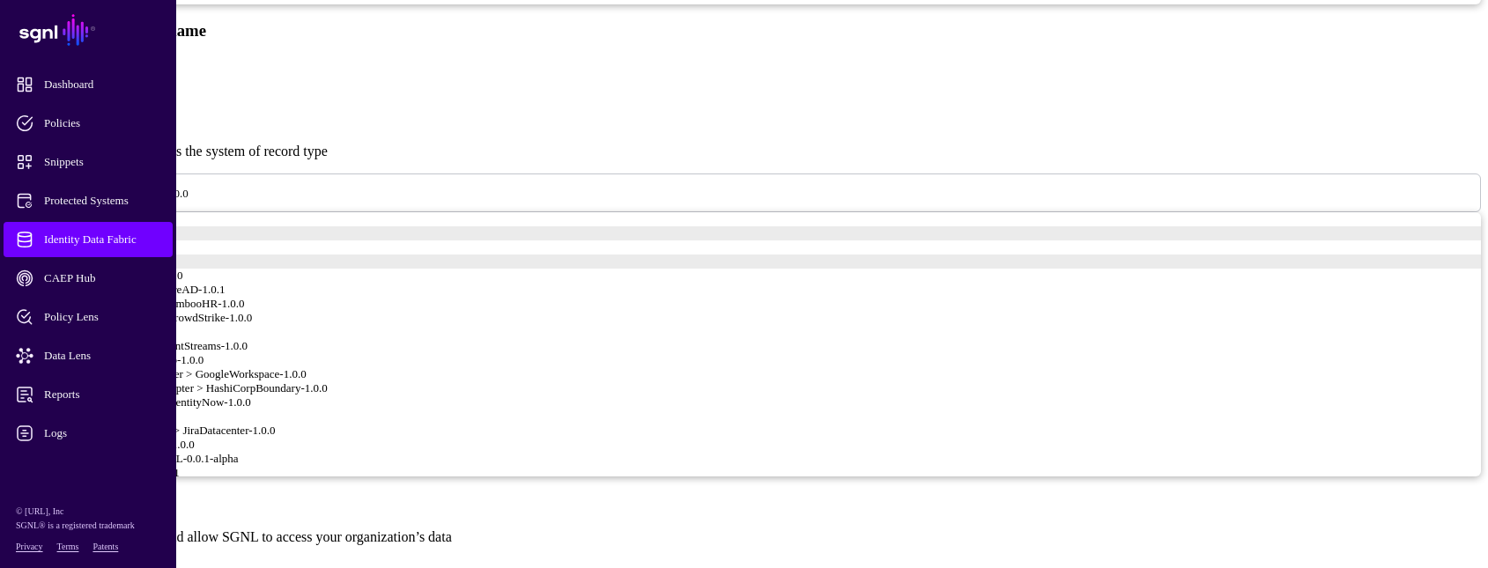
click at [109, 231] on span "Identity Data Fabric" at bounding box center [102, 240] width 173 height 18
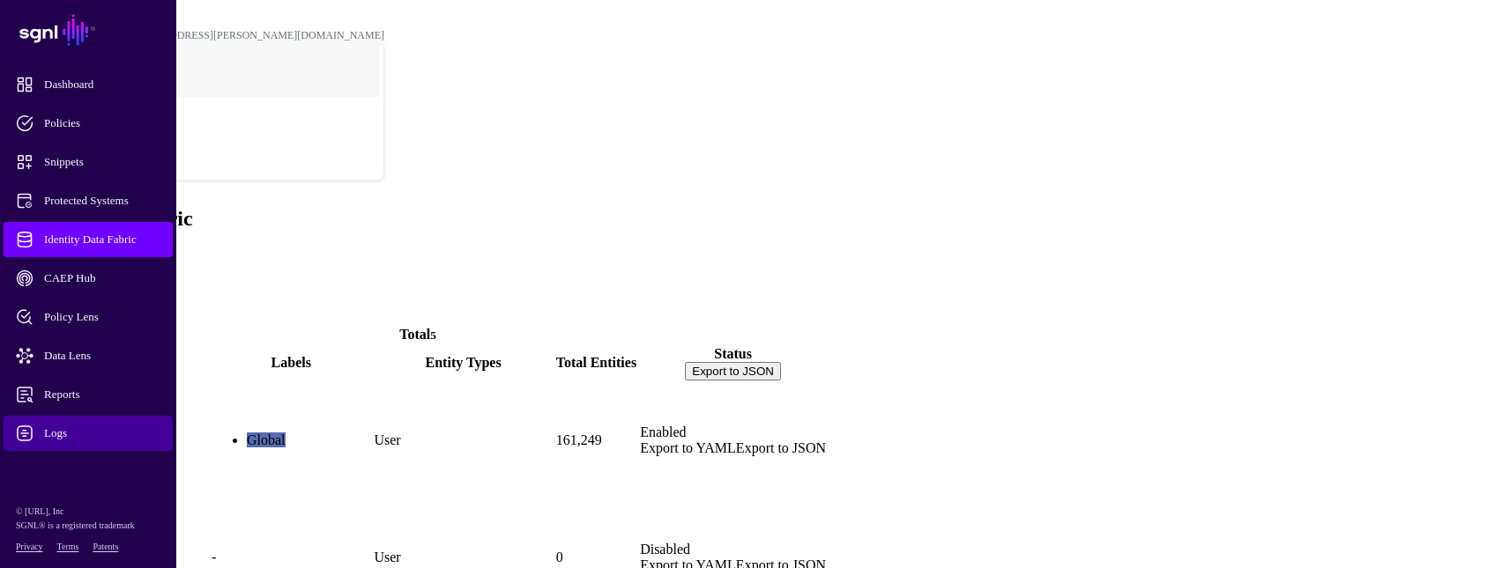
click at [67, 438] on span "Logs" at bounding box center [102, 434] width 173 height 18
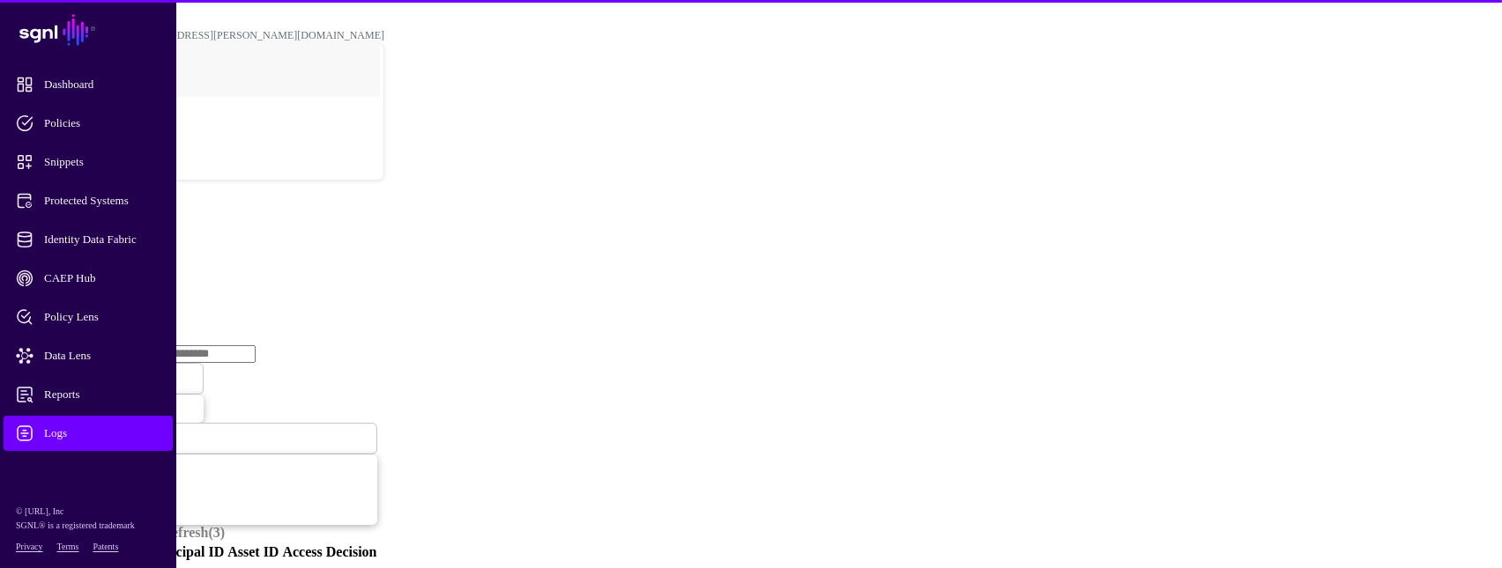
click at [141, 264] on link "Ingestion Service" at bounding box center [91, 271] width 99 height 15
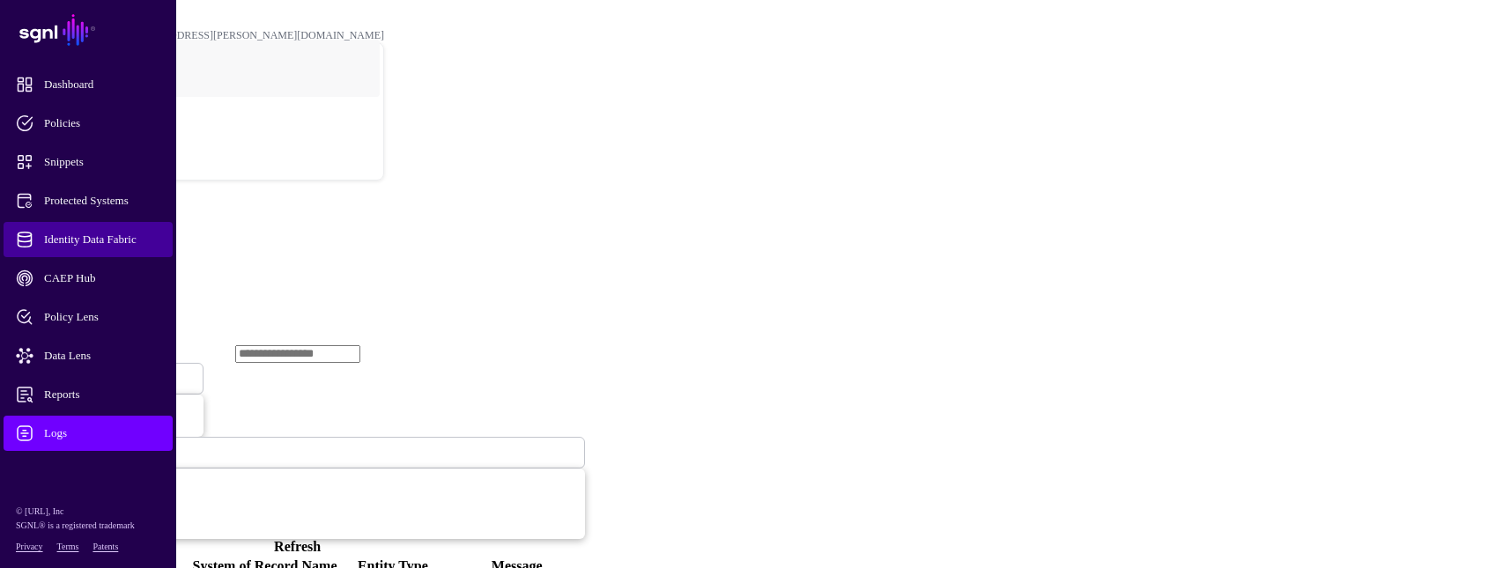
click at [138, 242] on span "Identity Data Fabric" at bounding box center [102, 240] width 173 height 18
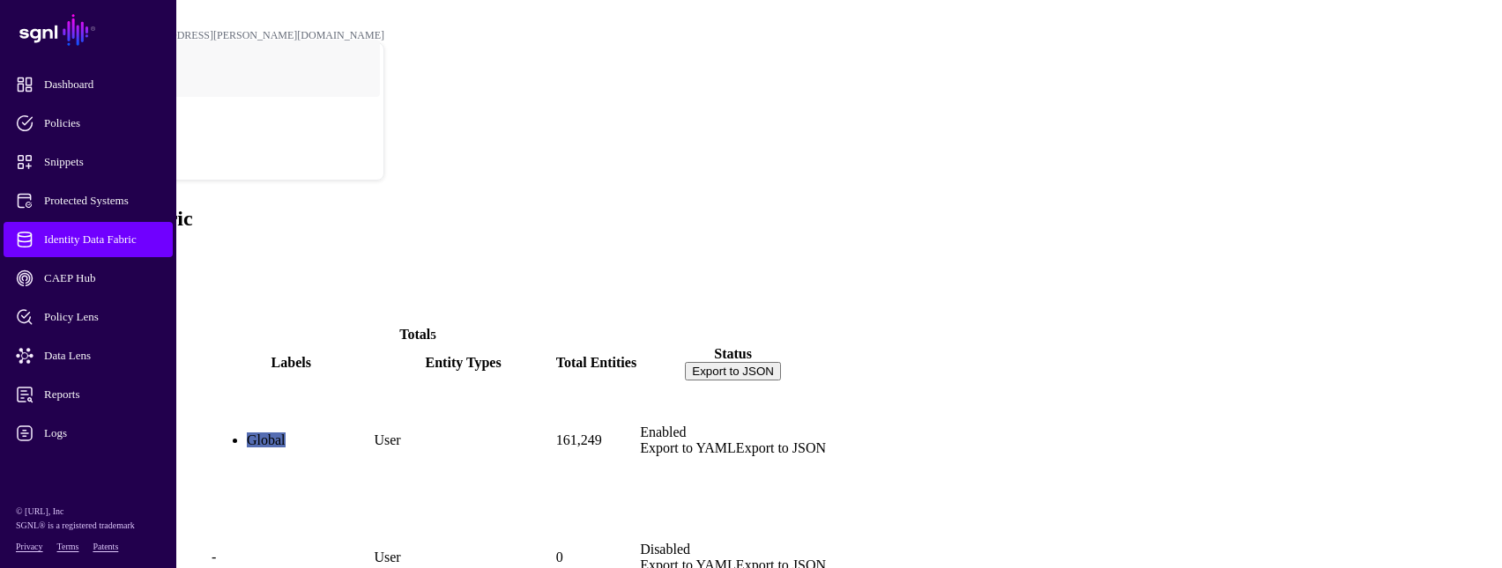
click at [106, 463] on link "ActiveDirectory" at bounding box center [58, 470] width 96 height 15
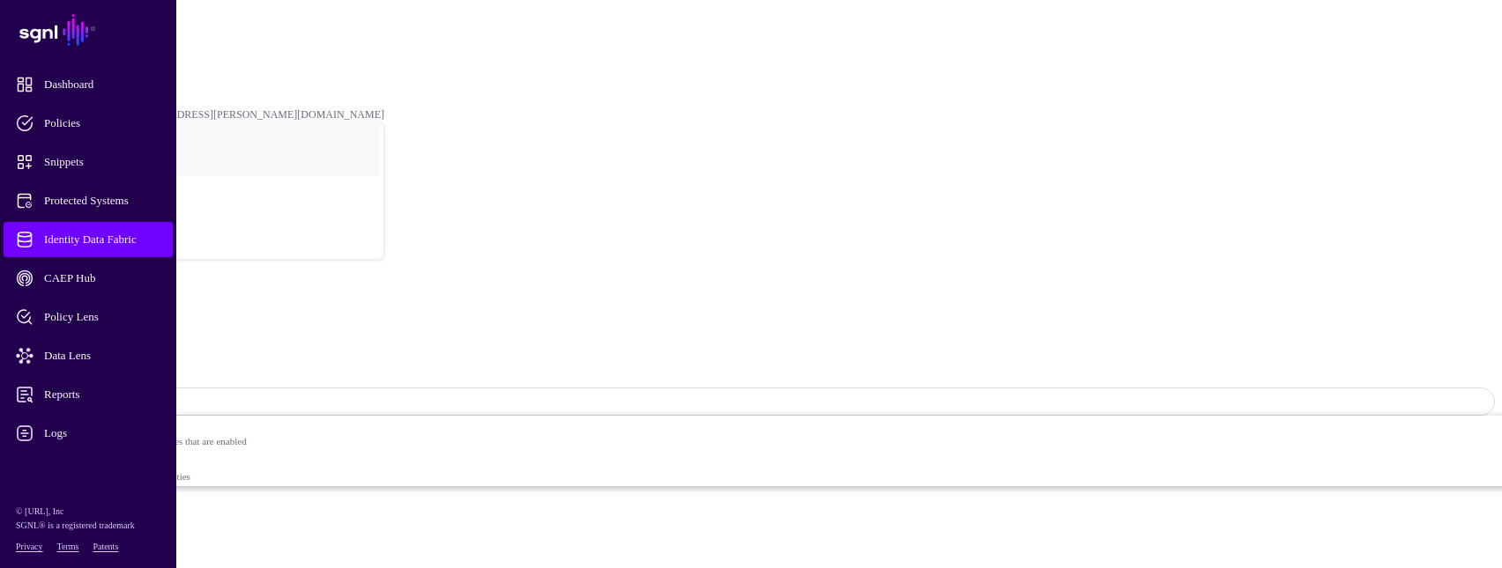
drag, startPoint x: 986, startPoint y: 59, endPoint x: 934, endPoint y: 66, distance: 52.5
click at [86, 428] on span "Logs" at bounding box center [102, 434] width 173 height 18
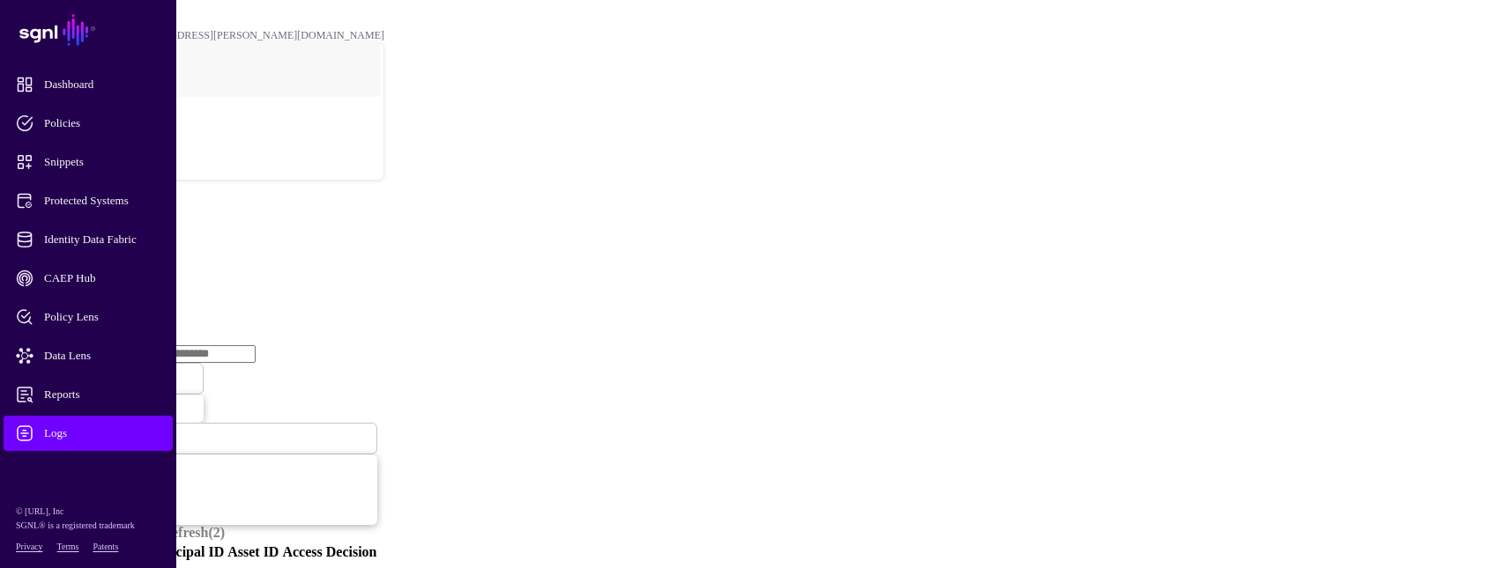
click at [141, 264] on link "Ingestion Service" at bounding box center [91, 271] width 99 height 15
click at [99, 371] on span "Ingestion Started" at bounding box center [60, 378] width 78 height 15
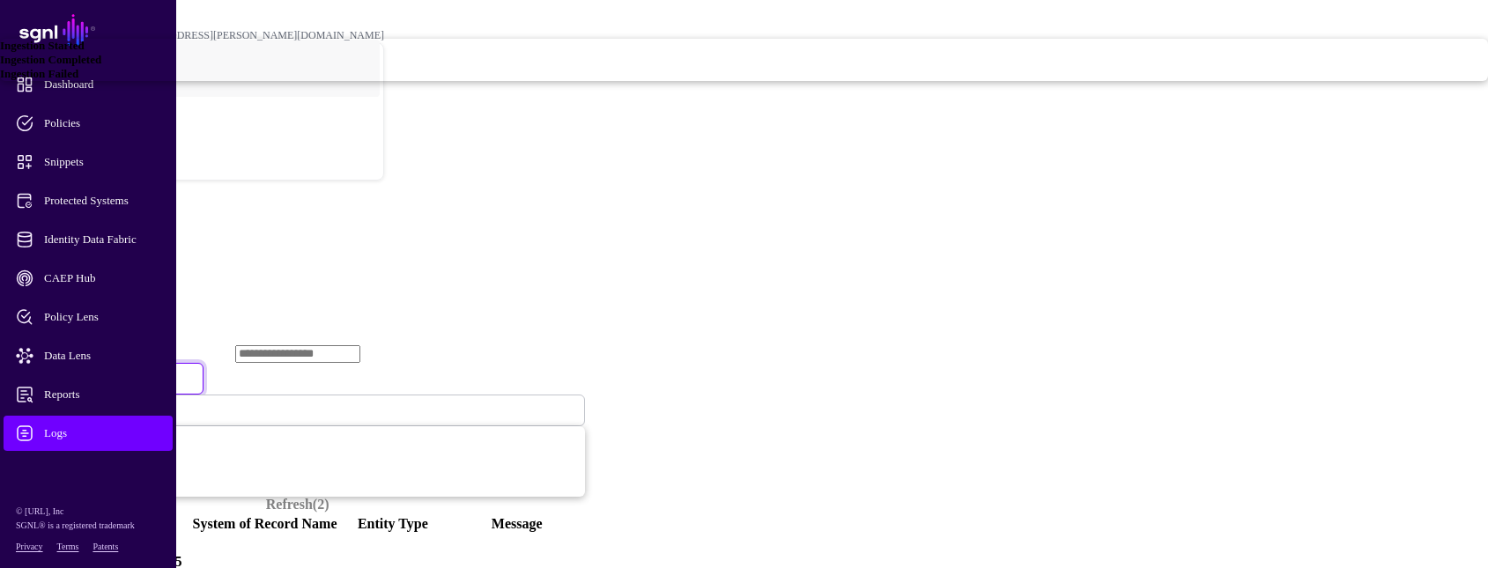
click at [78, 80] on span "Ingestion Failed" at bounding box center [39, 73] width 78 height 13
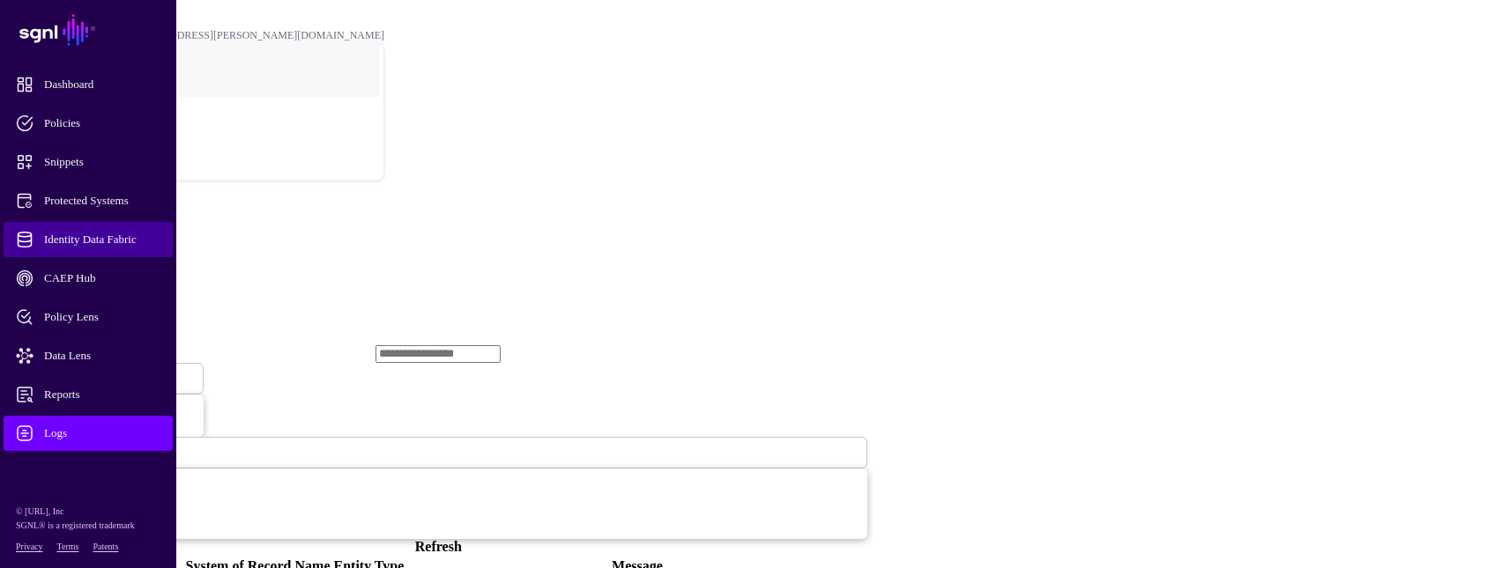
click at [115, 228] on link "Identity Data Fabric" at bounding box center [88, 239] width 169 height 35
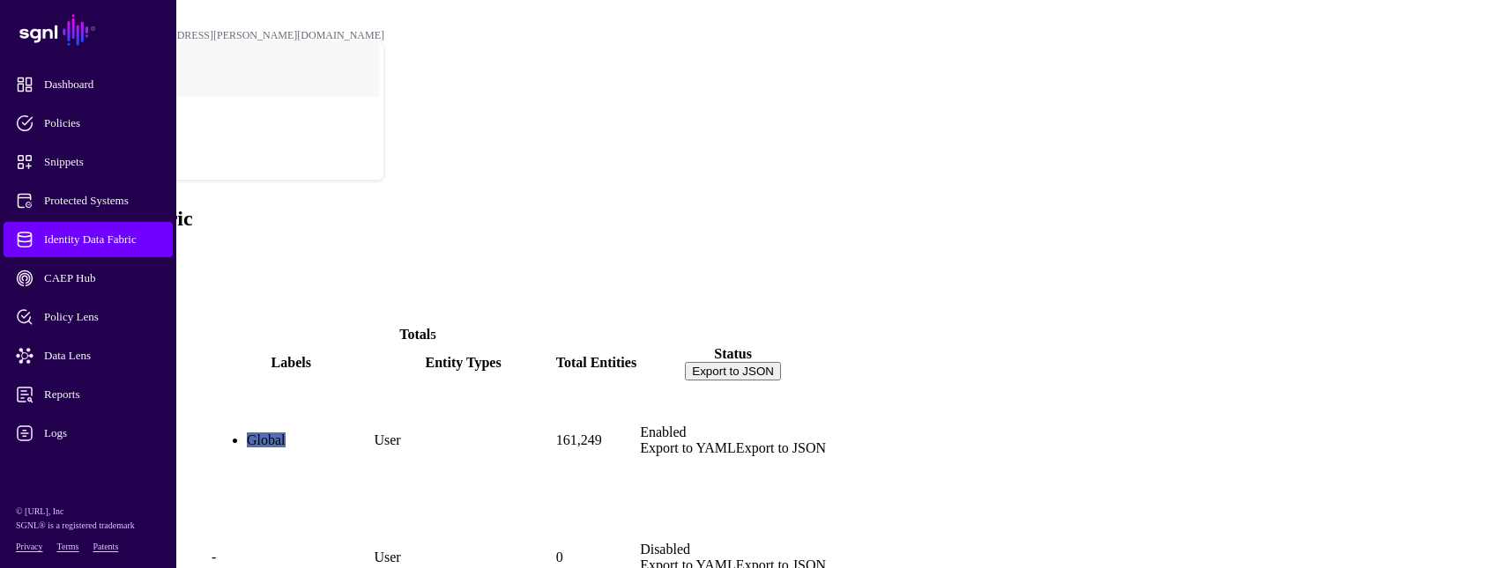
click at [106, 463] on link "ActiveDirectory" at bounding box center [58, 470] width 96 height 15
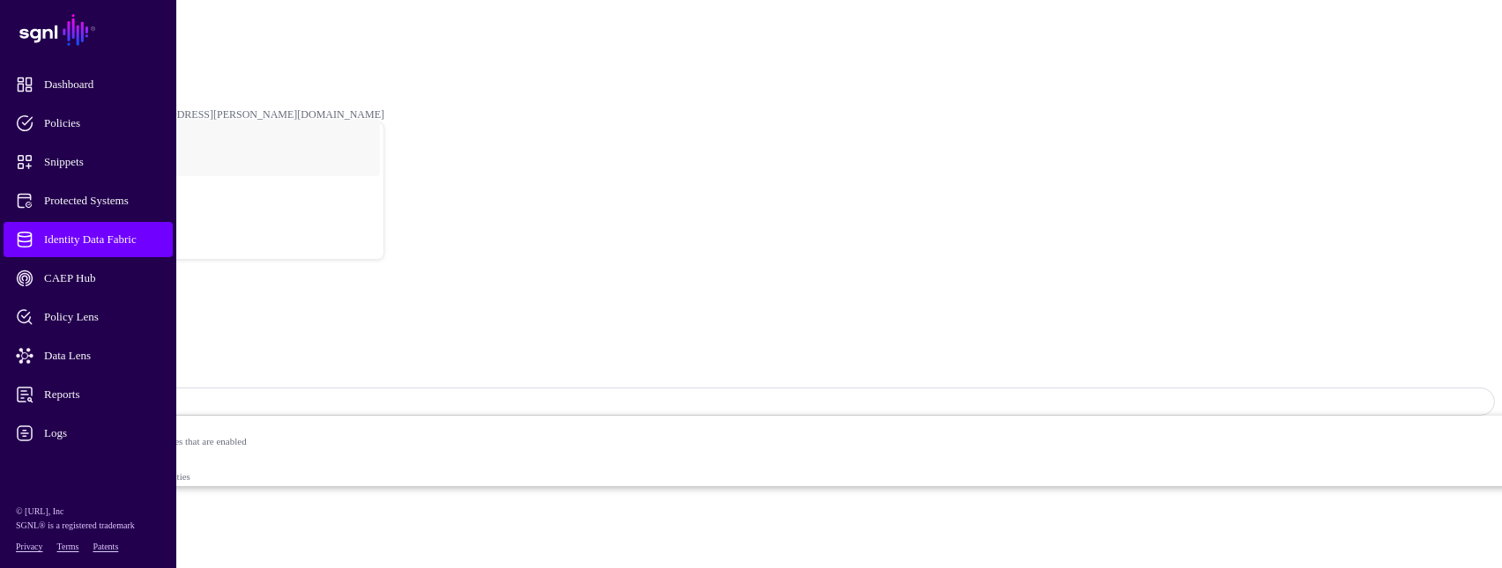
click at [97, 435] on span "Logs" at bounding box center [102, 434] width 173 height 18
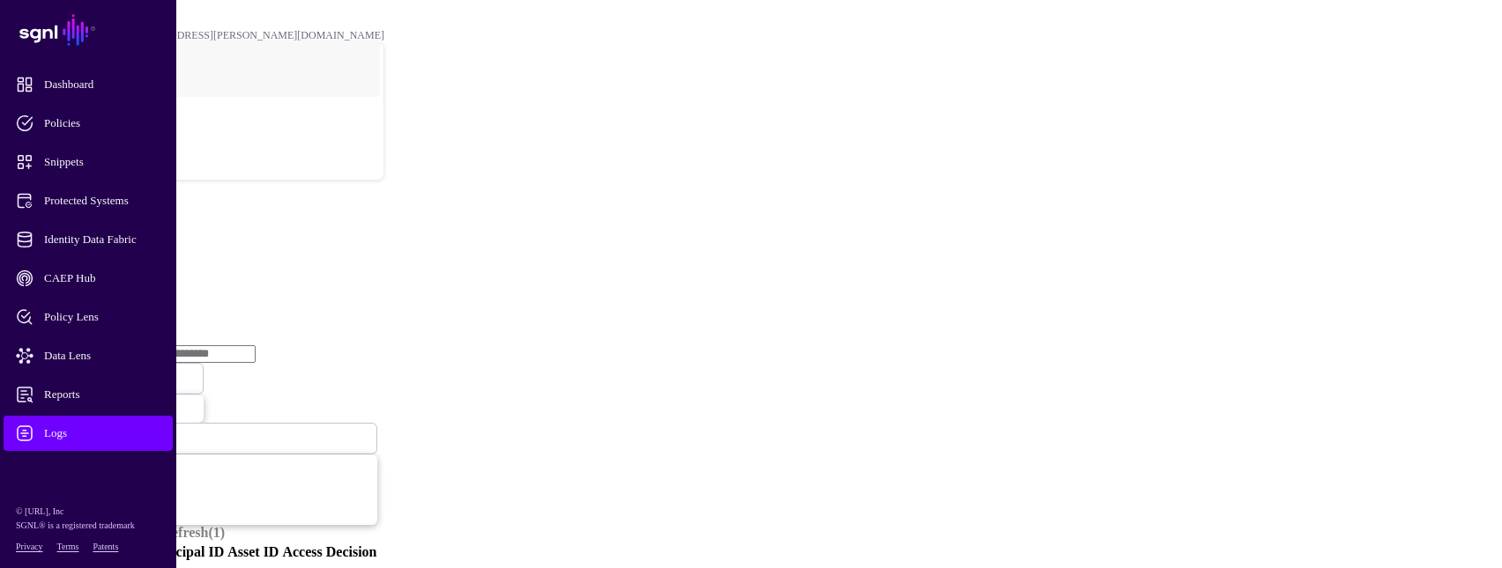
click at [141, 264] on link "Ingestion Service" at bounding box center [91, 271] width 99 height 15
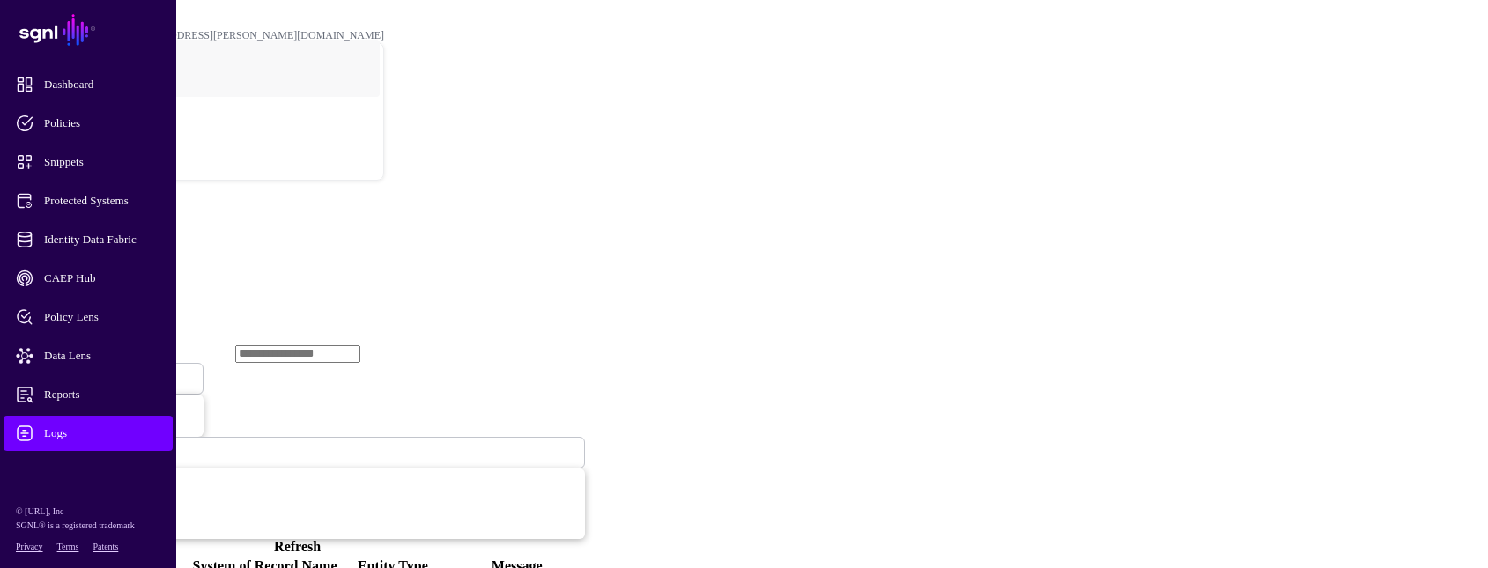
click at [43, 428] on span "Logs" at bounding box center [102, 434] width 173 height 18
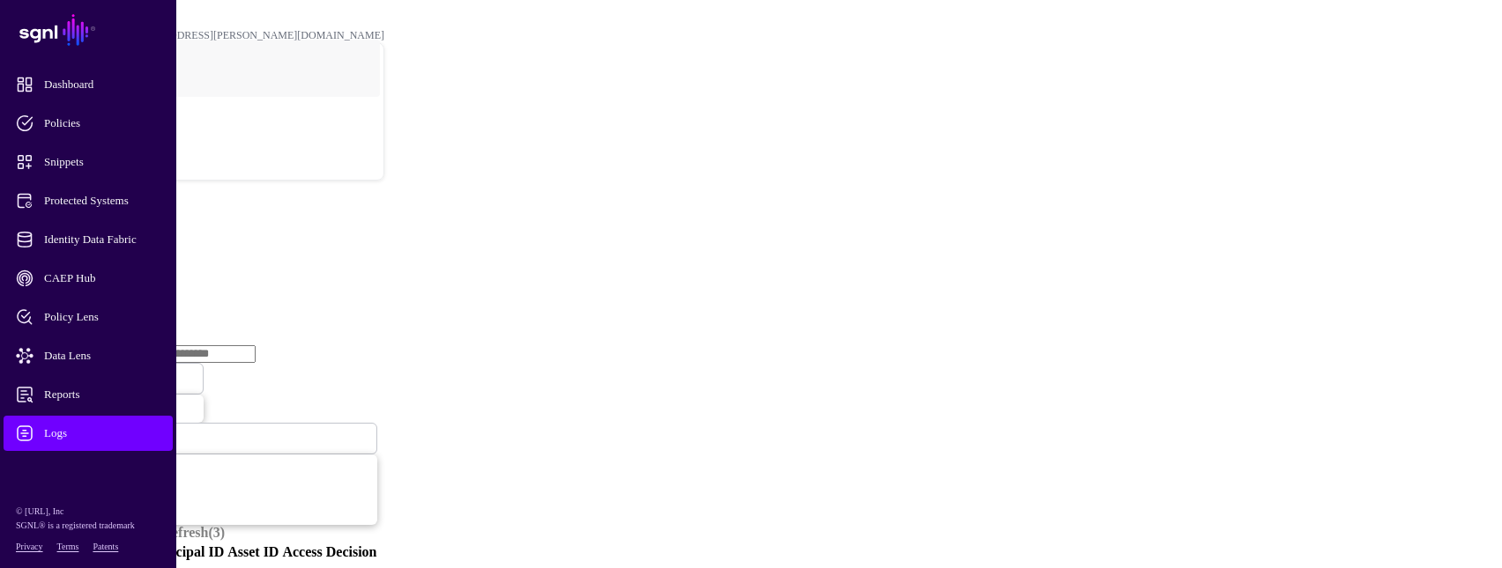
click at [141, 264] on link "Ingestion Service" at bounding box center [91, 271] width 99 height 15
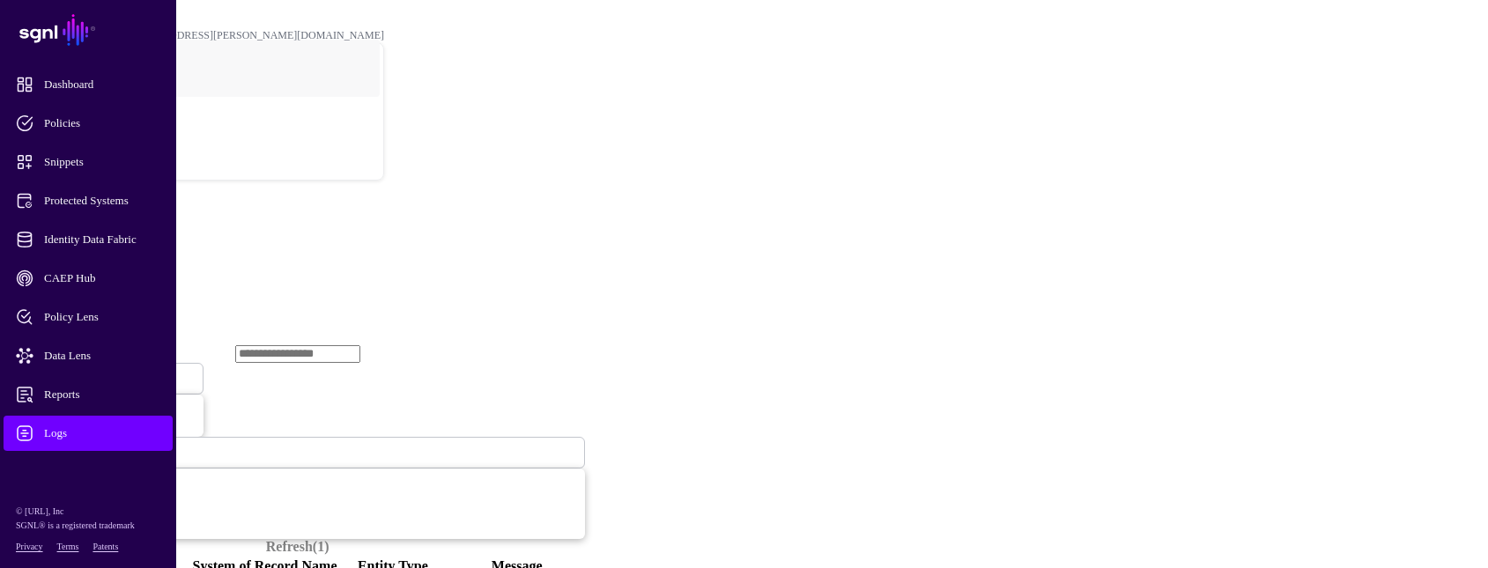
click at [99, 371] on span "Ingestion Started" at bounding box center [60, 378] width 78 height 15
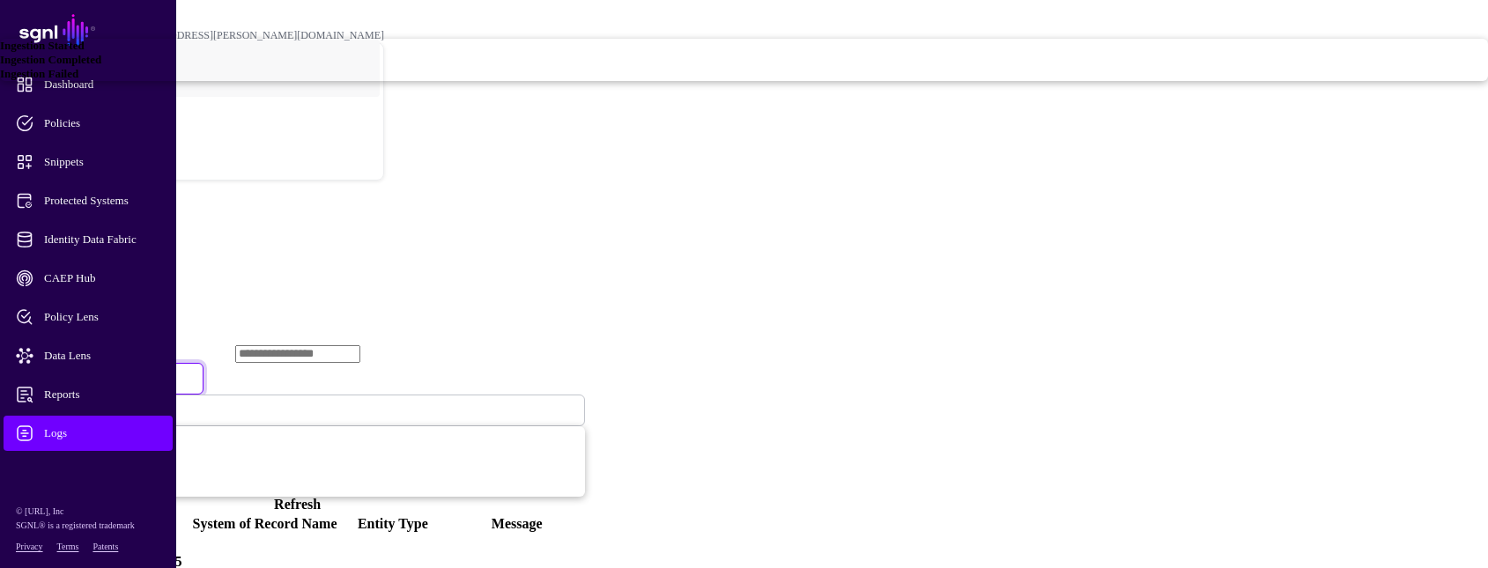
click at [596, 81] on link "Ingestion Failed" at bounding box center [744, 74] width 1488 height 14
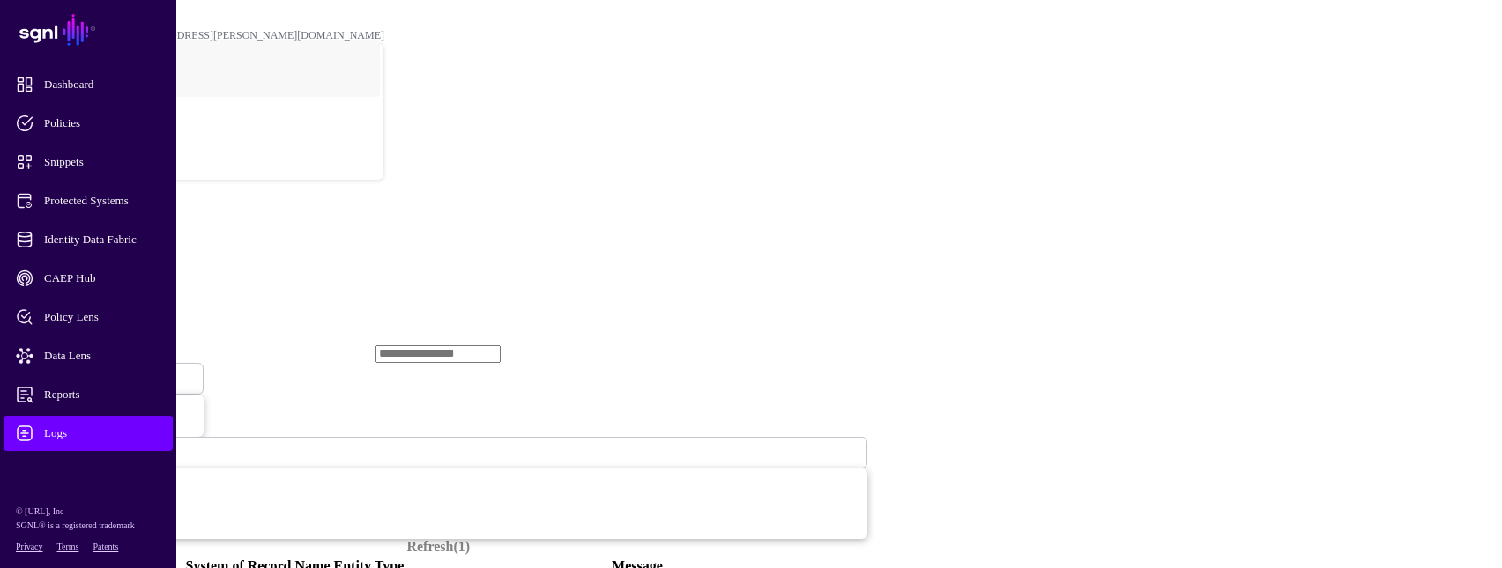
click at [204, 363] on link "Ingestion Failed" at bounding box center [107, 379] width 194 height 32
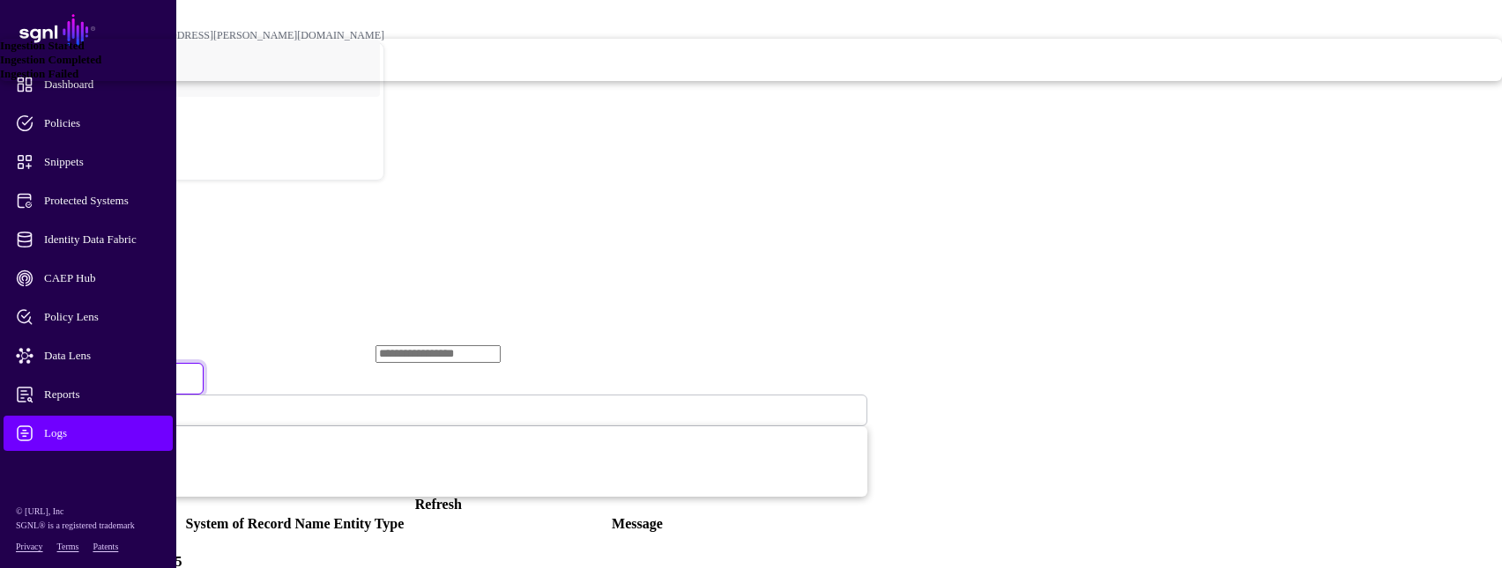
click at [85, 52] on span "Ingestion Started" at bounding box center [42, 45] width 85 height 13
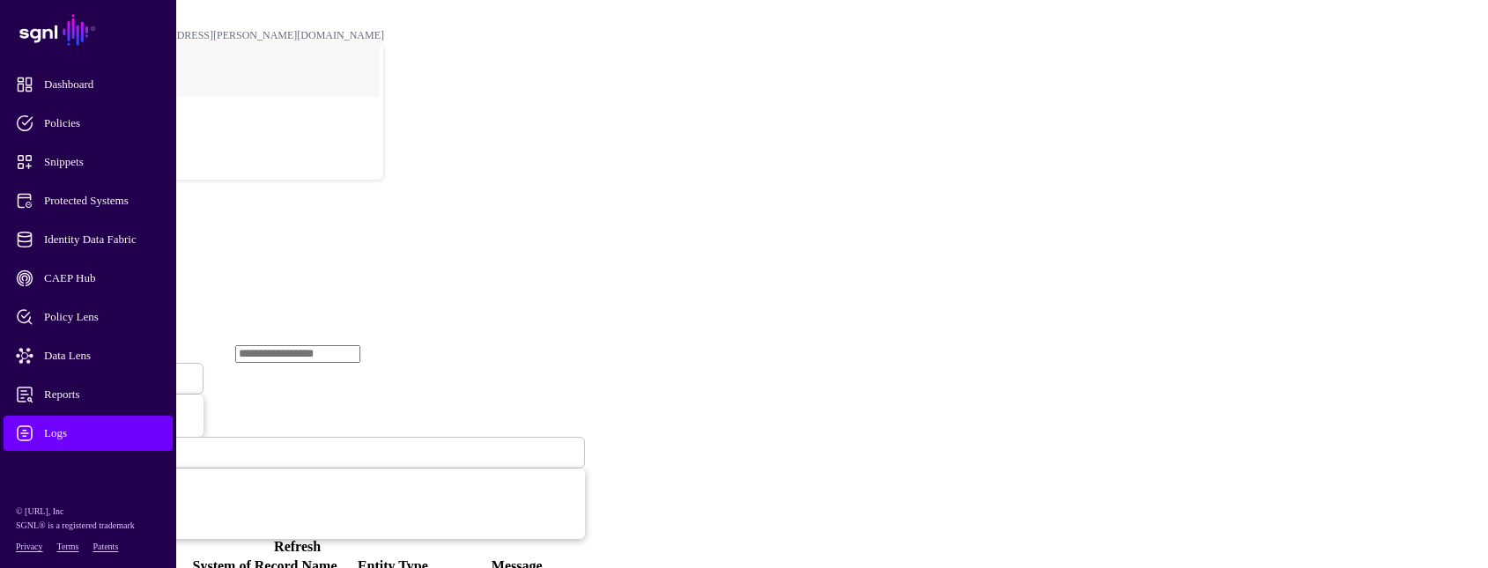
click at [99, 371] on span "Ingestion Started" at bounding box center [60, 378] width 78 height 15
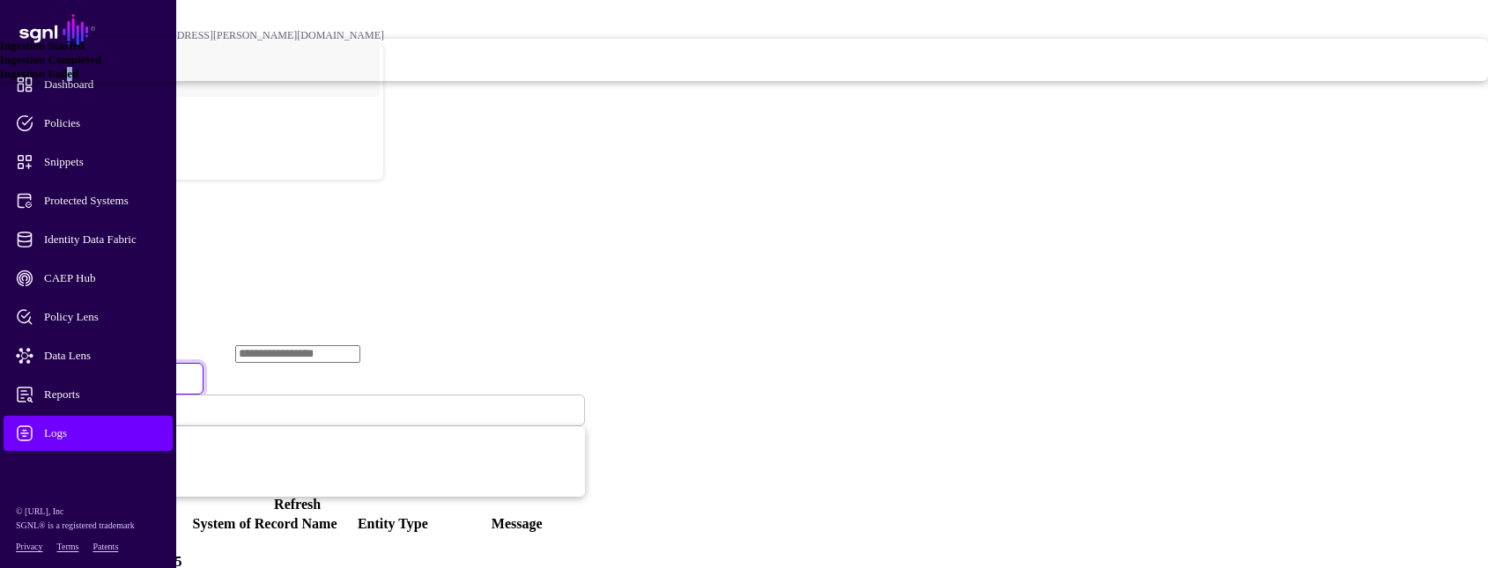
drag, startPoint x: 570, startPoint y: 272, endPoint x: 565, endPoint y: 257, distance: 15.9
click at [566, 81] on ul "Ingestion Started Ingestion Completed Ingestion Failed" at bounding box center [744, 60] width 1488 height 42
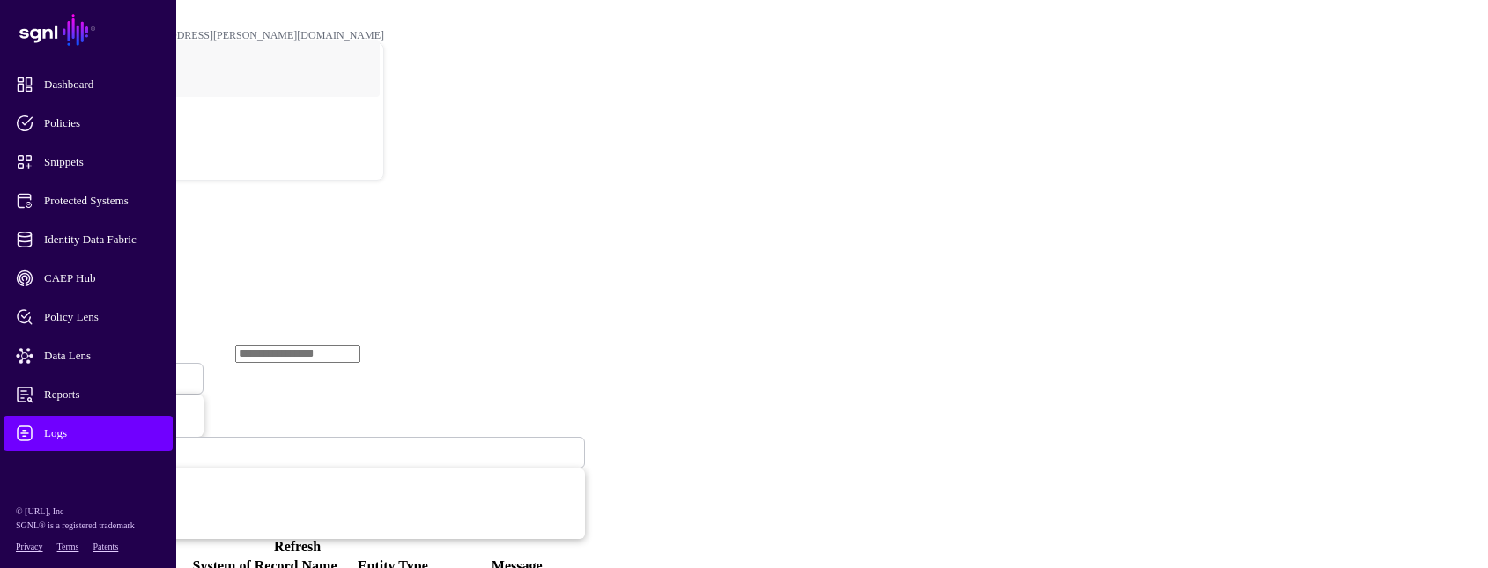
drag, startPoint x: 565, startPoint y: 257, endPoint x: 549, endPoint y: 189, distance: 69.7
click at [99, 373] on span "Ingestion Started" at bounding box center [60, 379] width 78 height 13
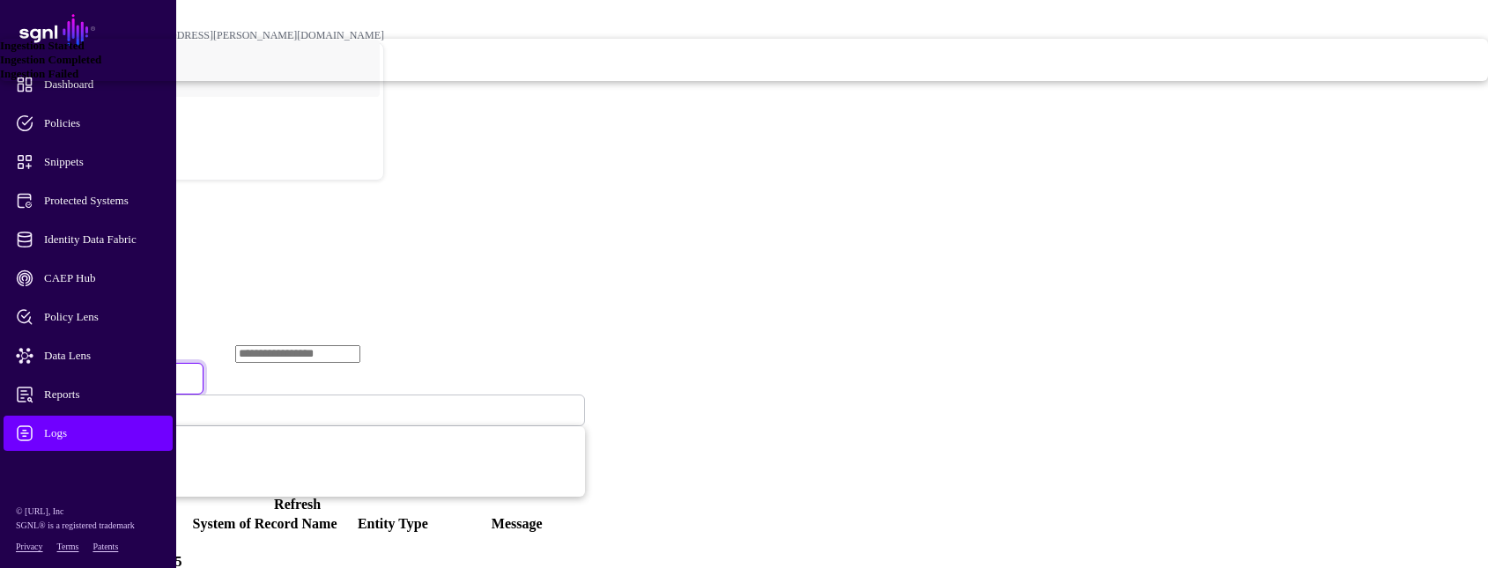
click at [78, 80] on span "Ingestion Failed" at bounding box center [39, 73] width 78 height 13
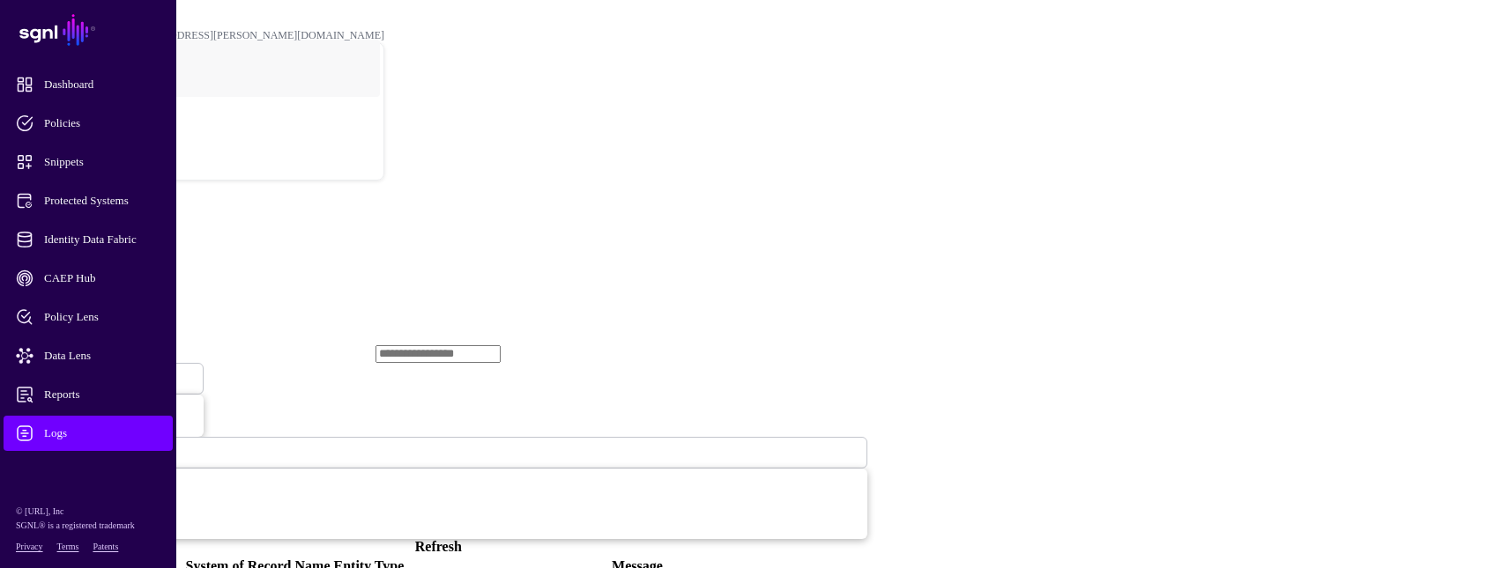
click at [462, 539] on link "Refresh" at bounding box center [438, 546] width 47 height 15
click at [204, 363] on link "Ingestion Failed" at bounding box center [107, 379] width 194 height 32
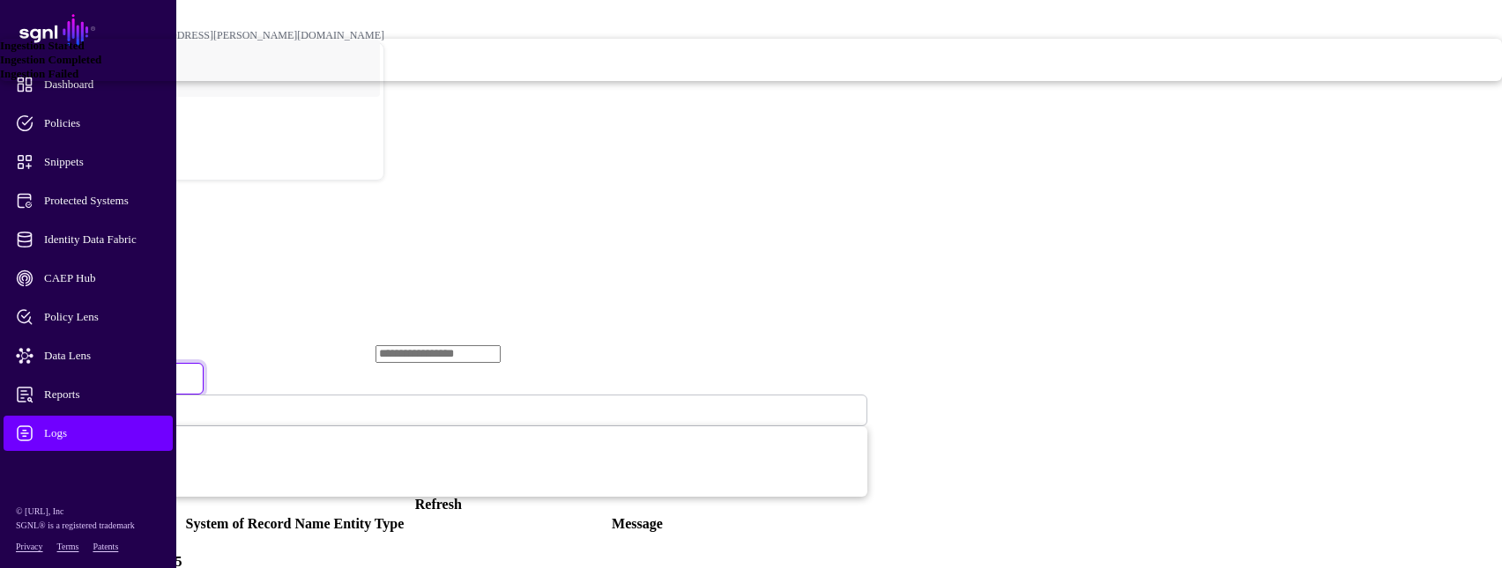
click at [101, 66] on span "Ingestion Completed" at bounding box center [50, 59] width 101 height 13
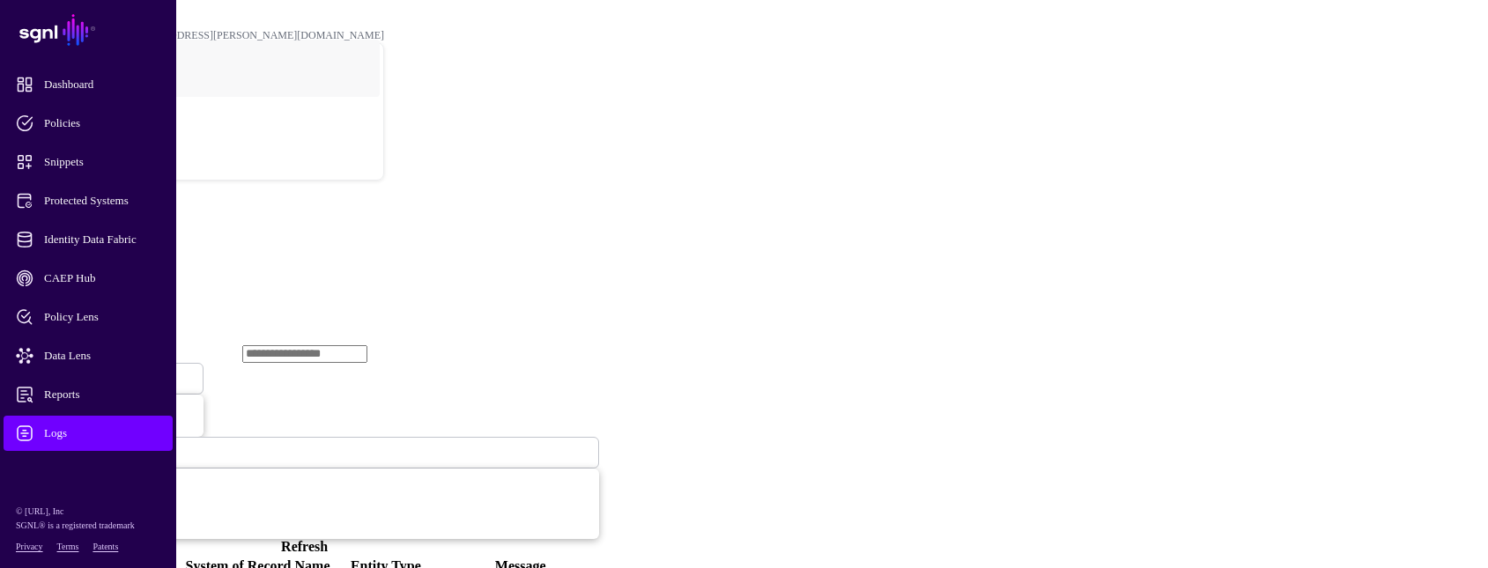
click at [128, 371] on span "Ingestion Completed" at bounding box center [74, 378] width 107 height 15
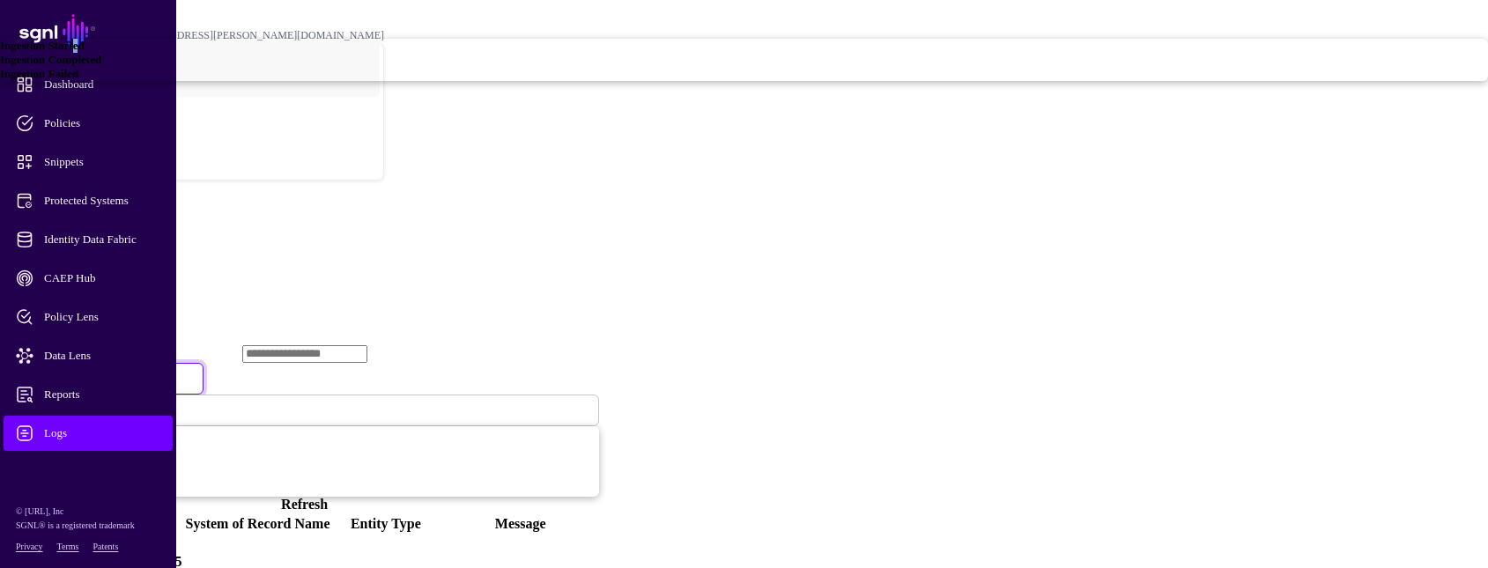
click at [85, 52] on span "Ingestion Started" at bounding box center [42, 45] width 85 height 13
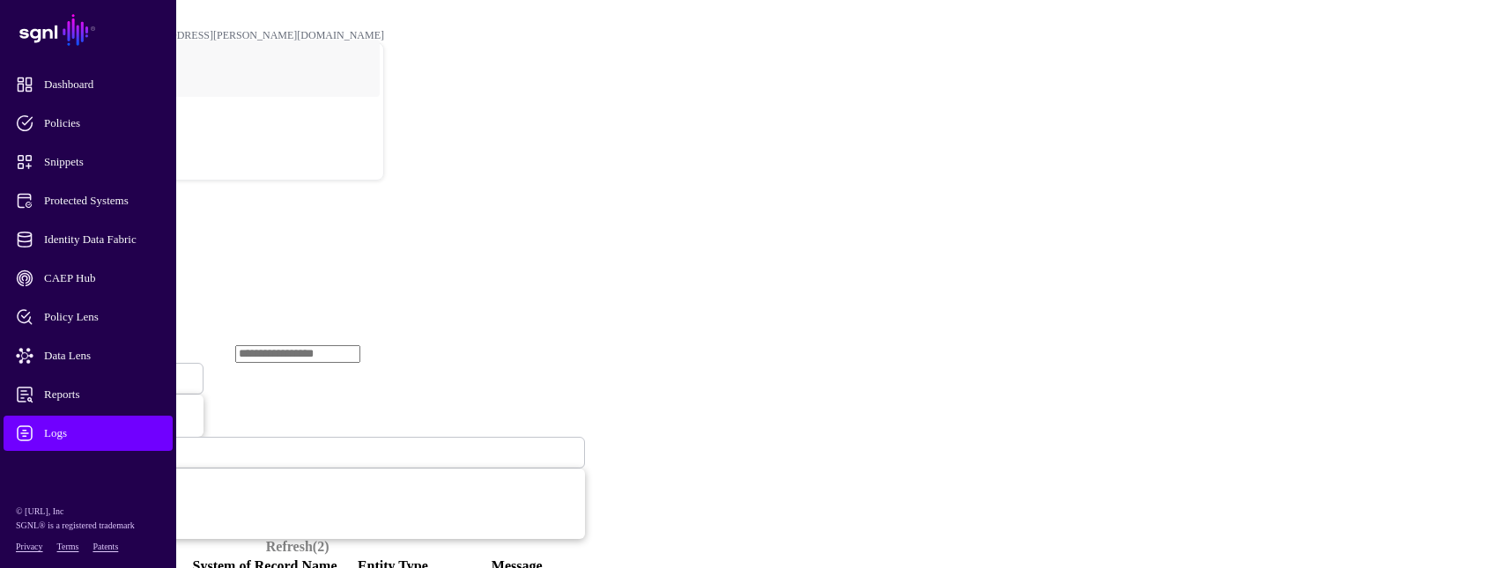
drag, startPoint x: 576, startPoint y: 224, endPoint x: 549, endPoint y: 177, distance: 54.1
click at [109, 371] on span "Ingestion Started" at bounding box center [65, 378] width 88 height 15
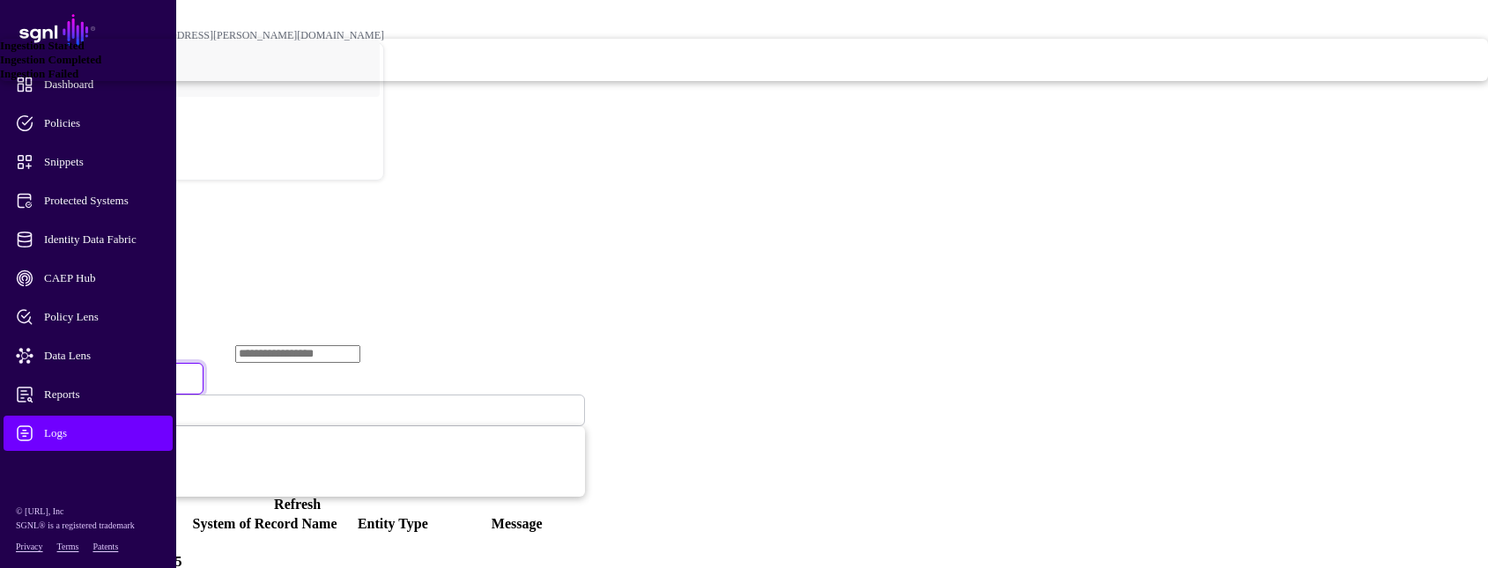
click at [190, 516] on th "Date" at bounding box center [101, 525] width 178 height 18
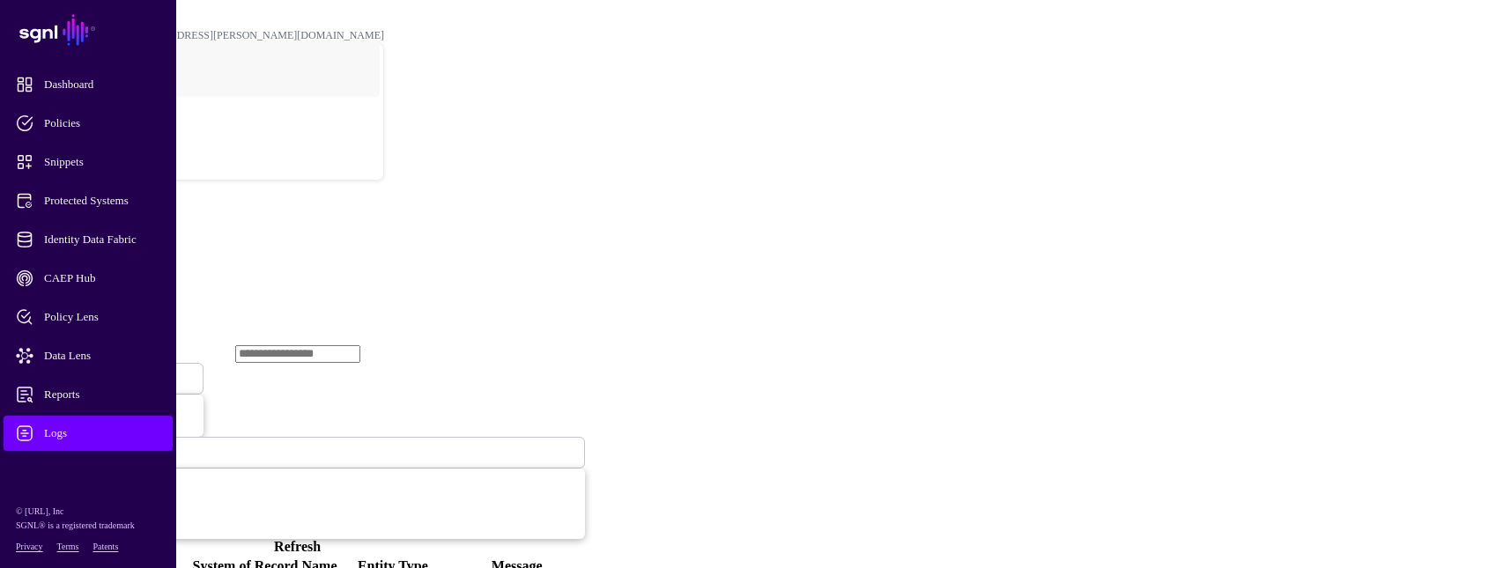
click at [99, 371] on span "Ingestion Started" at bounding box center [60, 378] width 78 height 15
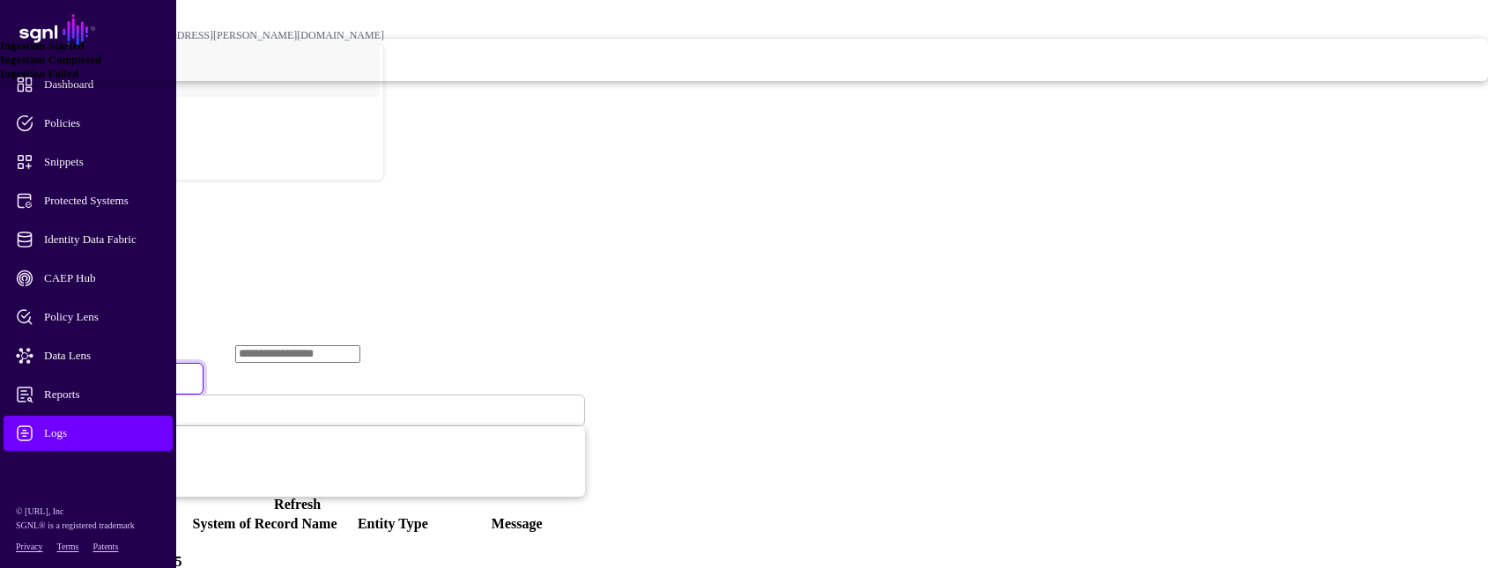
click at [553, 67] on link "Ingestion Completed" at bounding box center [744, 60] width 1488 height 14
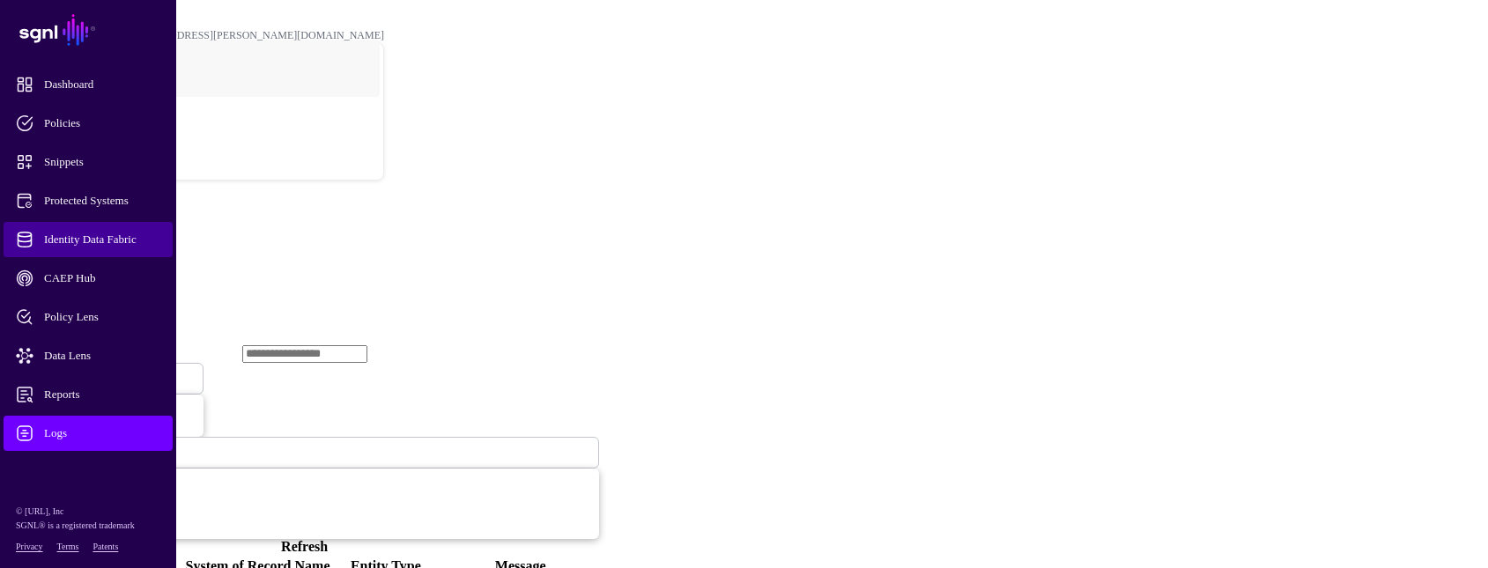
click at [64, 235] on span "Identity Data Fabric" at bounding box center [102, 240] width 173 height 18
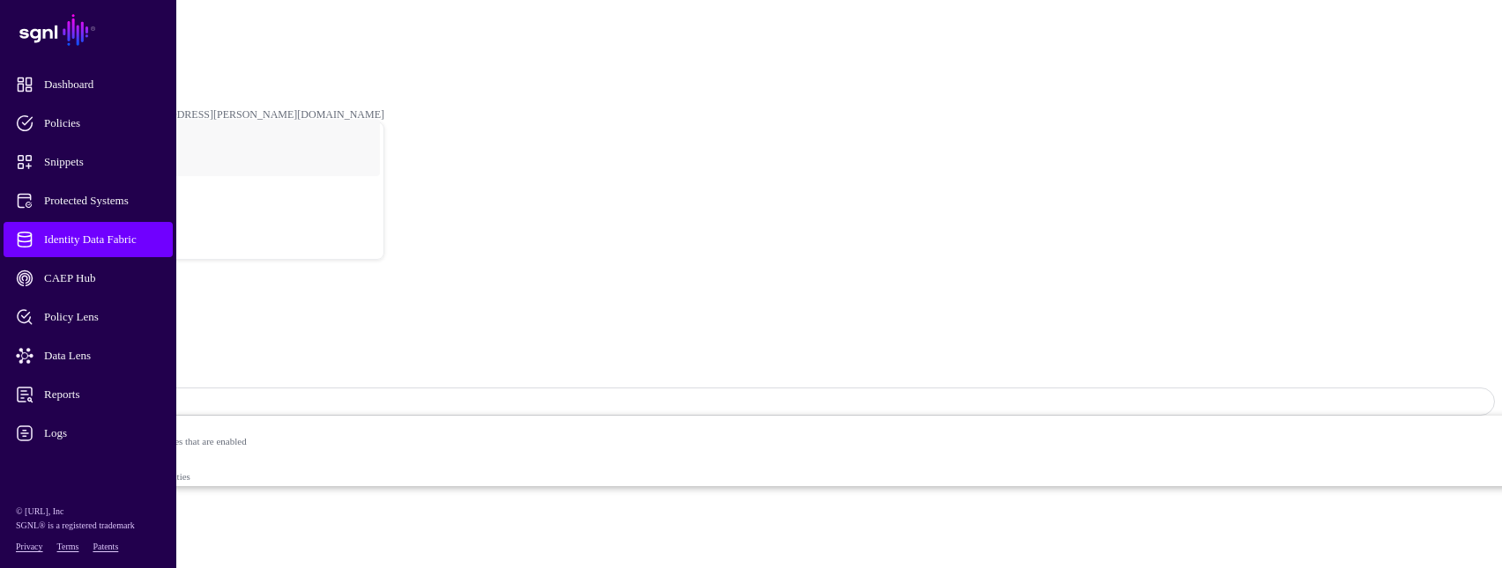
click at [138, 396] on span "Sync Status: Disabled" at bounding box center [79, 402] width 117 height 13
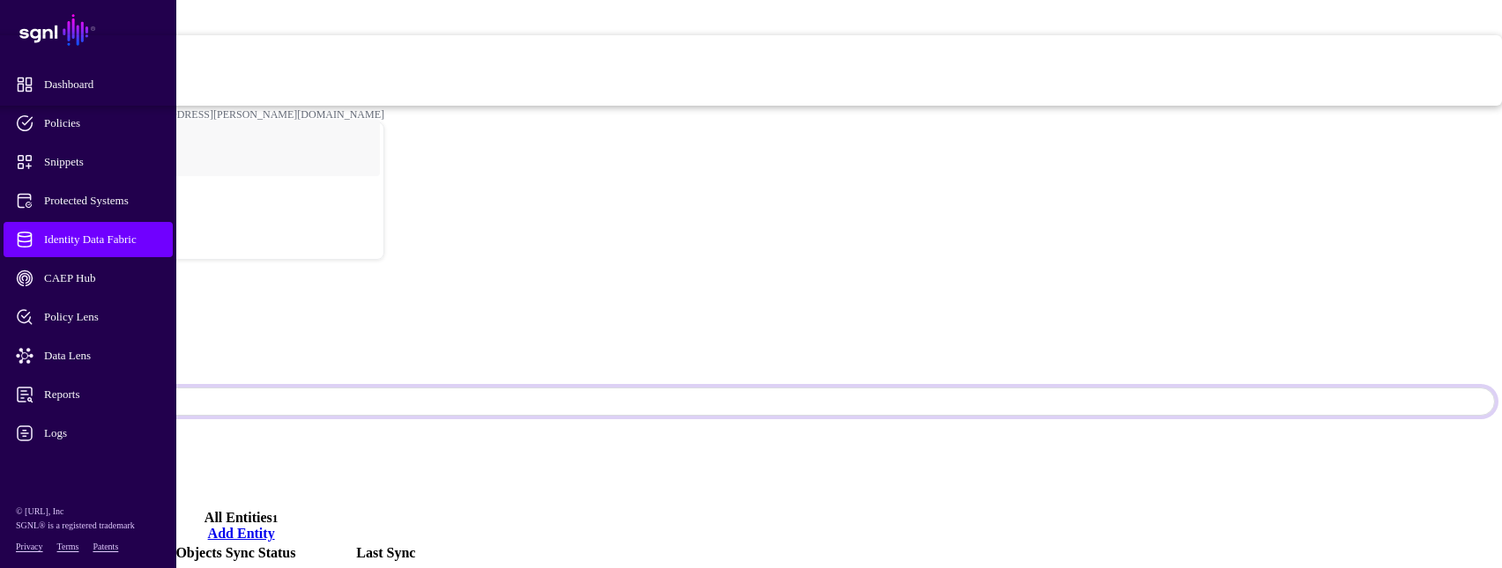
click at [1332, 71] on span "Enabled Syncing active for all configured entities that are enabled" at bounding box center [600, 52] width 1802 height 35
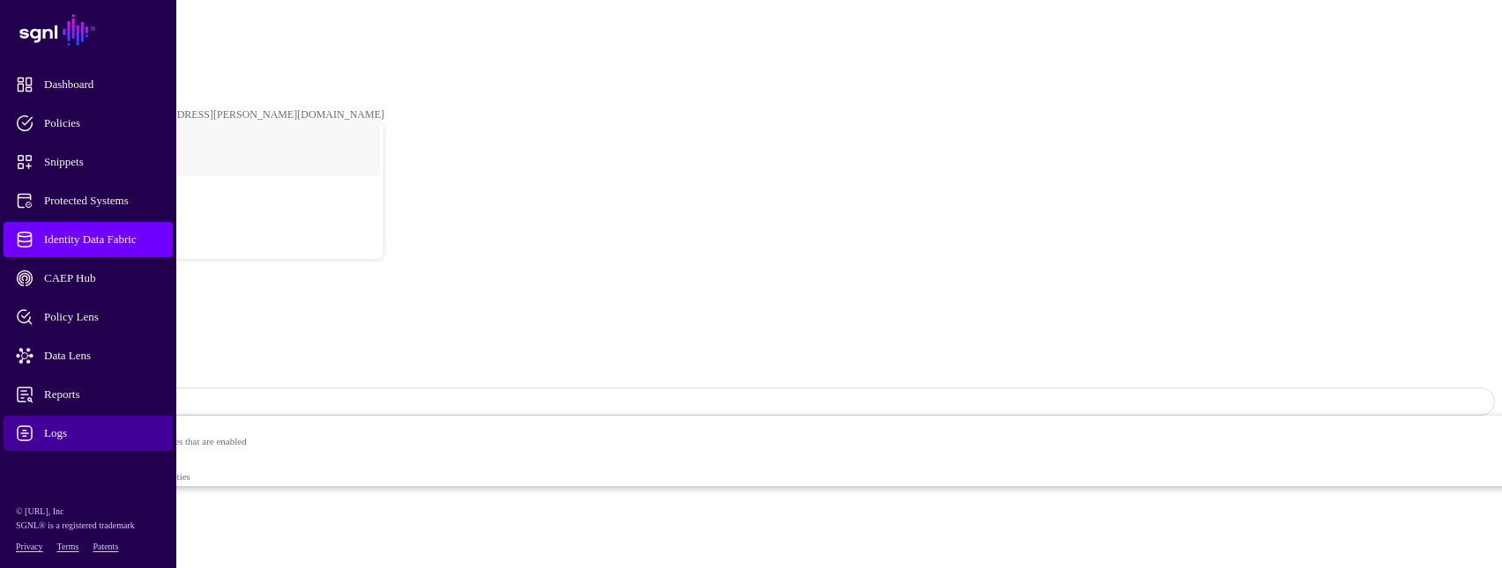
click at [56, 438] on span "Logs" at bounding box center [102, 434] width 173 height 18
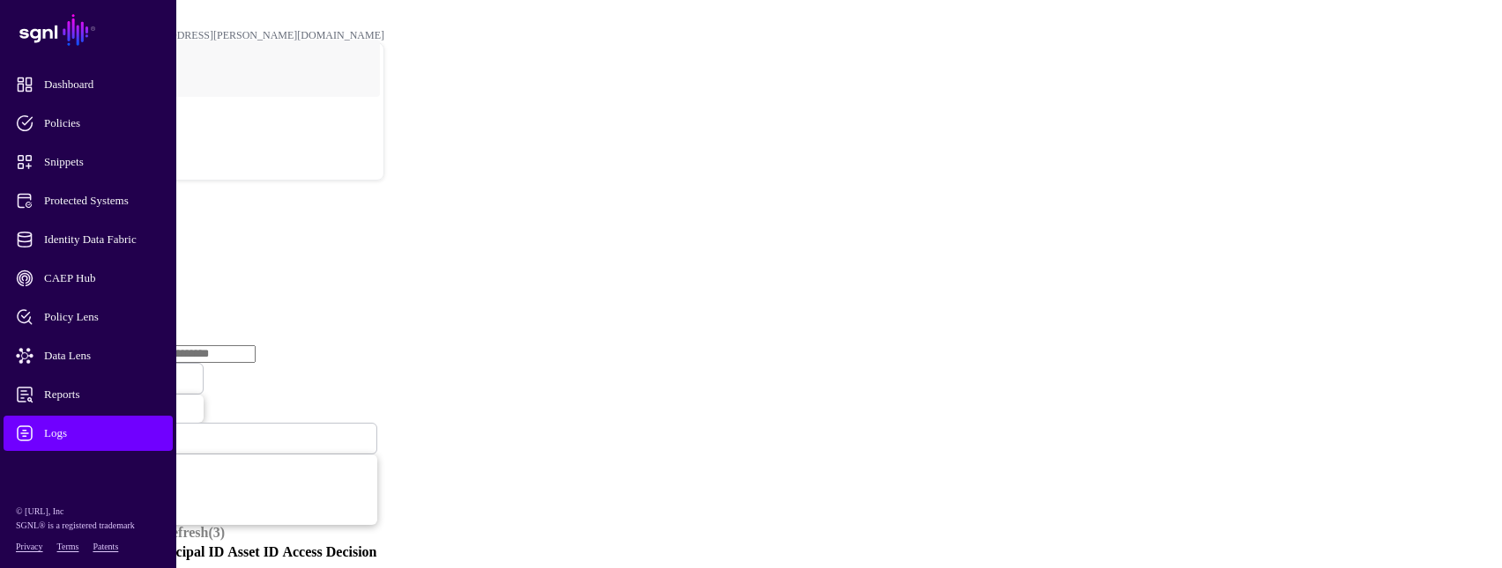
click at [141, 264] on link "Ingestion Service" at bounding box center [91, 271] width 99 height 15
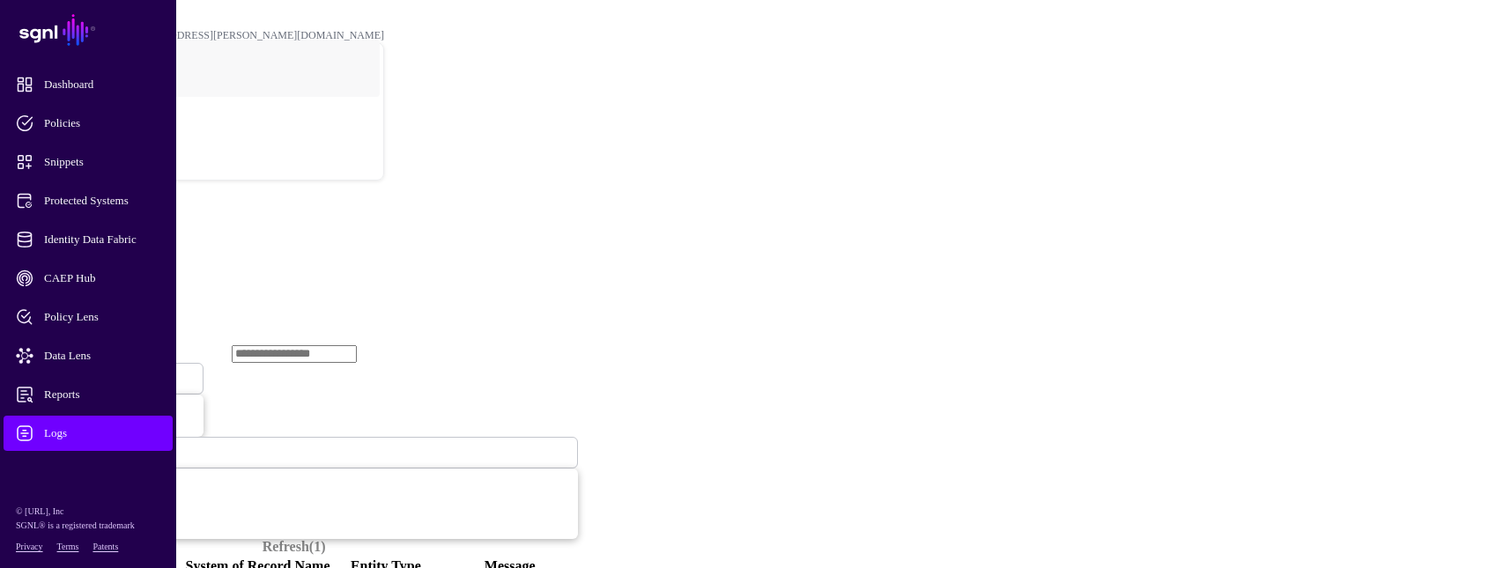
click at [99, 371] on span "Ingestion Started" at bounding box center [60, 378] width 78 height 15
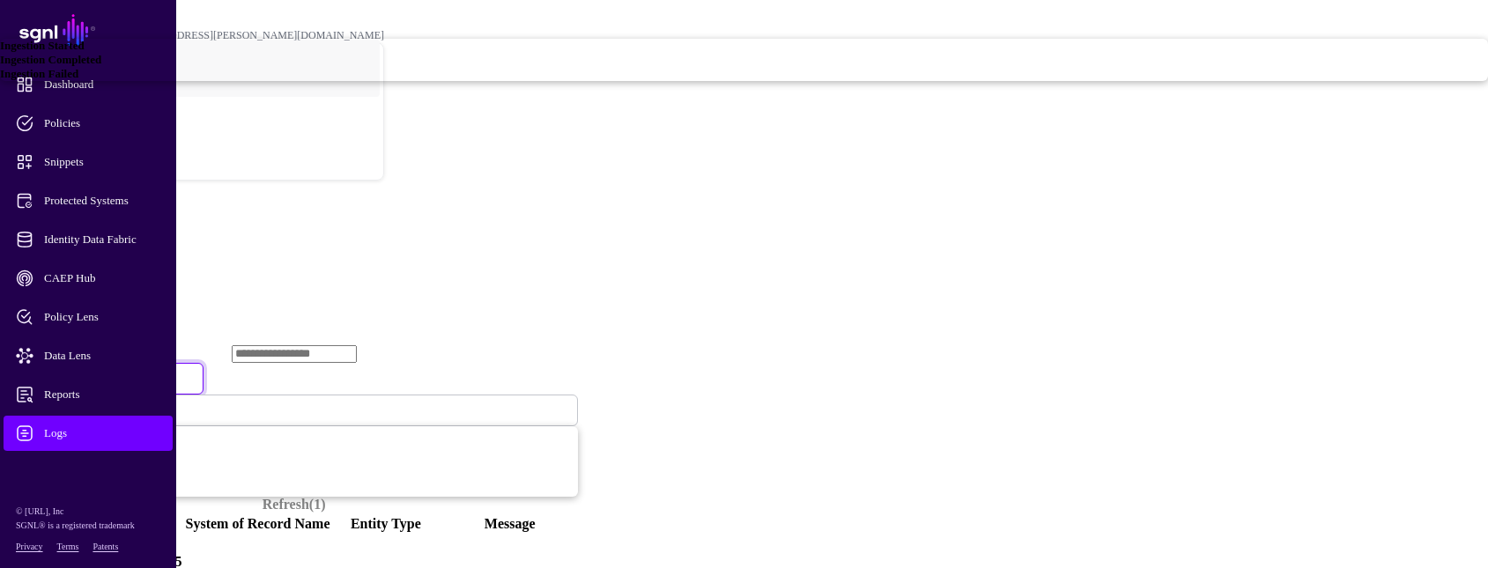
click at [570, 81] on link "Ingestion Failed" at bounding box center [744, 74] width 1488 height 14
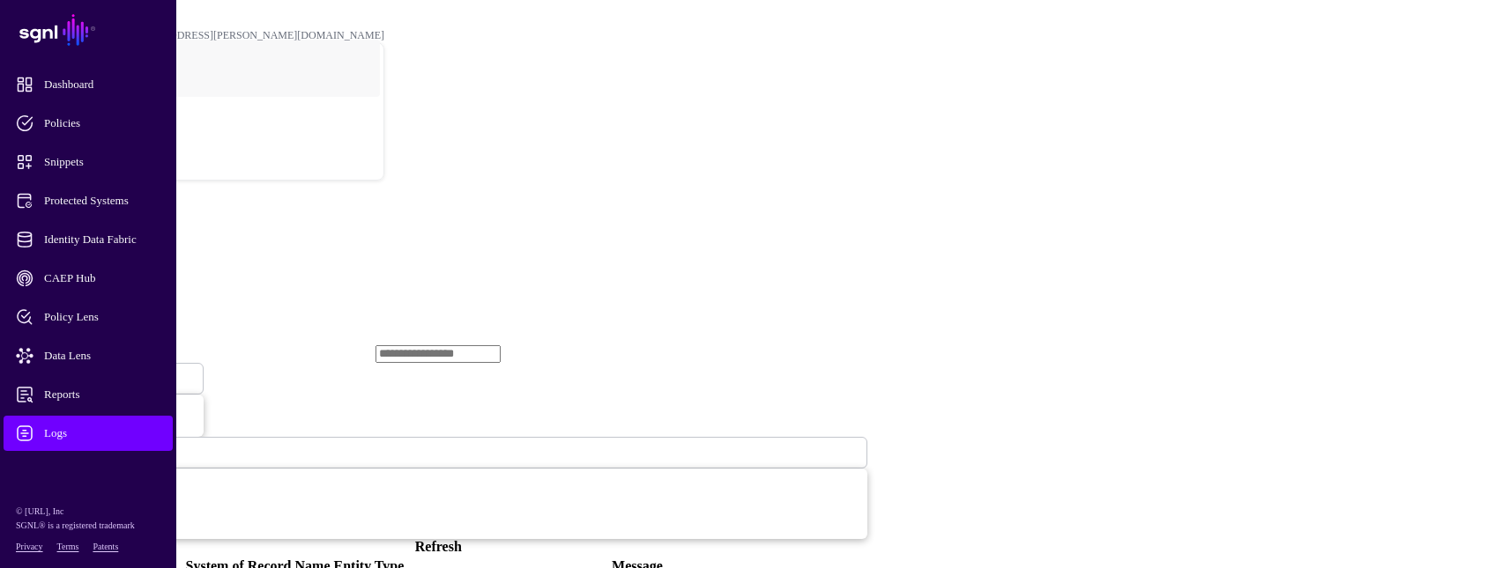
click at [462, 539] on link "Refresh" at bounding box center [438, 546] width 47 height 15
click at [89, 236] on span "Identity Data Fabric" at bounding box center [102, 240] width 173 height 18
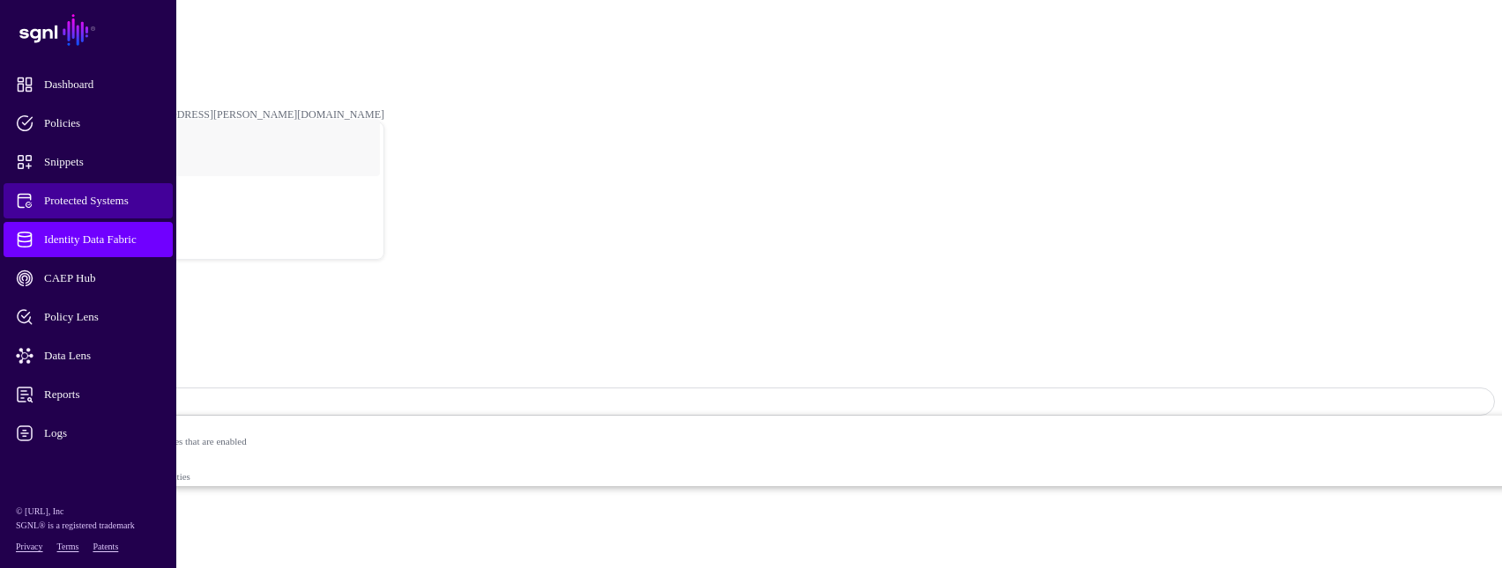
click at [123, 198] on span "Protected Systems" at bounding box center [102, 201] width 173 height 18
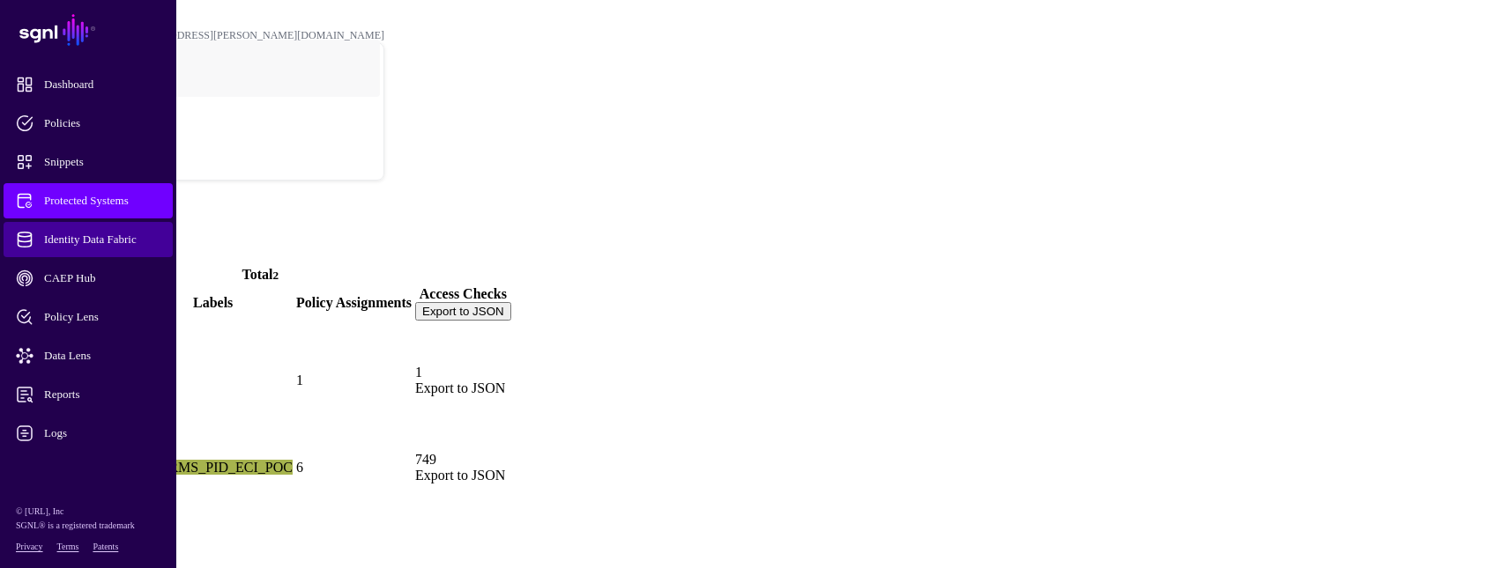
click at [105, 236] on span "Identity Data Fabric" at bounding box center [102, 240] width 173 height 18
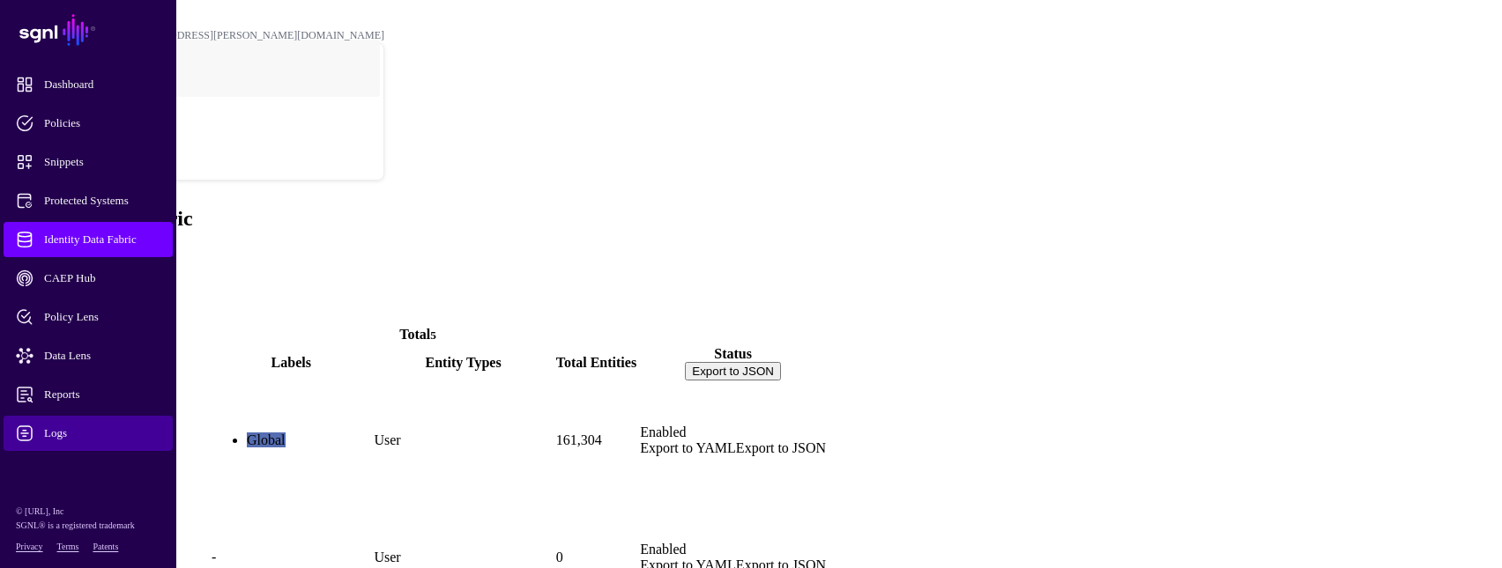
click at [53, 424] on link "Logs" at bounding box center [88, 433] width 169 height 35
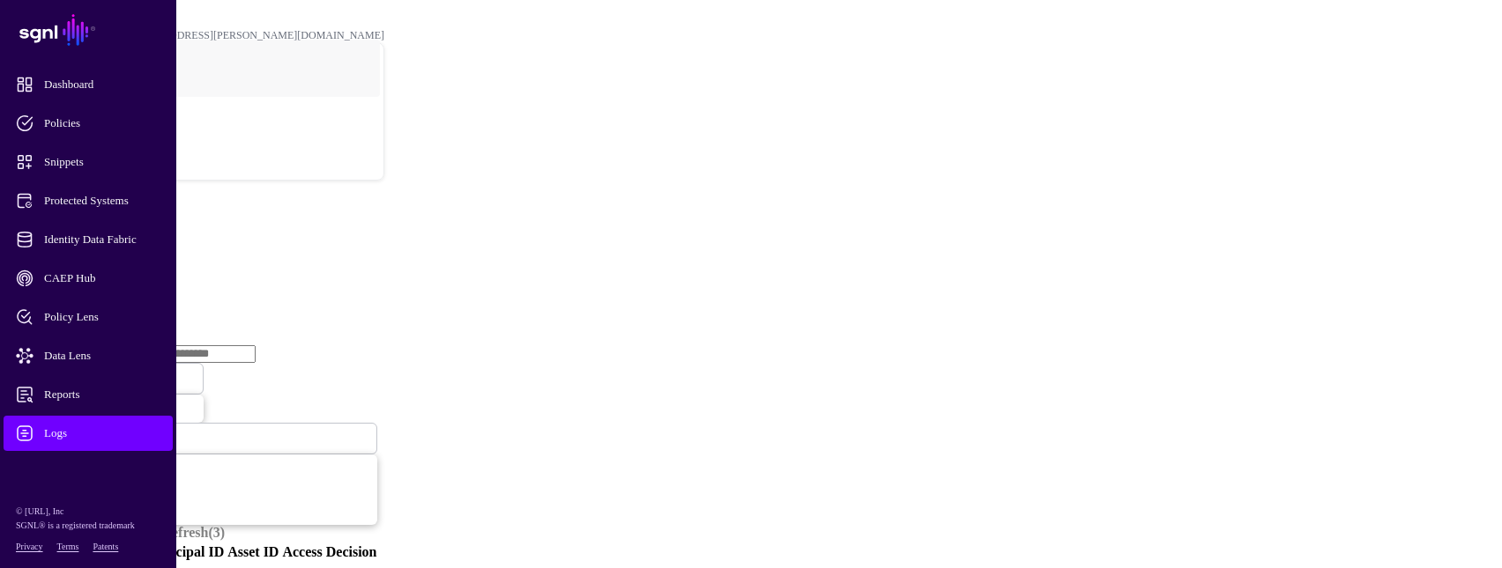
click at [141, 264] on link "Ingestion Service" at bounding box center [91, 271] width 99 height 15
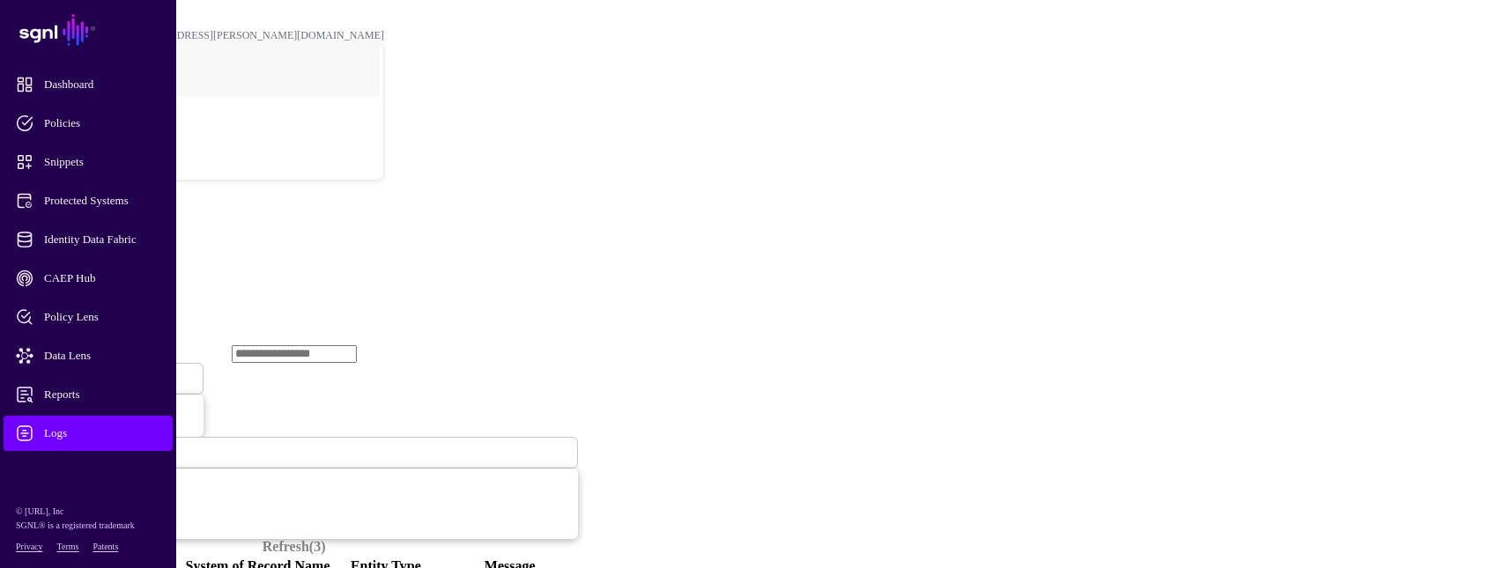
click at [99, 373] on span "Ingestion Started" at bounding box center [60, 379] width 78 height 13
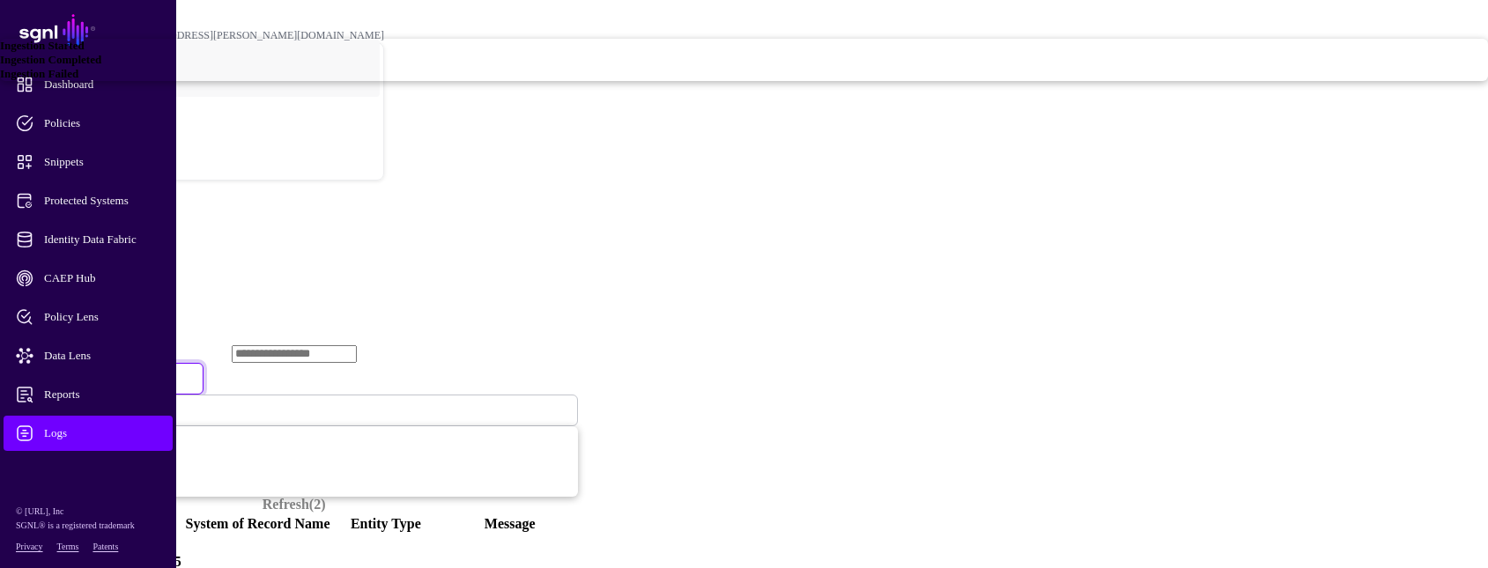
click at [78, 80] on span "Ingestion Failed" at bounding box center [39, 73] width 78 height 13
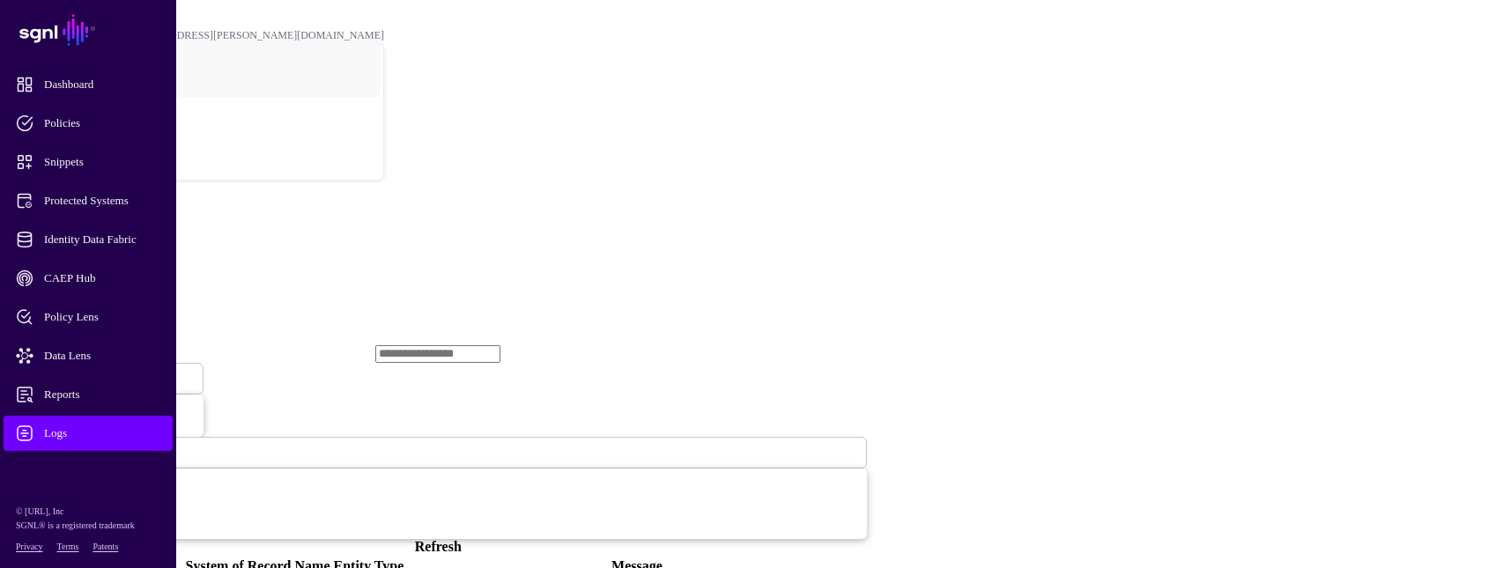
click at [462, 539] on link "Refresh" at bounding box center [438, 546] width 47 height 15
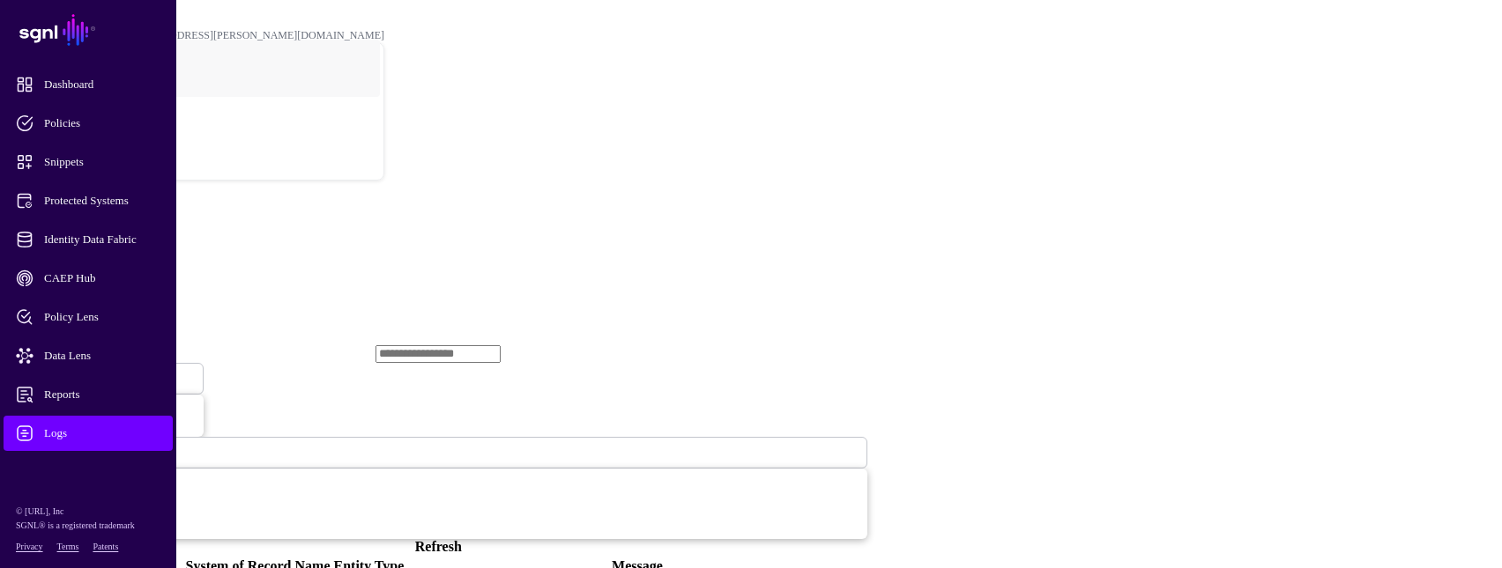
click at [462, 539] on link "Refresh" at bounding box center [438, 546] width 47 height 15
click at [137, 240] on span "Identity Data Fabric" at bounding box center [102, 240] width 173 height 18
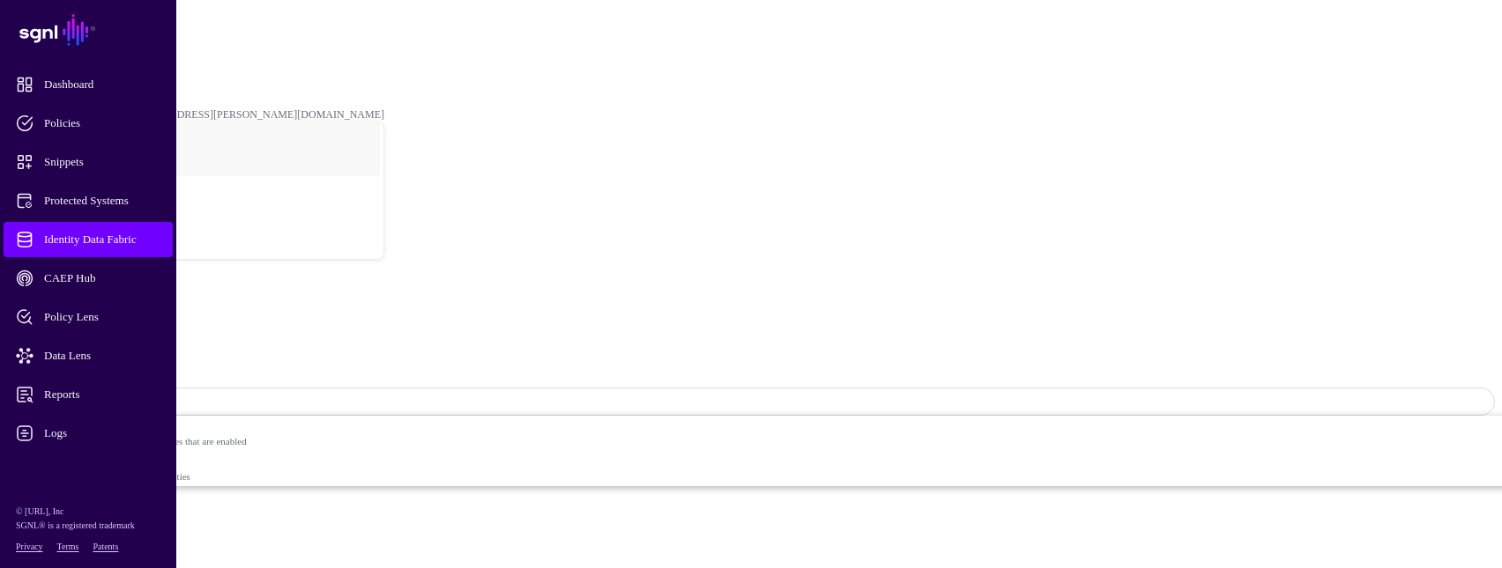
click at [137, 396] on span "Sync Status: Enabled" at bounding box center [78, 402] width 115 height 13
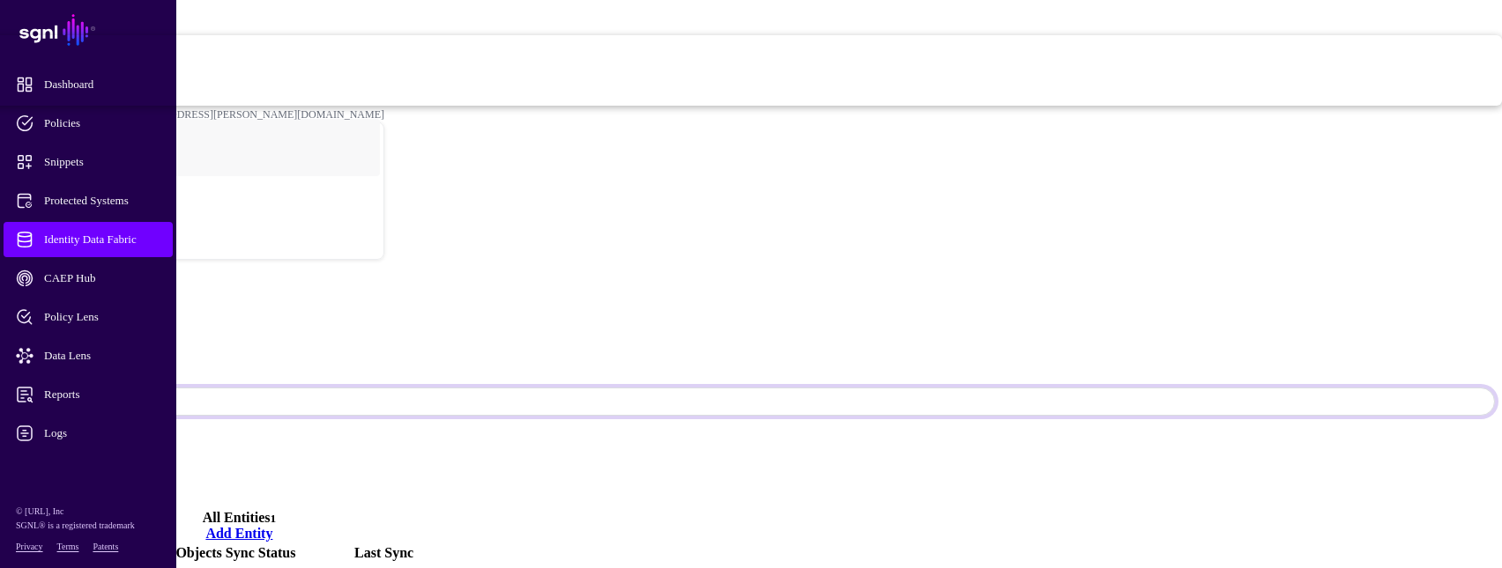
click at [1283, 106] on span "Disabled Syncing inactive for all configured entities" at bounding box center [600, 88] width 1802 height 35
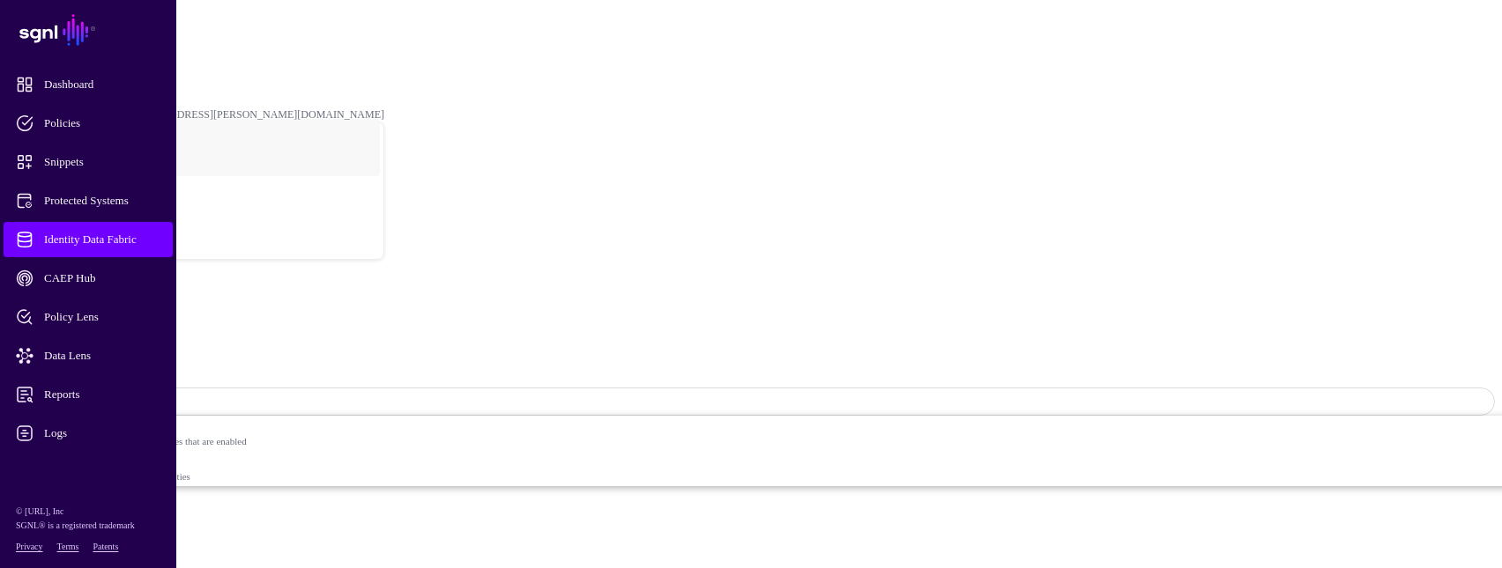
click at [141, 234] on span "Identity Data Fabric" at bounding box center [102, 240] width 173 height 18
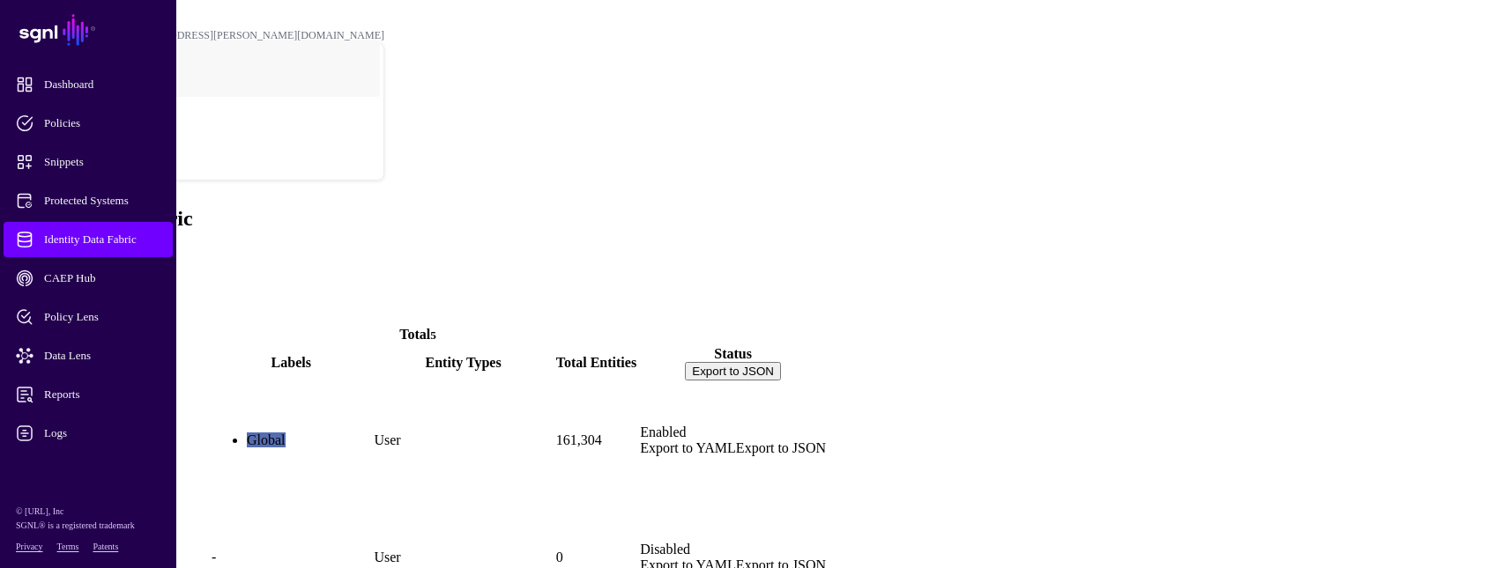
click at [106, 463] on link "ActiveDirectory" at bounding box center [58, 470] width 96 height 15
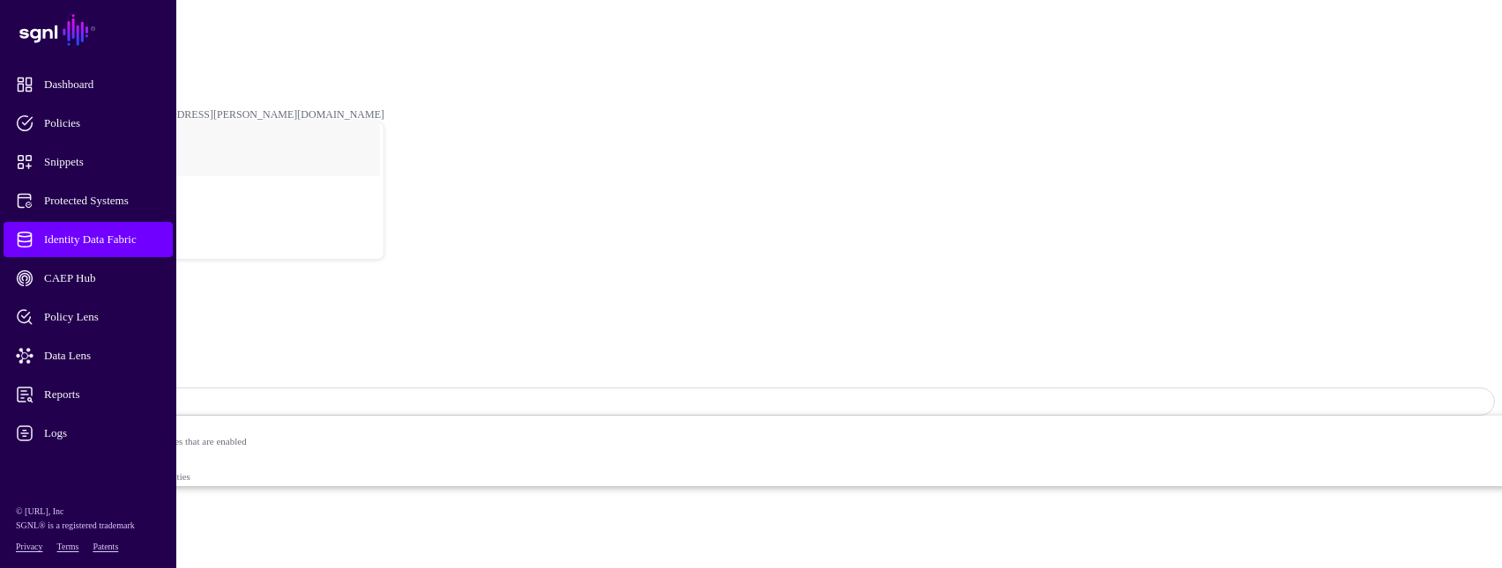
click at [121, 231] on span "Identity Data Fabric" at bounding box center [102, 240] width 173 height 18
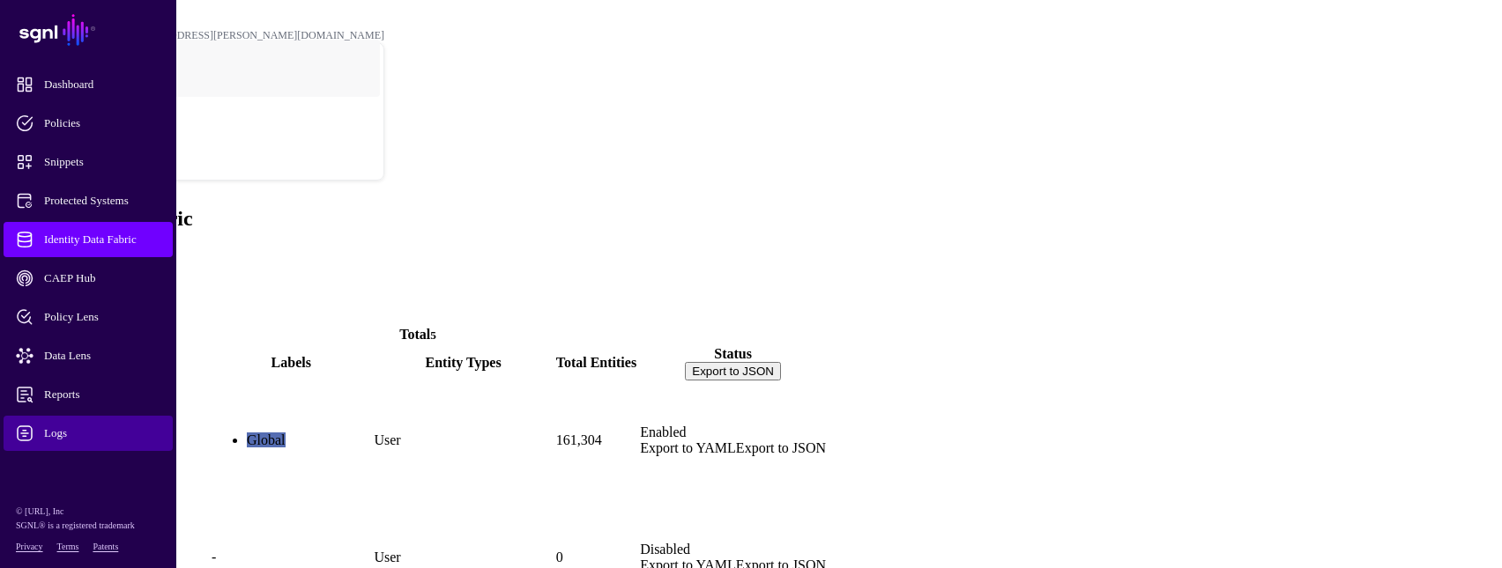
click at [55, 427] on span "Logs" at bounding box center [102, 434] width 173 height 18
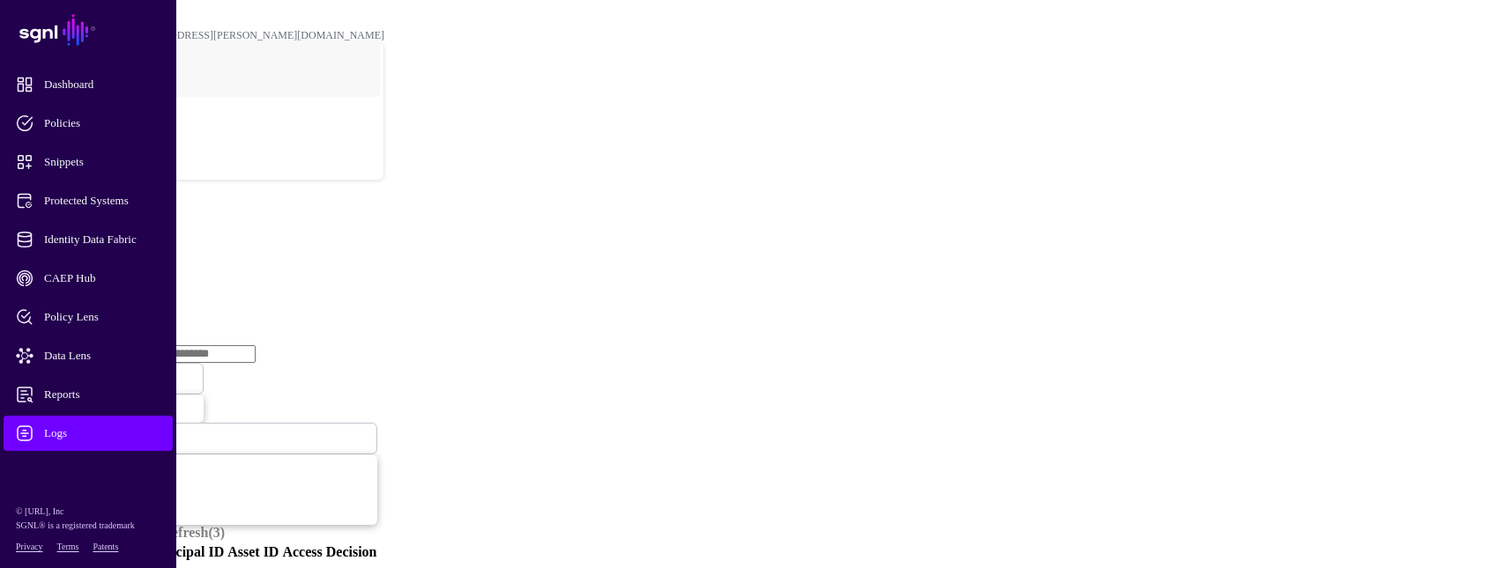
click at [141, 264] on link "Ingestion Service" at bounding box center [91, 271] width 99 height 15
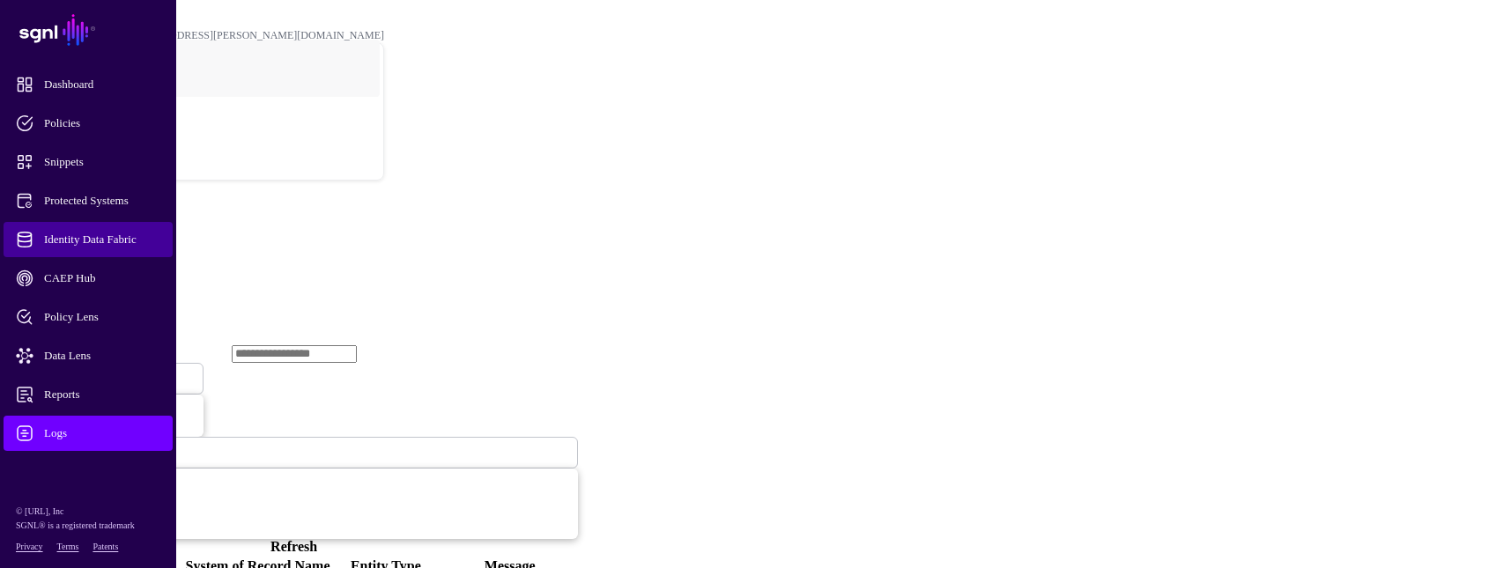
click at [103, 235] on span "Identity Data Fabric" at bounding box center [102, 240] width 173 height 18
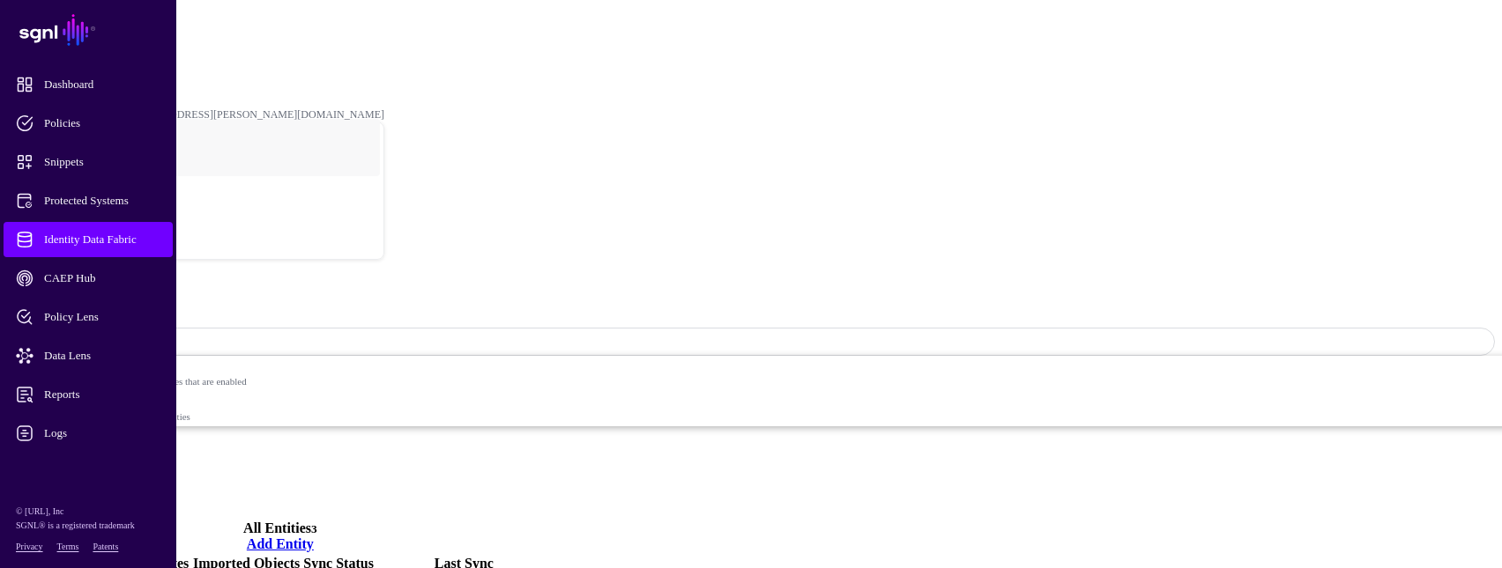
click at [88, 488] on link "Settings" at bounding box center [65, 495] width 46 height 15
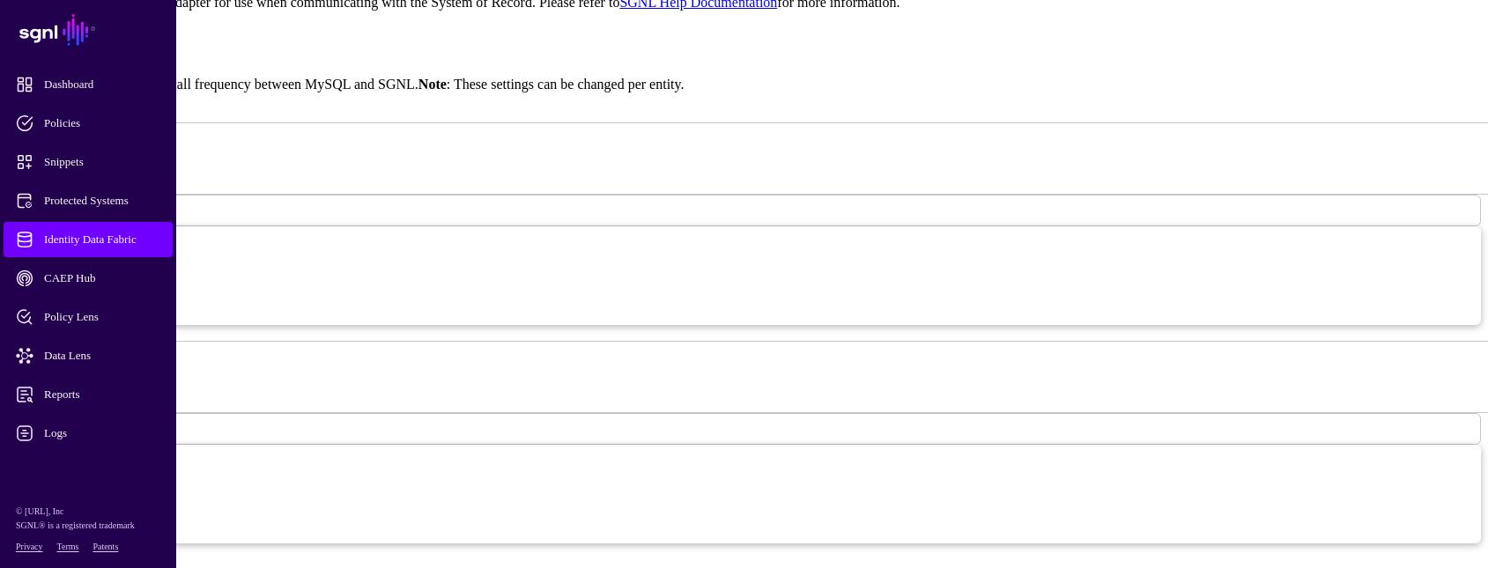
scroll to position [1763, 0]
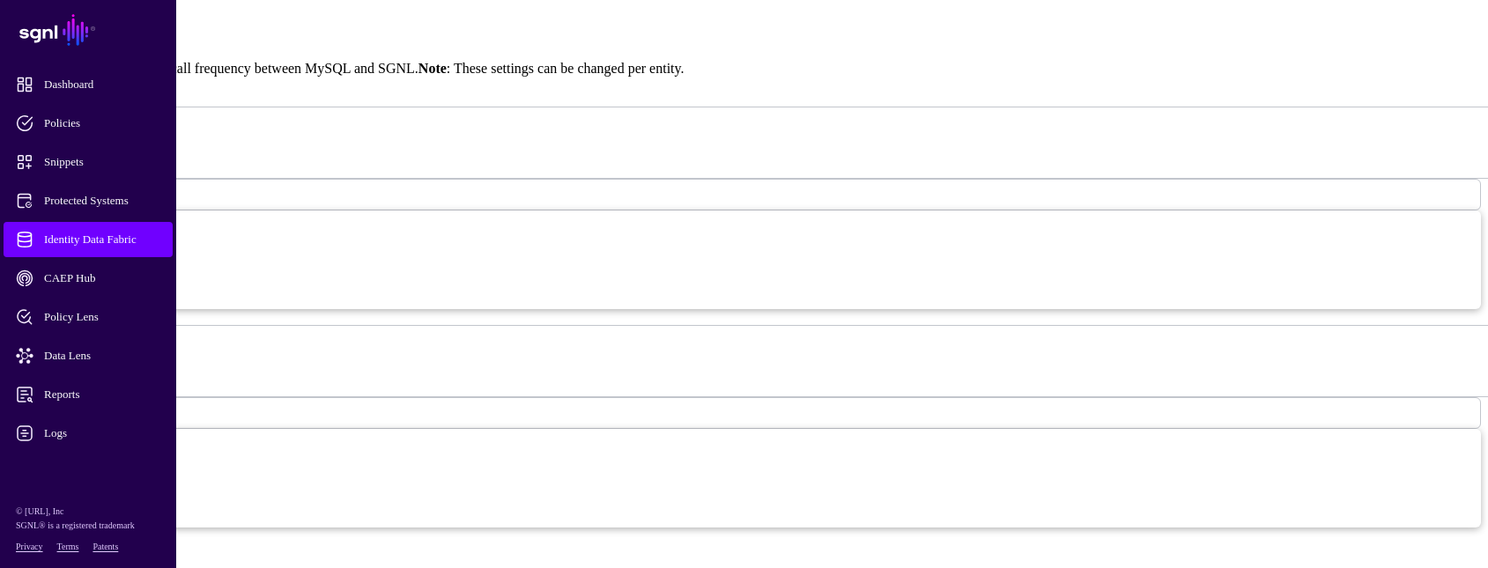
click at [56, 202] on span "Minutes" at bounding box center [38, 194] width 38 height 15
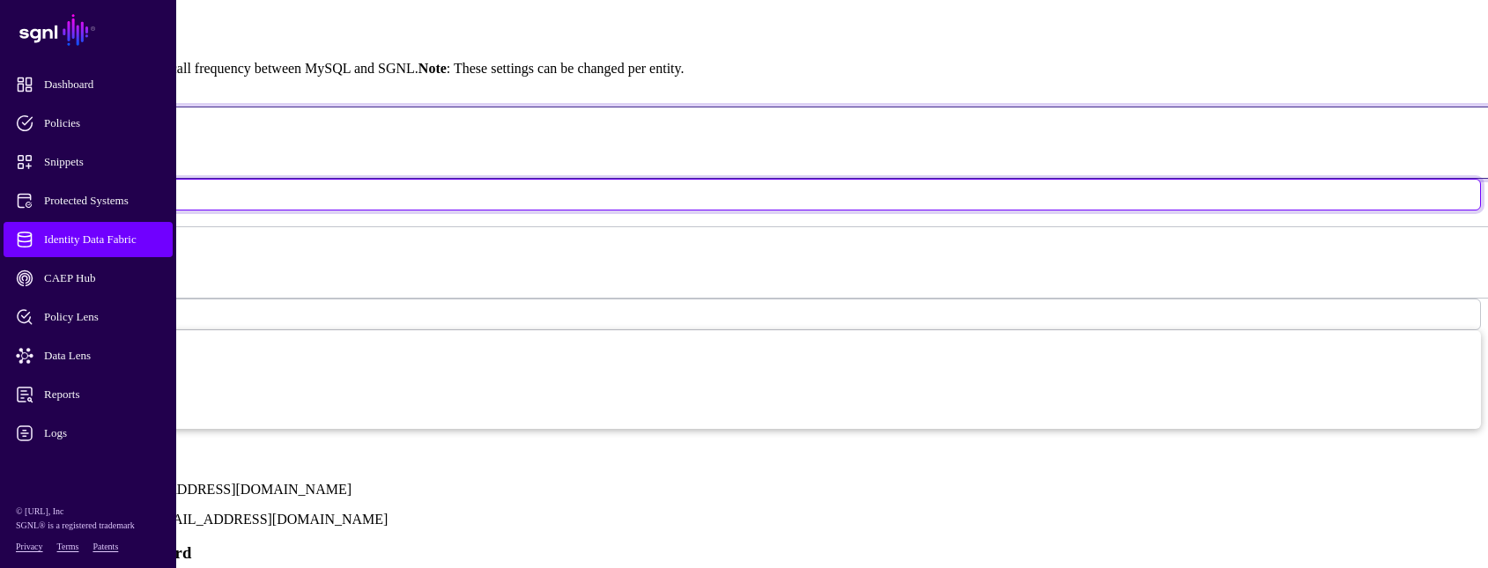
click at [582, 168] on input "*" at bounding box center [760, 161] width 1483 height 14
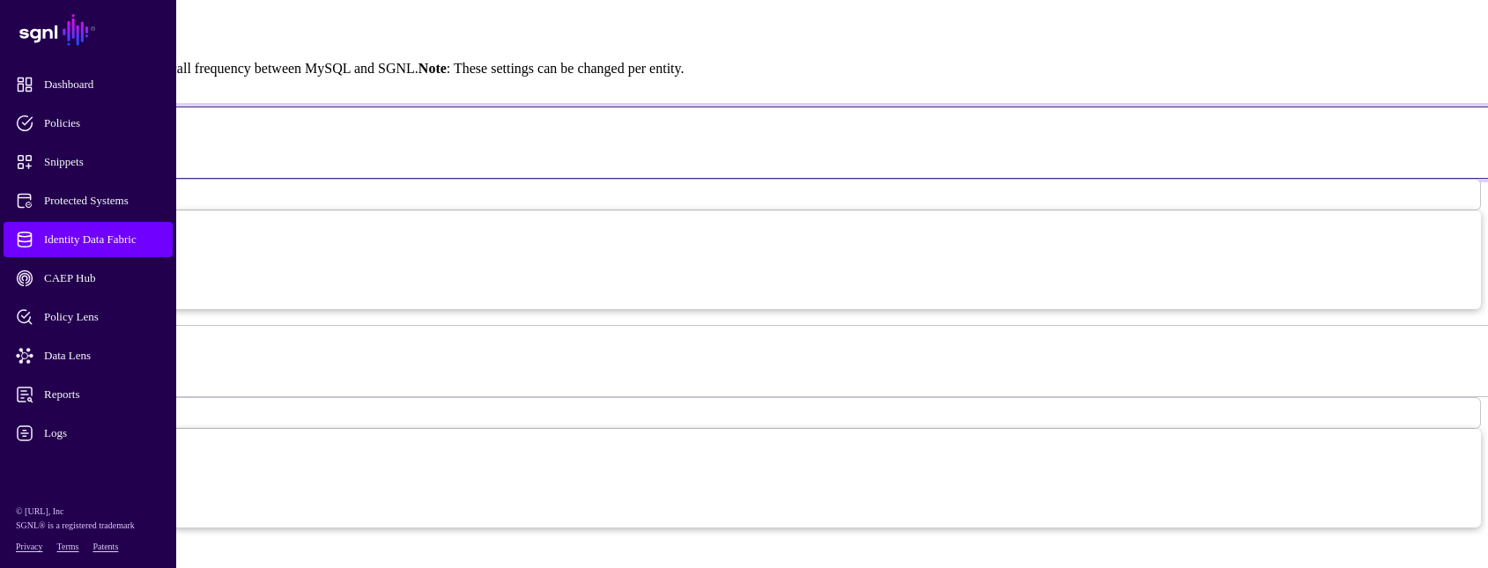
type input "*"
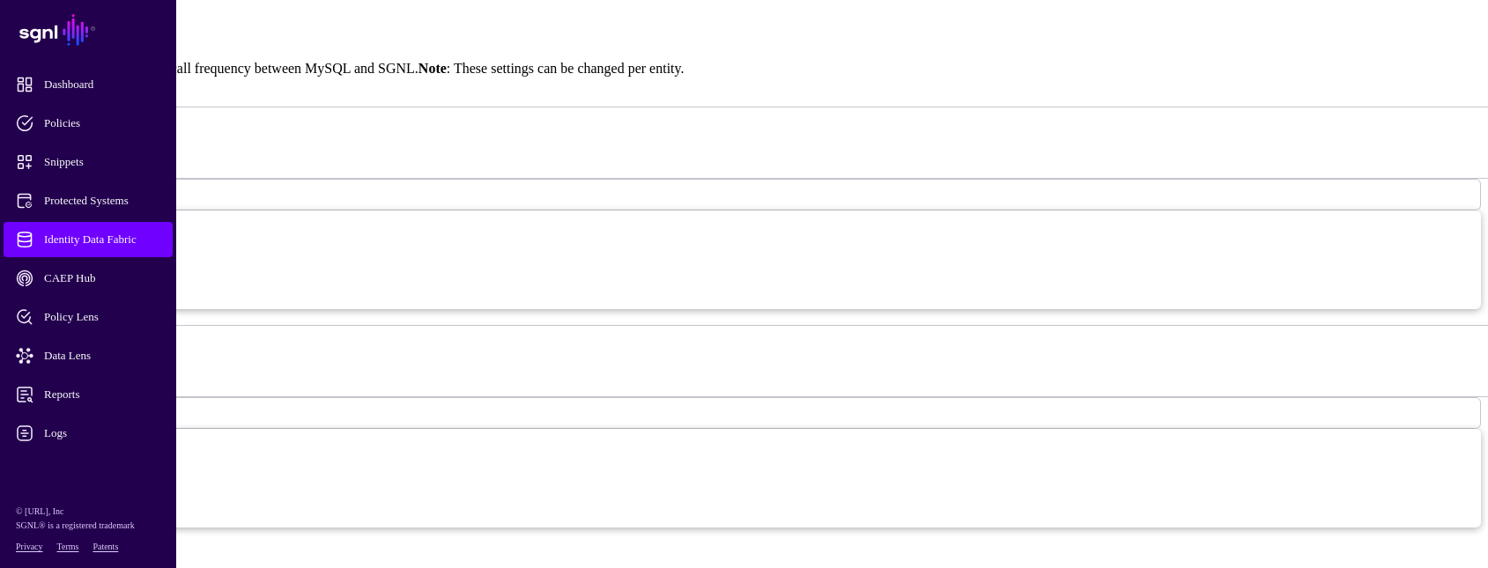
click at [56, 202] on span "Minutes" at bounding box center [38, 194] width 38 height 15
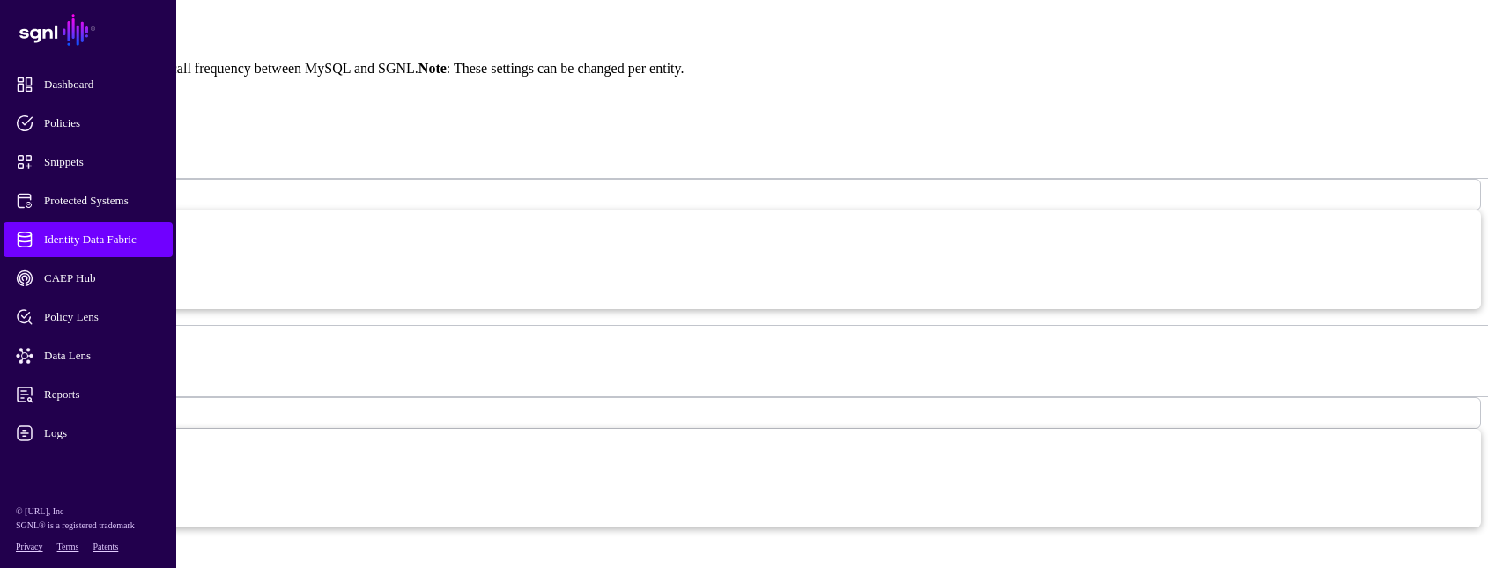
click at [159, 244] on span "Identity Data Fabric" at bounding box center [102, 240] width 173 height 18
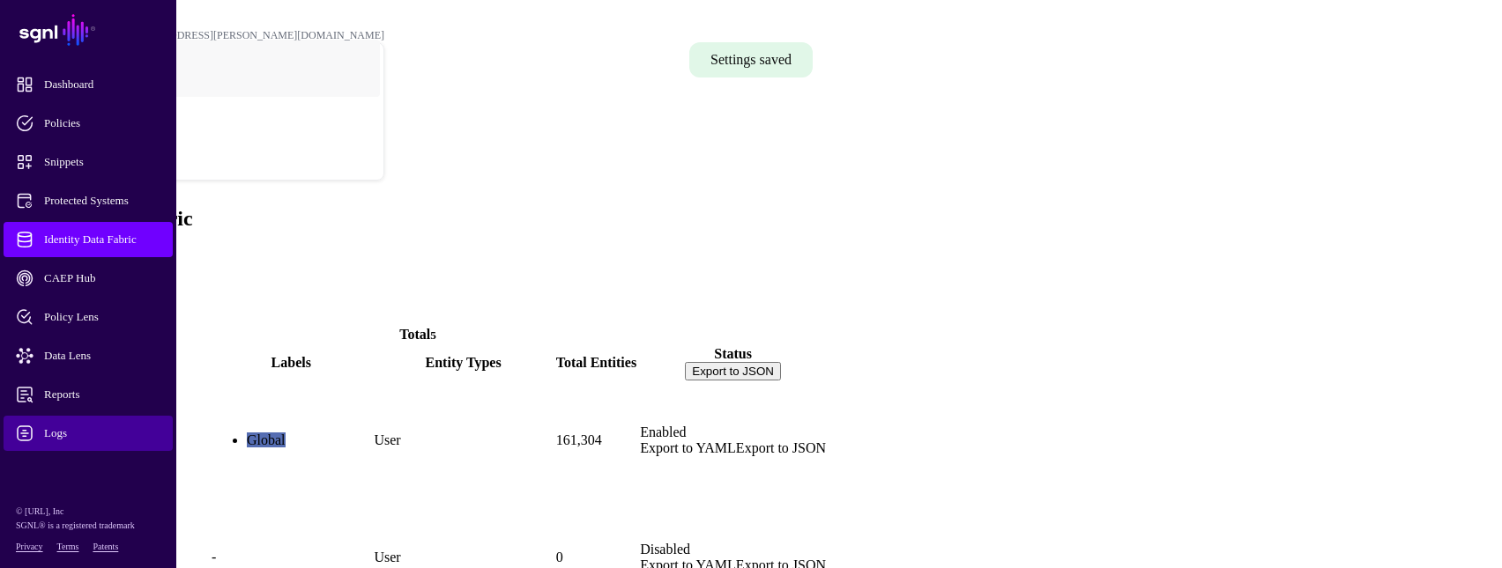
click at [117, 436] on span "Logs" at bounding box center [102, 434] width 173 height 18
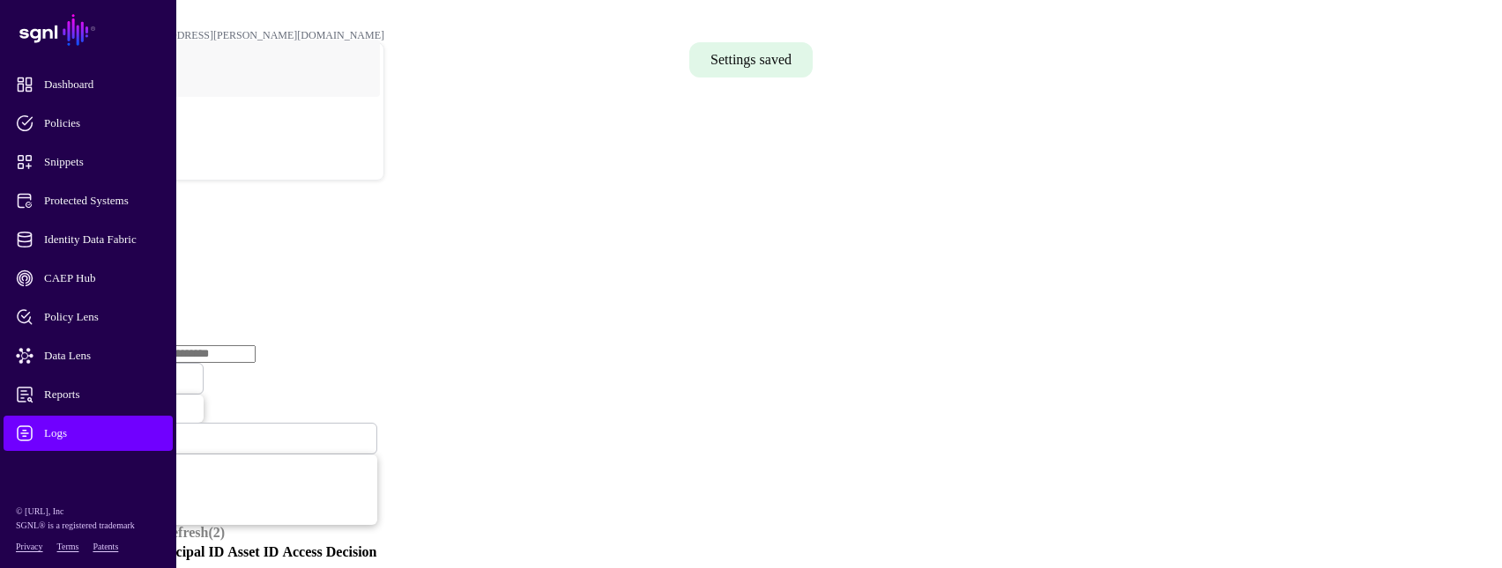
click at [141, 264] on link "Ingestion Service" at bounding box center [91, 271] width 99 height 15
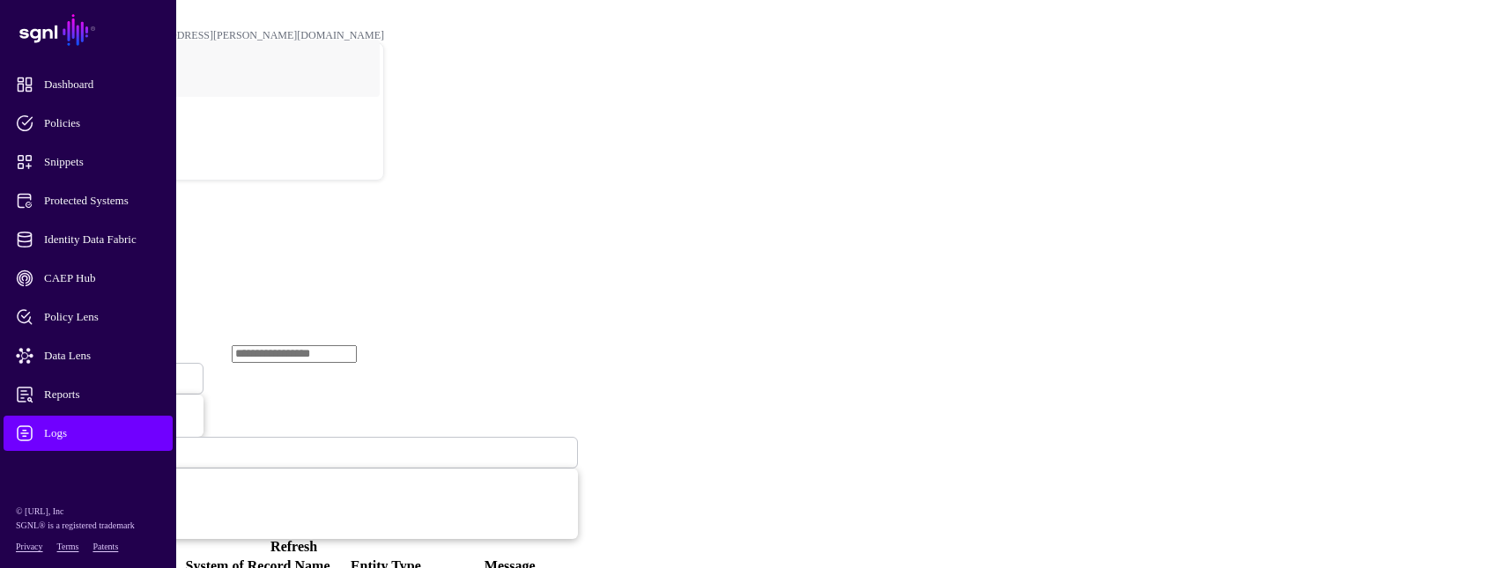
click at [317, 539] on link "Refresh" at bounding box center [294, 546] width 47 height 15
click at [109, 371] on span at bounding box center [109, 378] width 0 height 15
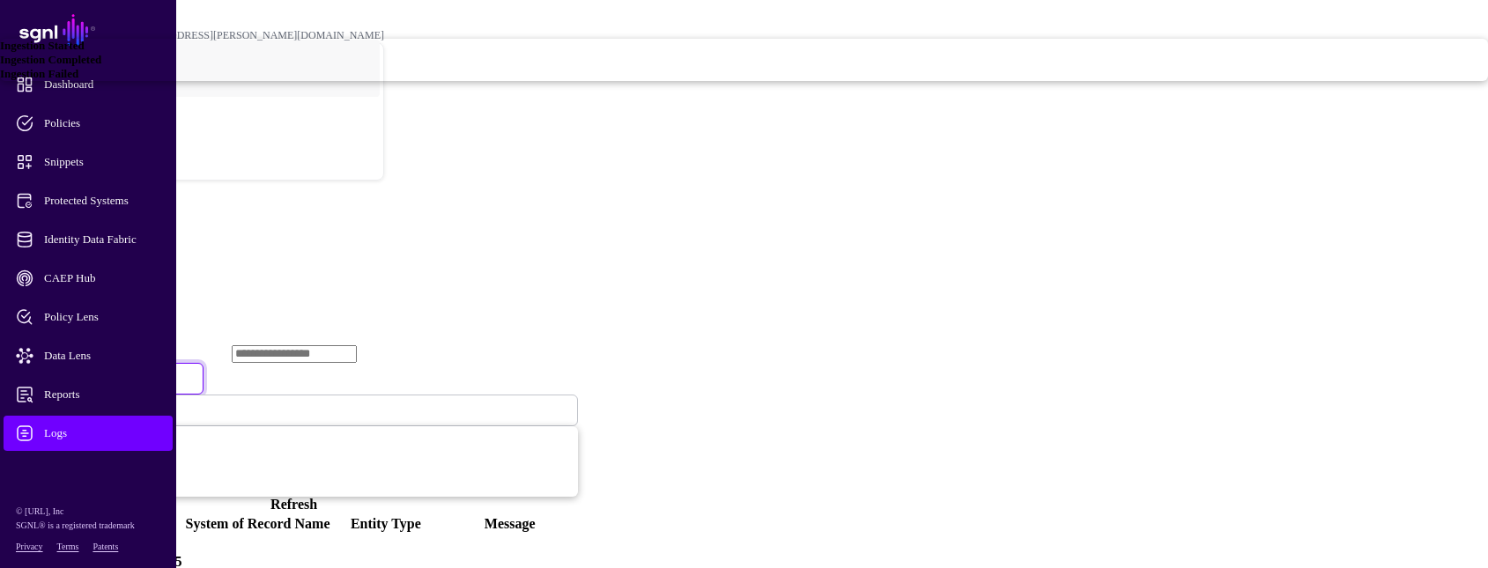
click at [610, 81] on div "Ingestion Failed" at bounding box center [744, 74] width 1488 height 14
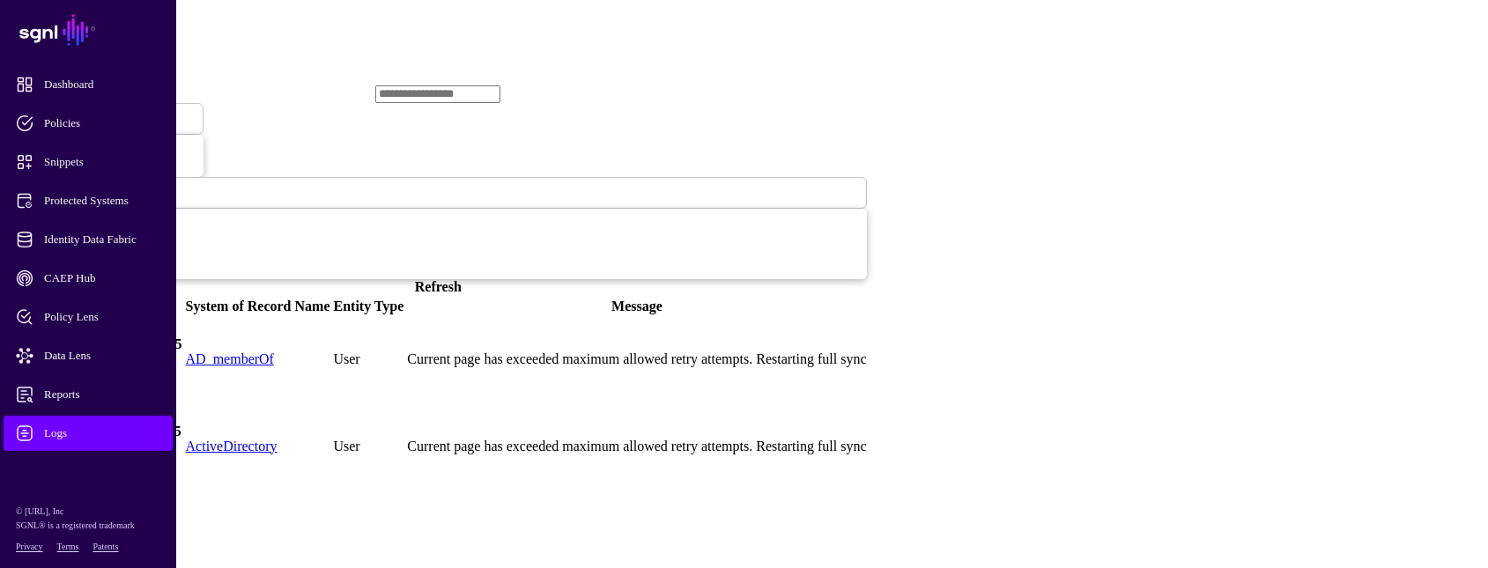
scroll to position [264, 0]
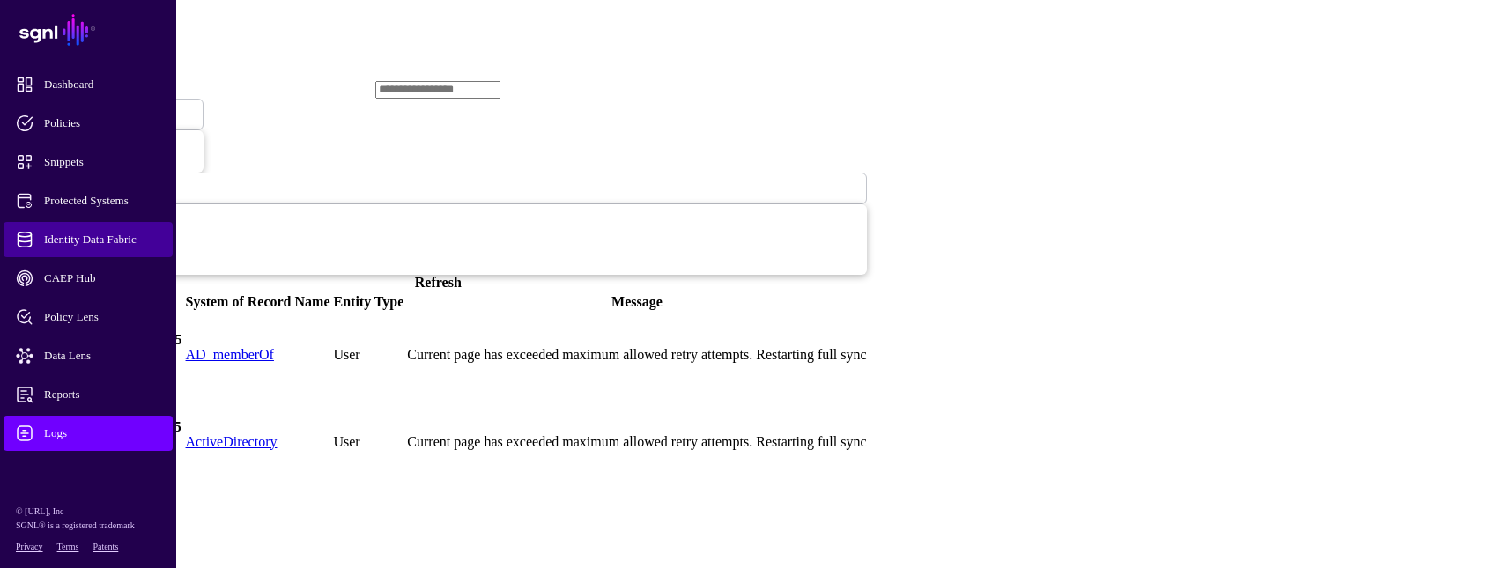
click at [63, 232] on span "Identity Data Fabric" at bounding box center [102, 240] width 173 height 18
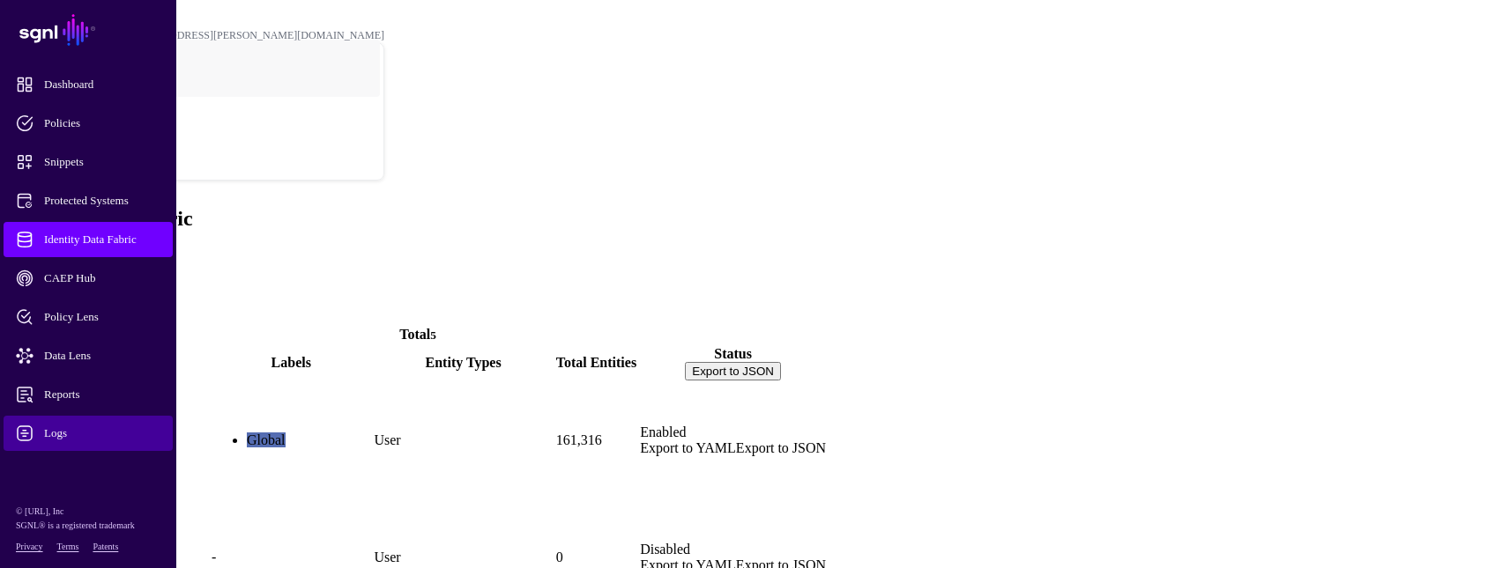
click at [57, 431] on span "Logs" at bounding box center [102, 434] width 173 height 18
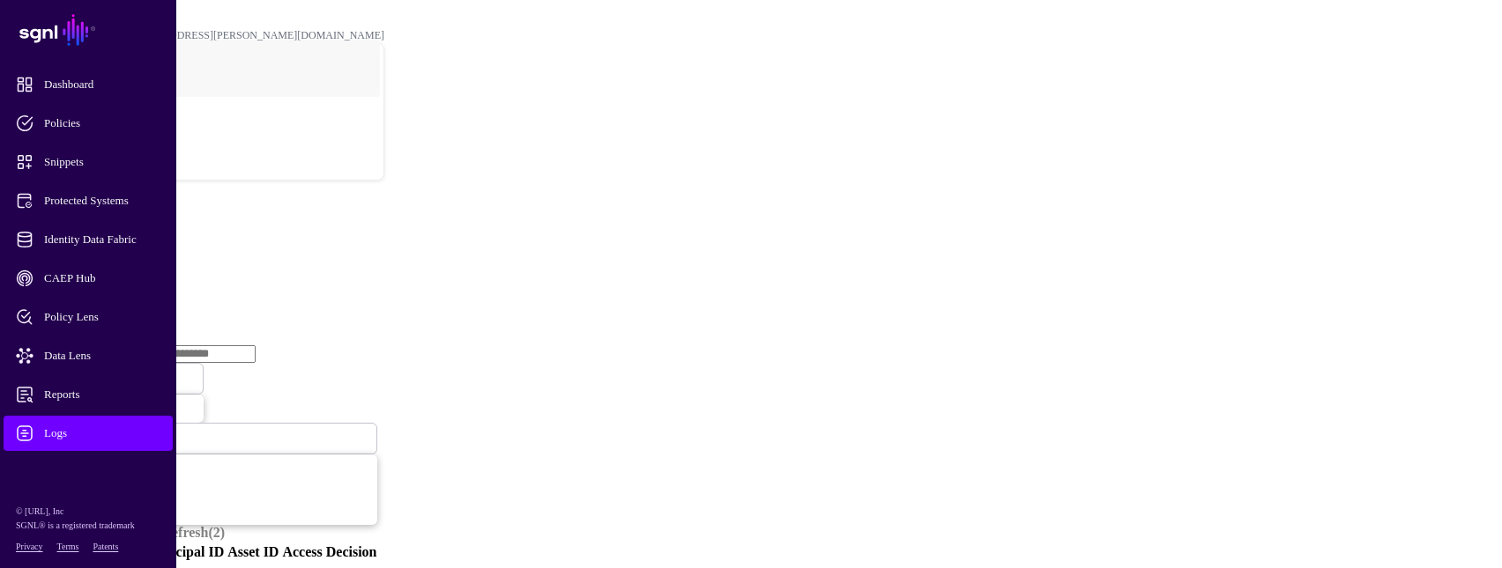
click at [141, 264] on link "Ingestion Service" at bounding box center [91, 271] width 99 height 15
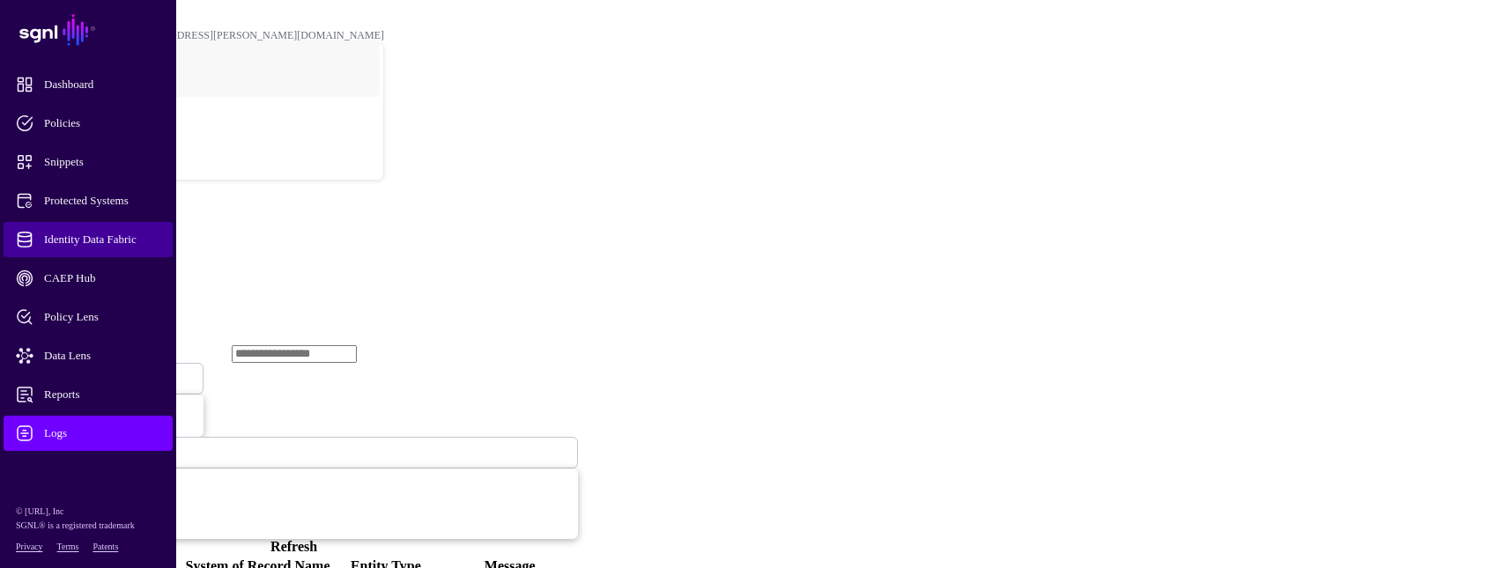
click at [94, 241] on span "Identity Data Fabric" at bounding box center [102, 240] width 173 height 18
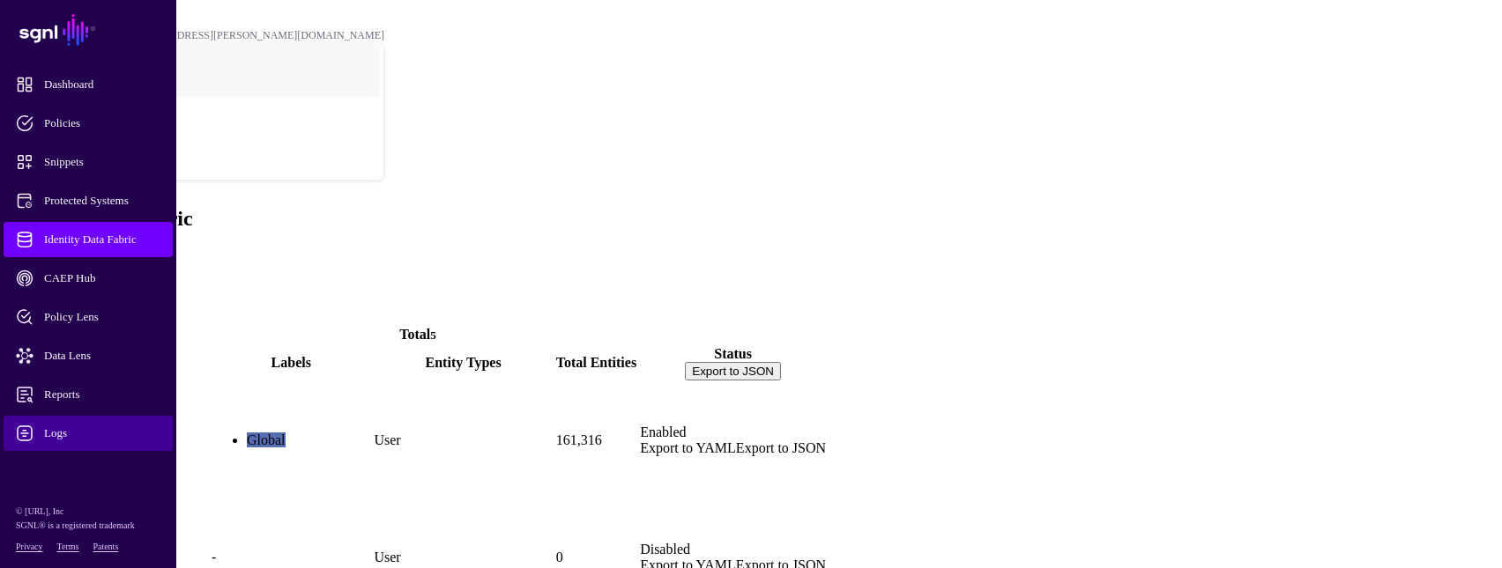
click at [65, 435] on span "Logs" at bounding box center [102, 434] width 173 height 18
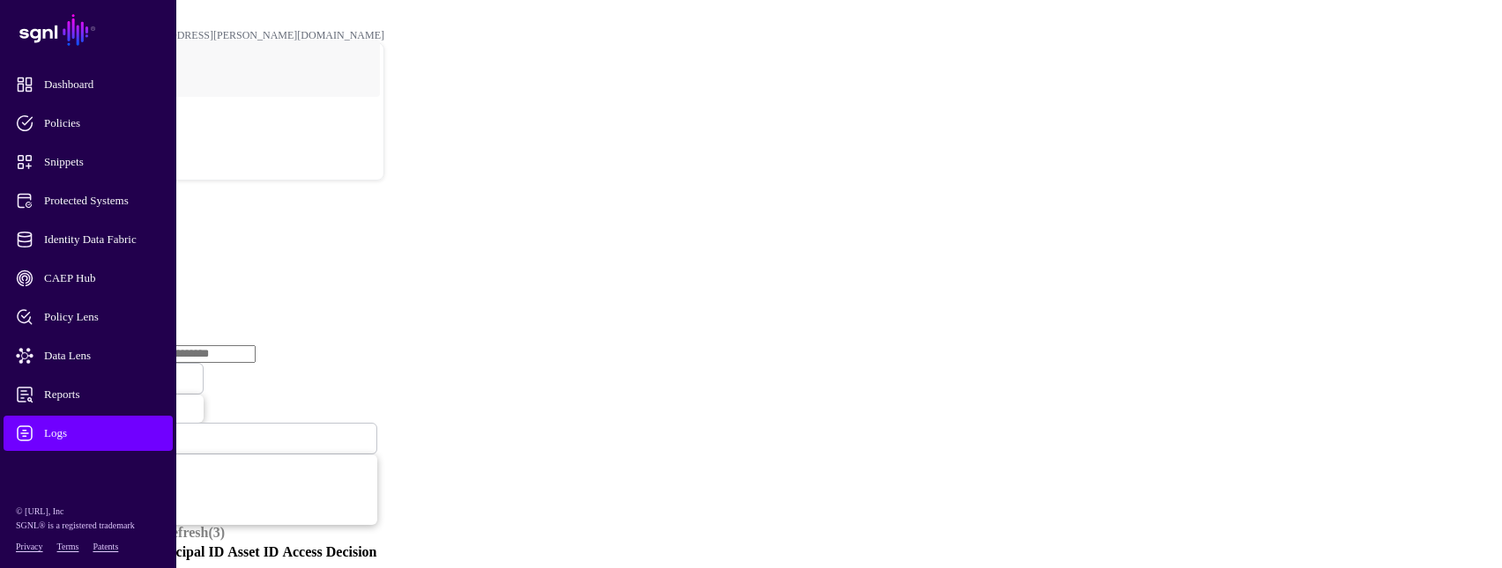
click at [141, 264] on link "Ingestion Service" at bounding box center [91, 271] width 99 height 15
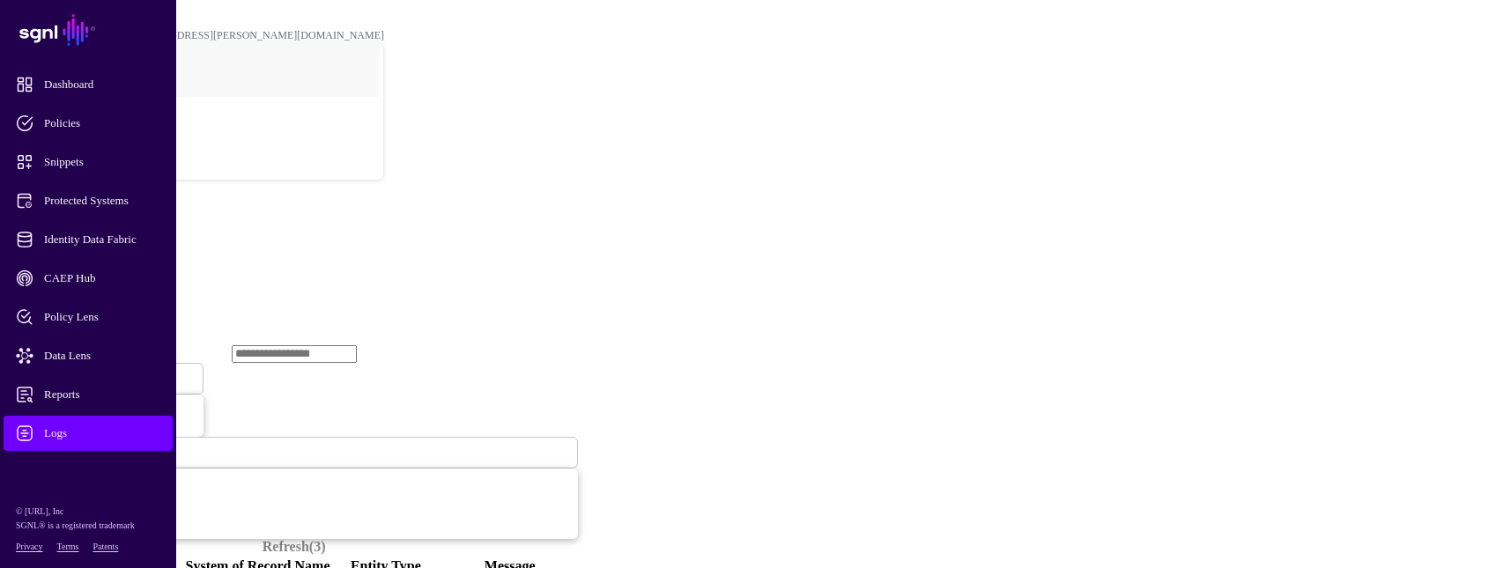
click at [99, 373] on span "Ingestion Started" at bounding box center [60, 379] width 78 height 13
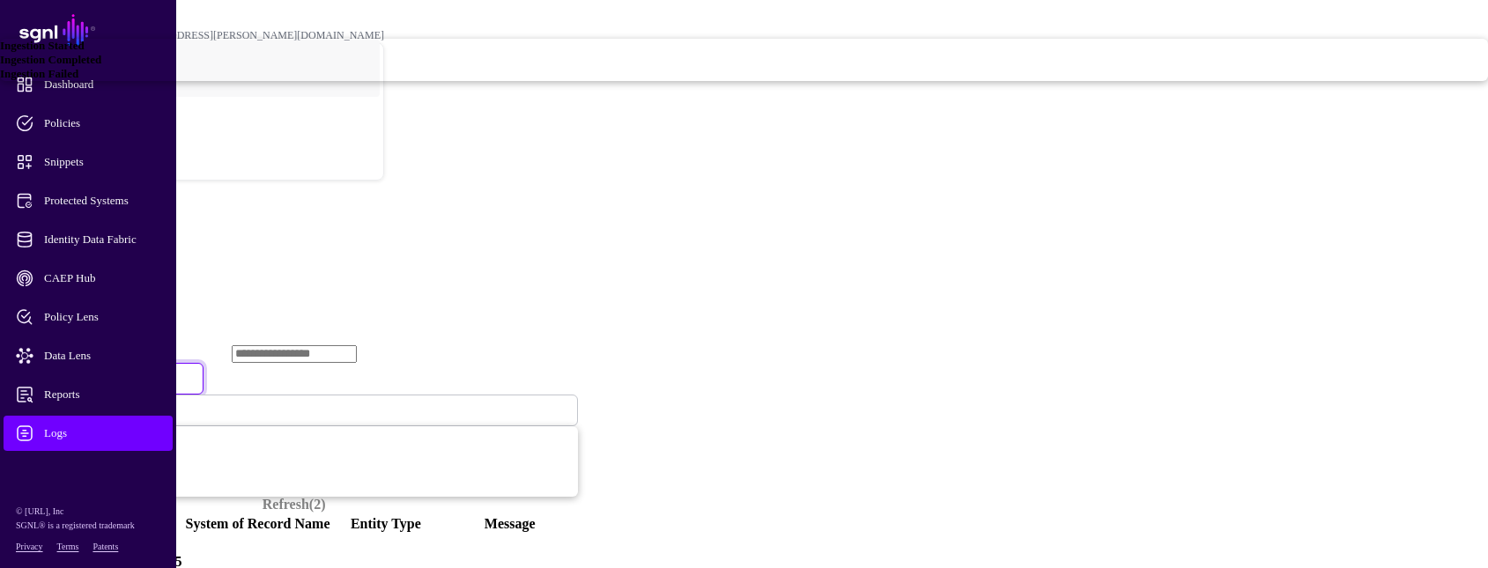
click at [78, 80] on span "Ingestion Failed" at bounding box center [39, 73] width 78 height 13
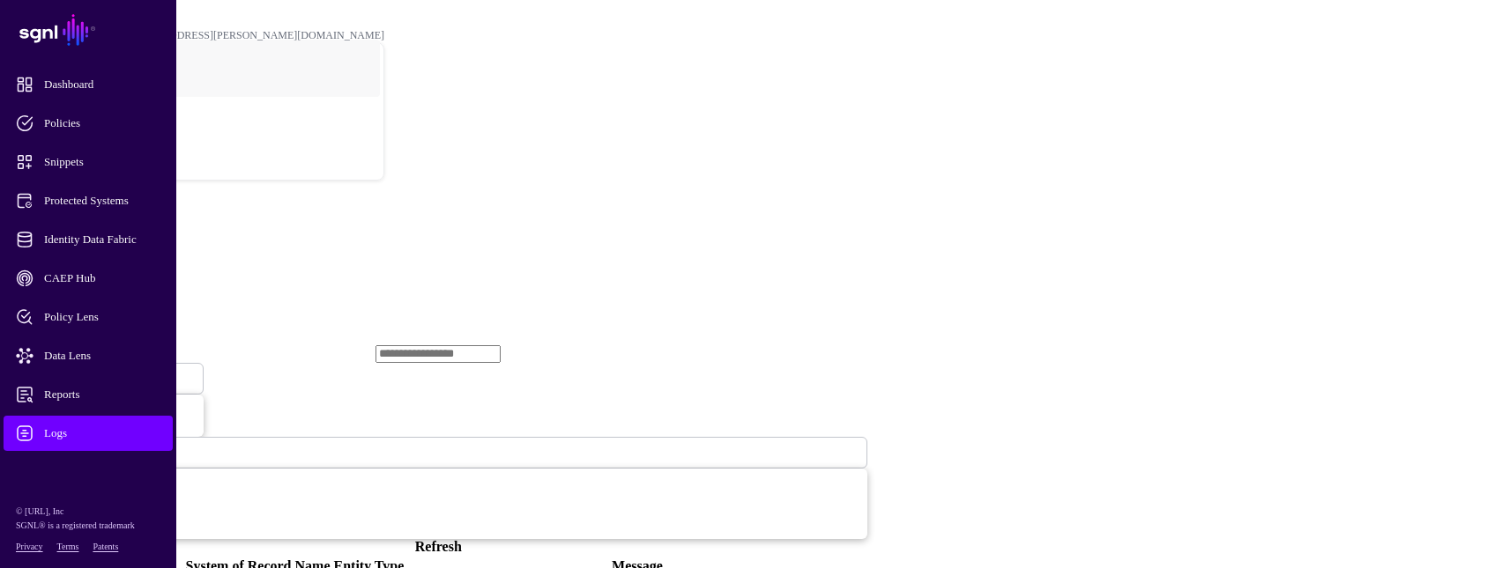
click at [462, 539] on link "Refresh" at bounding box center [438, 546] width 47 height 15
click at [106, 371] on span at bounding box center [106, 378] width 0 height 15
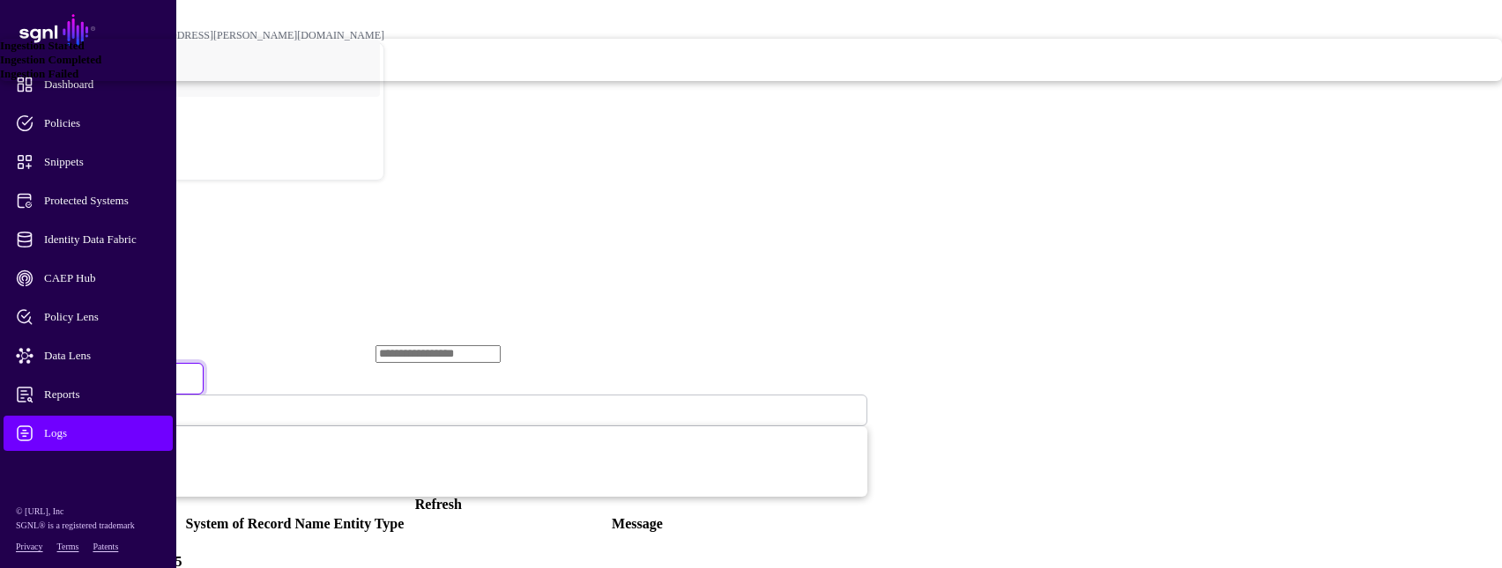
click at [101, 66] on span "Ingestion Completed" at bounding box center [50, 59] width 101 height 13
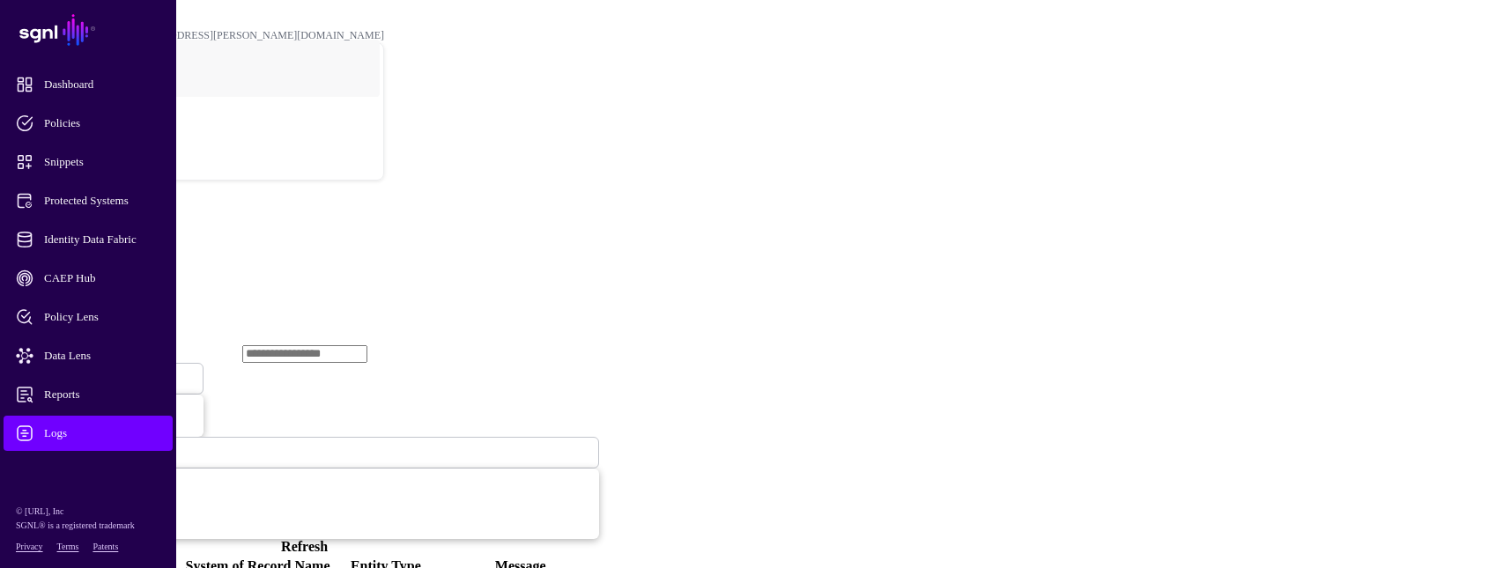
click at [328, 539] on link "Refresh" at bounding box center [304, 546] width 47 height 15
click at [204, 363] on link "Ingestion Completed" at bounding box center [107, 379] width 194 height 32
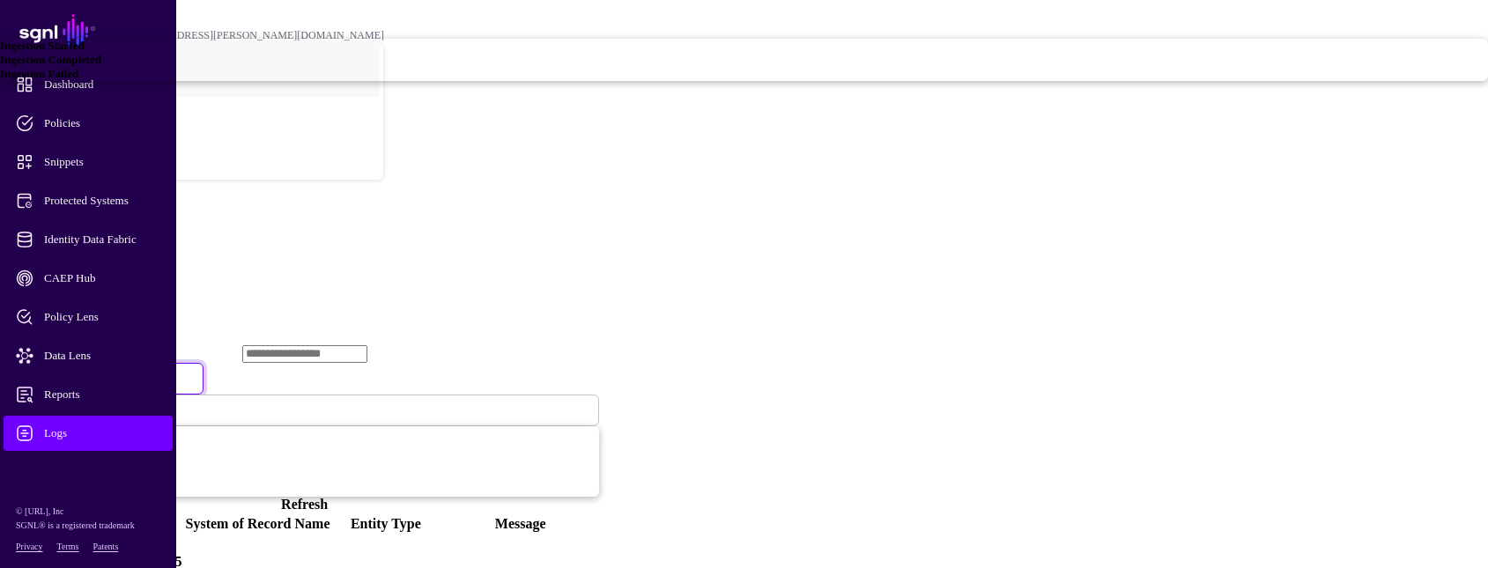
click at [601, 81] on div "Ingestion Failed" at bounding box center [744, 74] width 1488 height 14
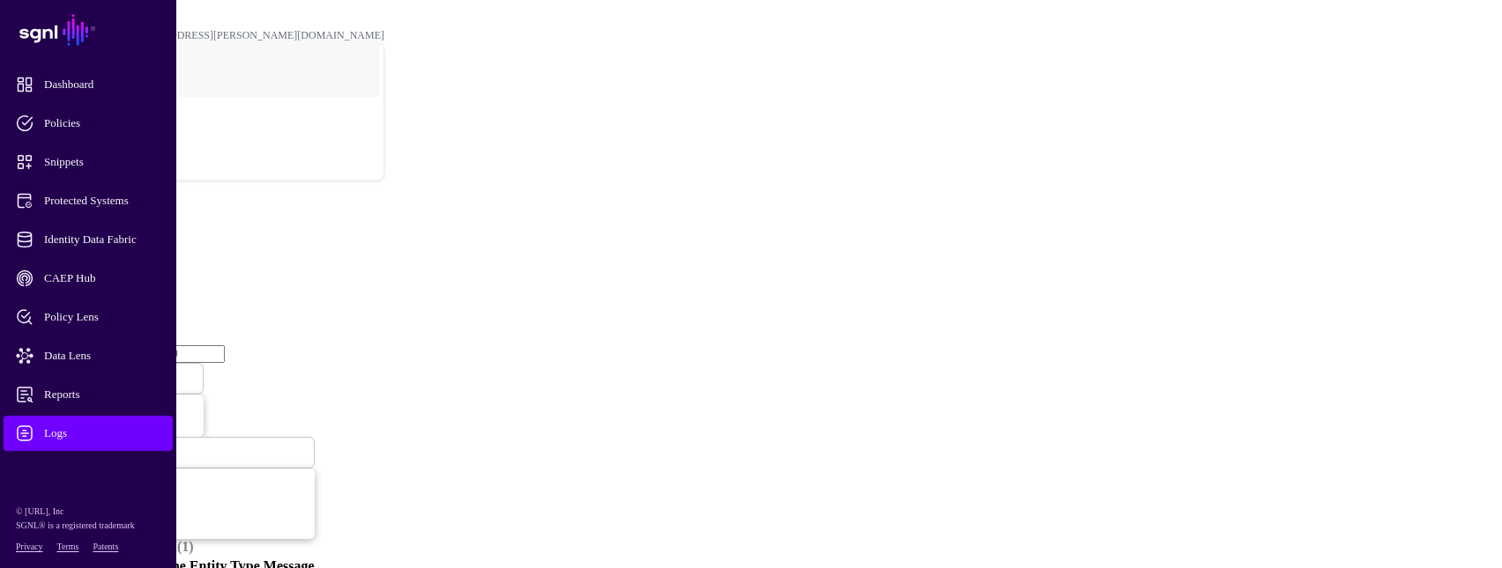
click at [106, 371] on span at bounding box center [106, 378] width 0 height 15
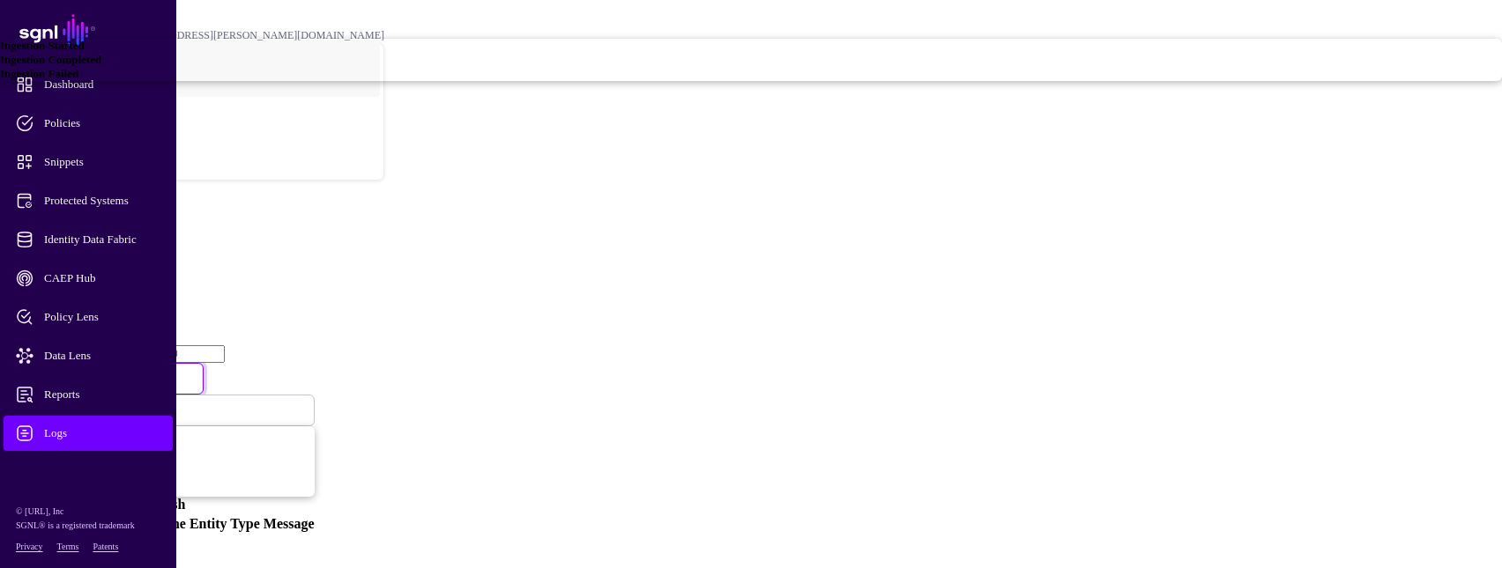
click at [101, 66] on span "Ingestion Completed" at bounding box center [50, 59] width 101 height 13
